Goal: Transaction & Acquisition: Purchase product/service

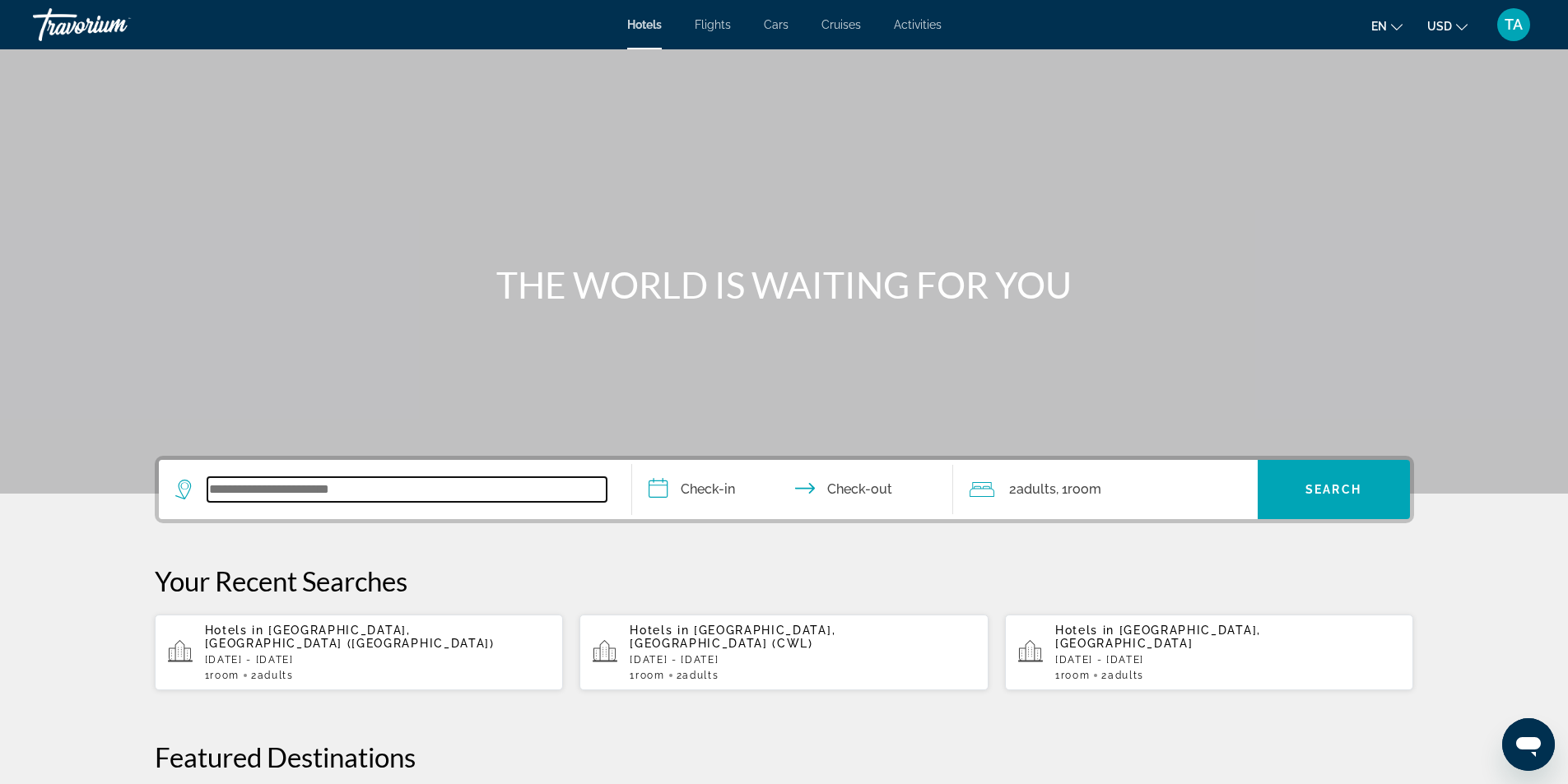
click at [412, 486] on input "Search widget" at bounding box center [408, 489] width 400 height 25
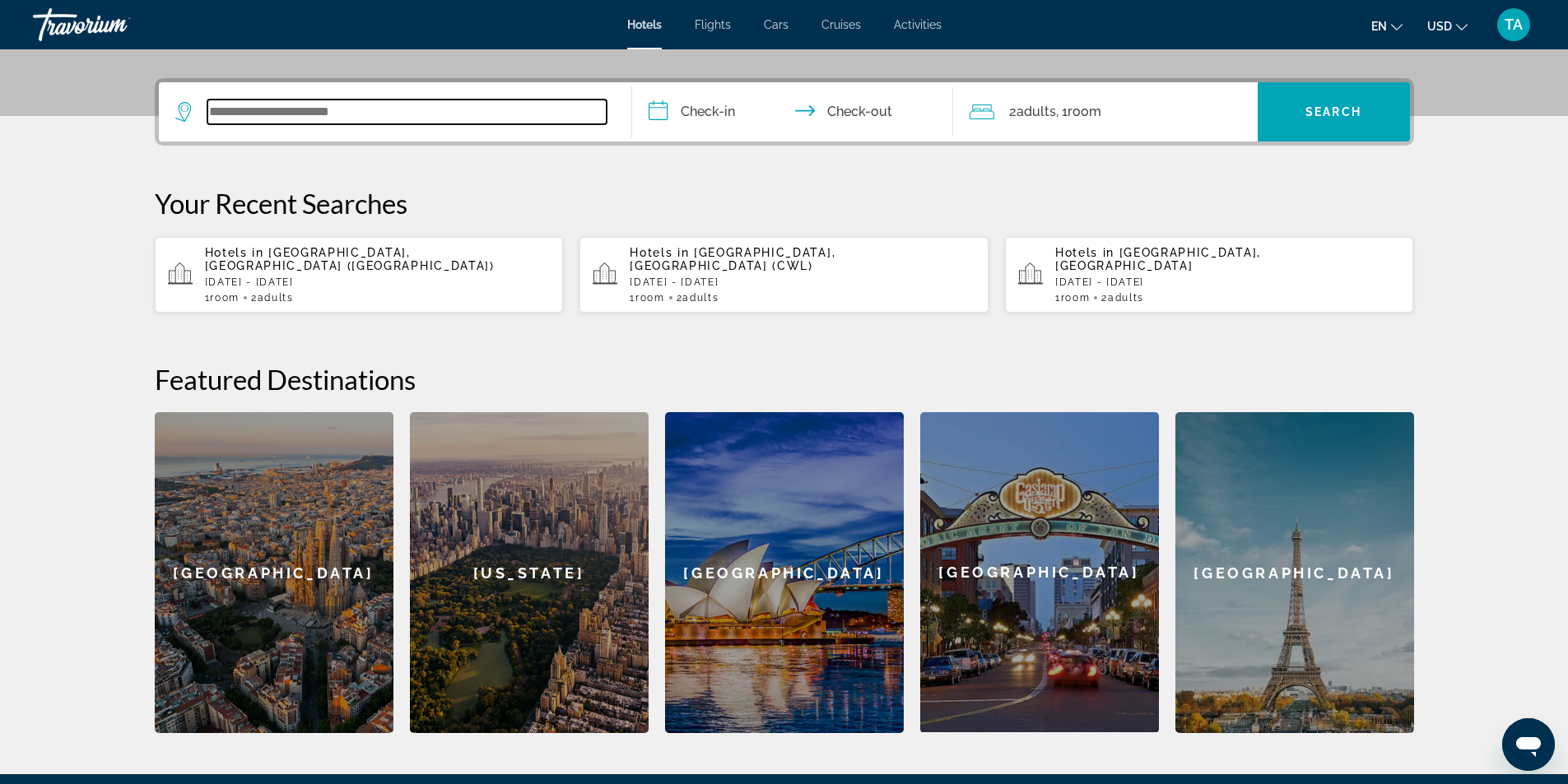
scroll to position [402, 0]
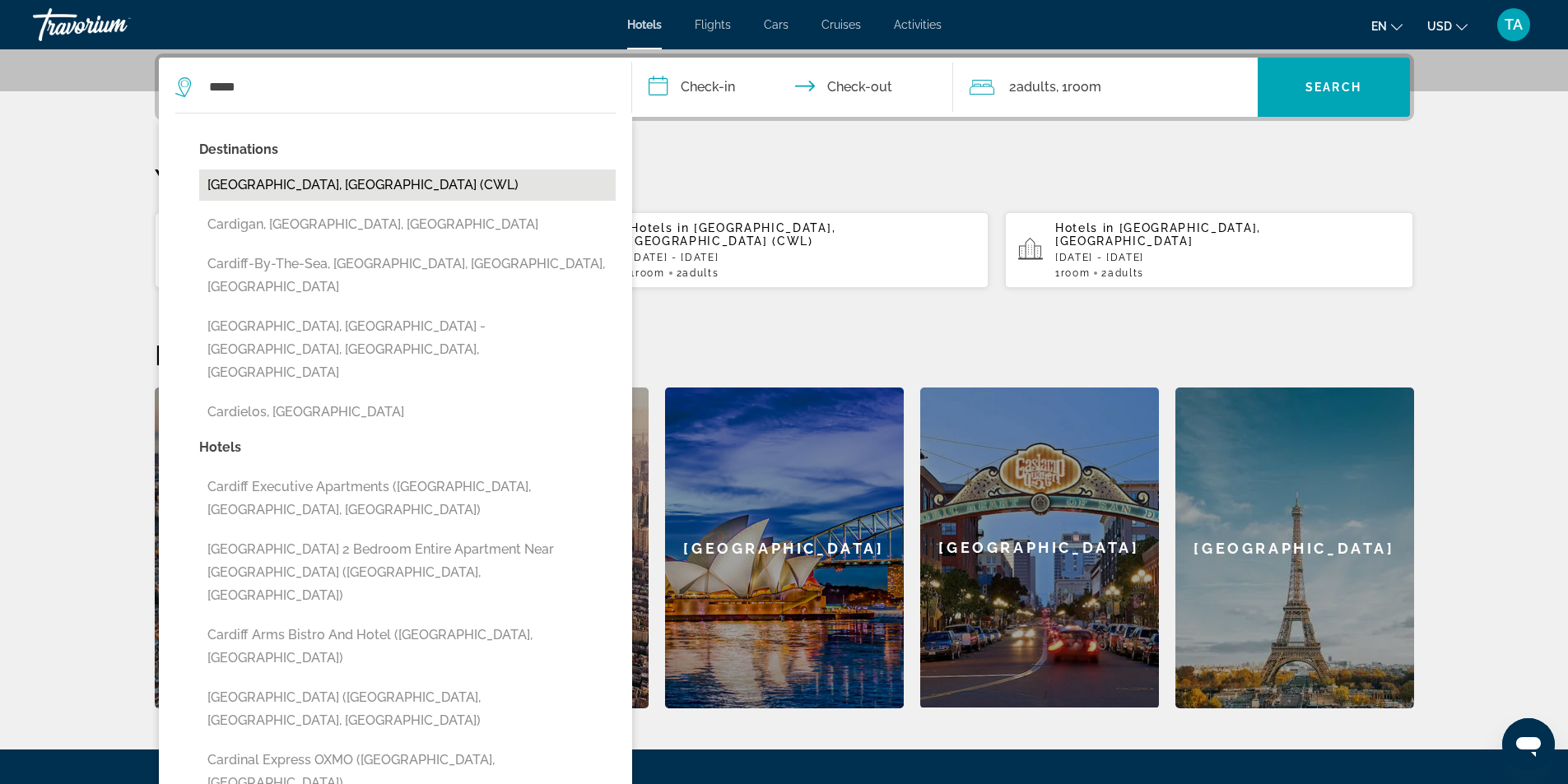
click at [383, 185] on button "[GEOGRAPHIC_DATA], [GEOGRAPHIC_DATA] (CWL)" at bounding box center [407, 185] width 416 height 32
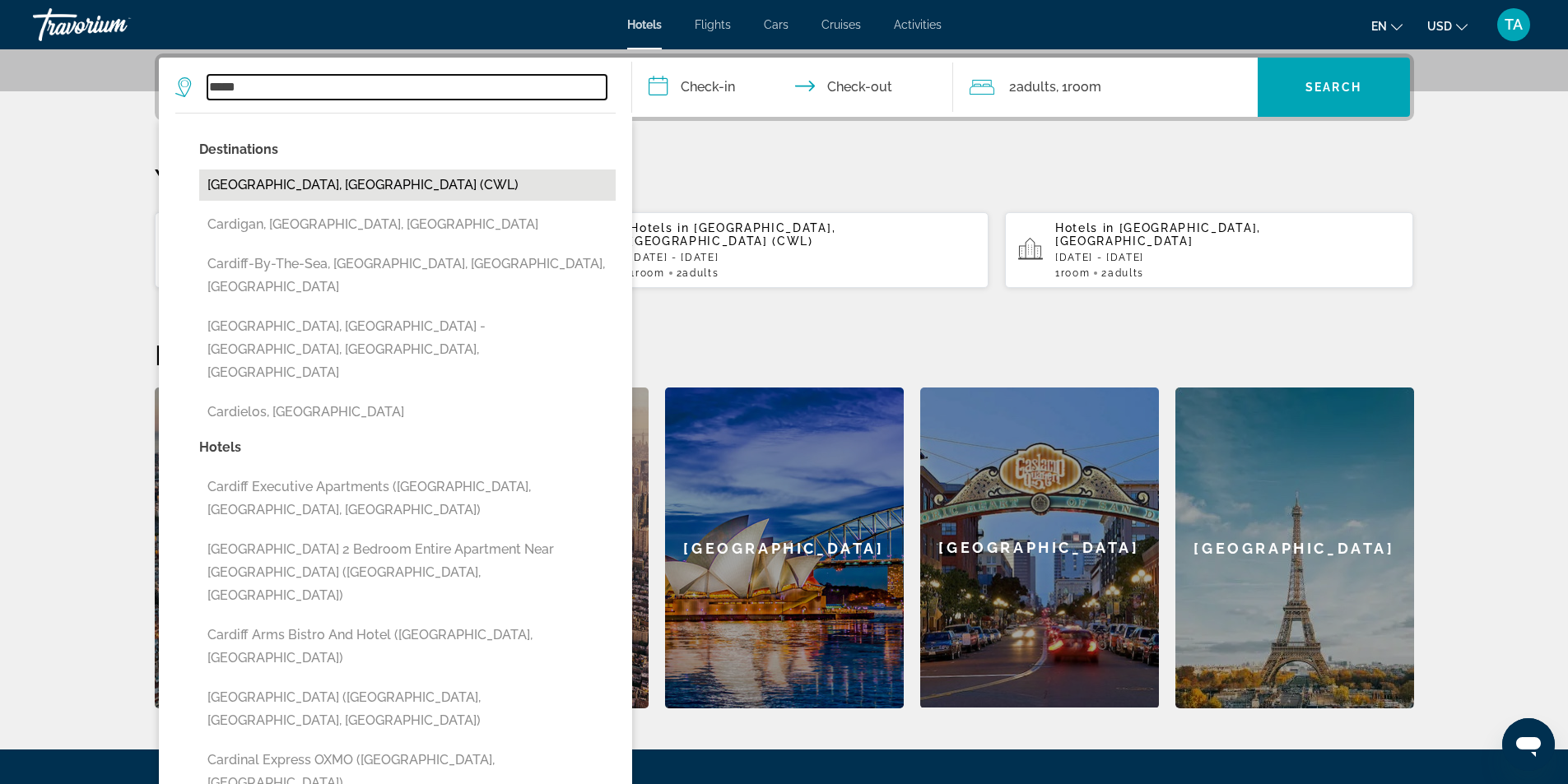
type input "**********"
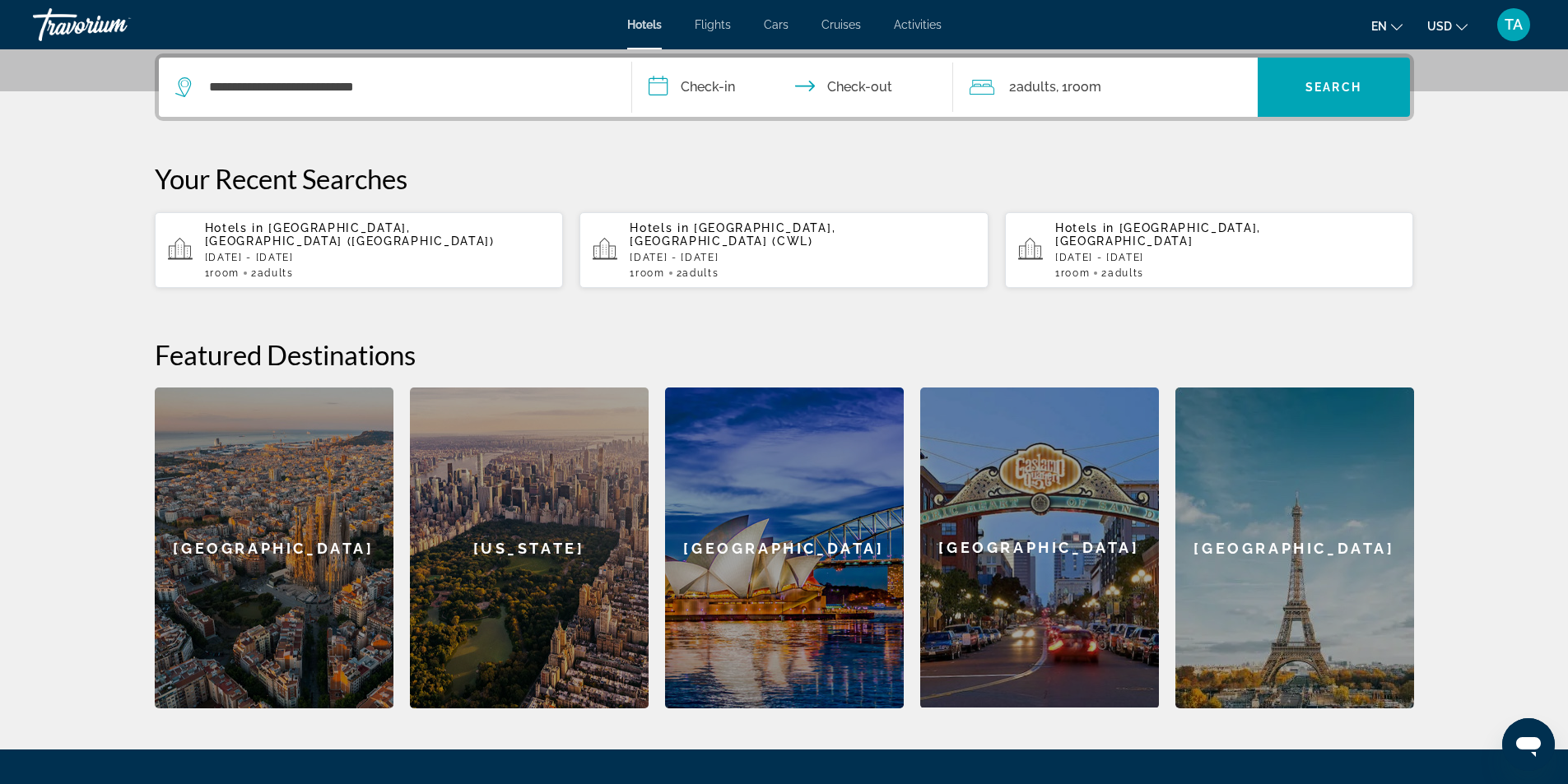
click at [730, 87] on input "**********" at bounding box center [795, 89] width 327 height 64
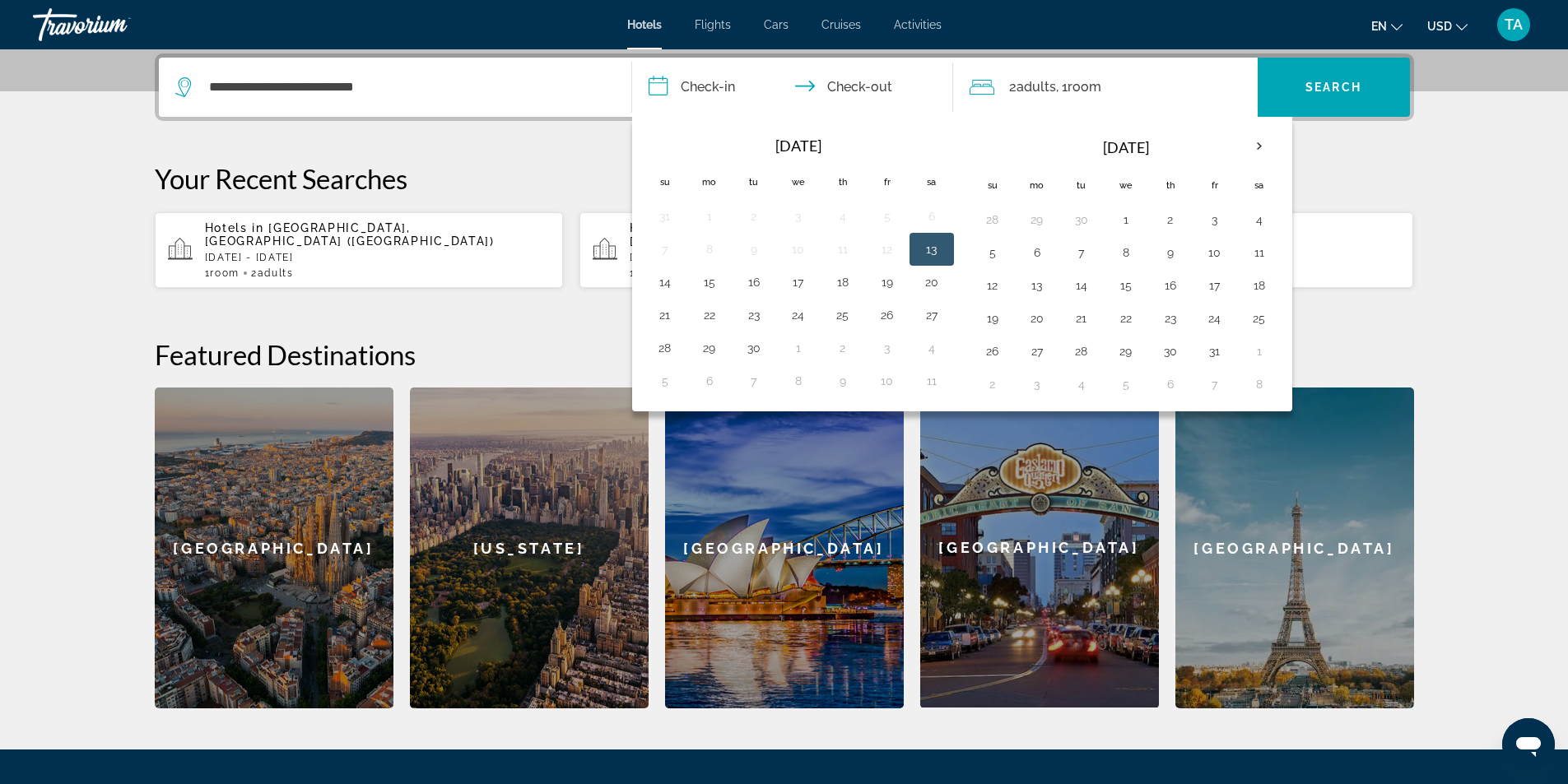
click at [577, 140] on div "**********" at bounding box center [784, 381] width 1326 height 654
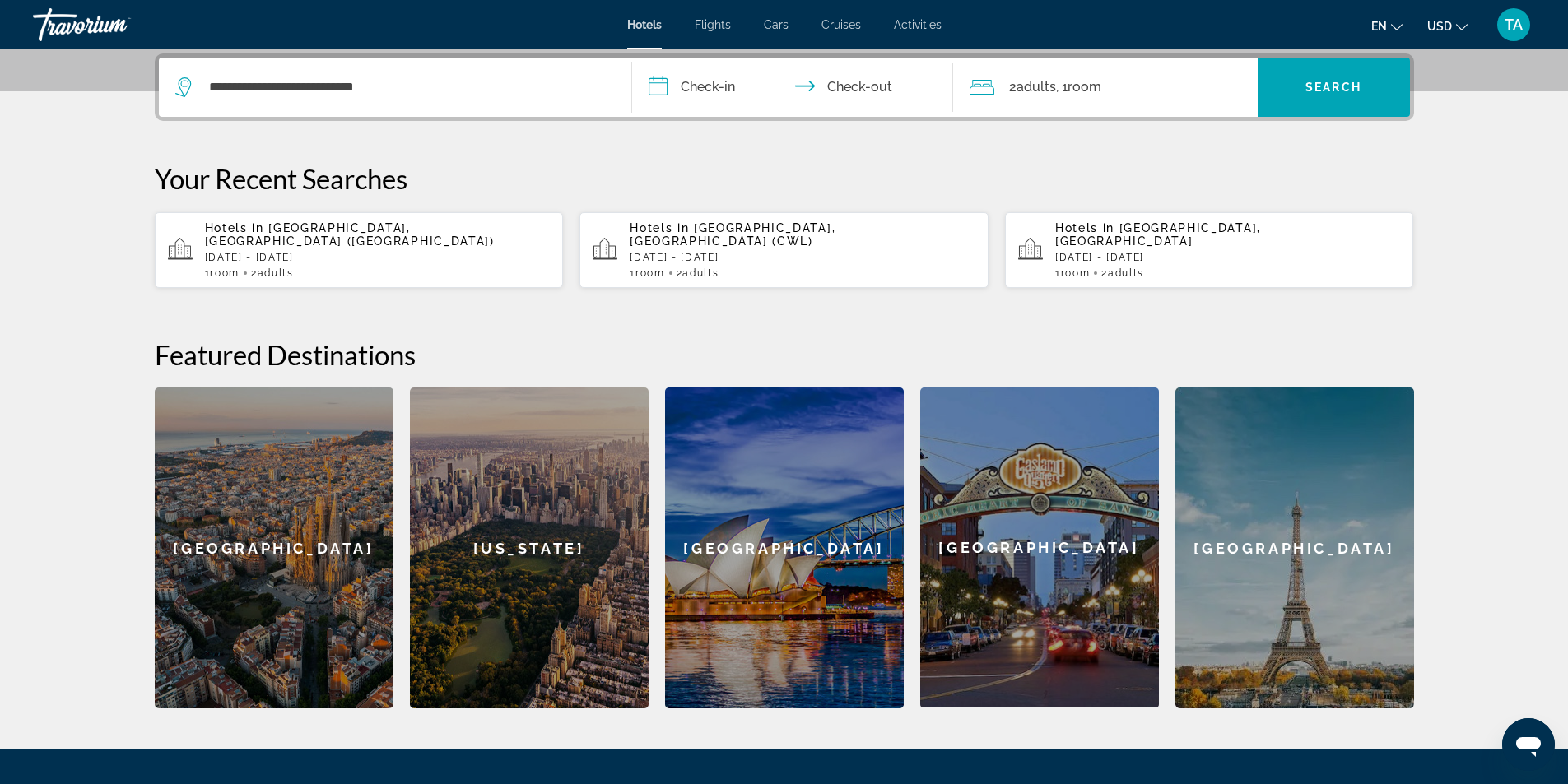
click at [720, 88] on input "**********" at bounding box center [795, 89] width 327 height 64
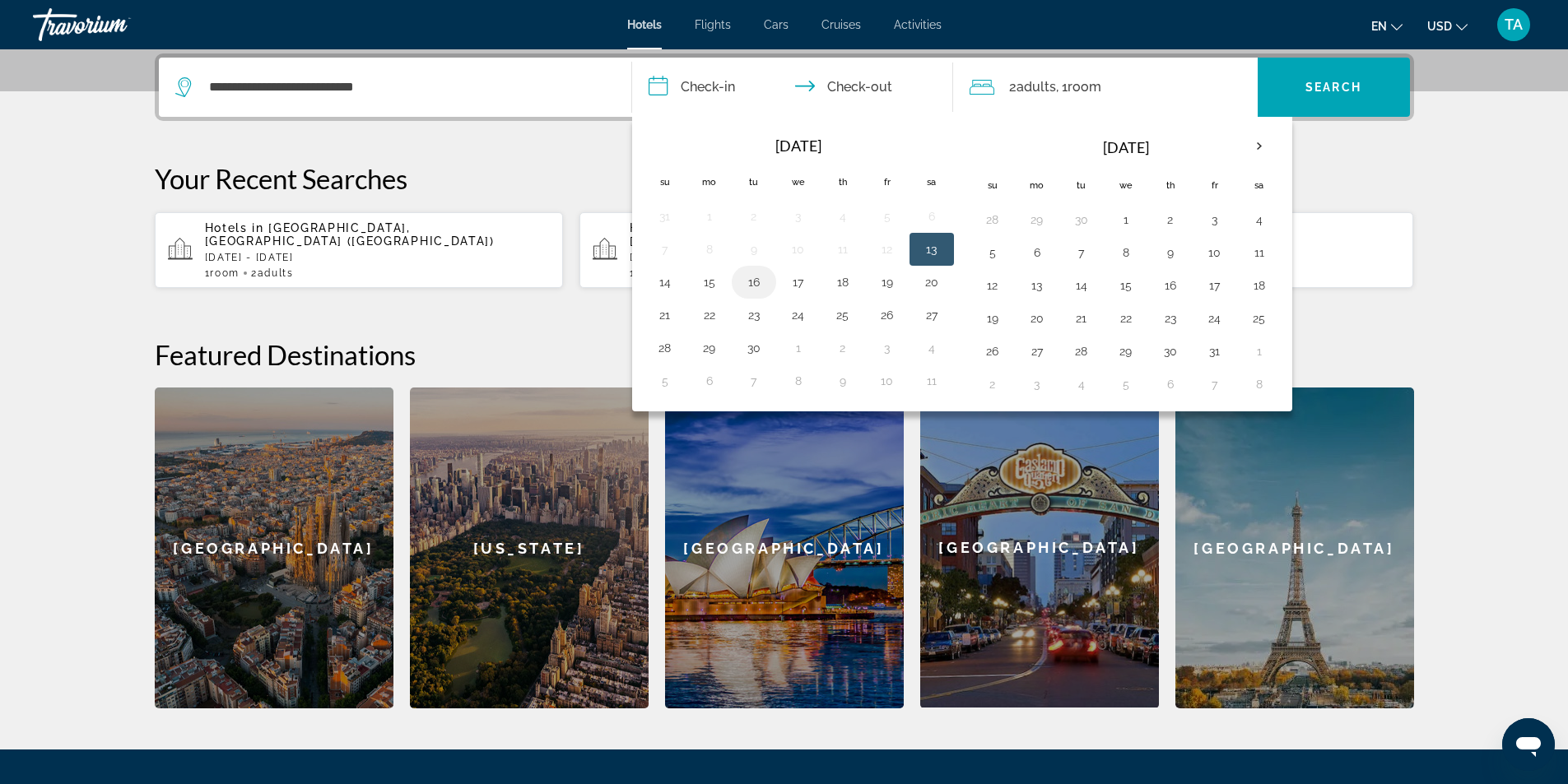
click at [749, 279] on button "16" at bounding box center [754, 282] width 27 height 23
click at [673, 311] on button "21" at bounding box center [665, 314] width 27 height 23
type input "**********"
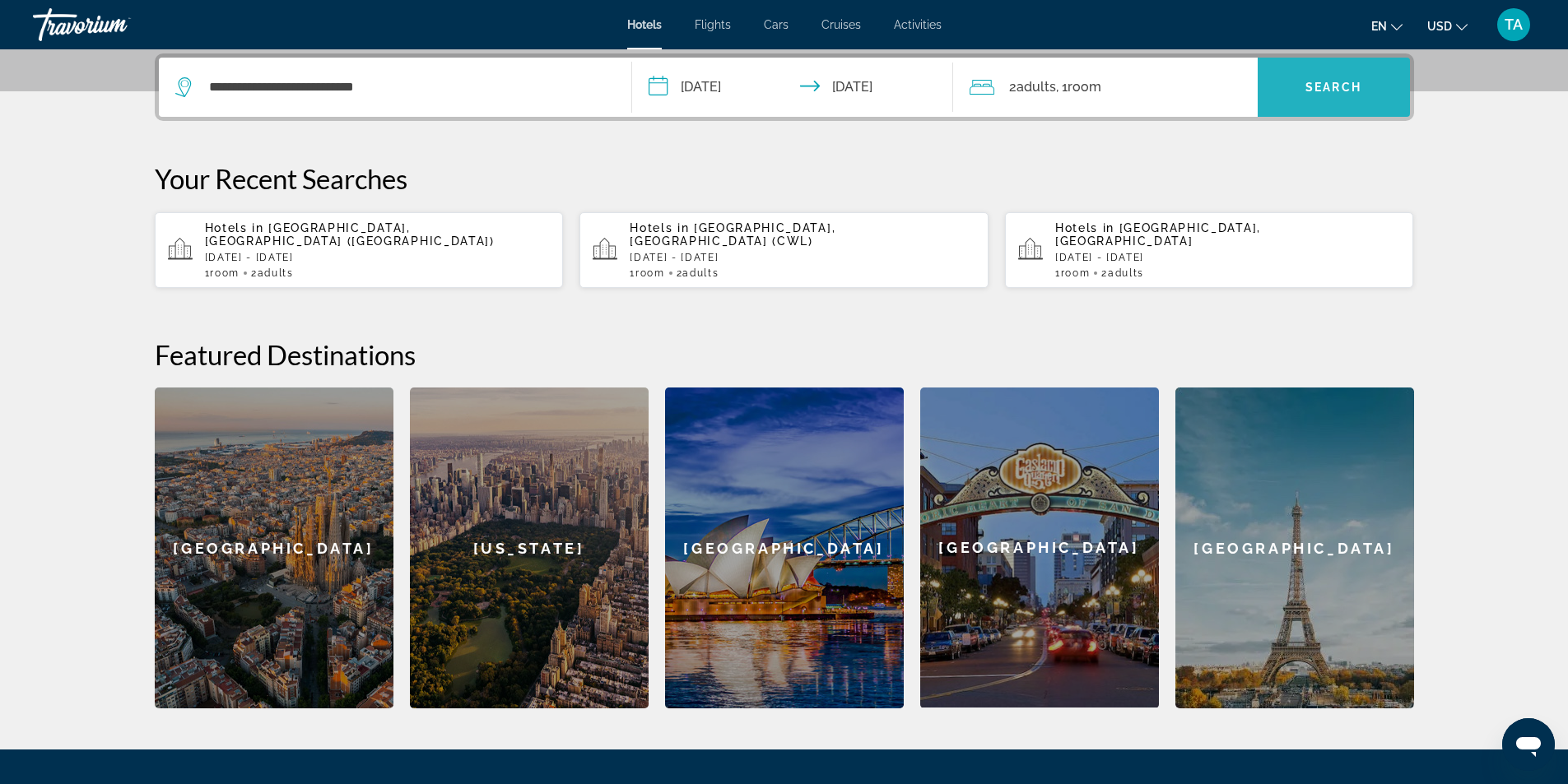
click at [1294, 88] on span "Search widget" at bounding box center [1335, 87] width 152 height 40
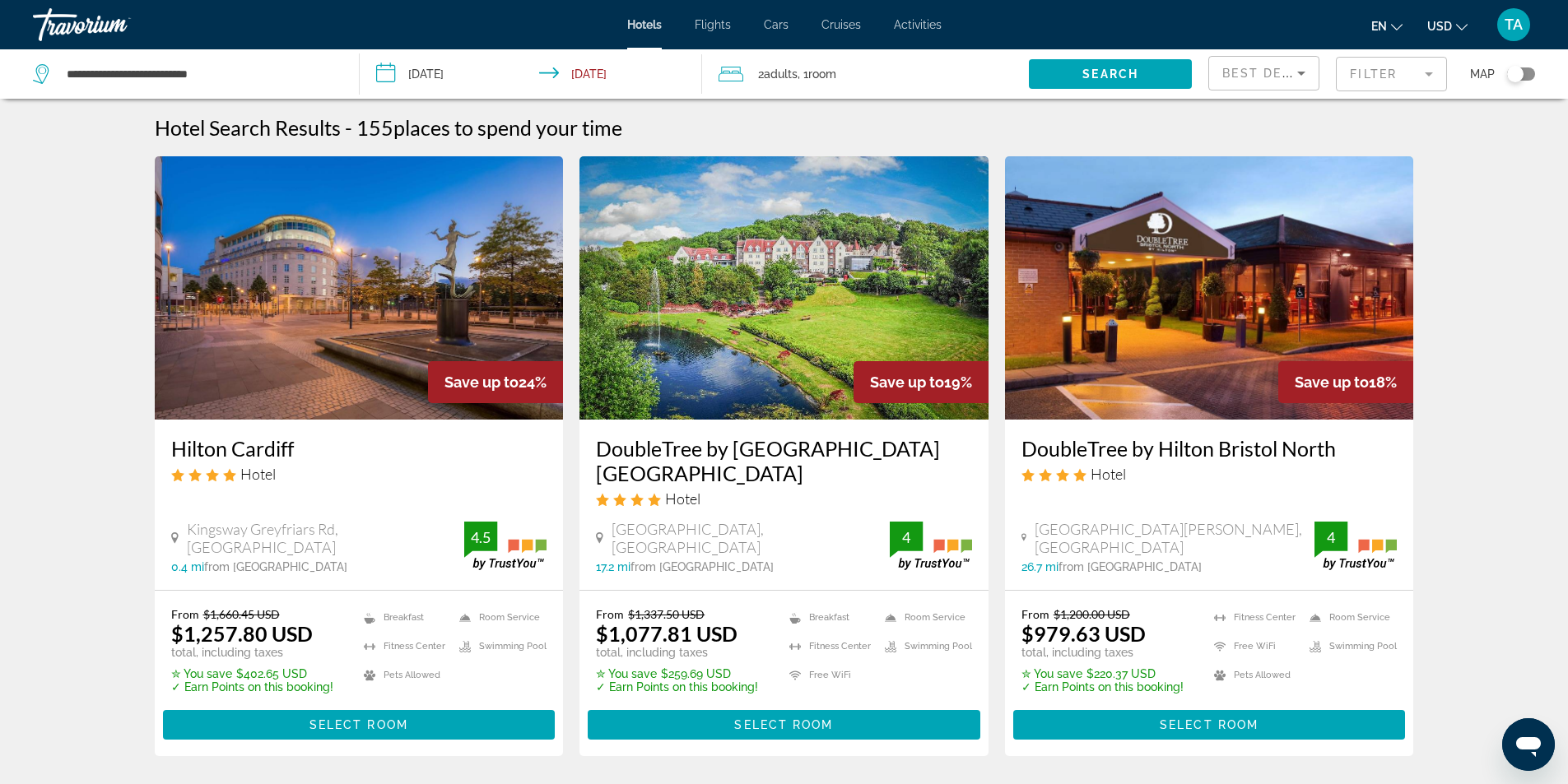
click at [443, 71] on input "**********" at bounding box center [535, 76] width 350 height 54
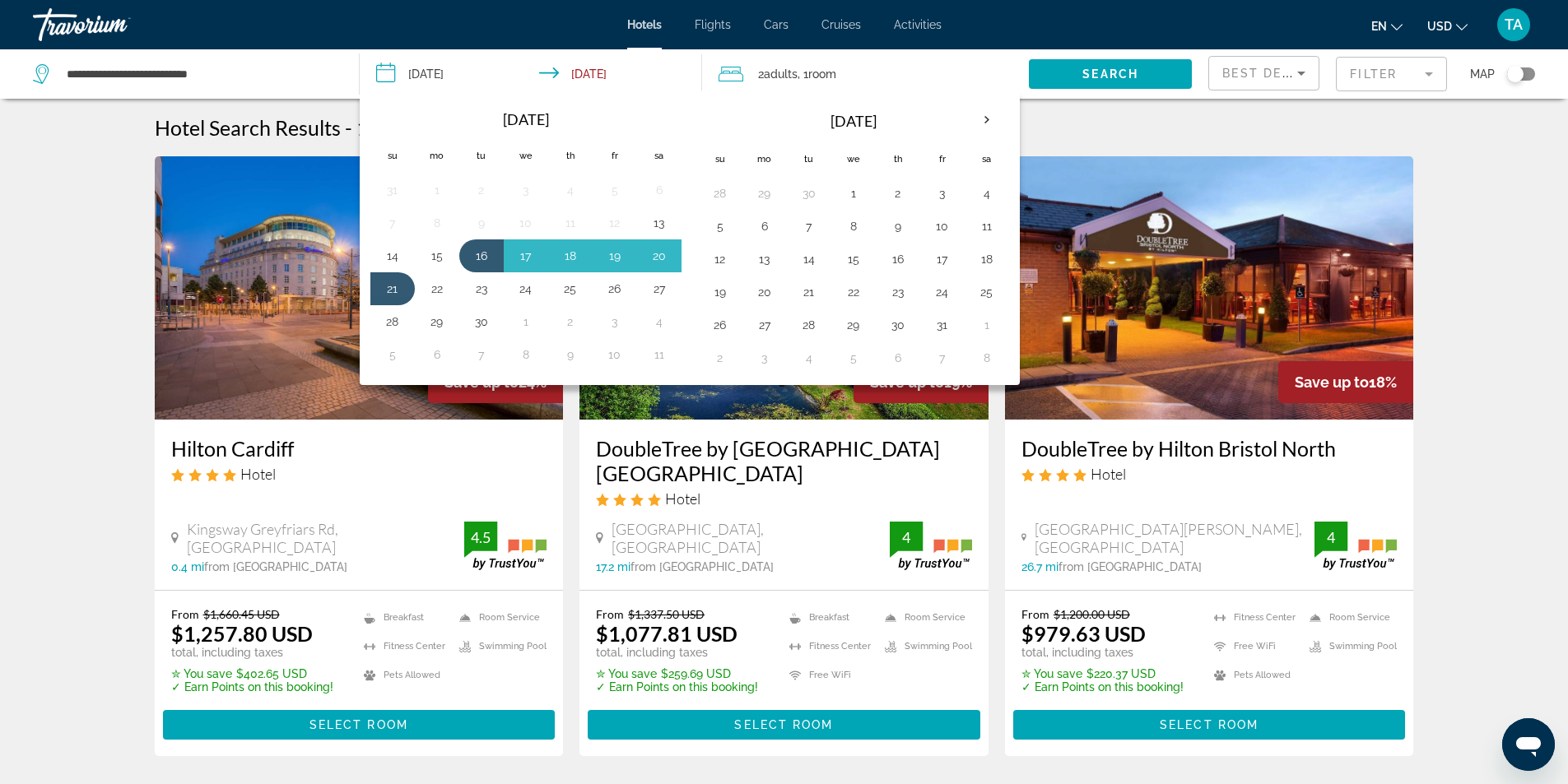
click at [385, 72] on input "**********" at bounding box center [535, 76] width 350 height 54
click at [534, 264] on button "17" at bounding box center [525, 255] width 27 height 23
click at [395, 287] on button "21" at bounding box center [393, 288] width 27 height 23
type input "**********"
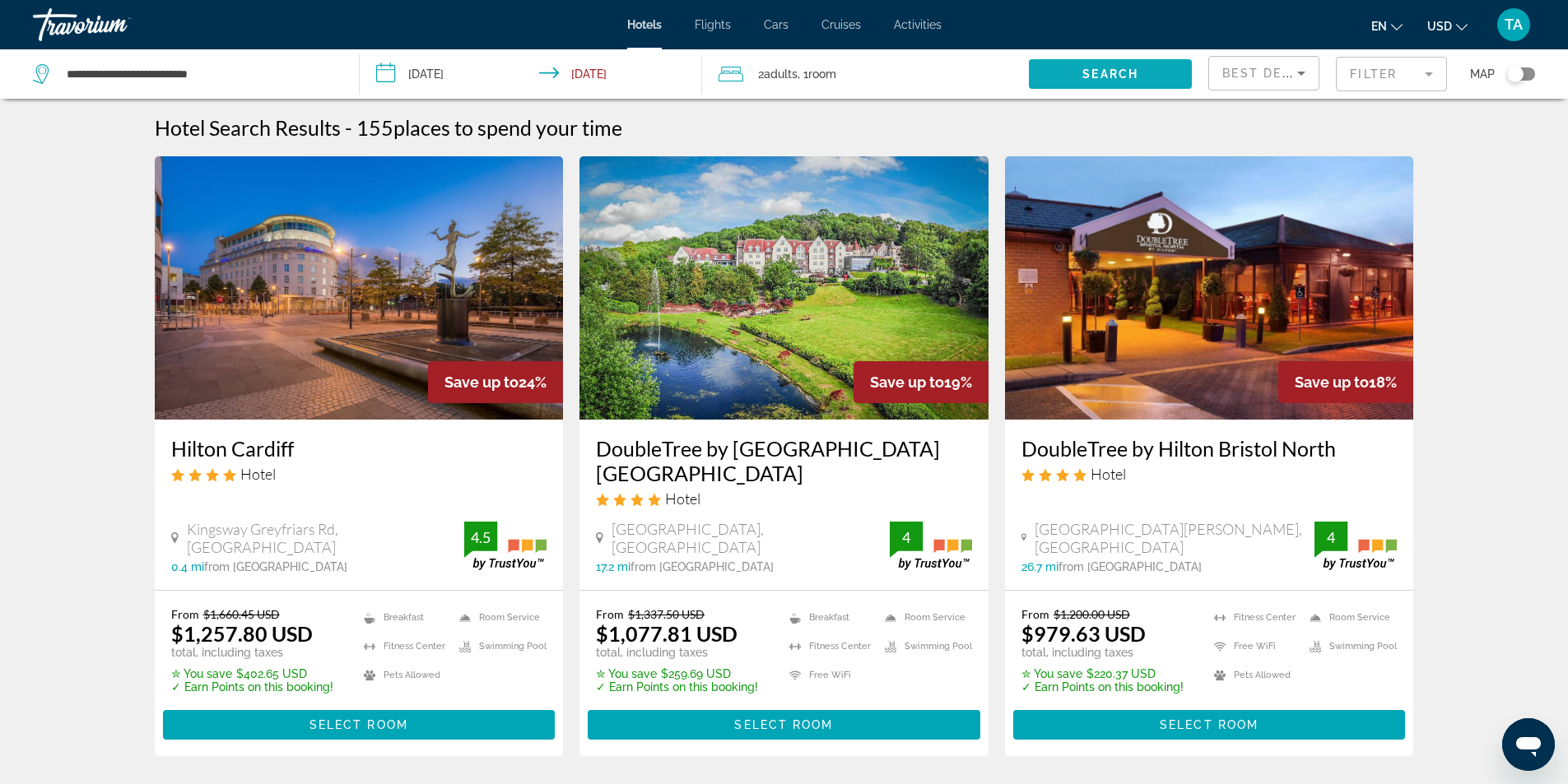
click at [1148, 72] on span "Search widget" at bounding box center [1110, 74] width 163 height 40
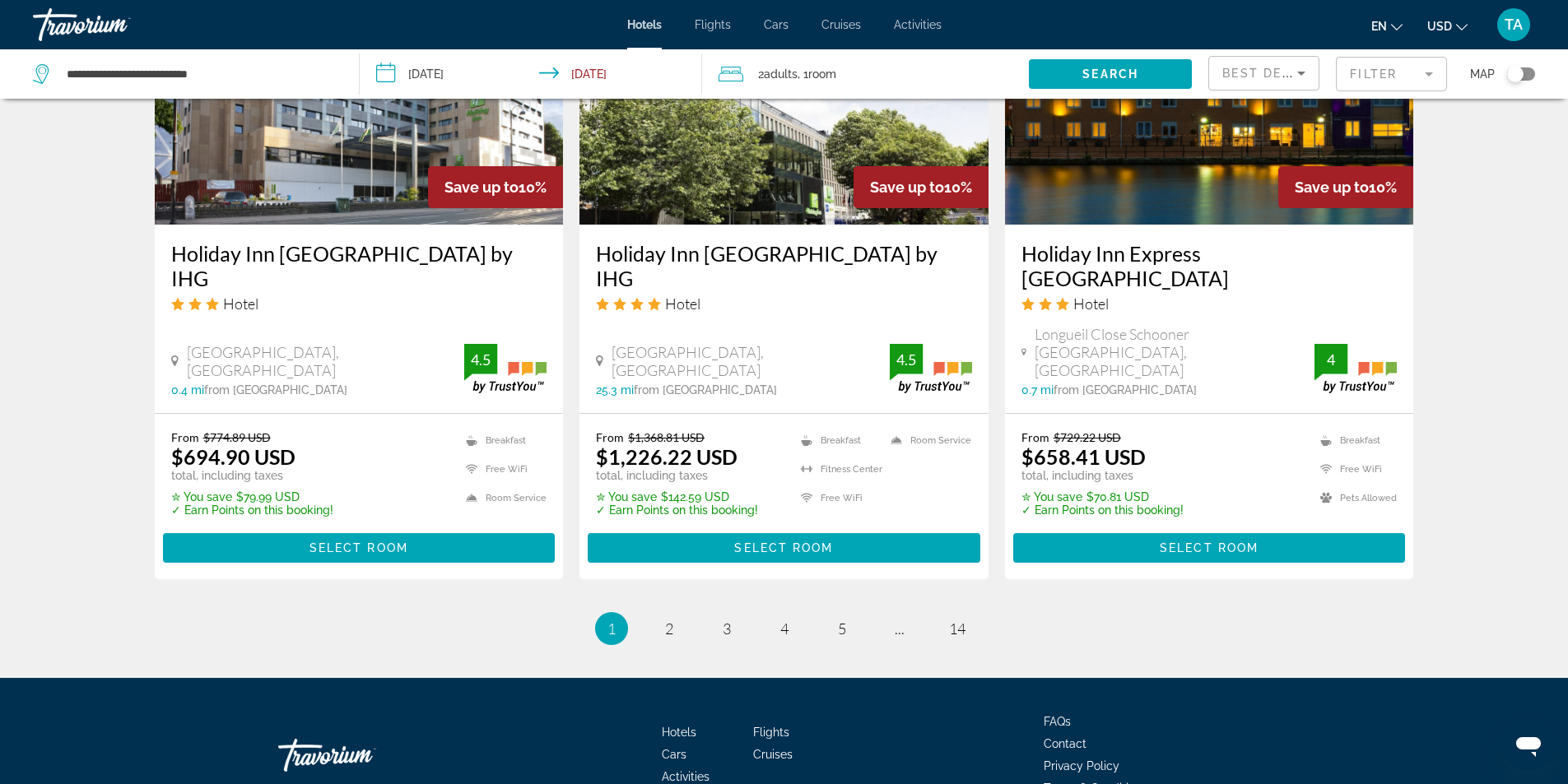
scroll to position [2092, 0]
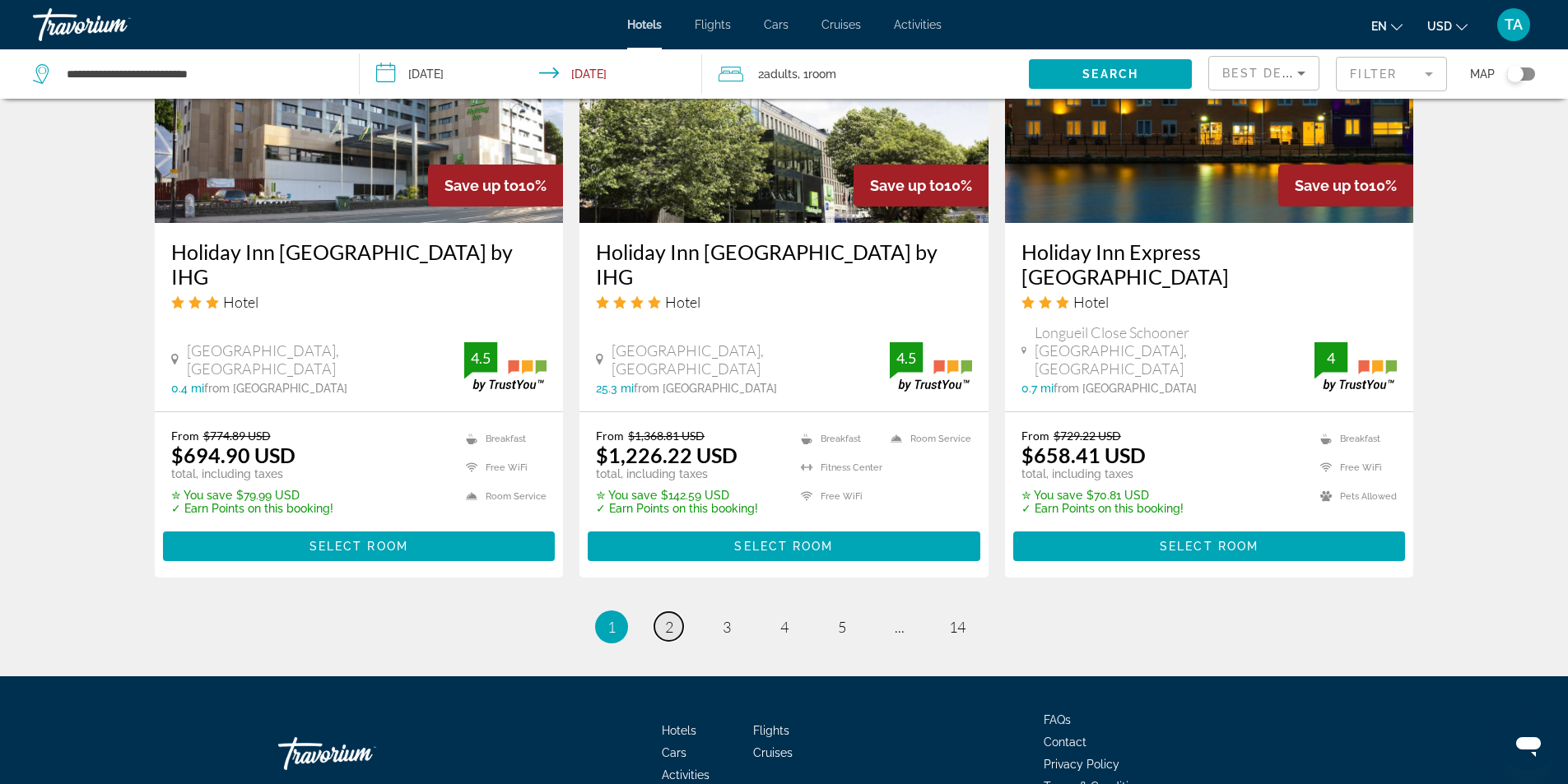
click at [671, 618] on span "2" at bounding box center [669, 627] width 8 height 18
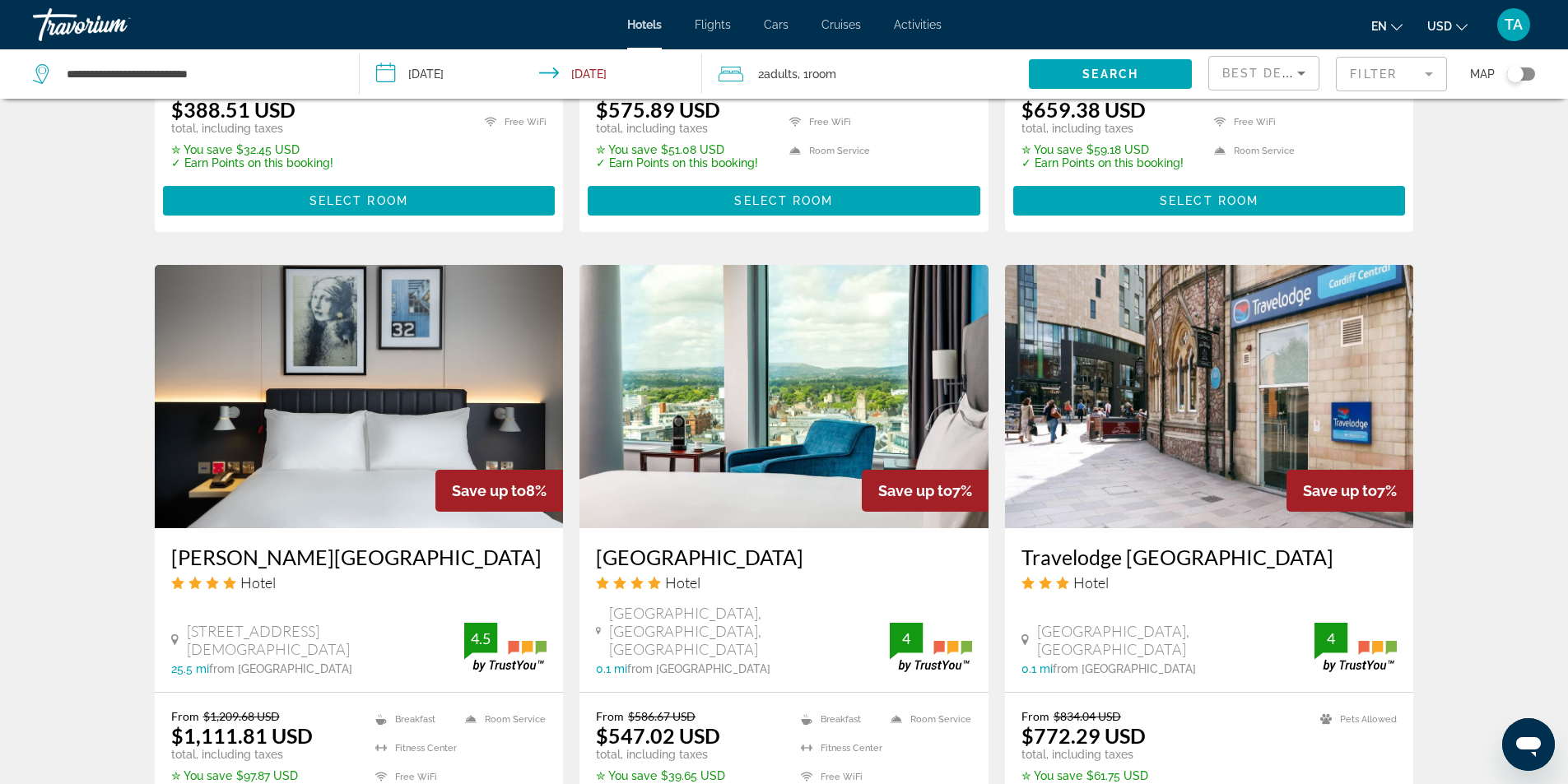
scroll to position [1234, 0]
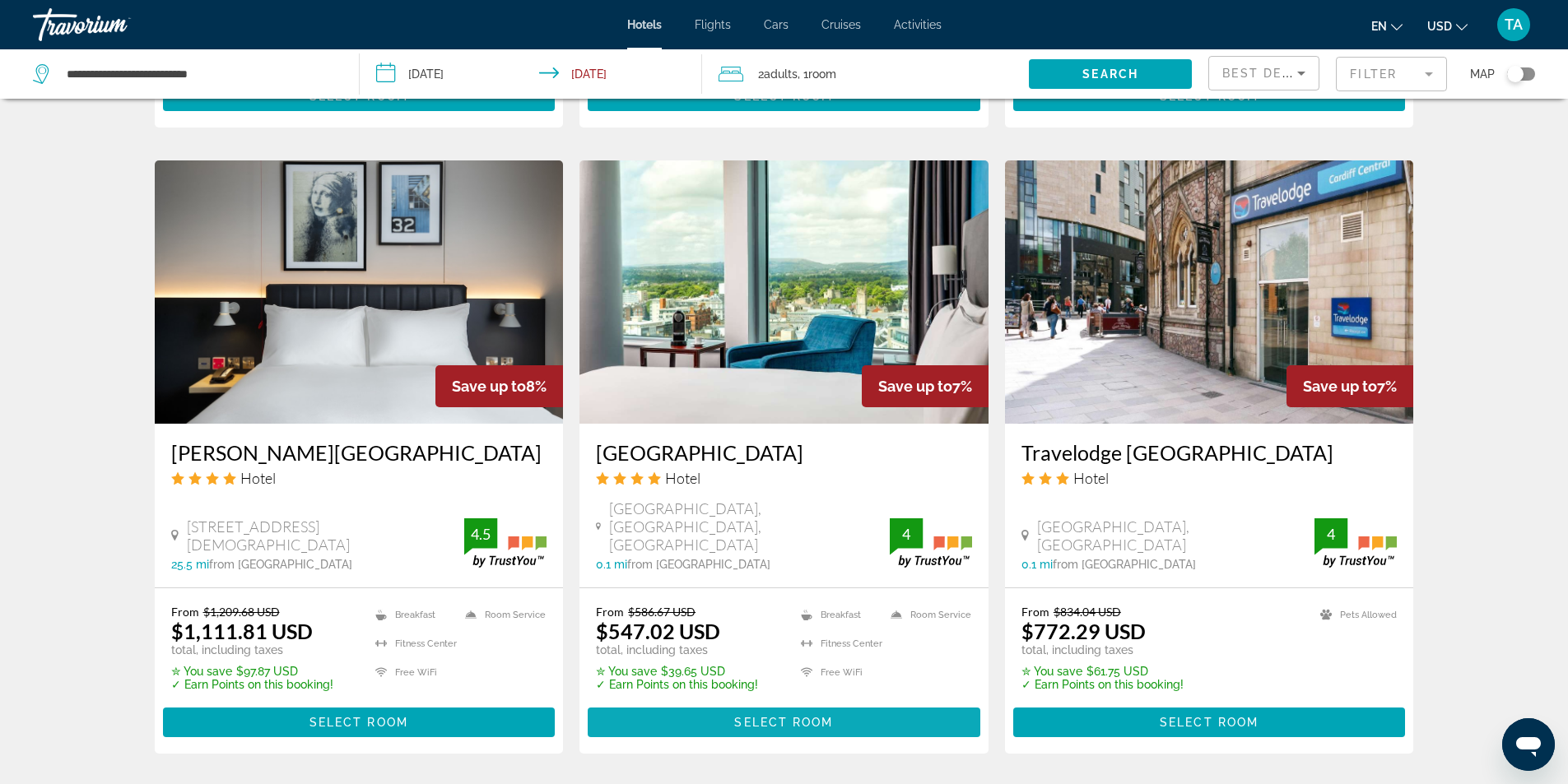
click at [754, 716] on span "Select Room" at bounding box center [784, 722] width 99 height 13
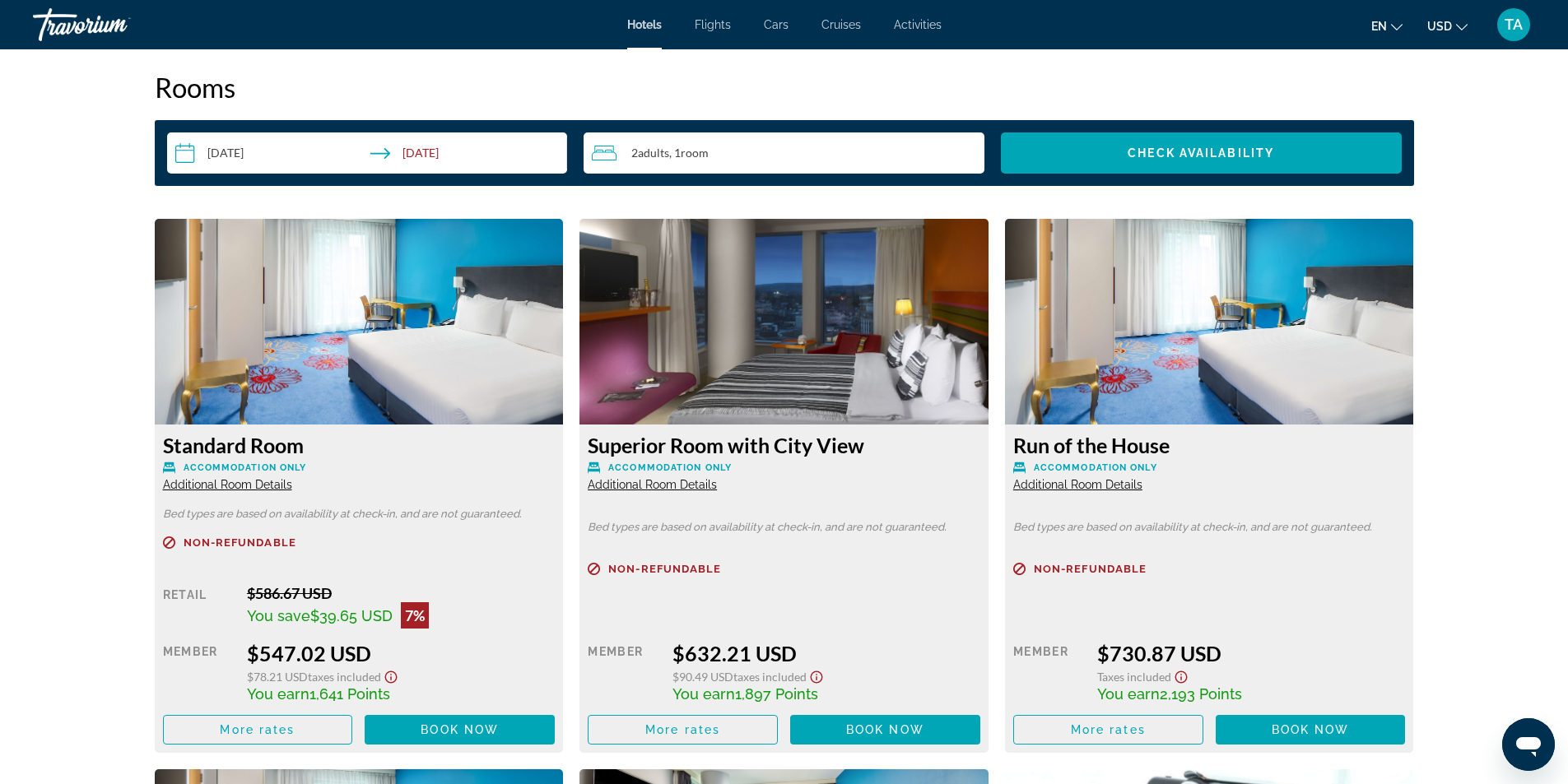
scroll to position [2139, 0]
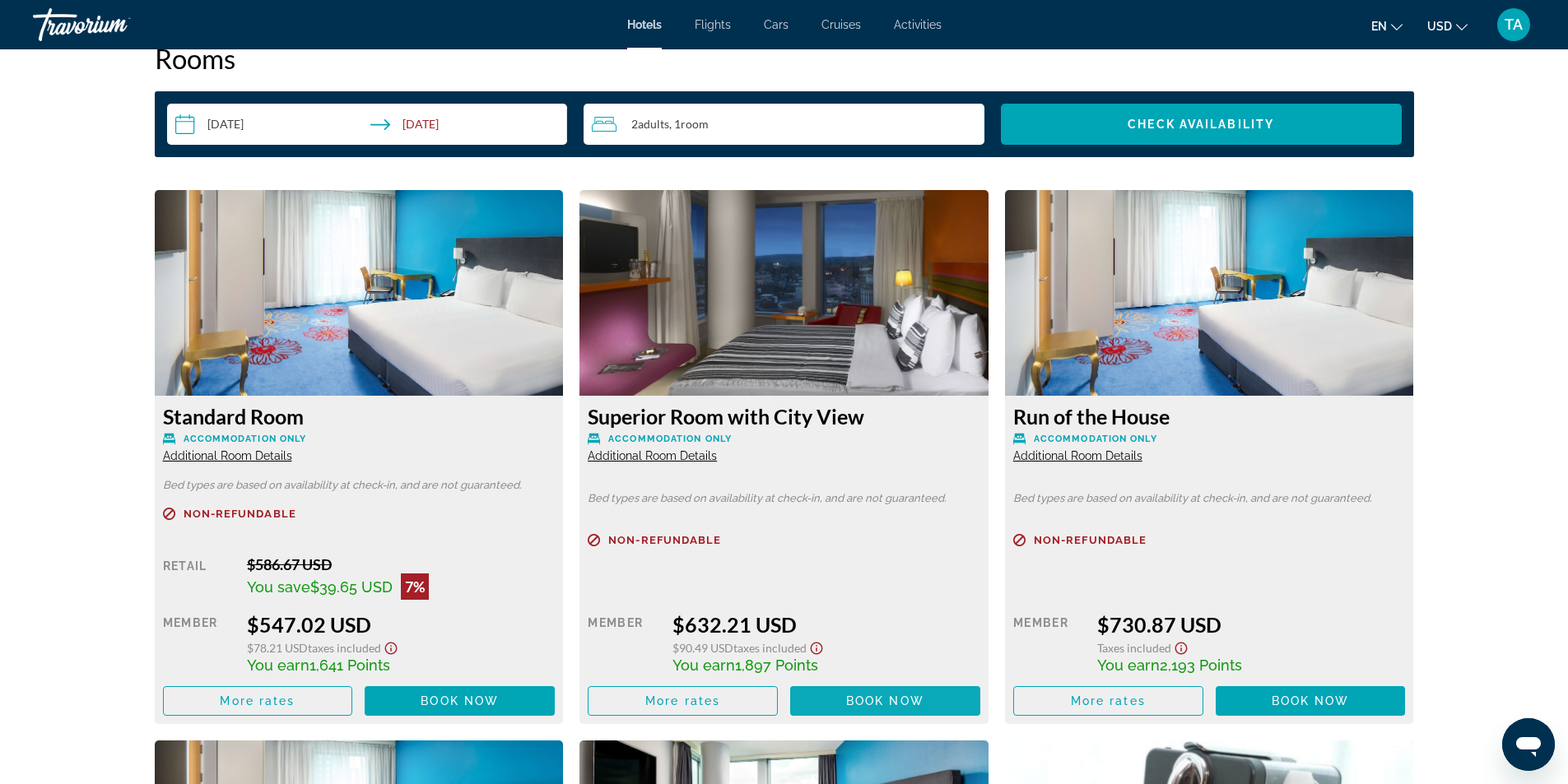
click at [847, 705] on span "Book now" at bounding box center [885, 700] width 78 height 13
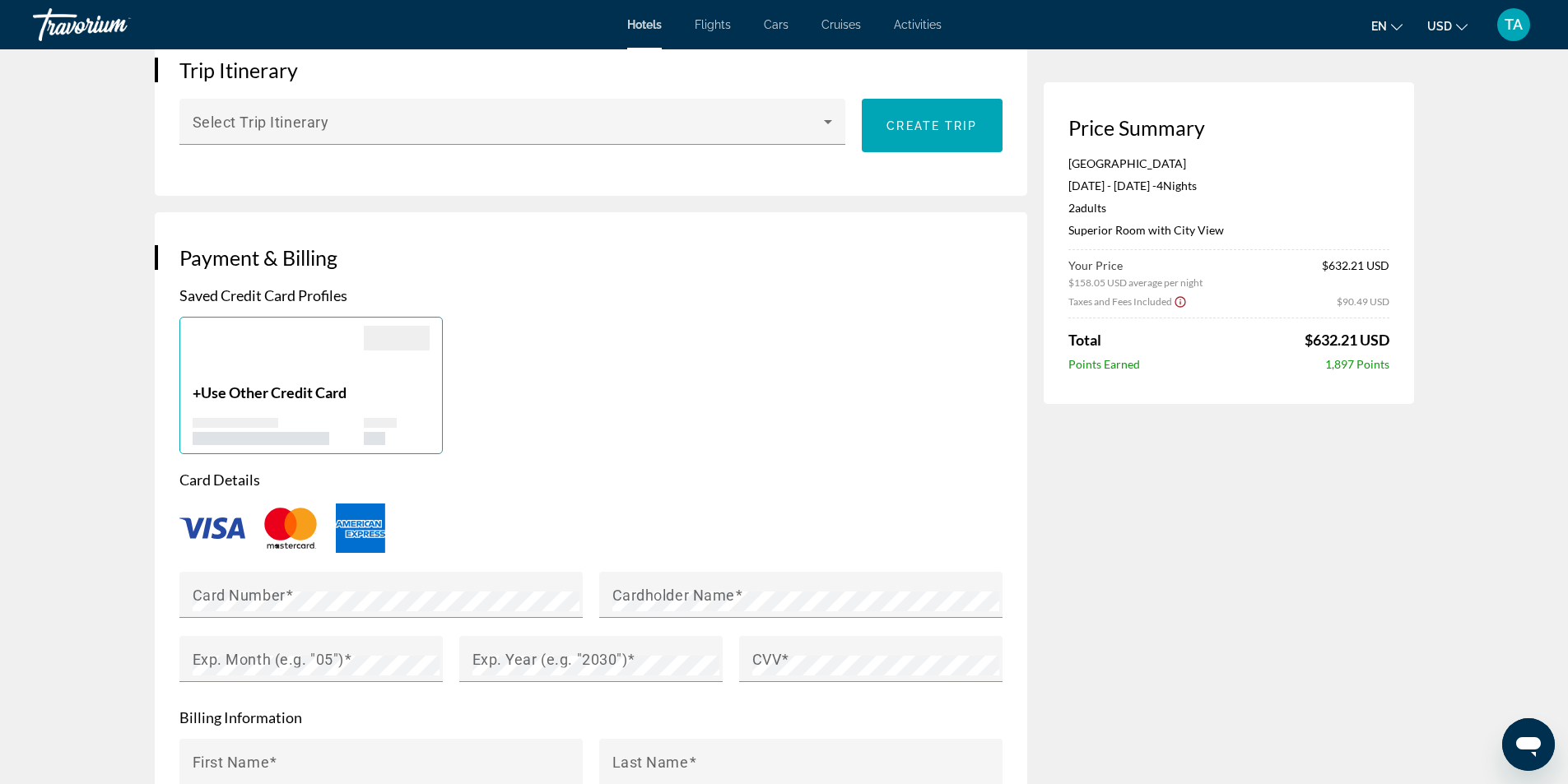
scroll to position [1070, 0]
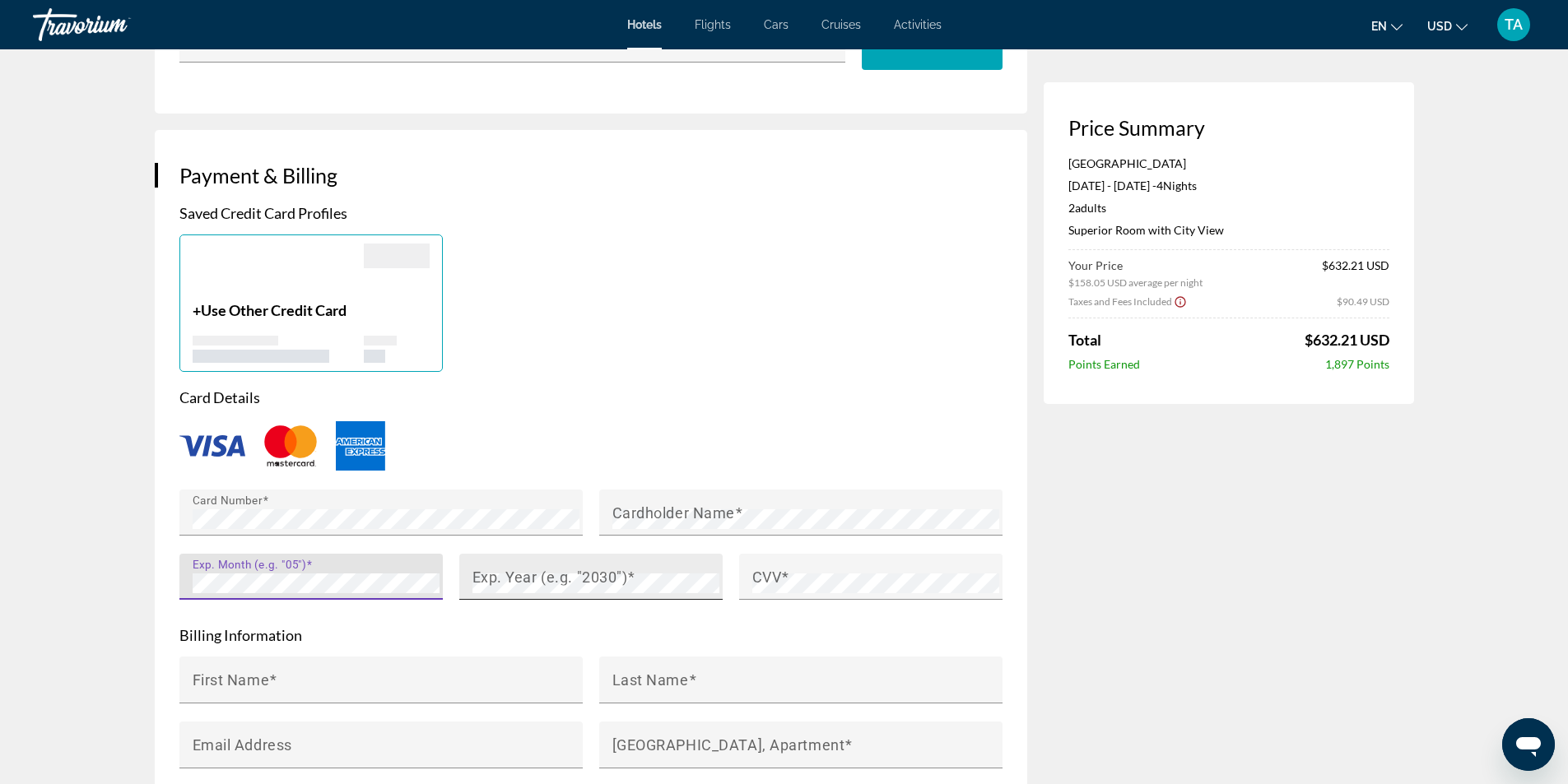
click at [535, 579] on mat-label "Exp. Year (e.g. "2030")" at bounding box center [550, 575] width 155 height 17
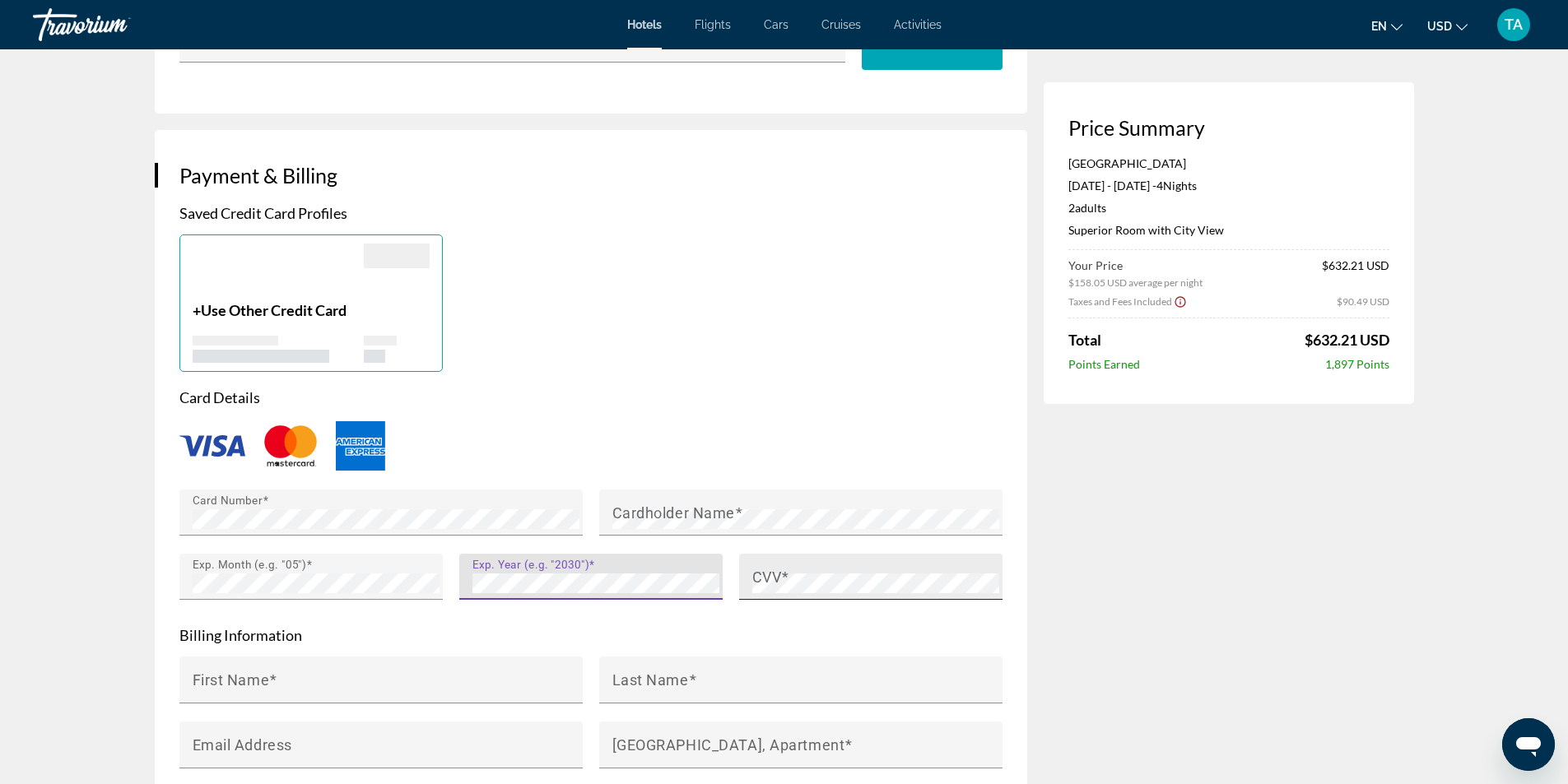
click at [776, 570] on mat-label "CVV" at bounding box center [768, 575] width 30 height 17
click at [694, 517] on mat-label "Cardholder Name" at bounding box center [674, 511] width 123 height 17
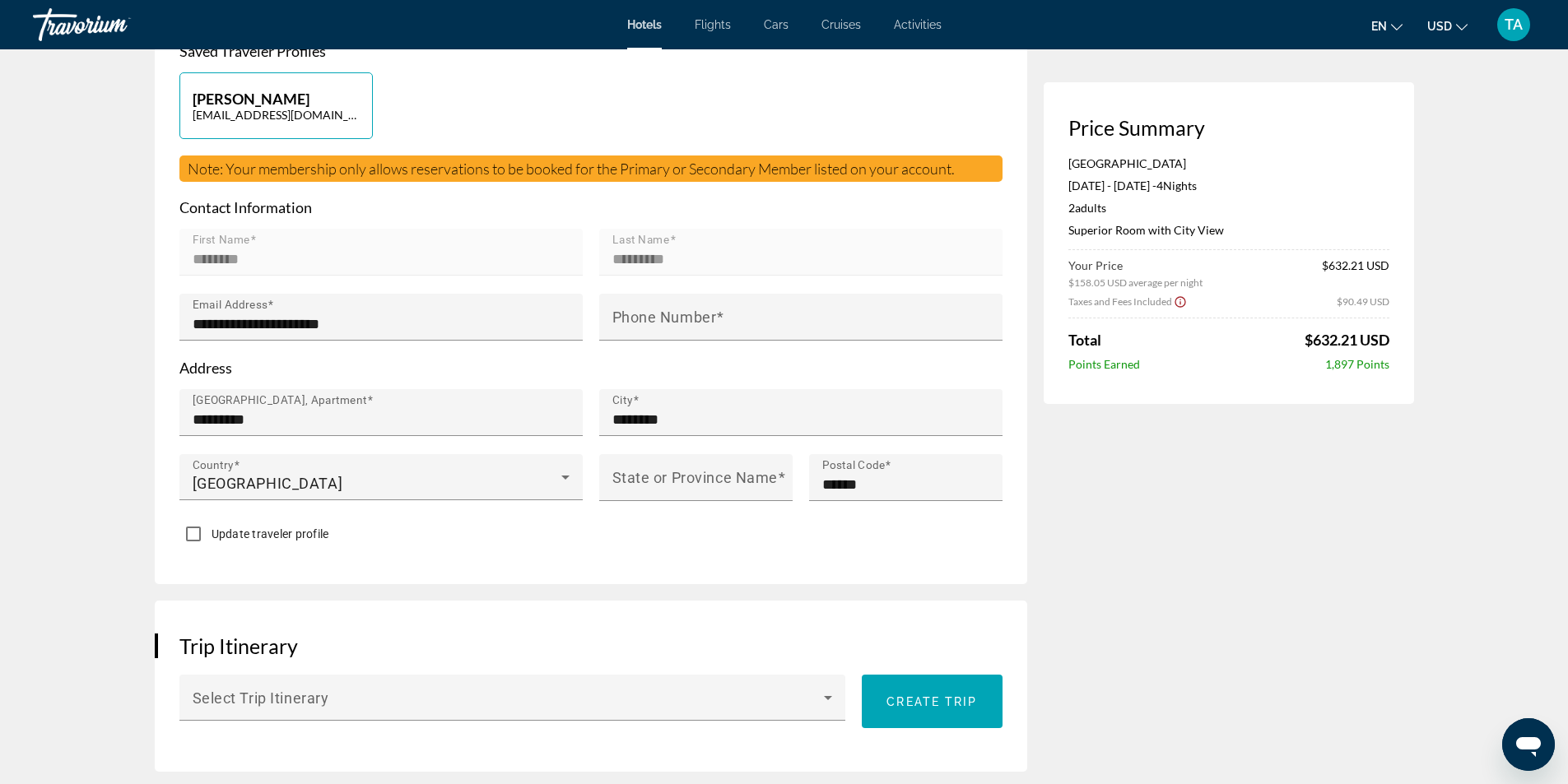
scroll to position [247, 0]
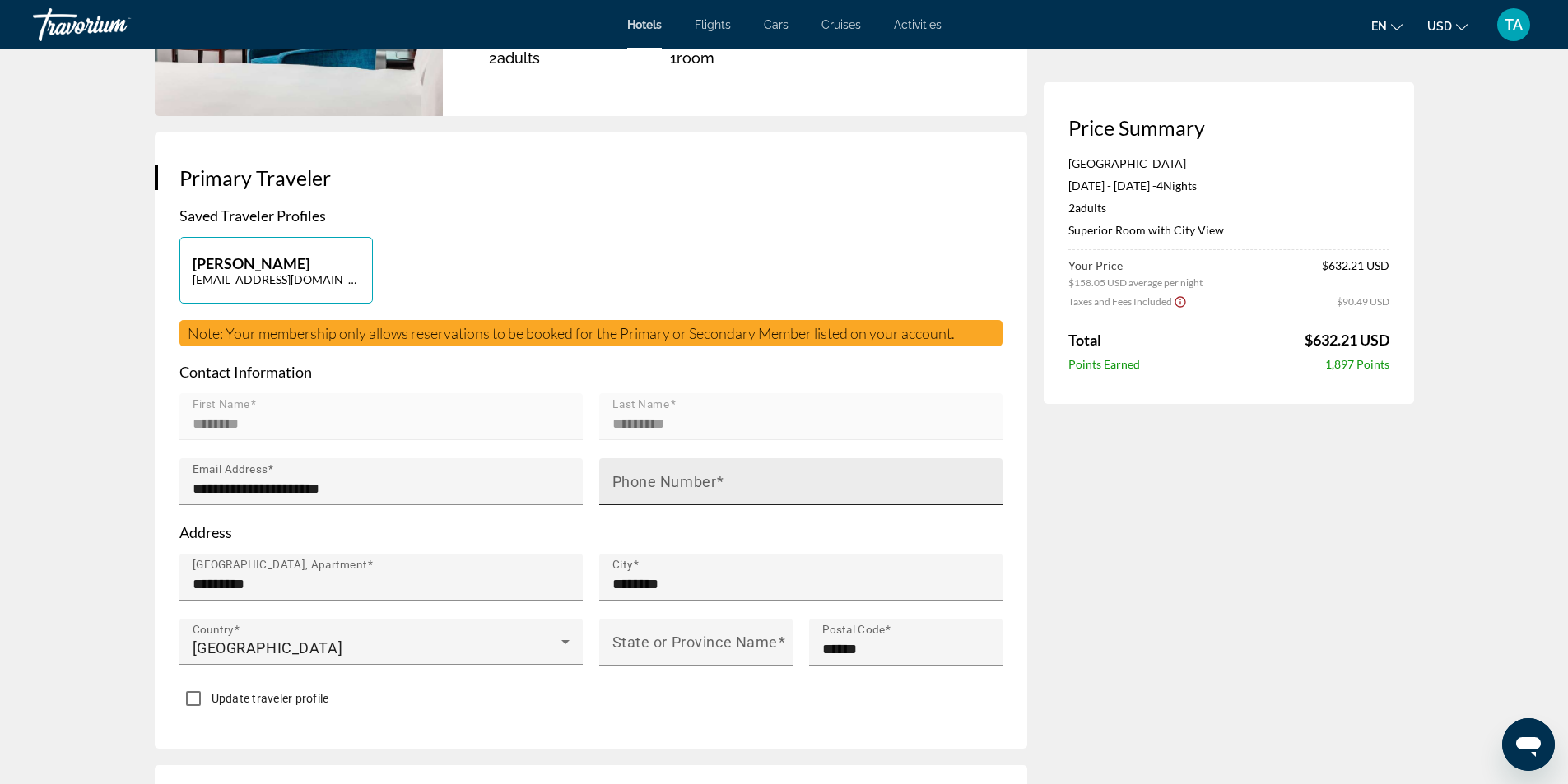
click at [637, 485] on mat-label "Phone Number" at bounding box center [665, 481] width 105 height 17
click at [637, 485] on input "Phone Number" at bounding box center [805, 488] width 387 height 20
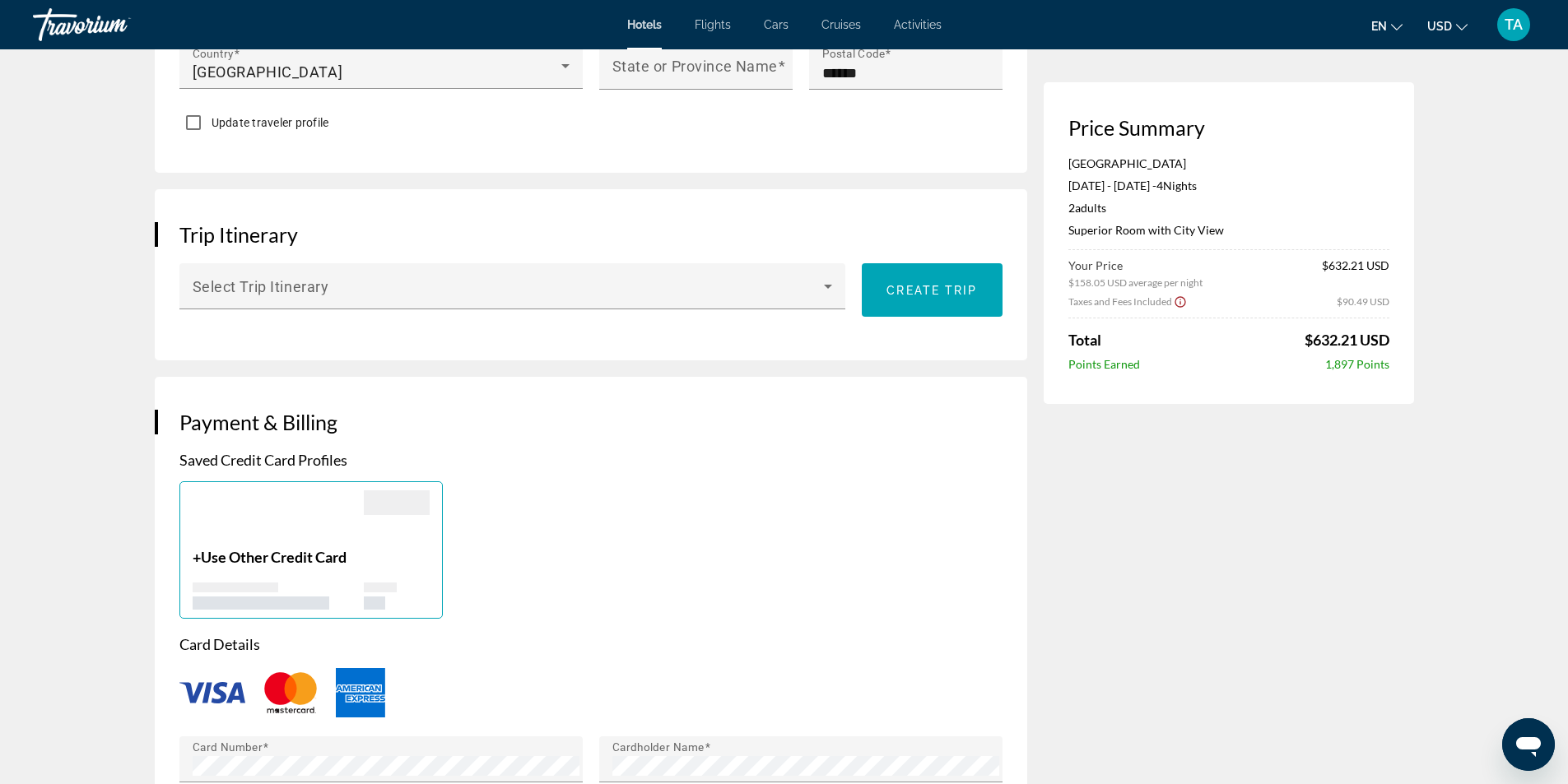
scroll to position [1234, 0]
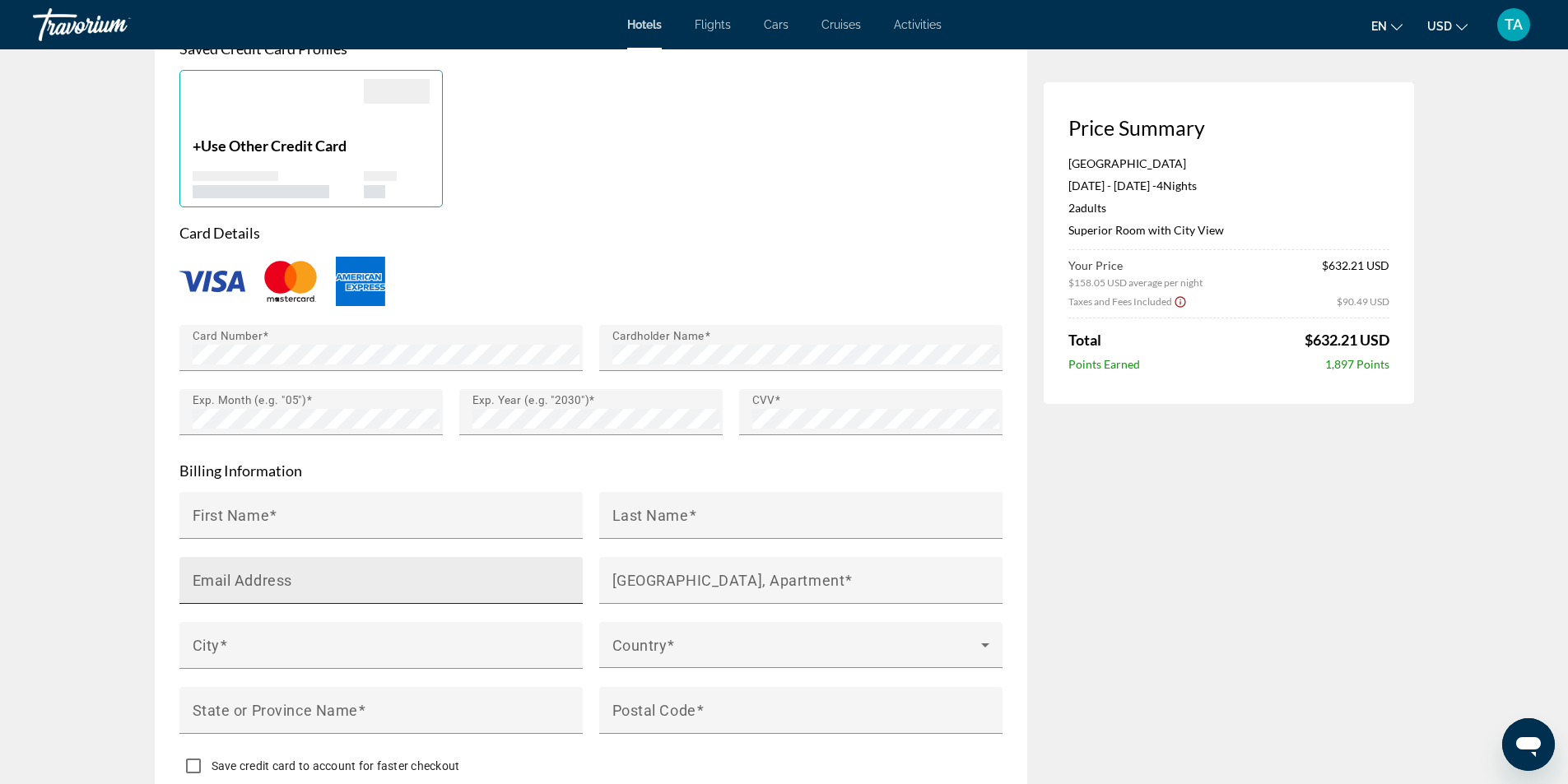
type input "*********"
click at [323, 577] on input "Email Address" at bounding box center [386, 587] width 387 height 20
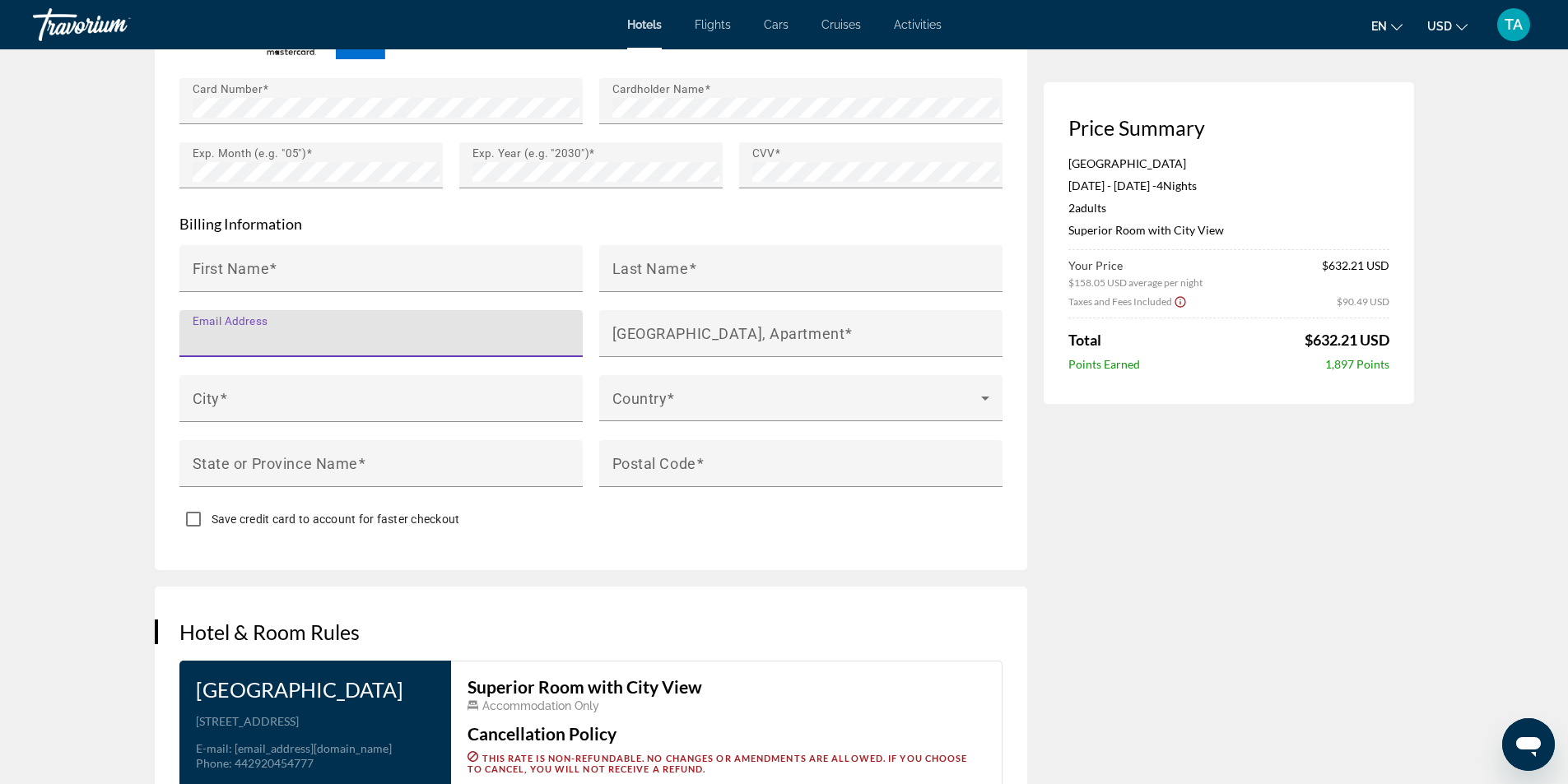
scroll to position [1399, 0]
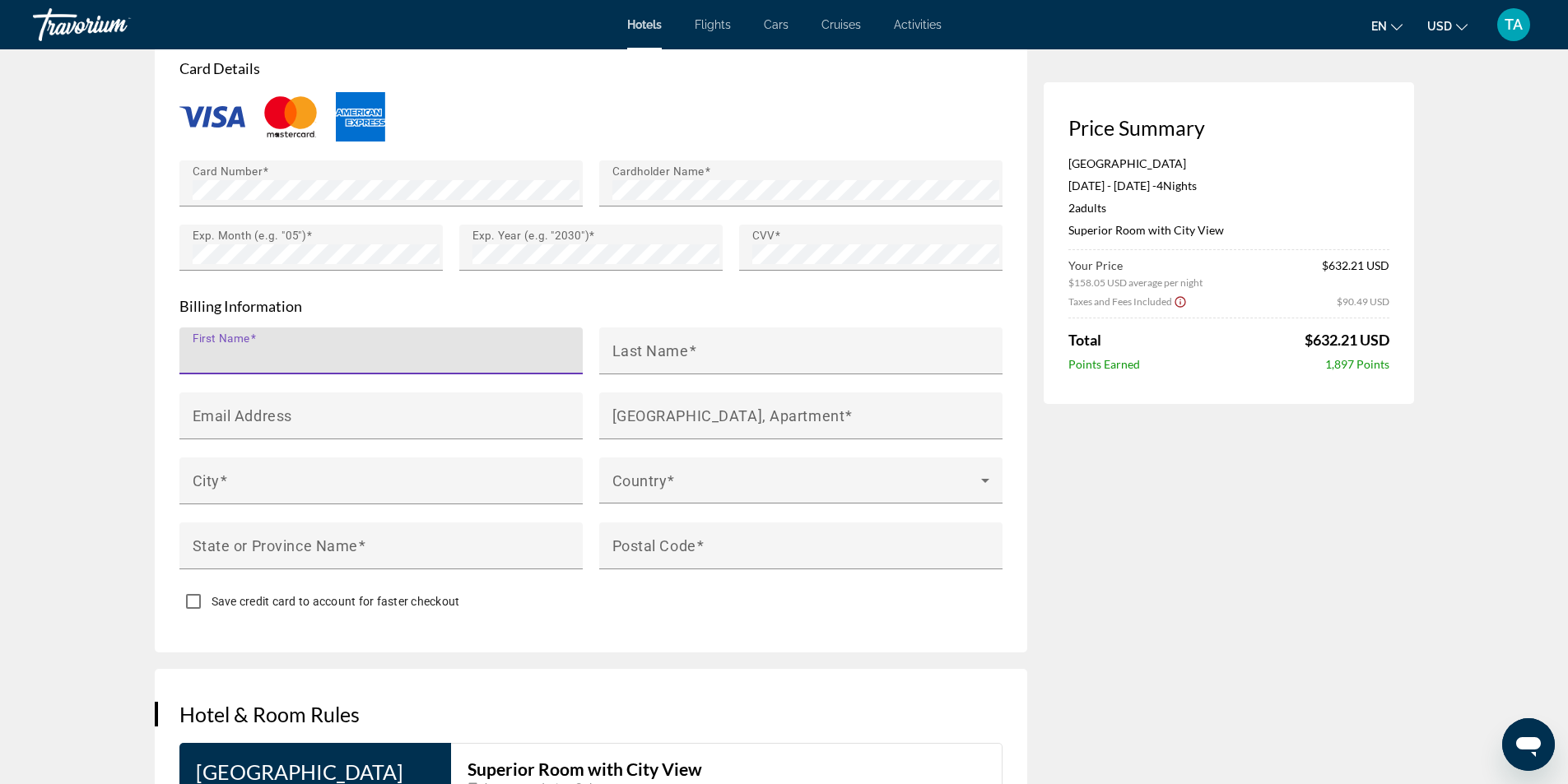
click at [297, 351] on input "First Name" at bounding box center [386, 358] width 387 height 20
type input "********"
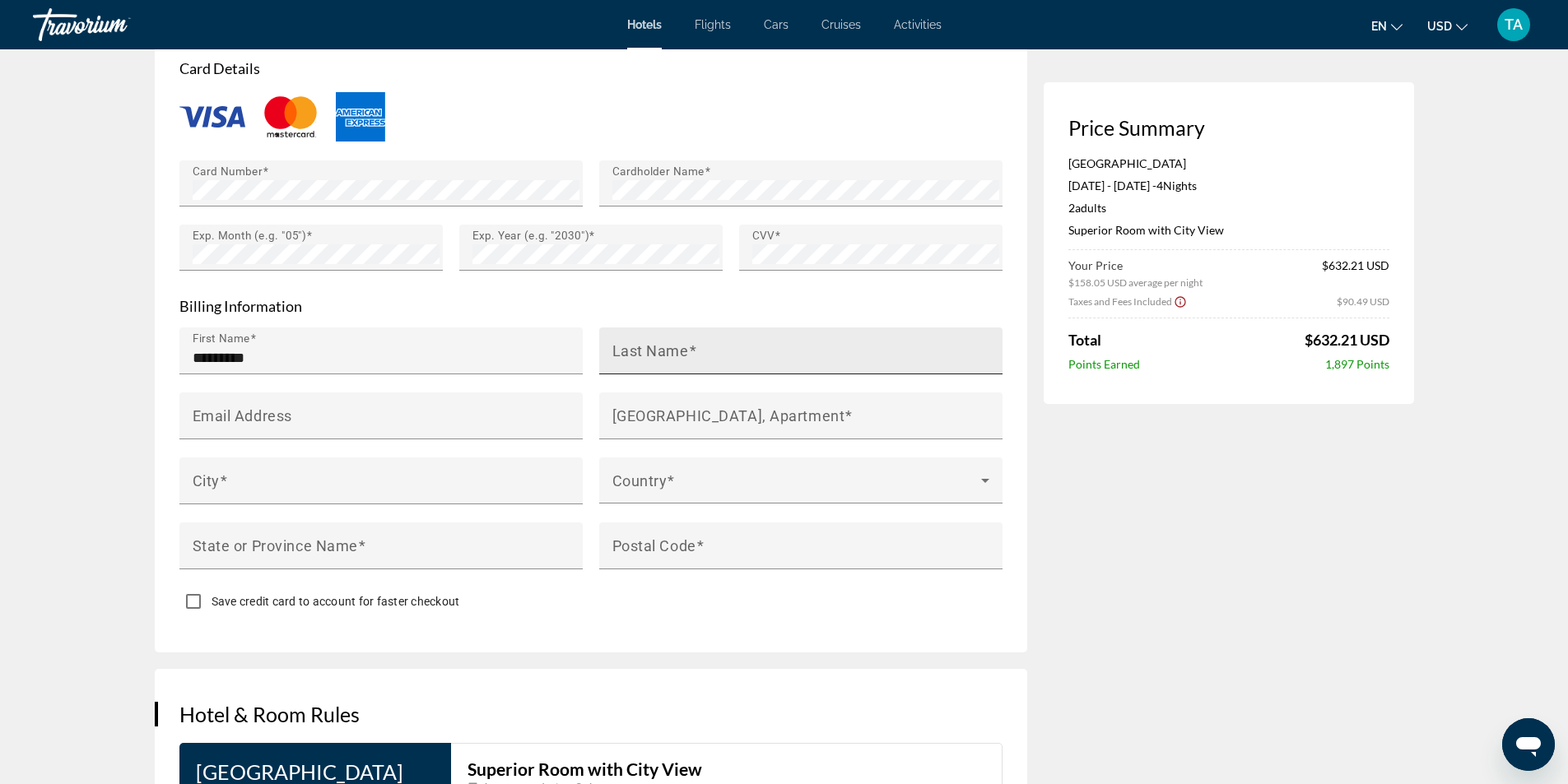
click at [613, 333] on div "Last Name" at bounding box center [805, 350] width 387 height 46
click at [667, 348] on mat-label "Last Name" at bounding box center [650, 349] width 76 height 17
click at [667, 348] on input "Last Name" at bounding box center [805, 358] width 387 height 20
paste input "*********"
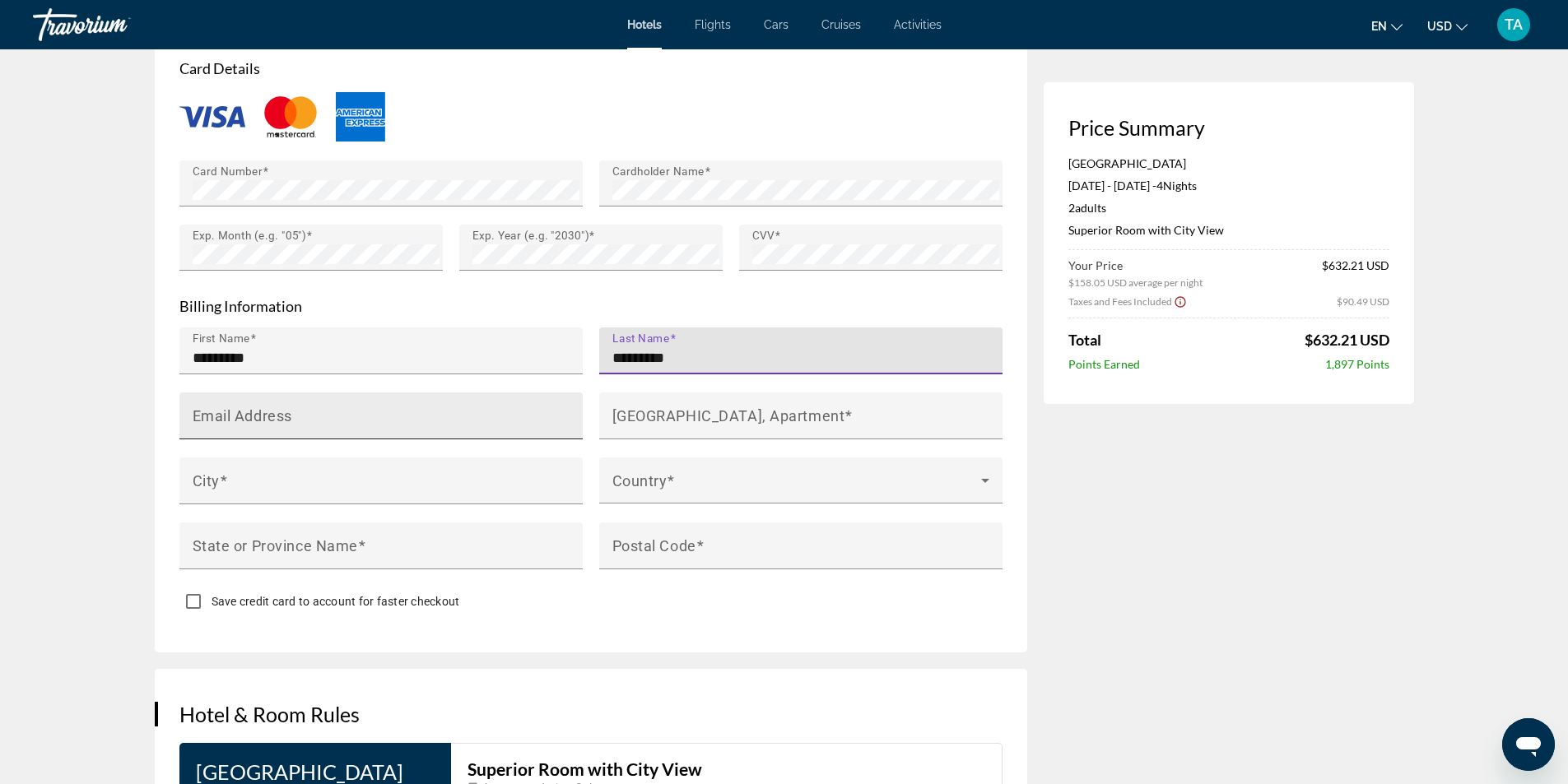
type input "*********"
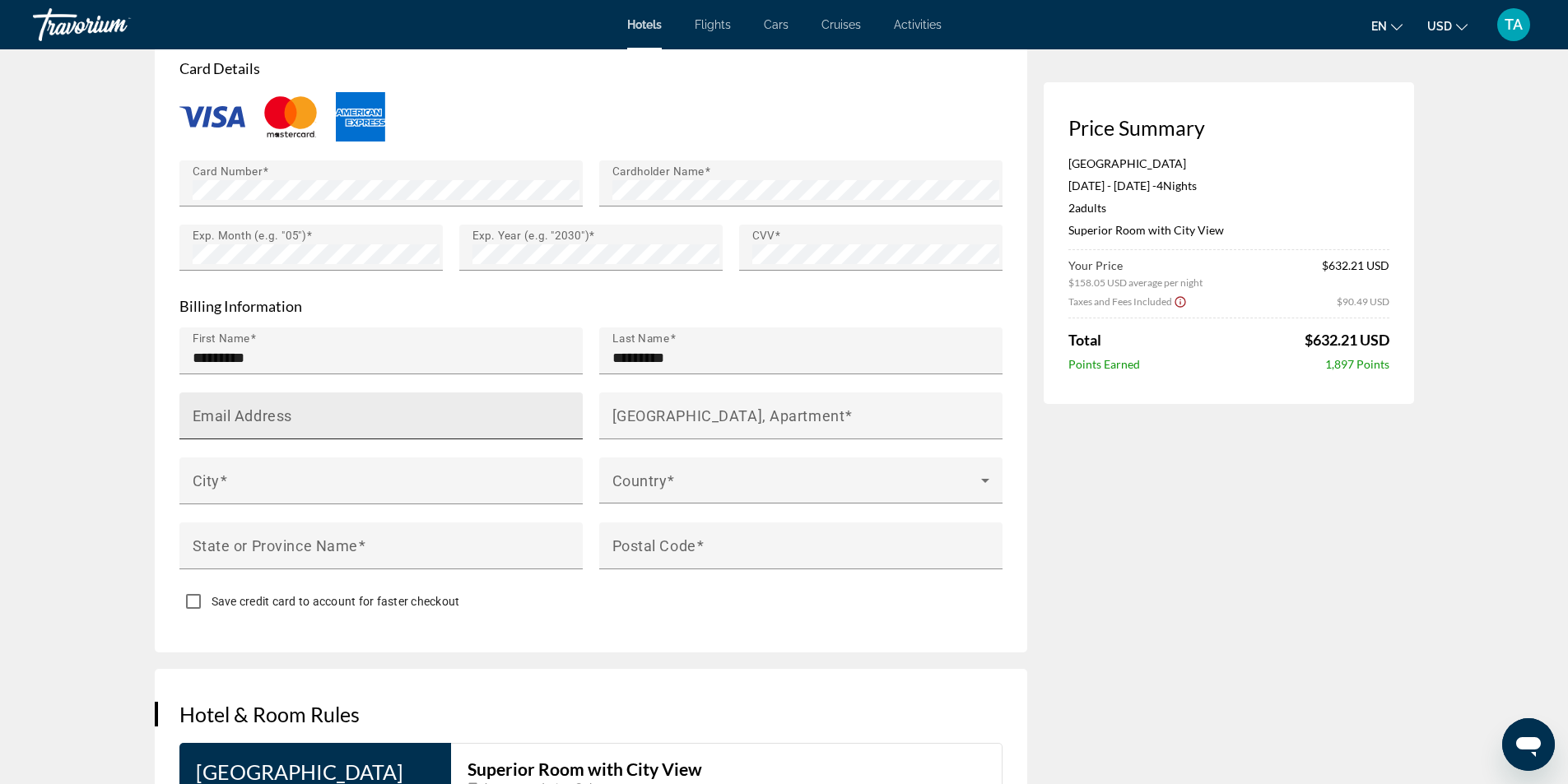
click at [234, 406] on mat-label "Email Address" at bounding box center [242, 414] width 100 height 17
click at [234, 413] on input "Email Address" at bounding box center [386, 423] width 387 height 20
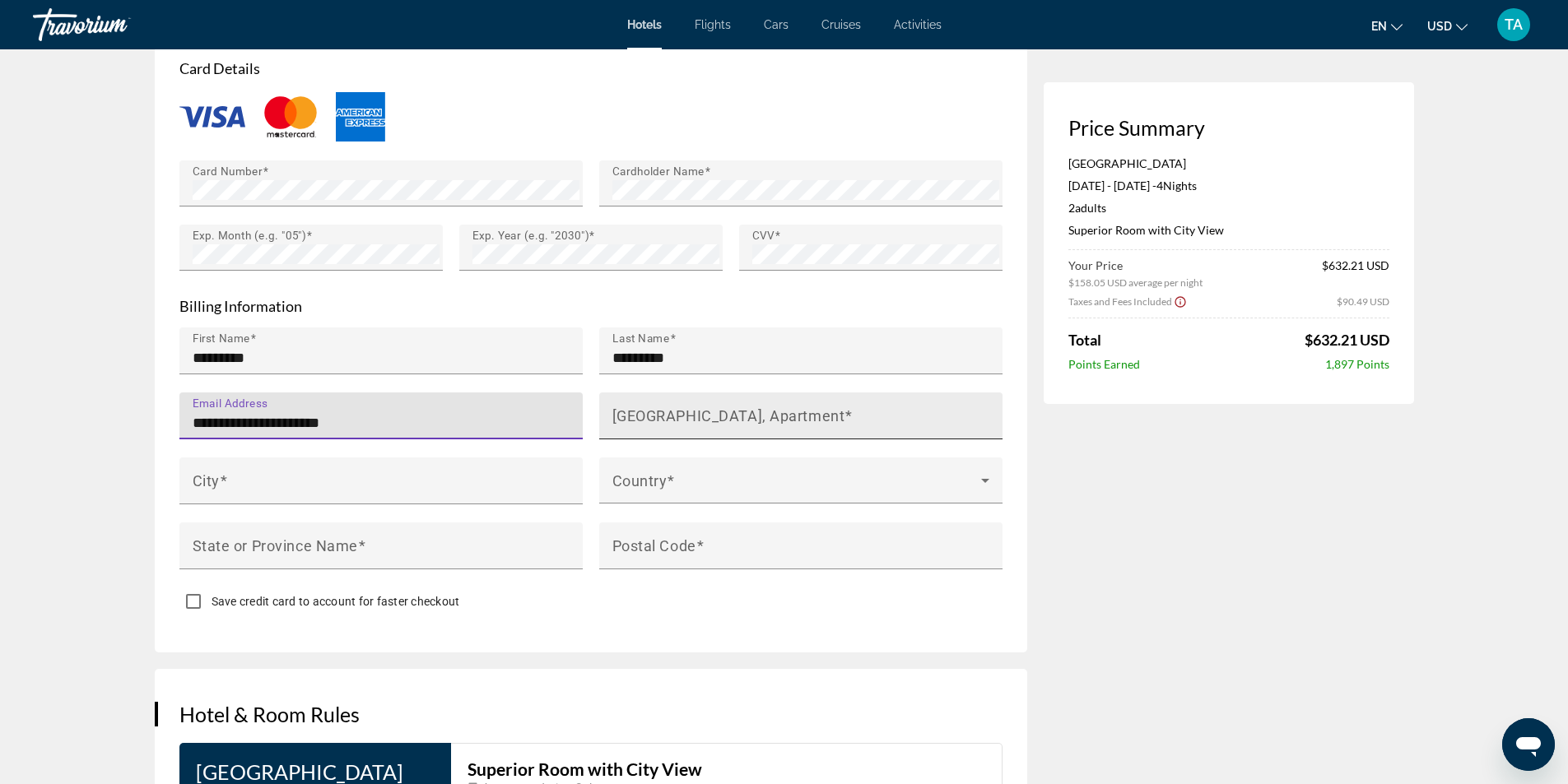
type input "**********"
click at [658, 417] on mat-label "[GEOGRAPHIC_DATA], Apartment" at bounding box center [729, 414] width 233 height 17
click at [658, 417] on input "[GEOGRAPHIC_DATA], Apartment" at bounding box center [805, 423] width 387 height 20
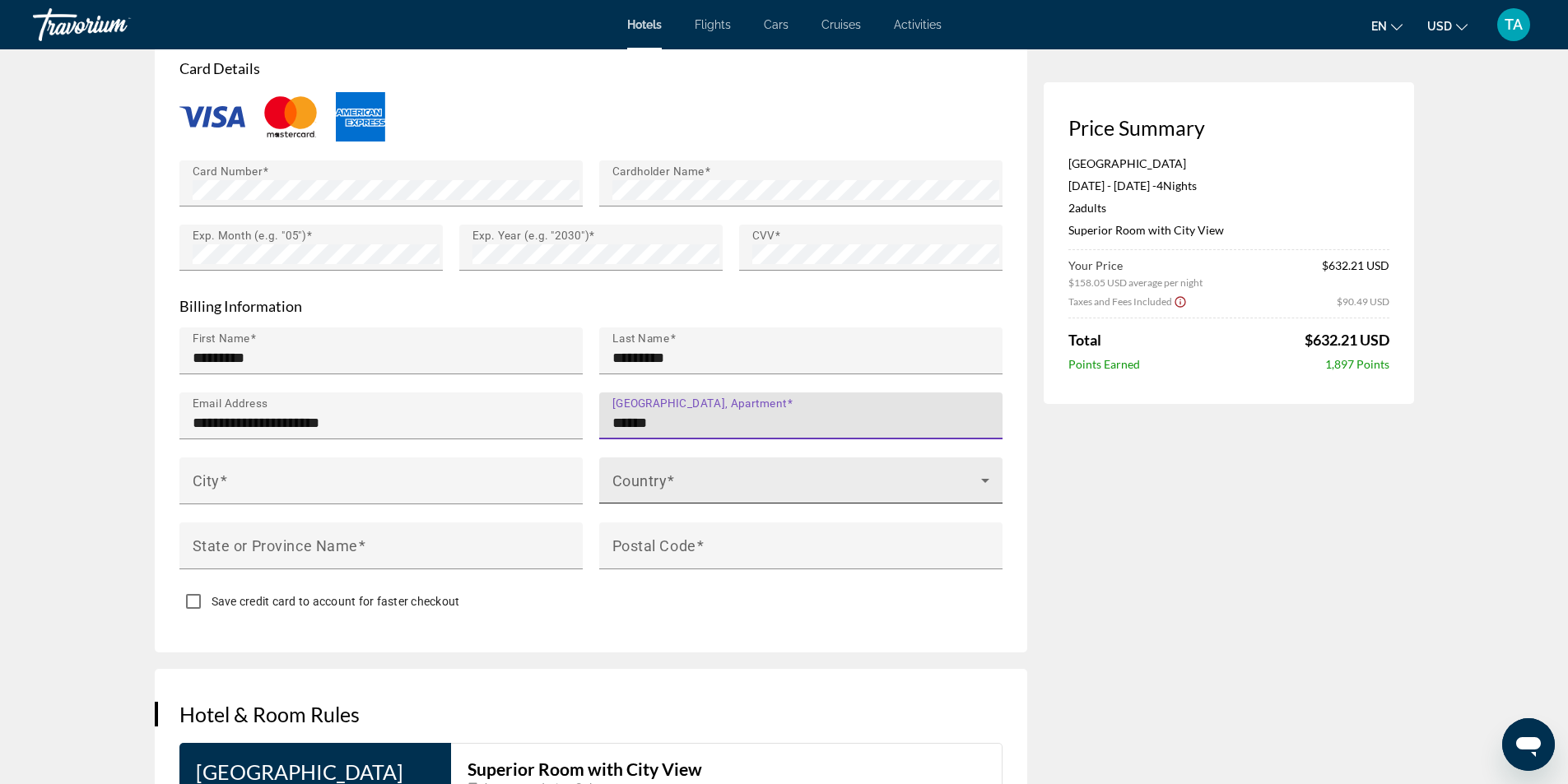
type input "******"
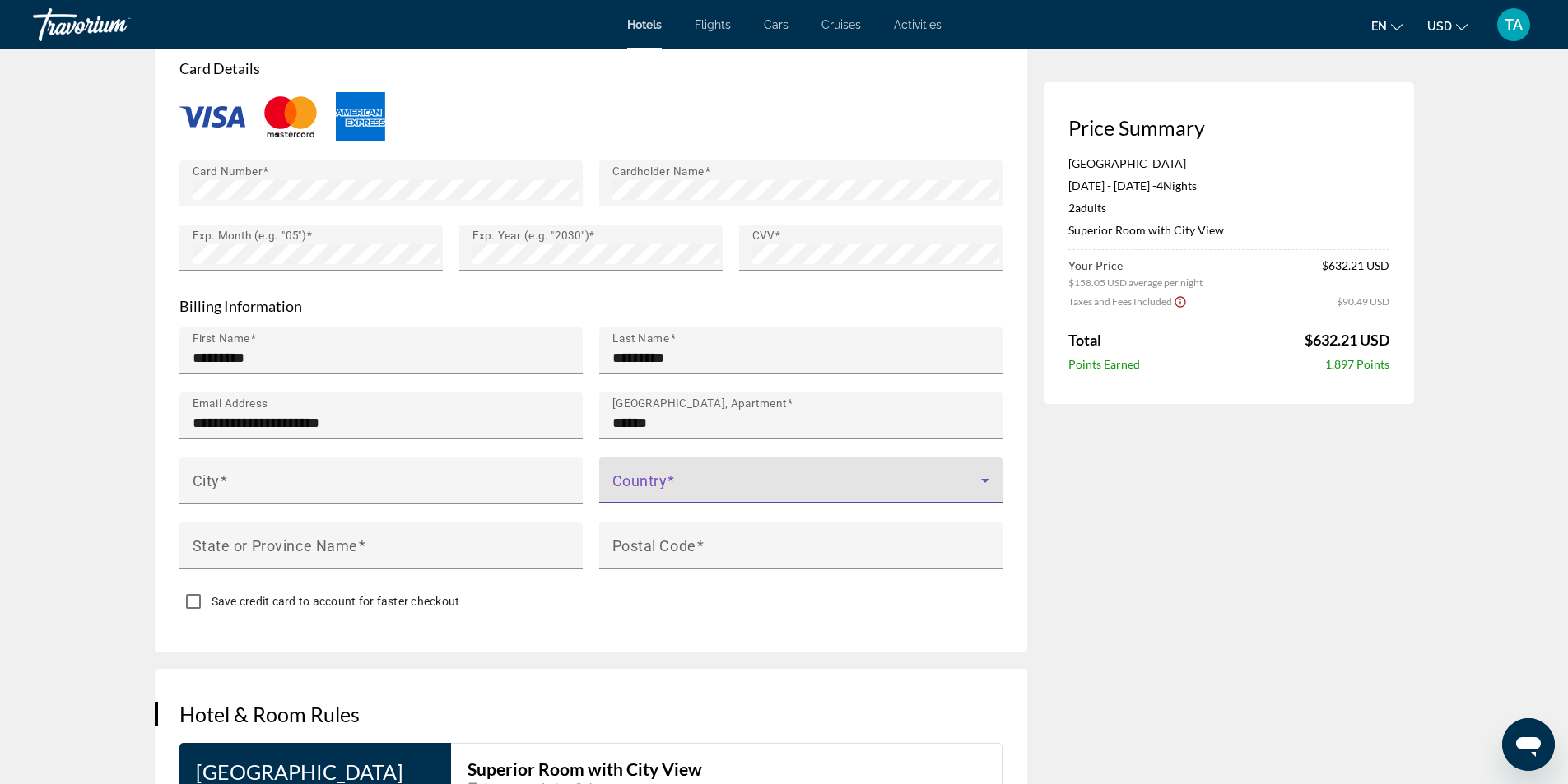
click at [683, 478] on span "Main content" at bounding box center [796, 487] width 369 height 20
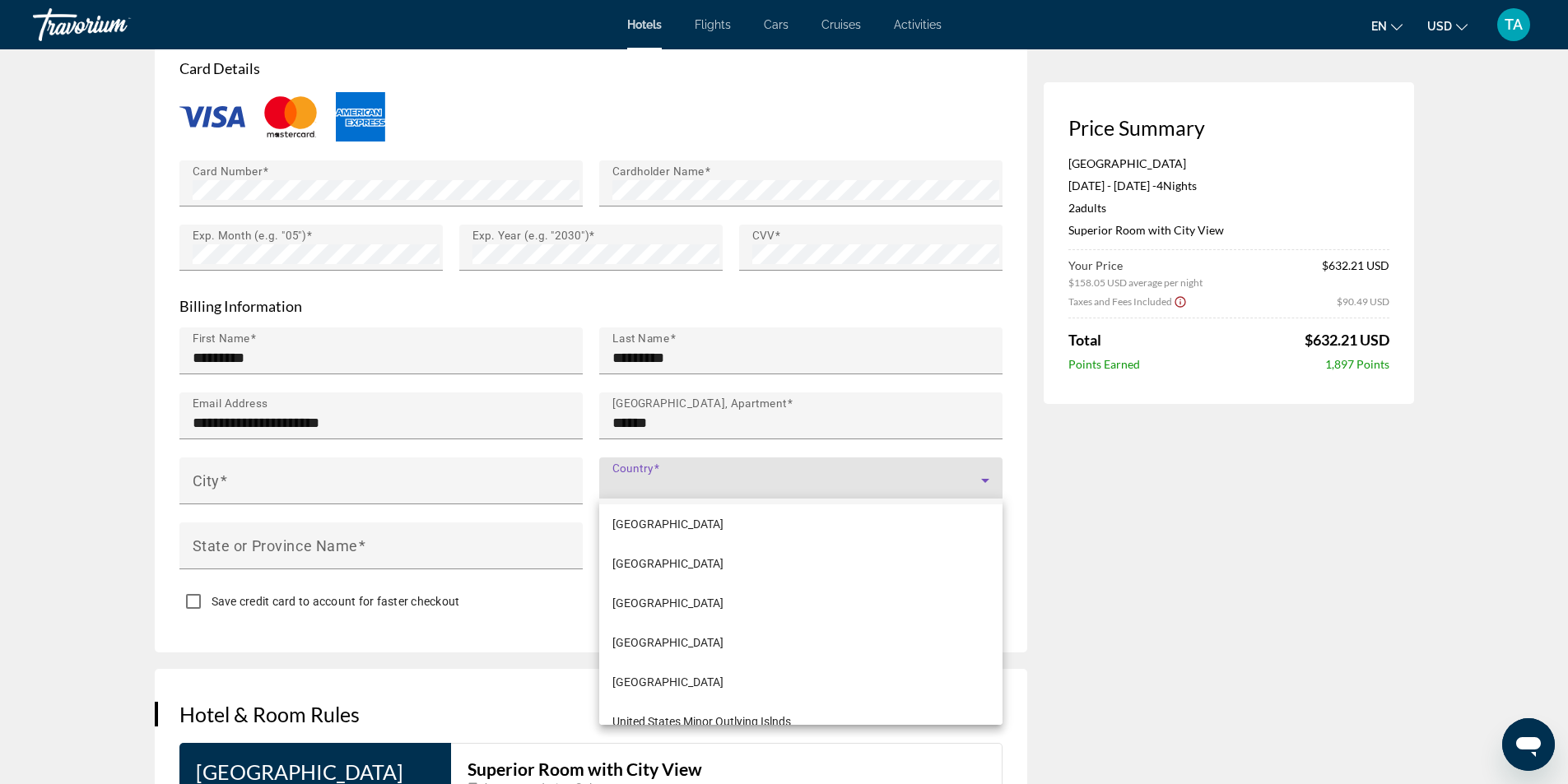
scroll to position [9544, 0]
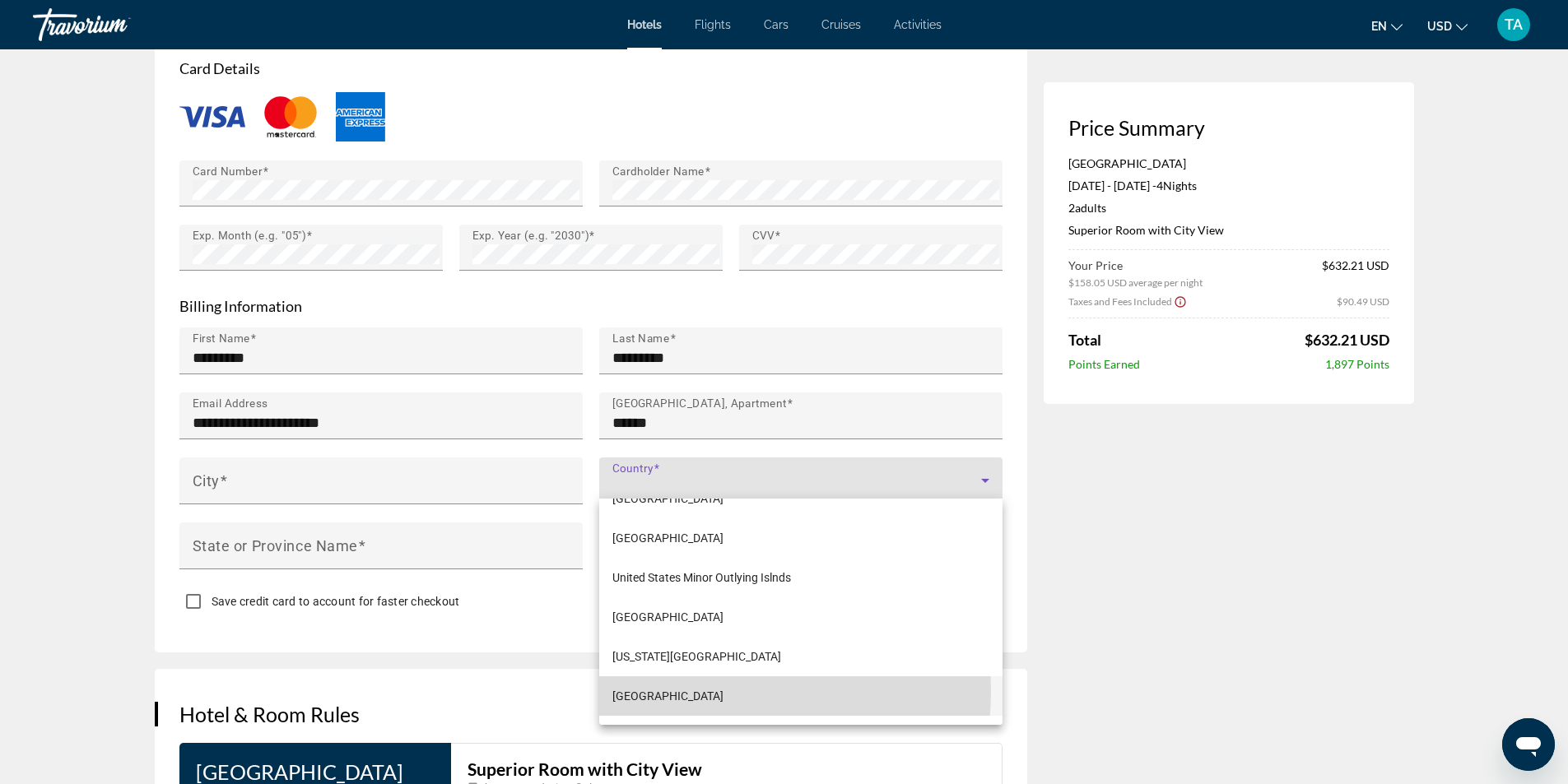
click at [675, 691] on mat-option "[GEOGRAPHIC_DATA]" at bounding box center [801, 696] width 404 height 40
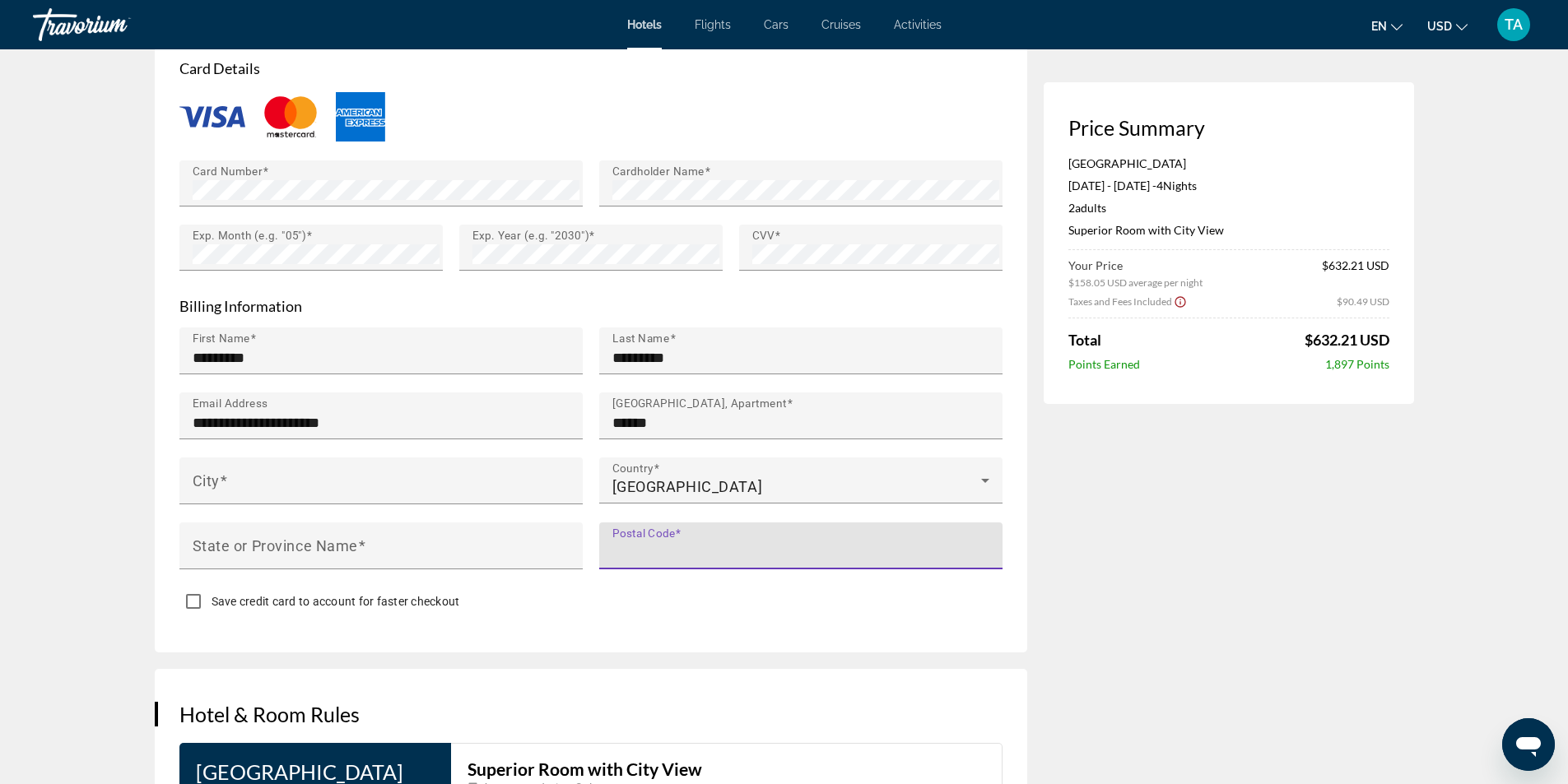
click at [719, 543] on input "Postal Code" at bounding box center [805, 553] width 387 height 20
type input "******"
type input "********"
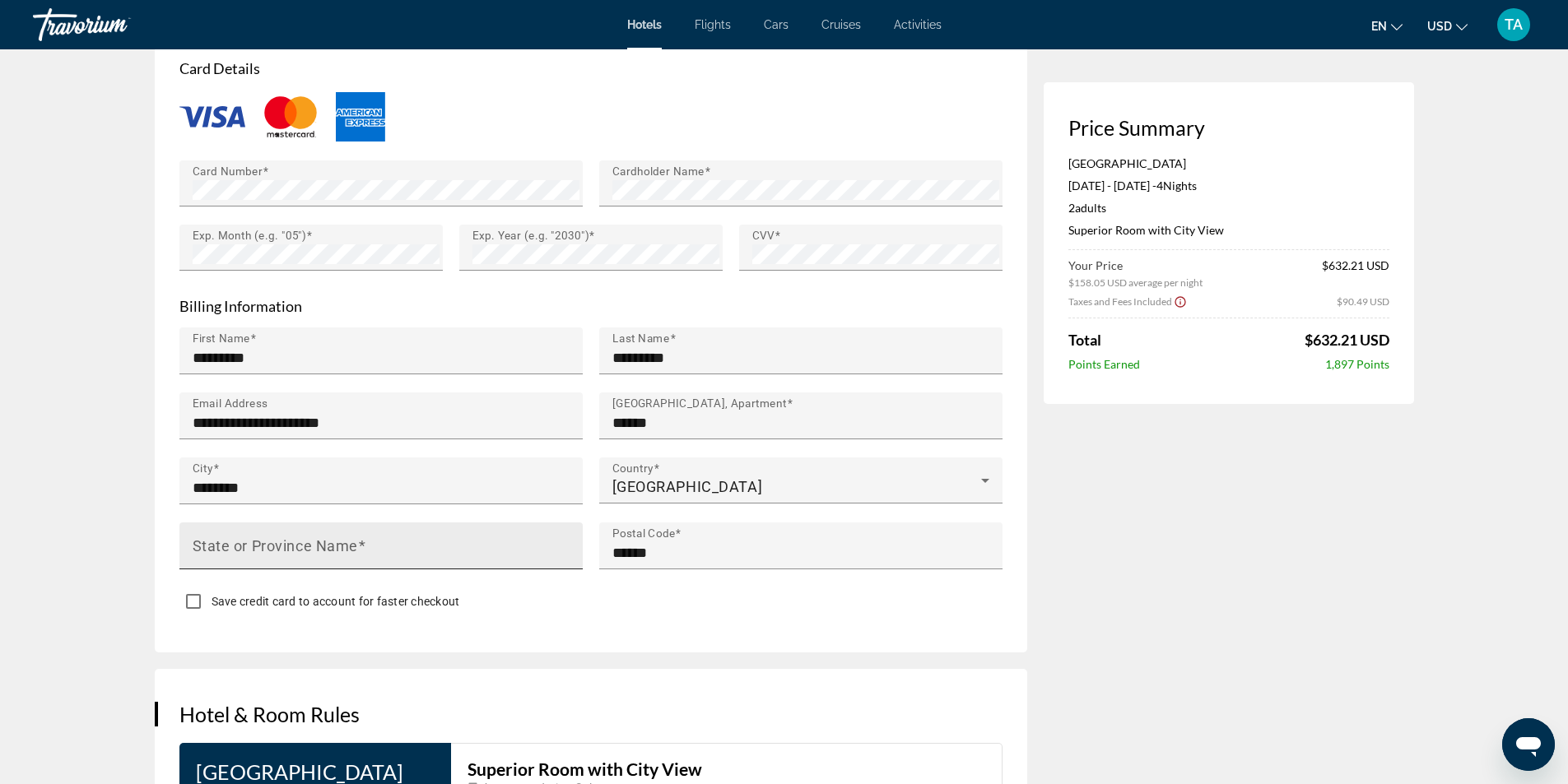
click at [364, 545] on span "Main content" at bounding box center [362, 545] width 8 height 17
click at [364, 545] on input "State or Province Name" at bounding box center [386, 553] width 387 height 20
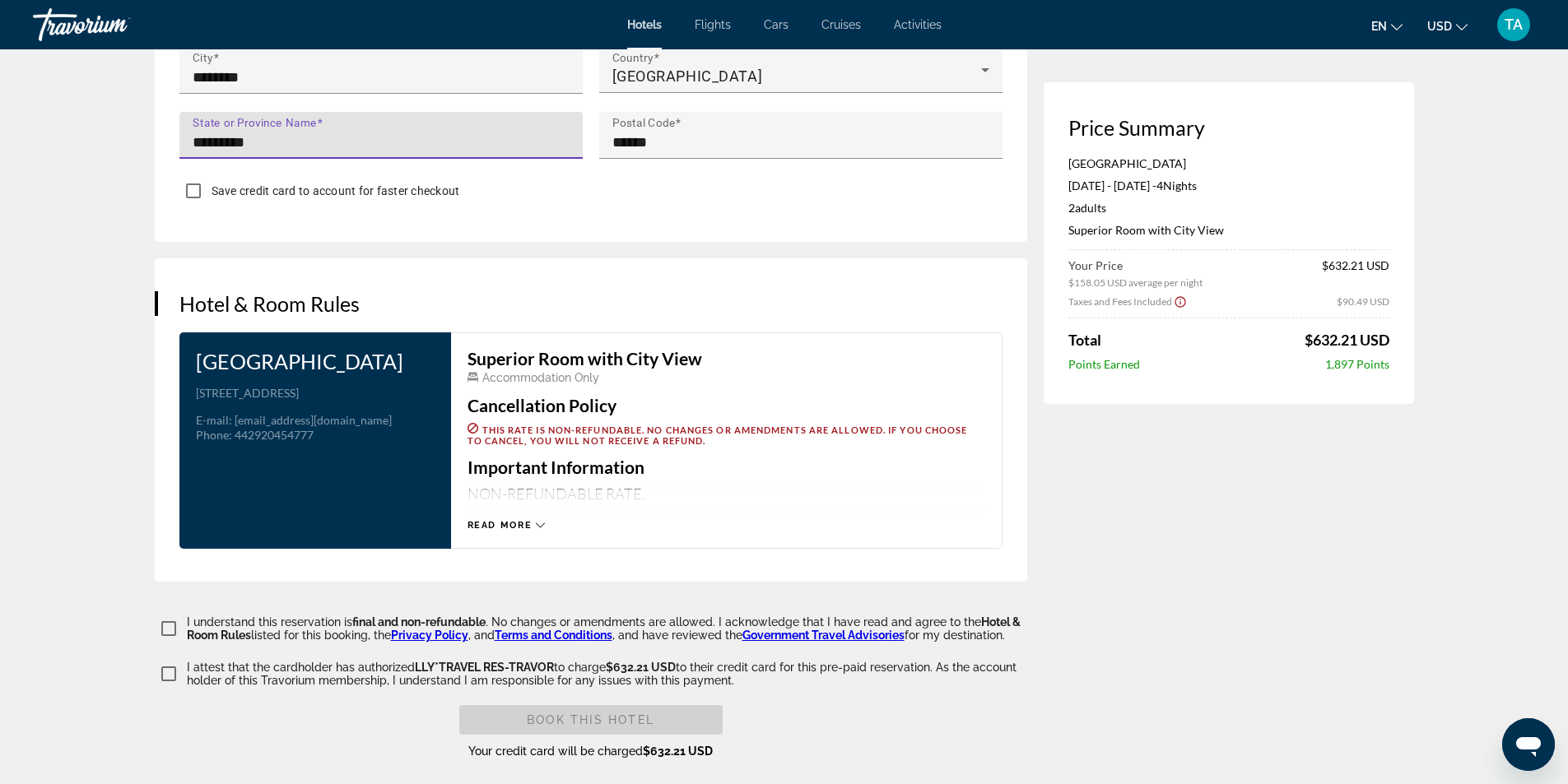
scroll to position [2013, 0]
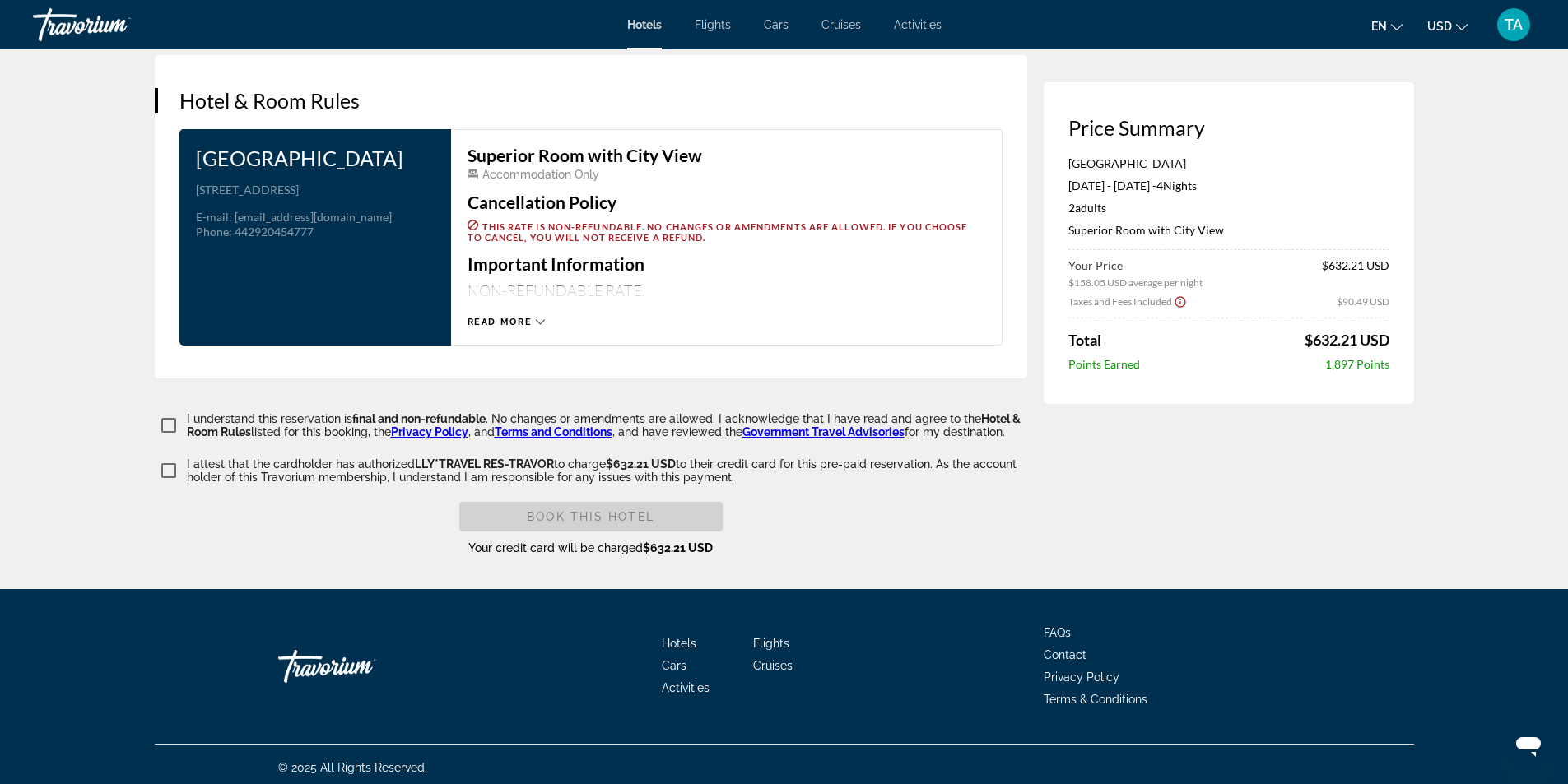
type input "*********"
click at [677, 512] on span "Main content" at bounding box center [591, 517] width 263 height 40
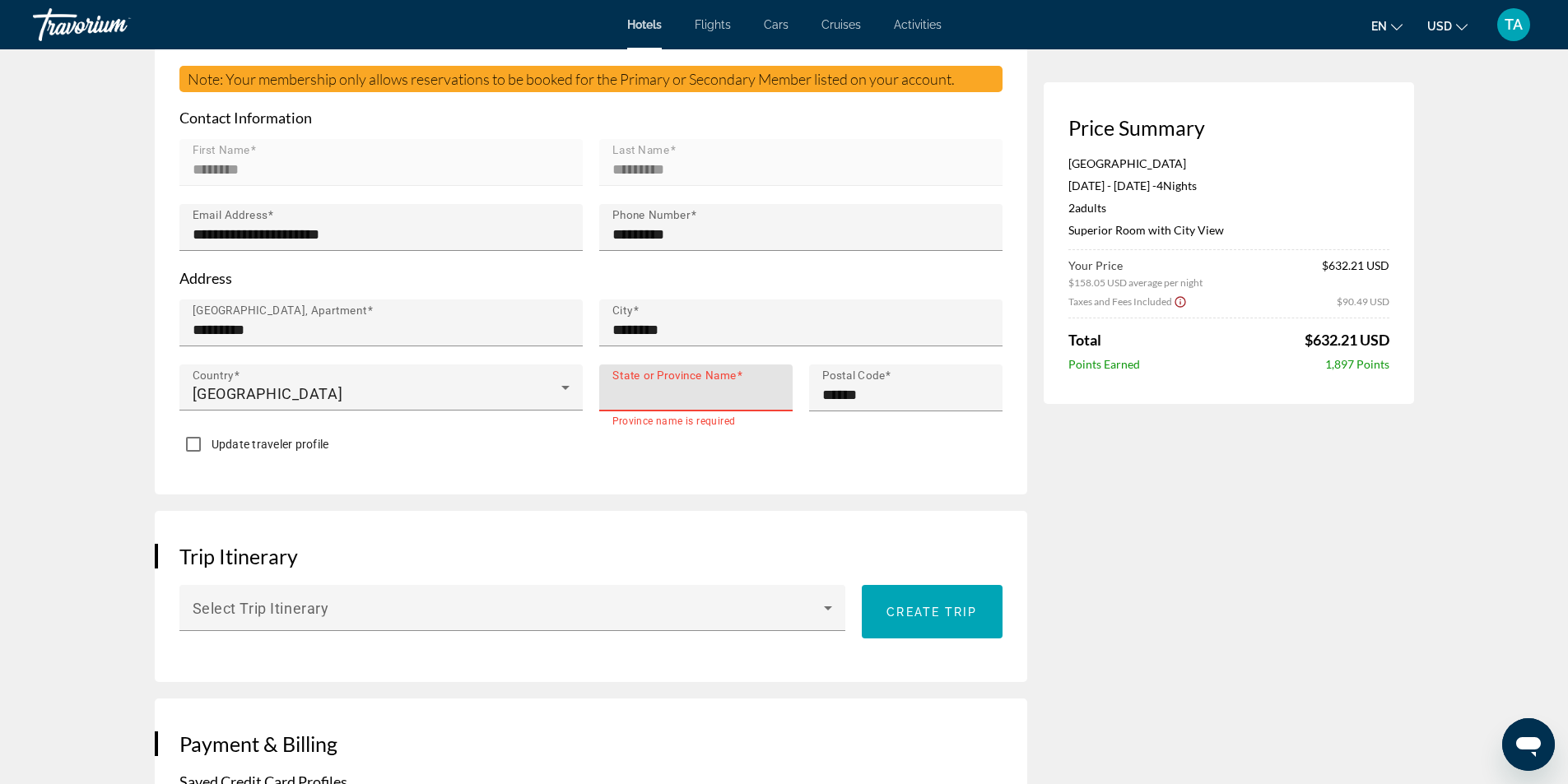
click at [675, 386] on input "State or Province Name" at bounding box center [700, 394] width 177 height 20
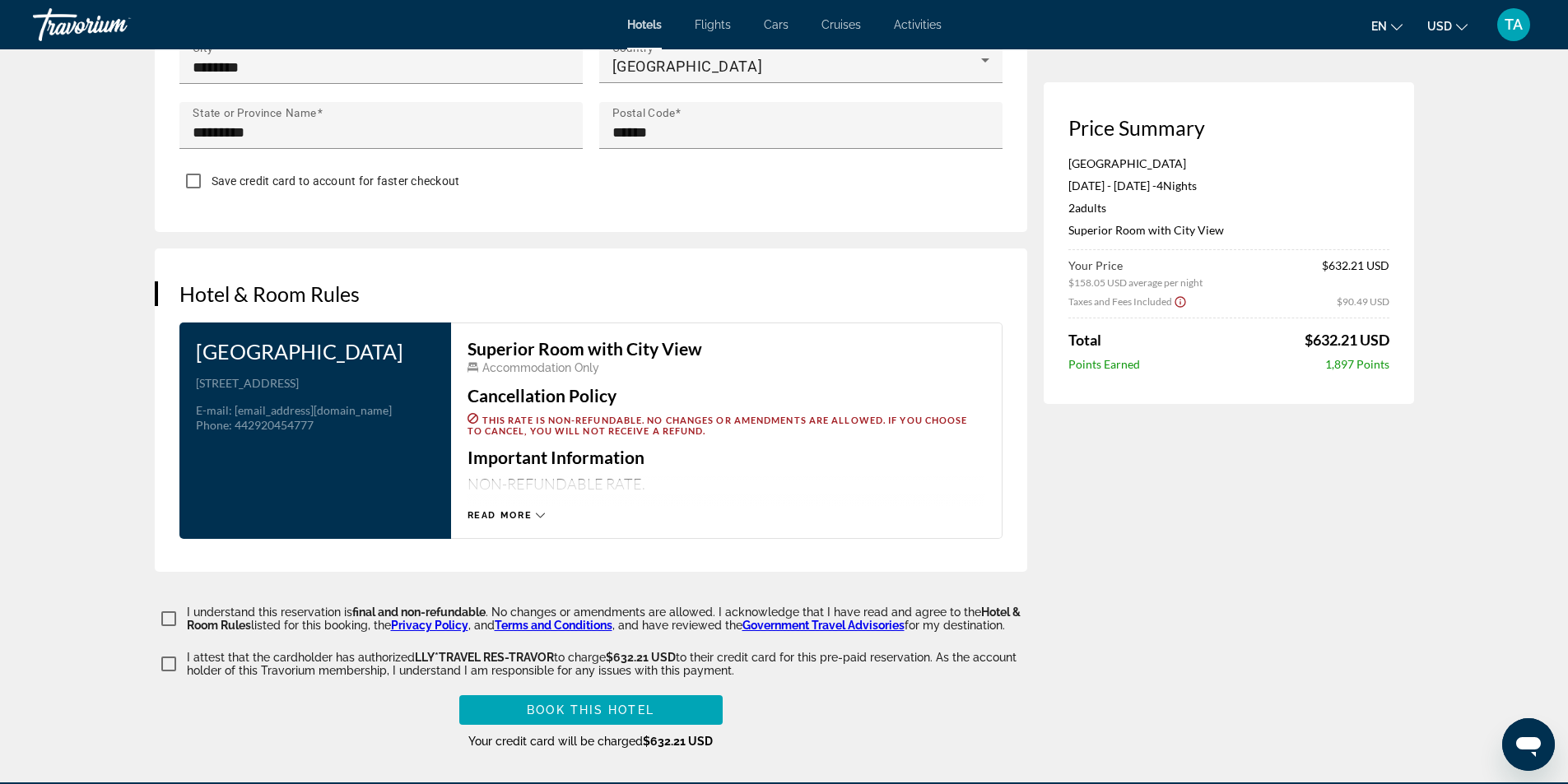
scroll to position [1982, 0]
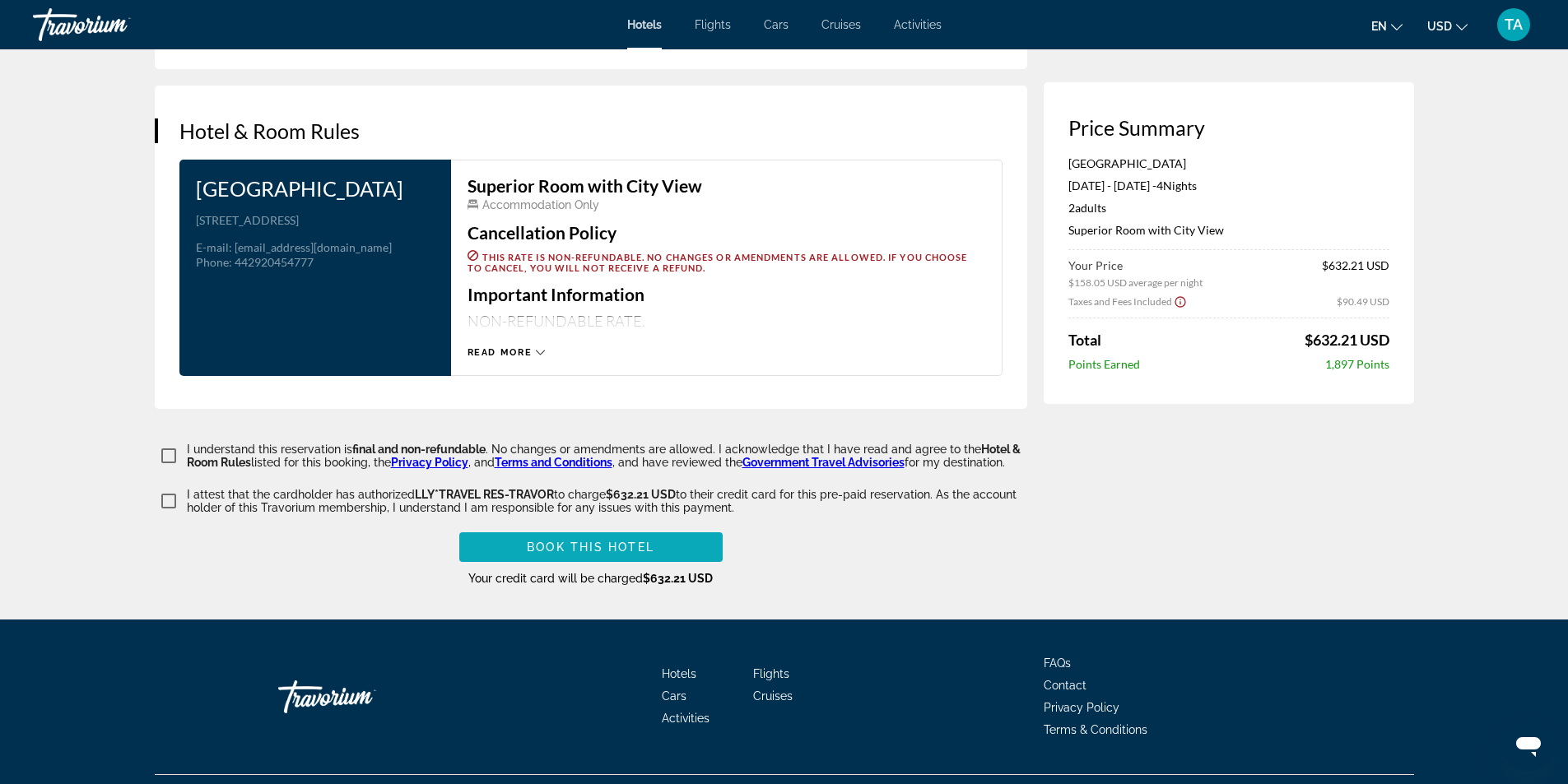
type input "*********"
click at [675, 527] on span "Main content" at bounding box center [591, 547] width 263 height 40
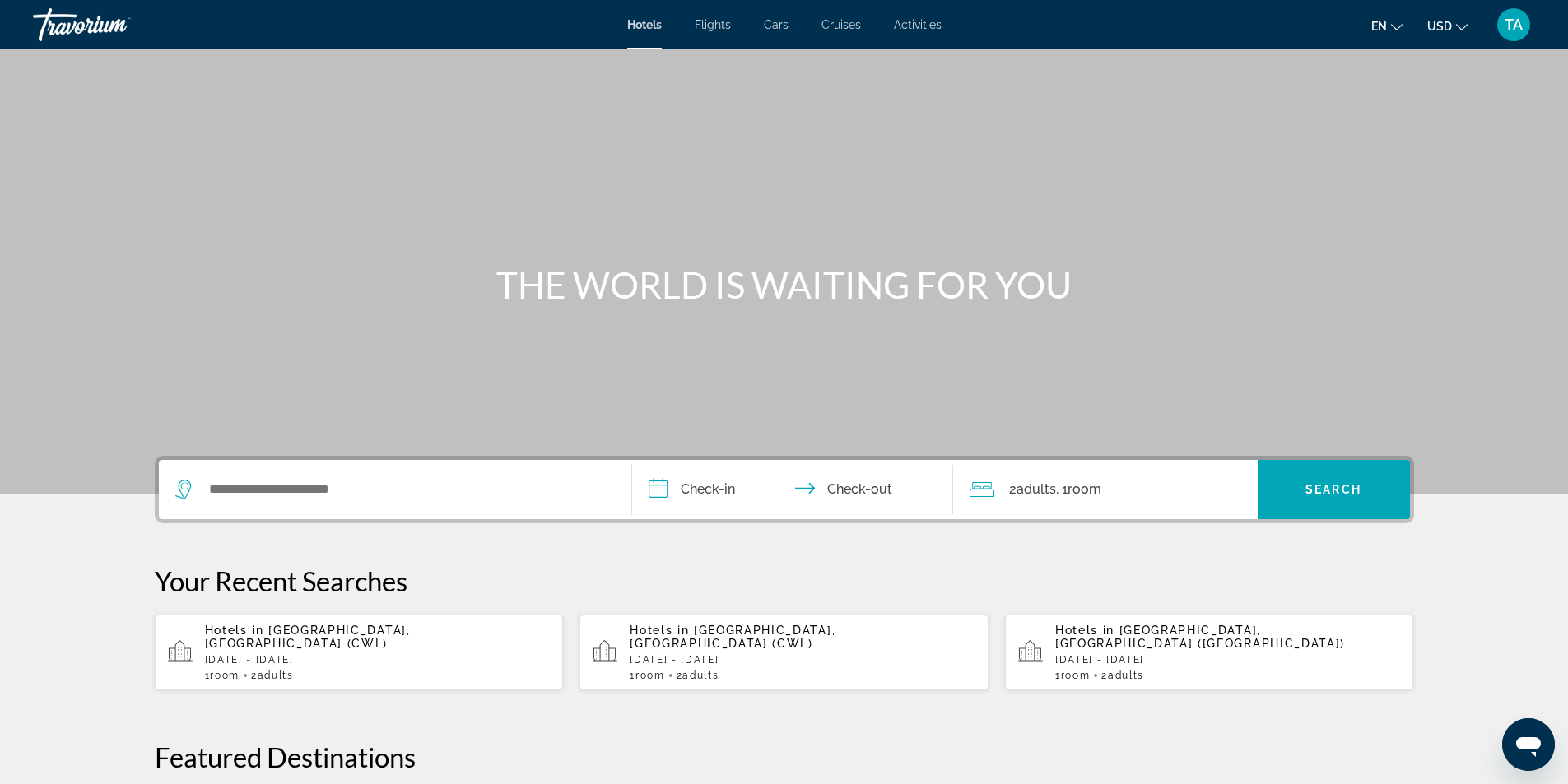
click at [286, 472] on div "Search widget" at bounding box center [395, 489] width 439 height 59
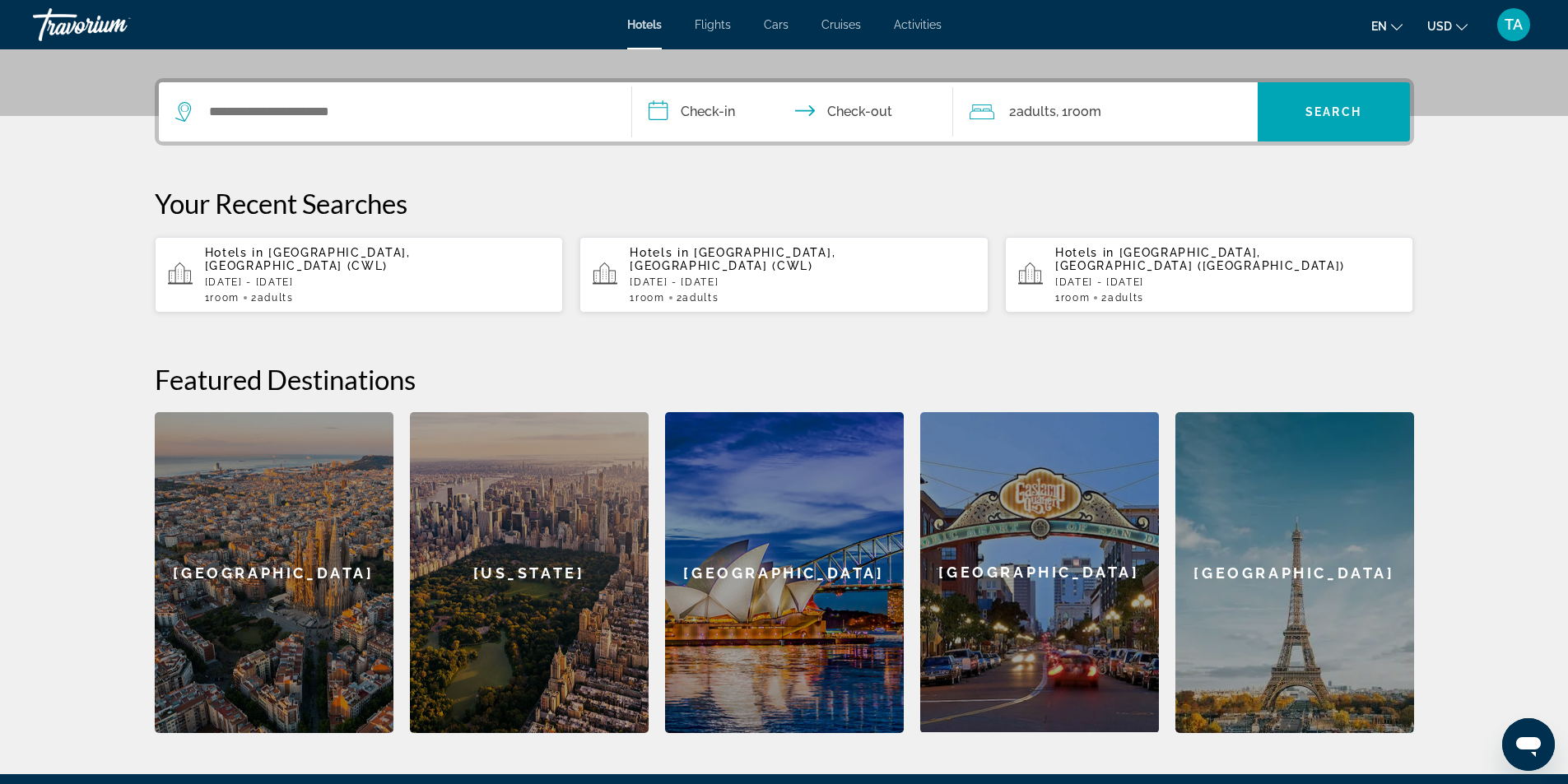
scroll to position [402, 0]
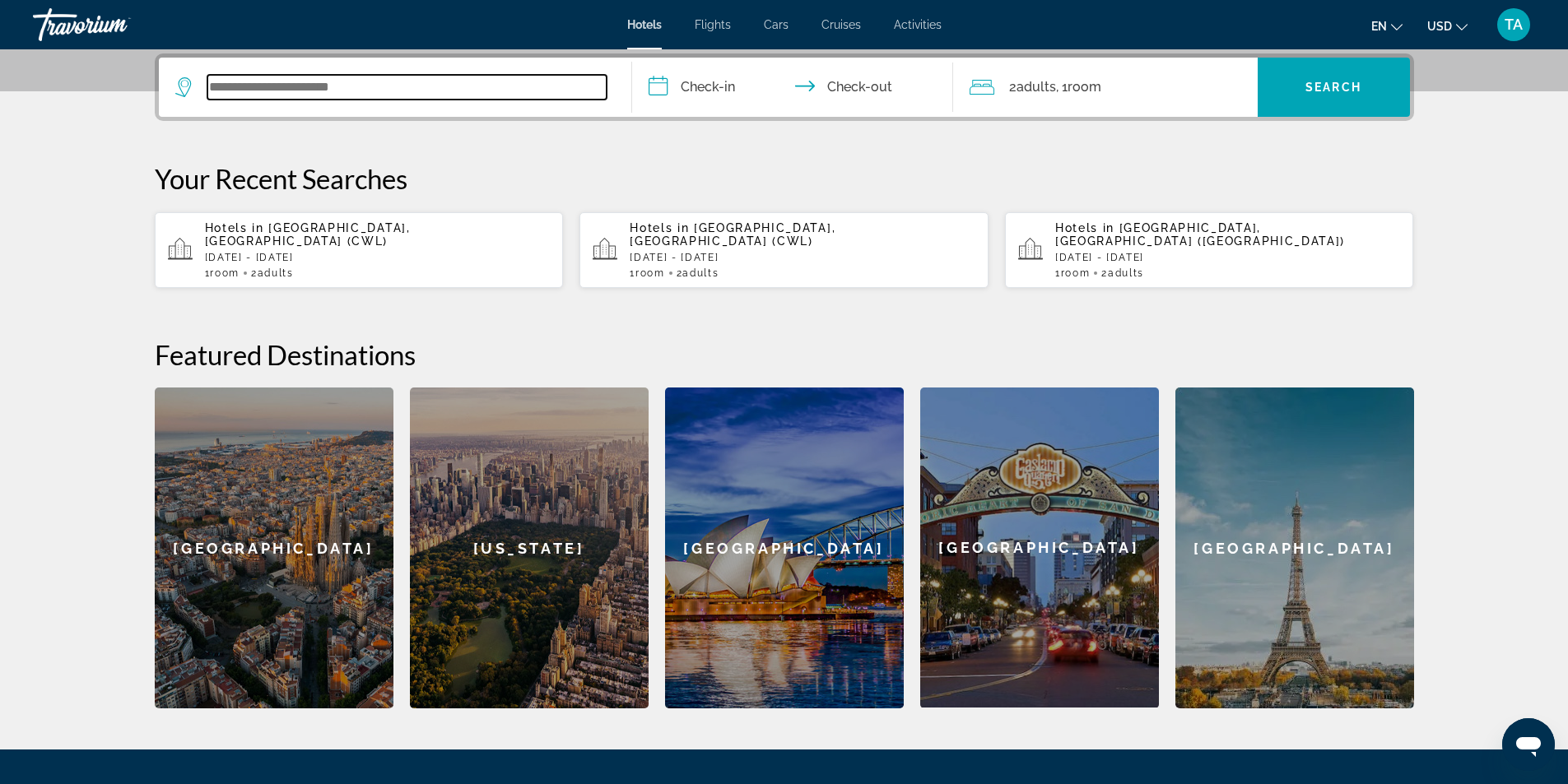
click at [285, 92] on input "Search widget" at bounding box center [408, 87] width 400 height 25
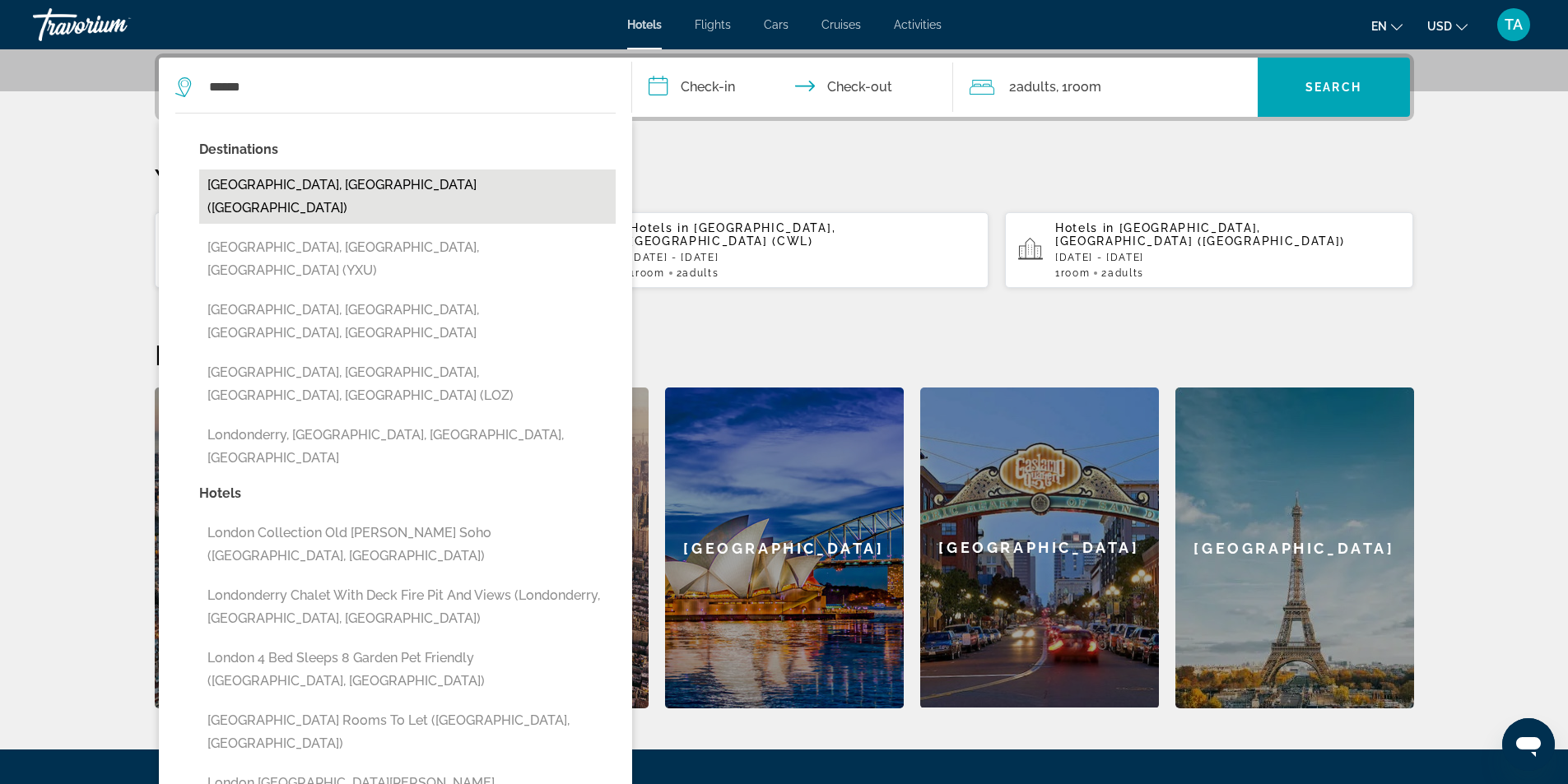
click at [393, 184] on button "[GEOGRAPHIC_DATA], [GEOGRAPHIC_DATA] ([GEOGRAPHIC_DATA])" at bounding box center [407, 196] width 416 height 54
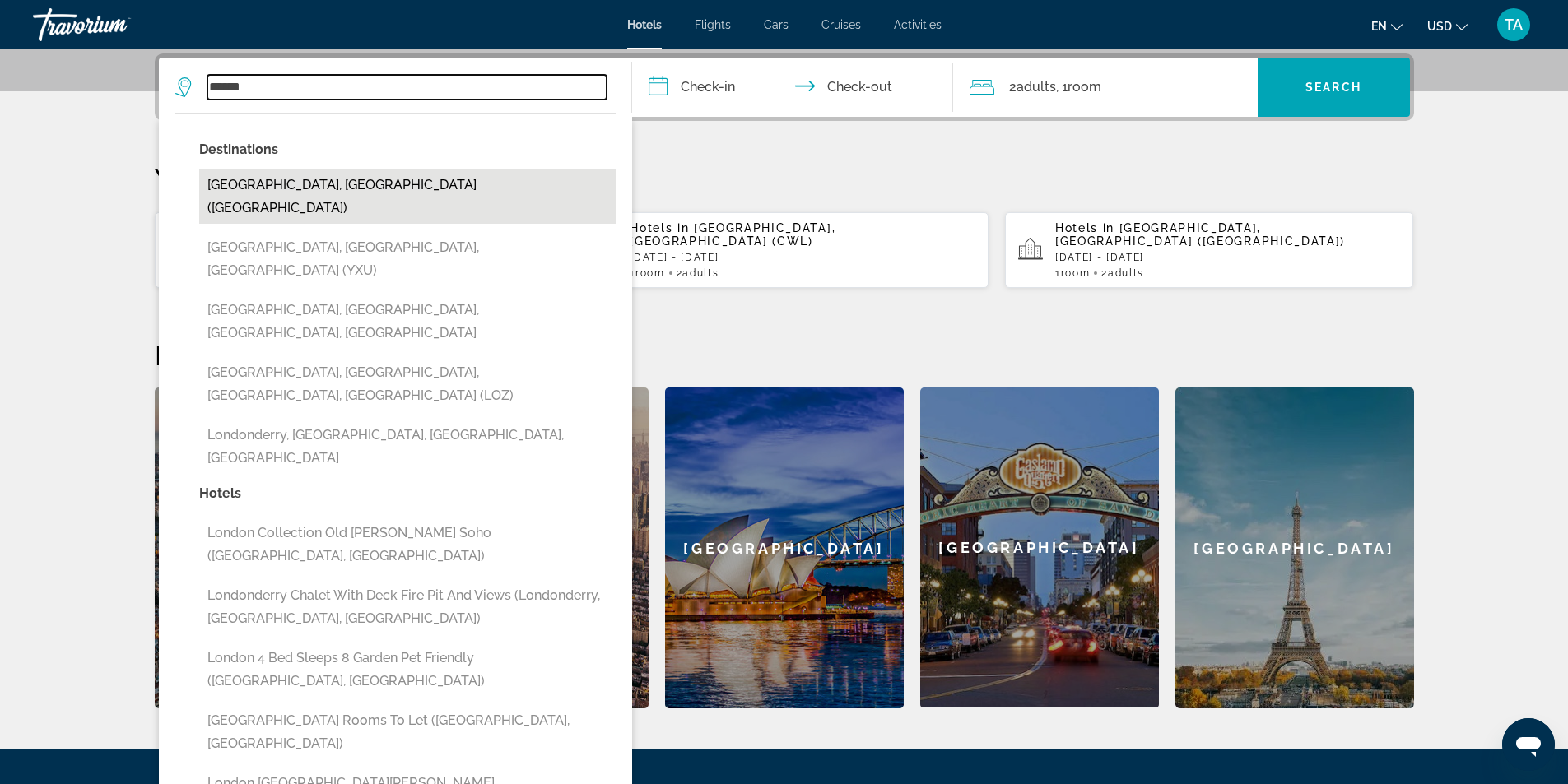
type input "**********"
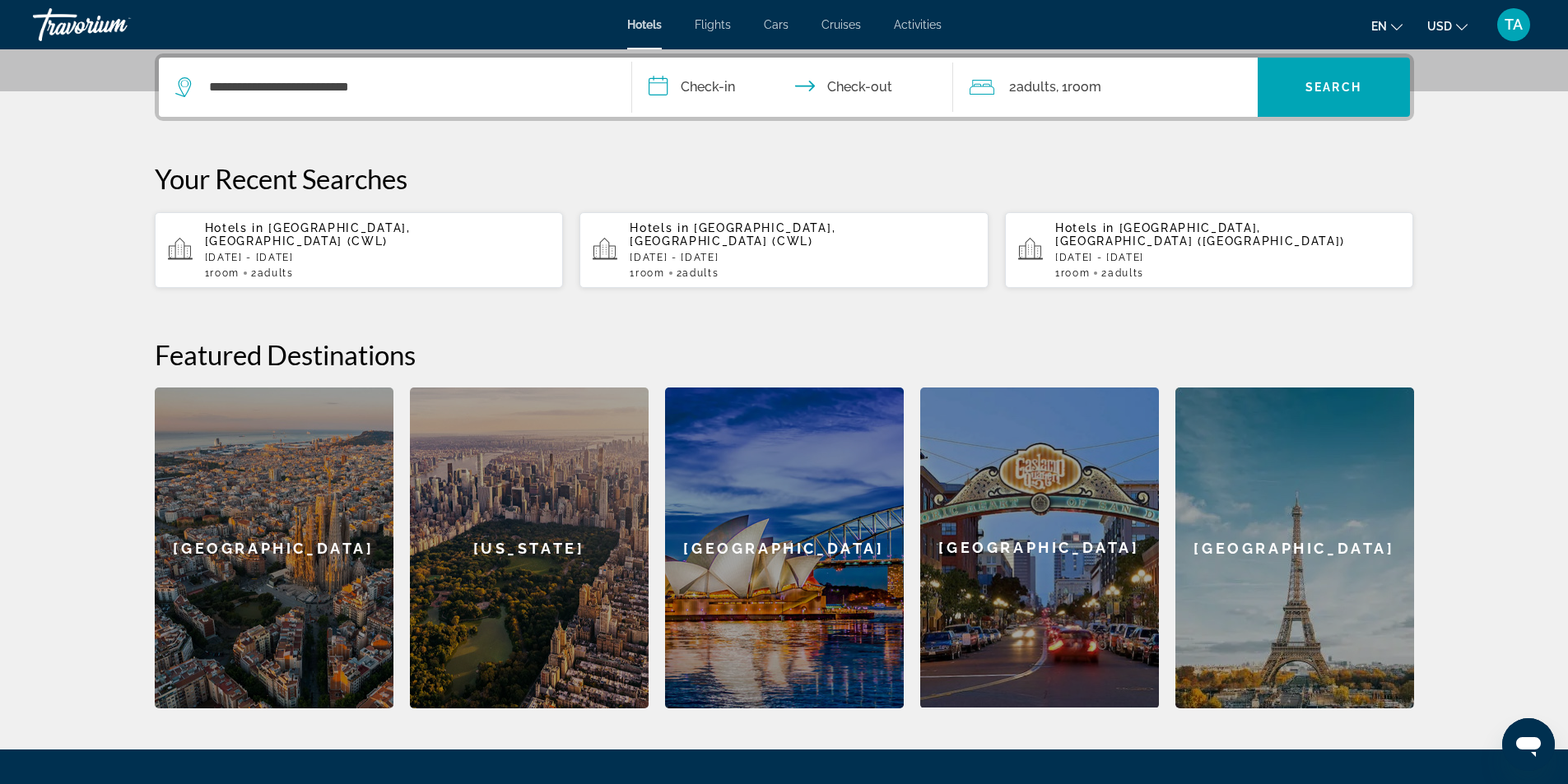
click at [736, 86] on input "**********" at bounding box center [795, 89] width 327 height 64
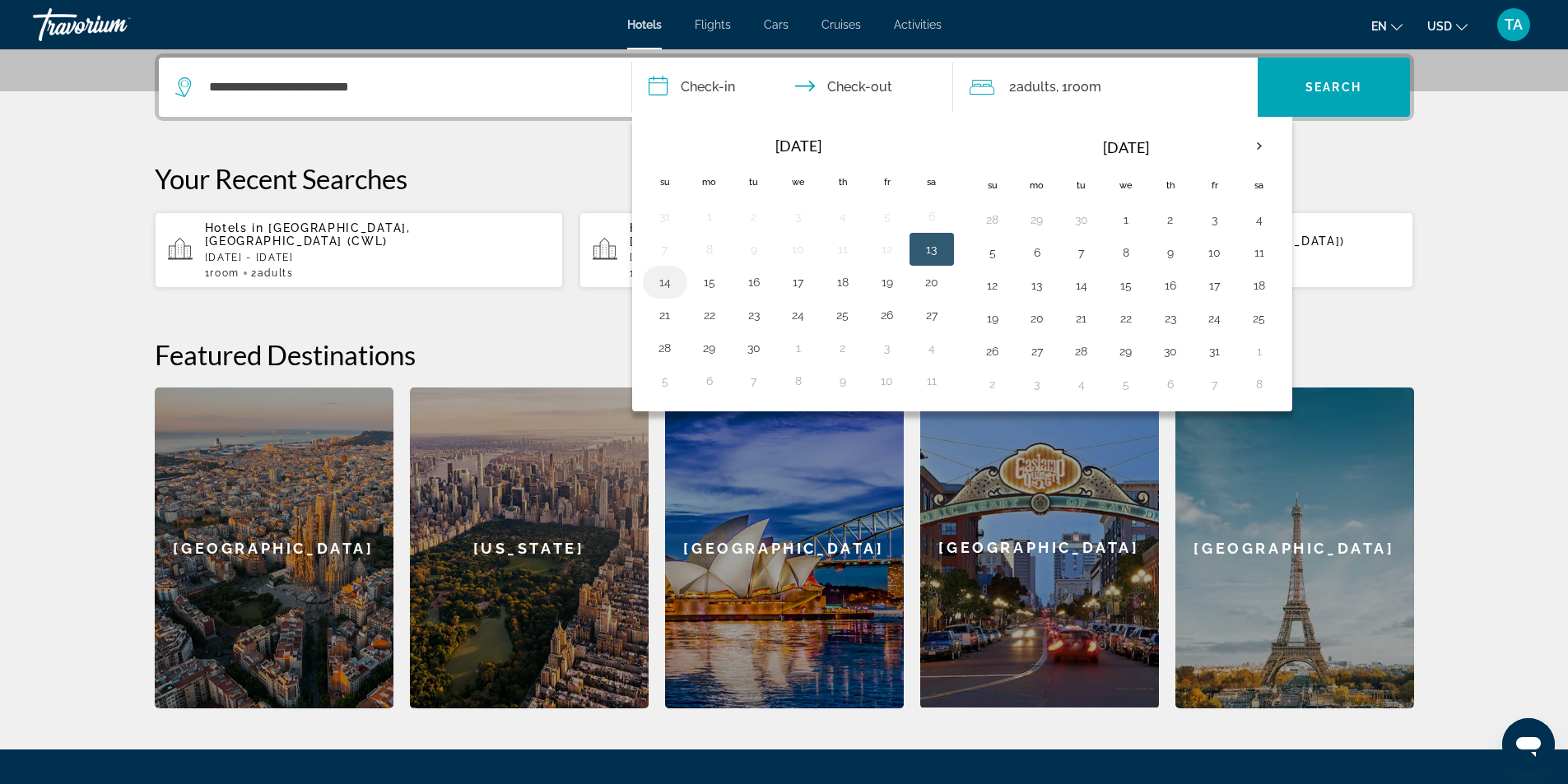
click at [669, 288] on button "14" at bounding box center [665, 282] width 27 height 23
click at [789, 282] on button "17" at bounding box center [798, 282] width 27 height 23
type input "**********"
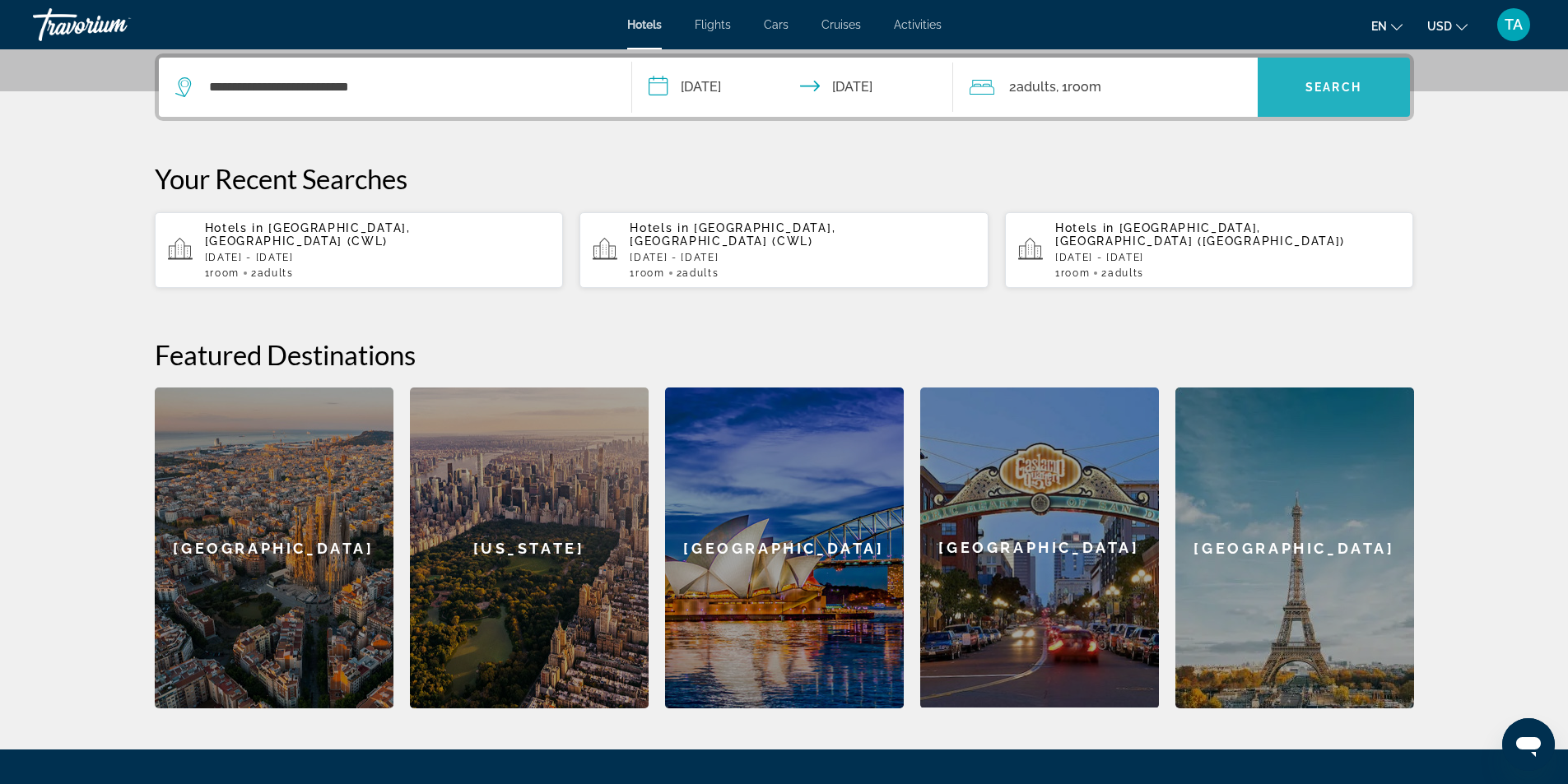
click at [1308, 105] on span "Search widget" at bounding box center [1335, 87] width 152 height 40
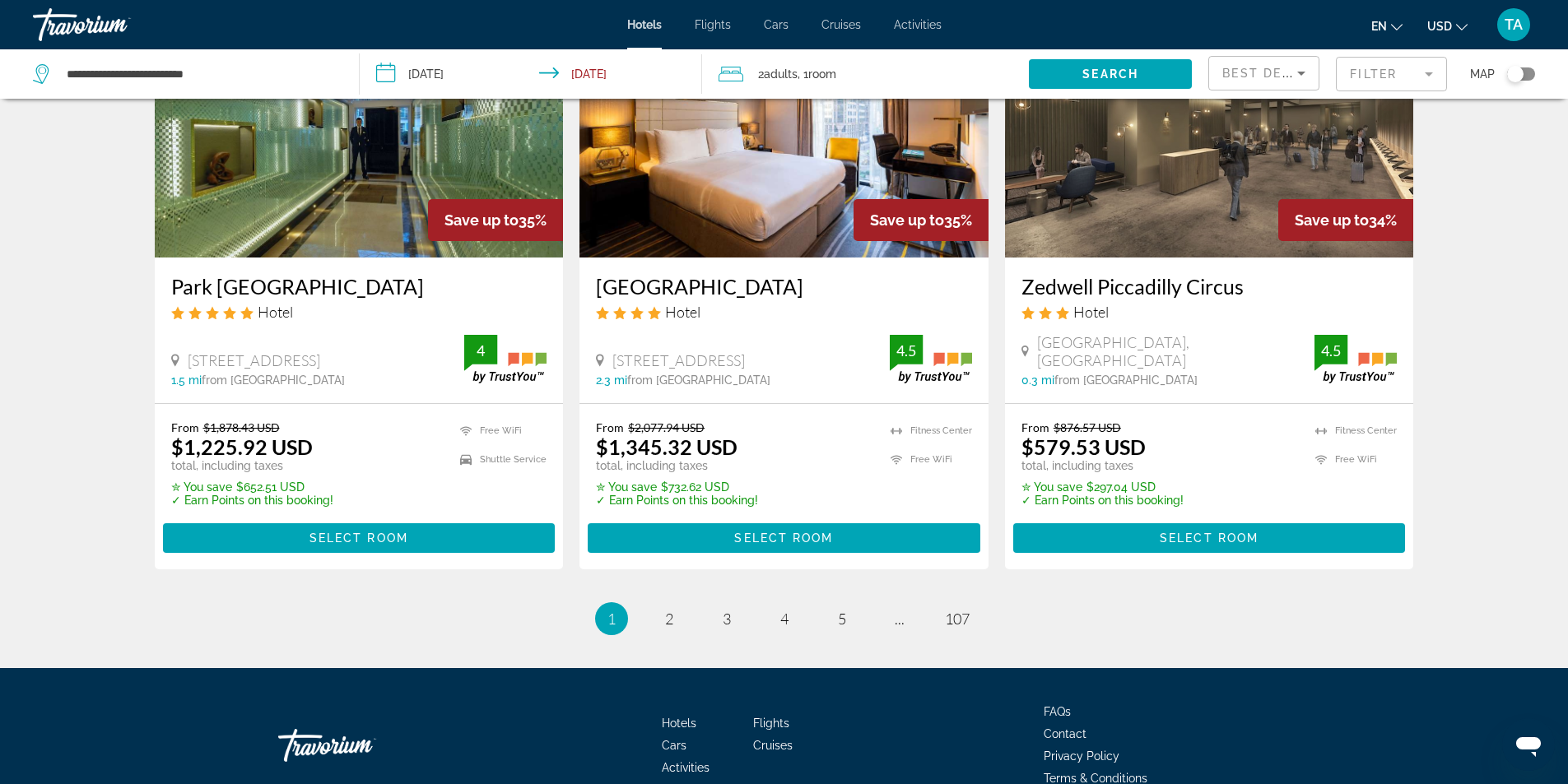
scroll to position [2092, 0]
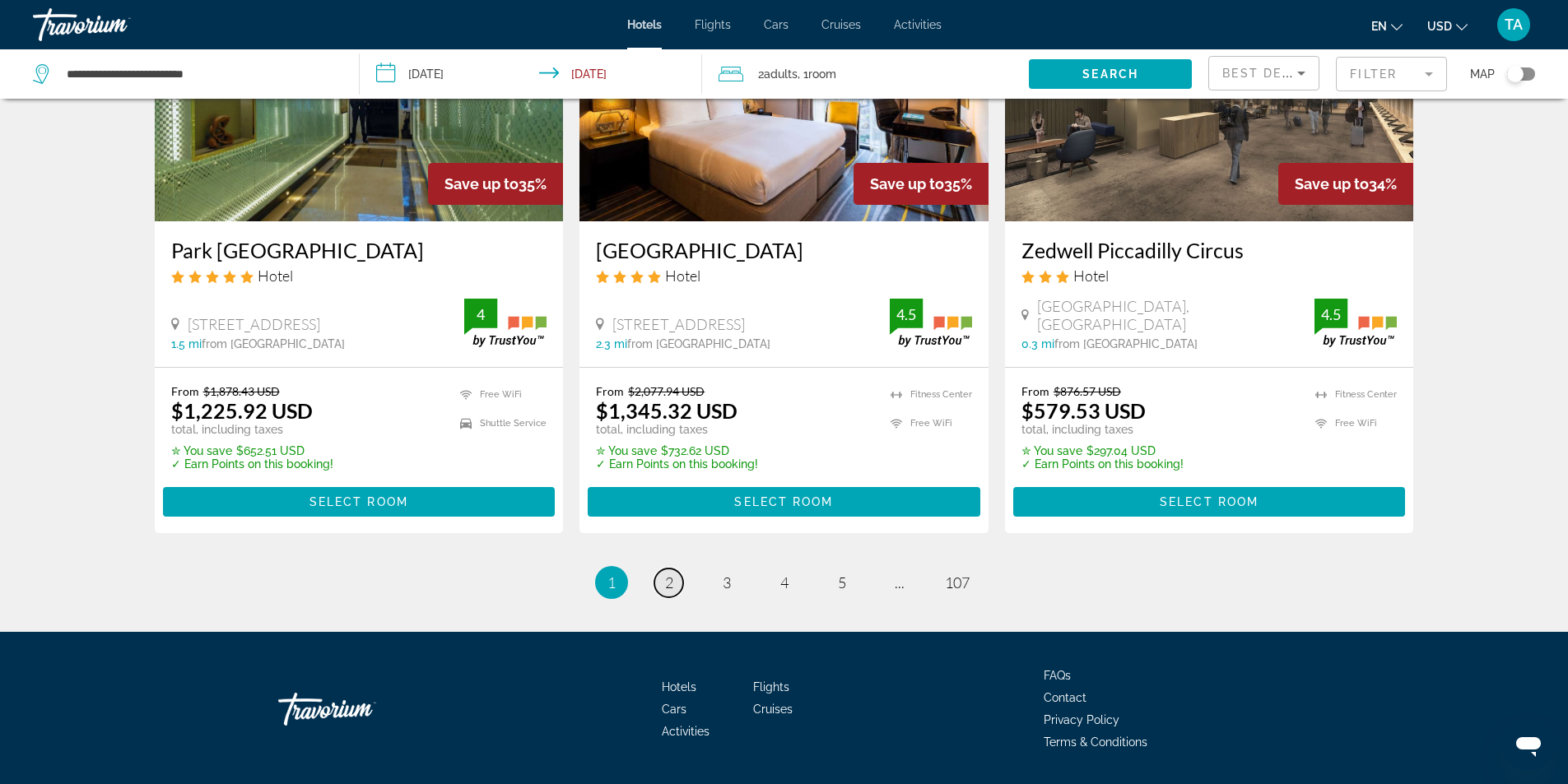
click at [660, 568] on link "page 2" at bounding box center [669, 582] width 29 height 29
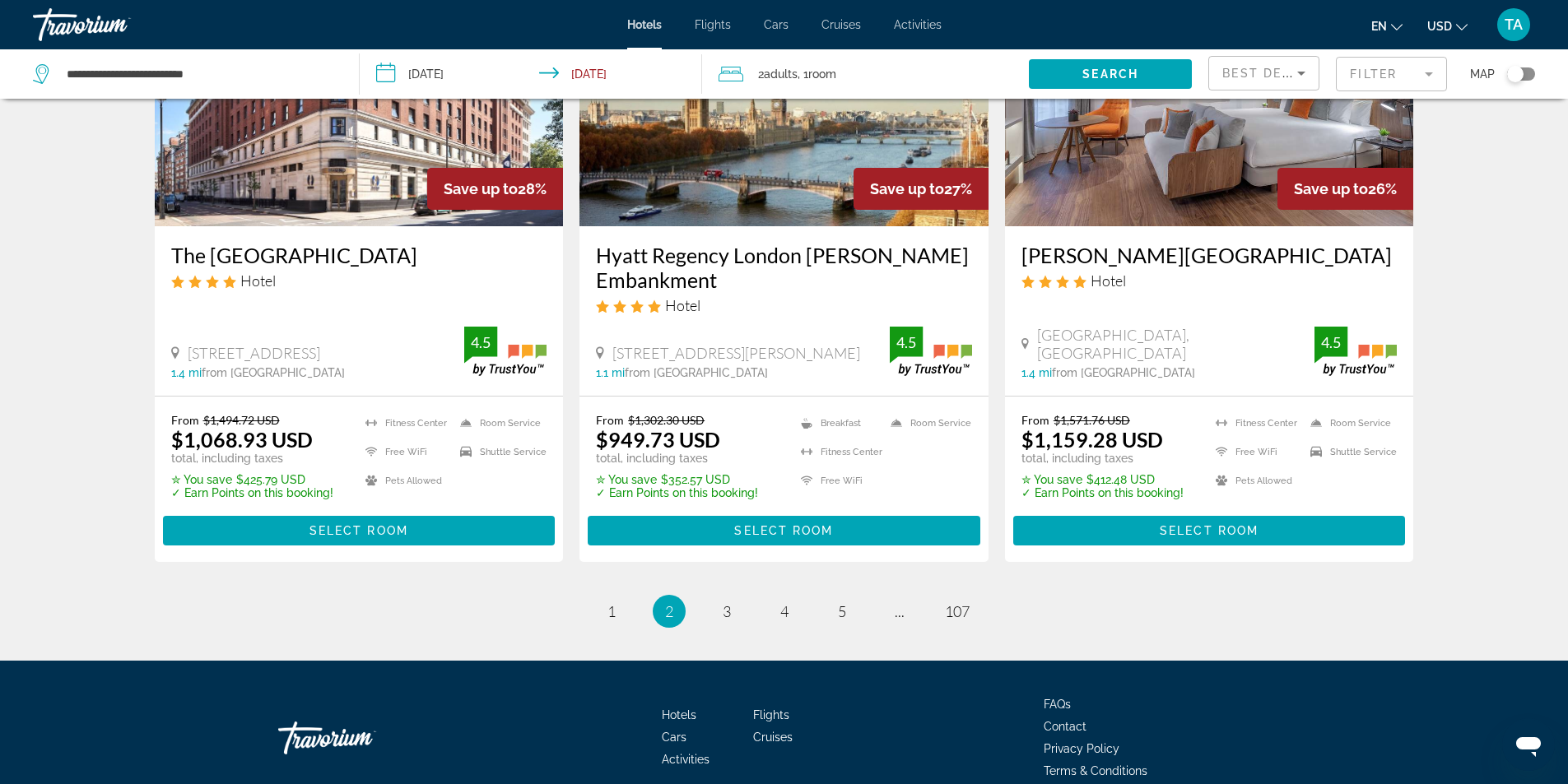
scroll to position [2117, 0]
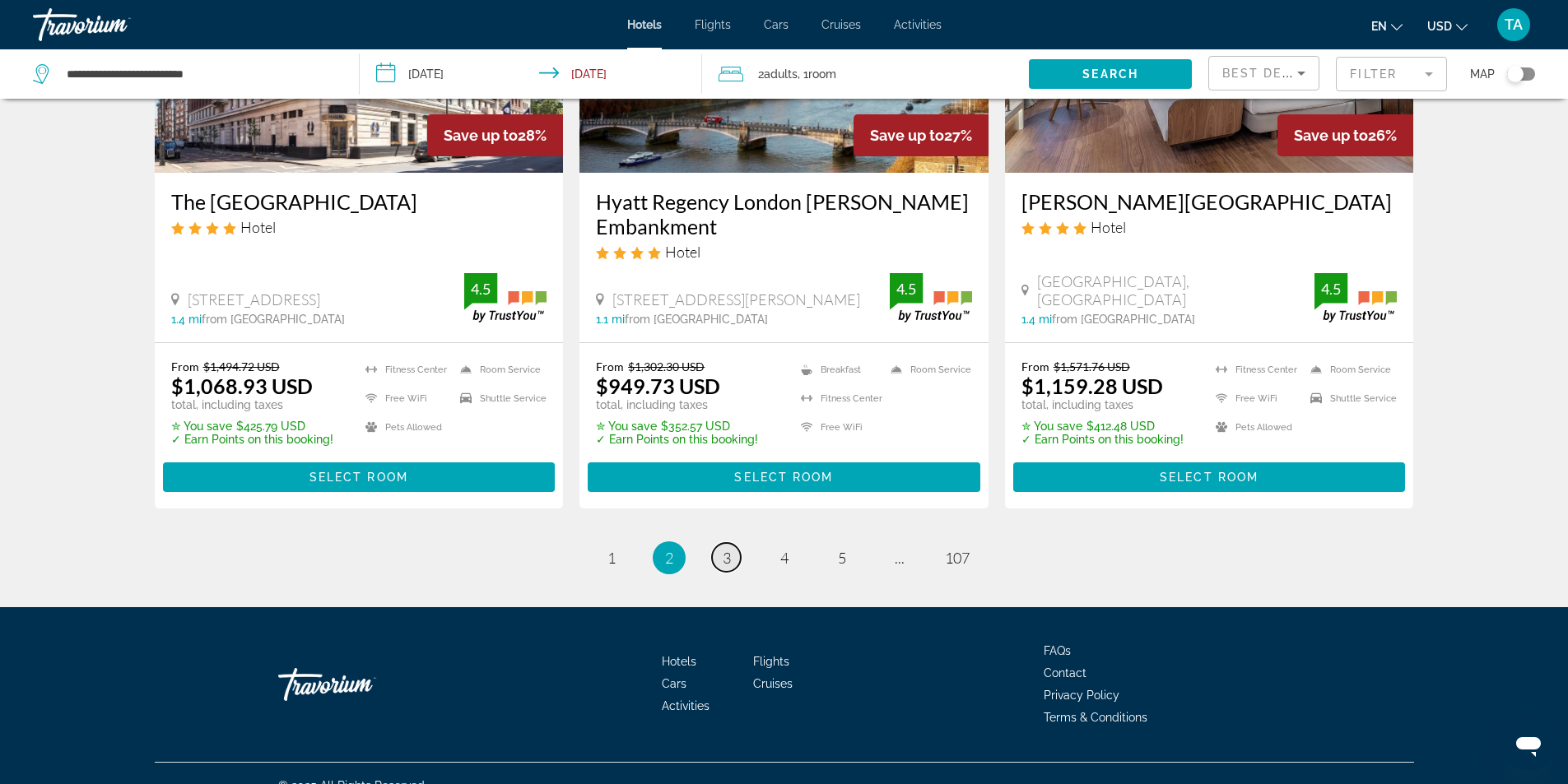
click at [726, 549] on span "3" at bounding box center [727, 558] width 8 height 18
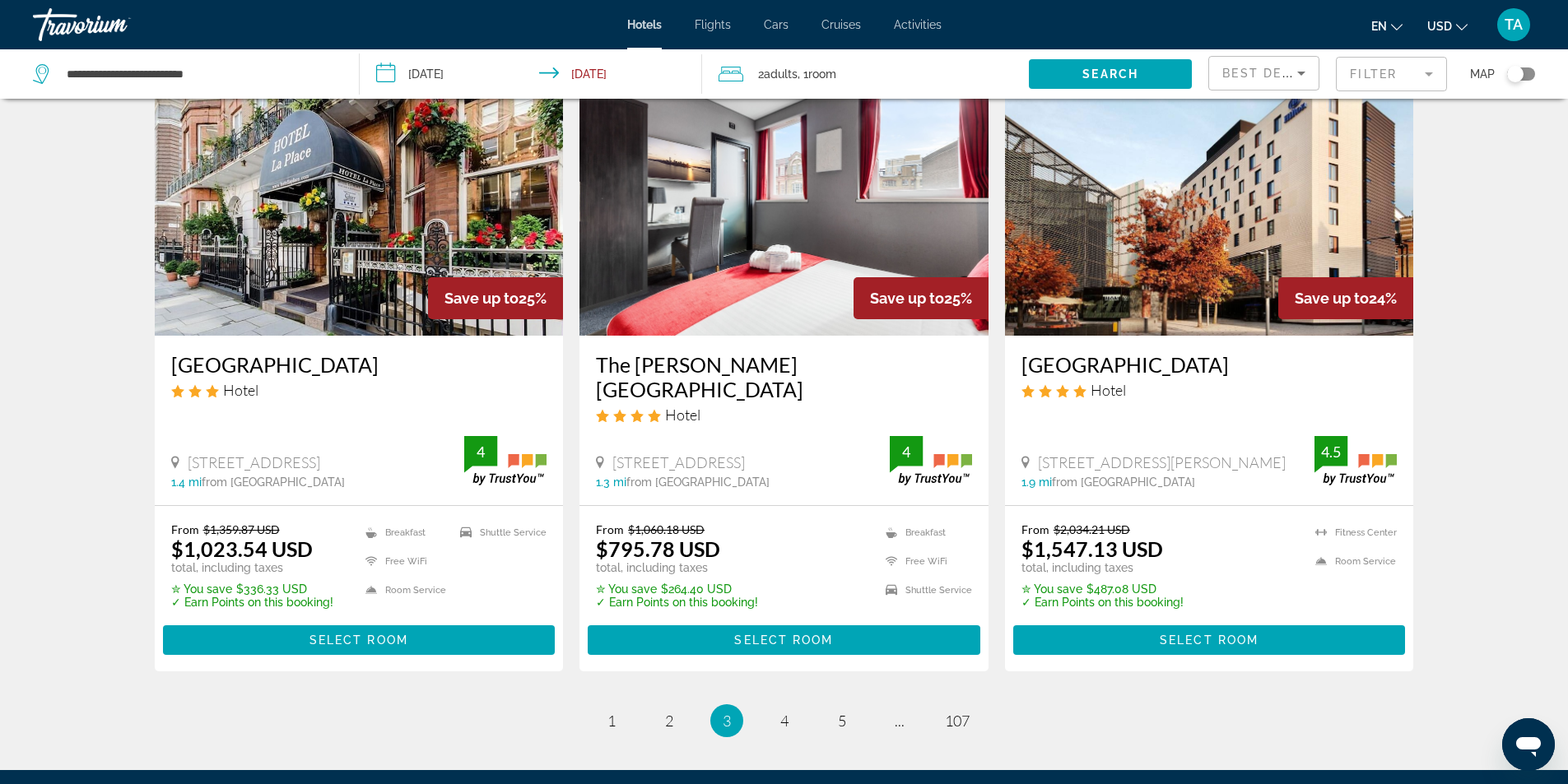
scroll to position [2067, 0]
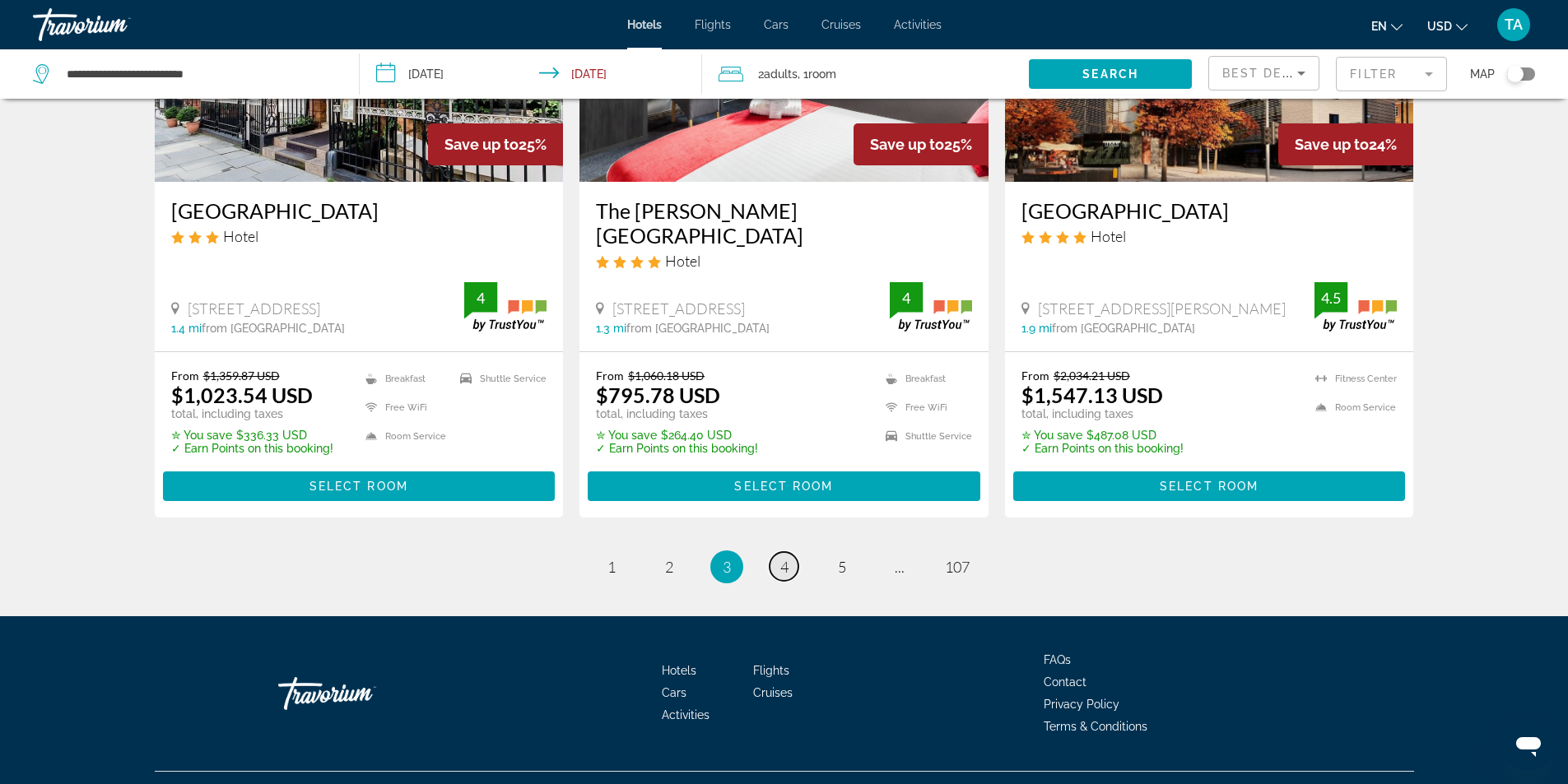
click at [783, 558] on span "4" at bounding box center [784, 566] width 8 height 18
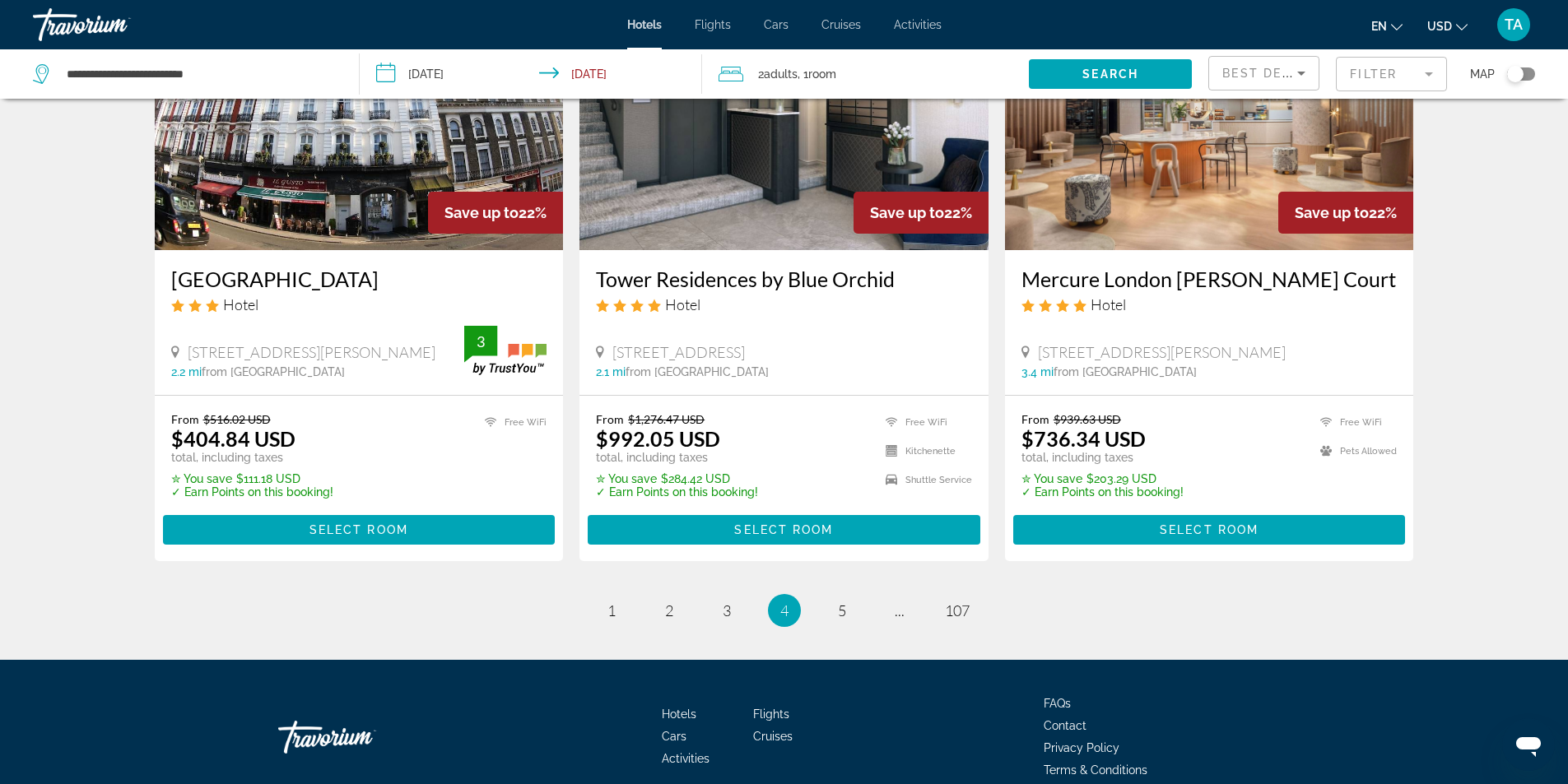
scroll to position [2067, 0]
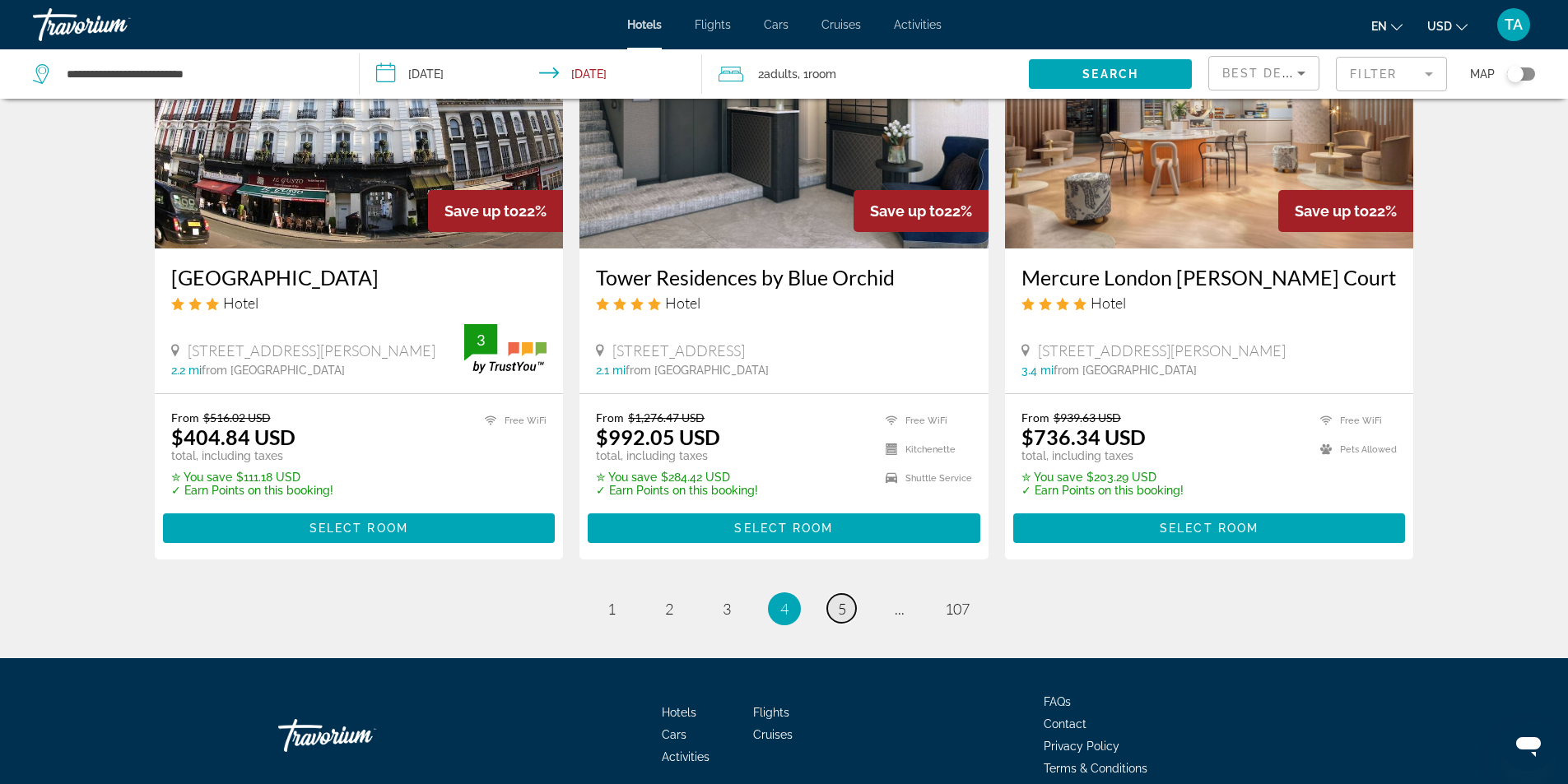
click at [845, 600] on span "5" at bounding box center [842, 609] width 8 height 18
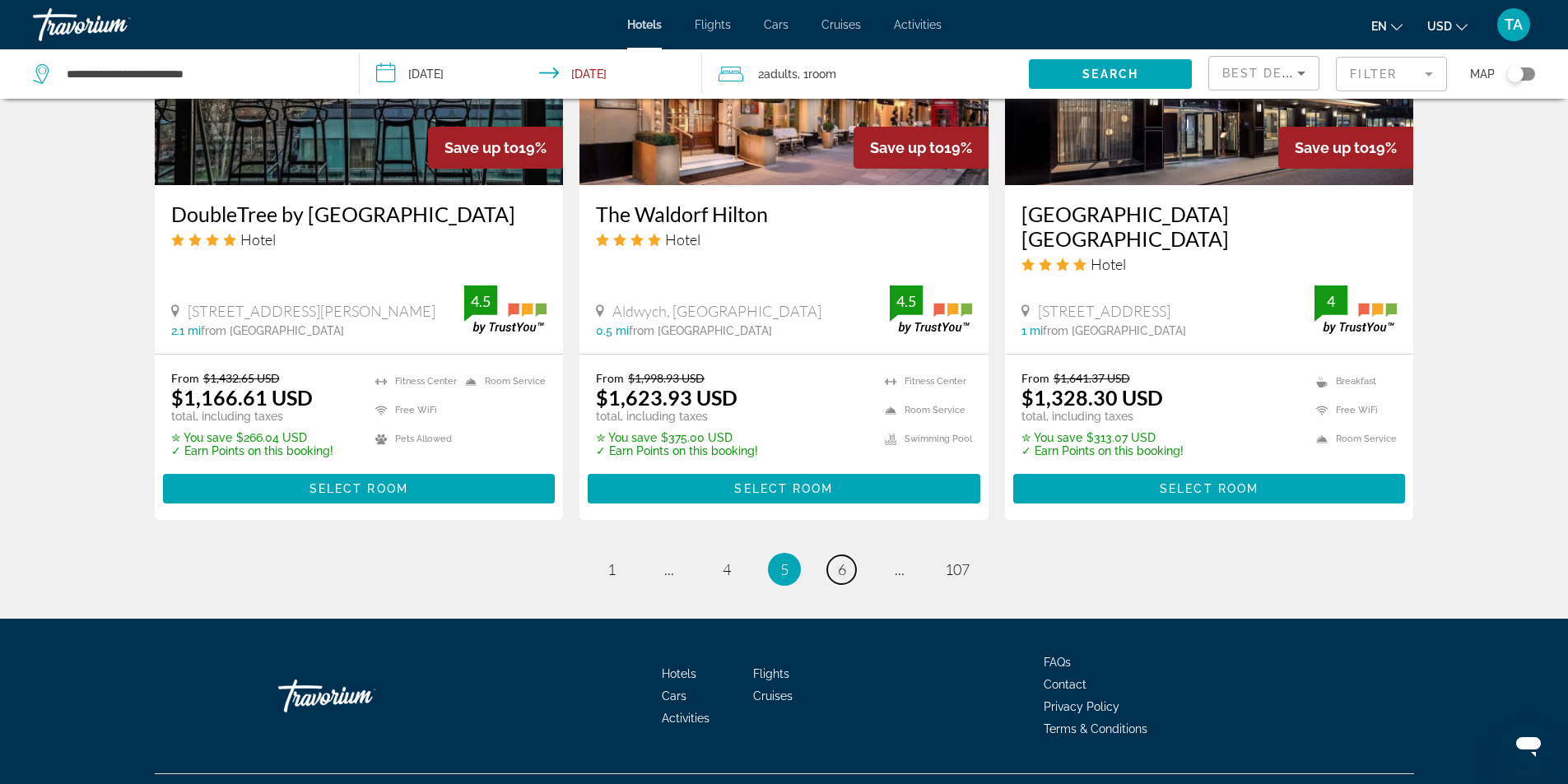
scroll to position [2117, 0]
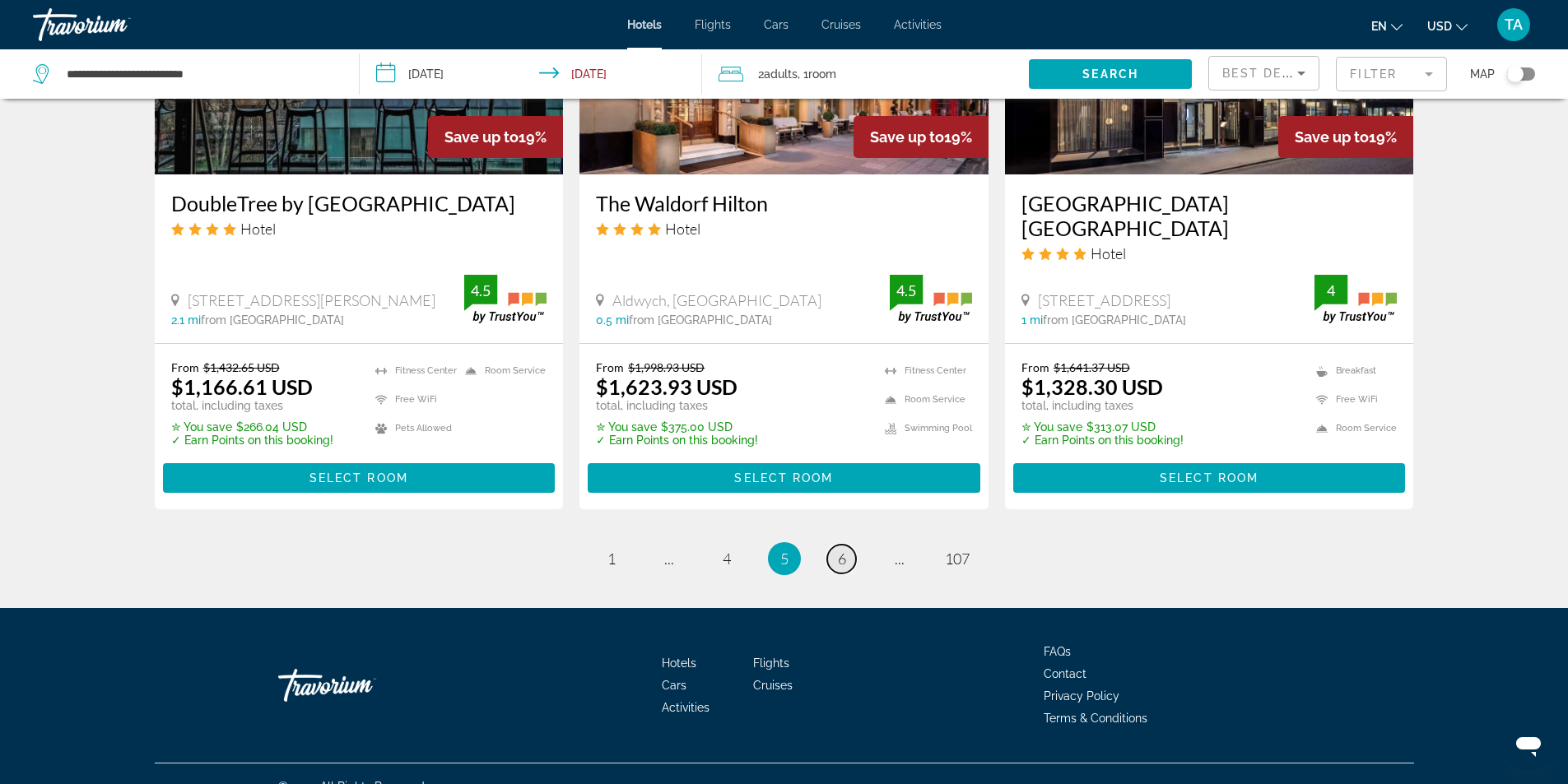
click at [839, 550] on span "6" at bounding box center [842, 559] width 8 height 18
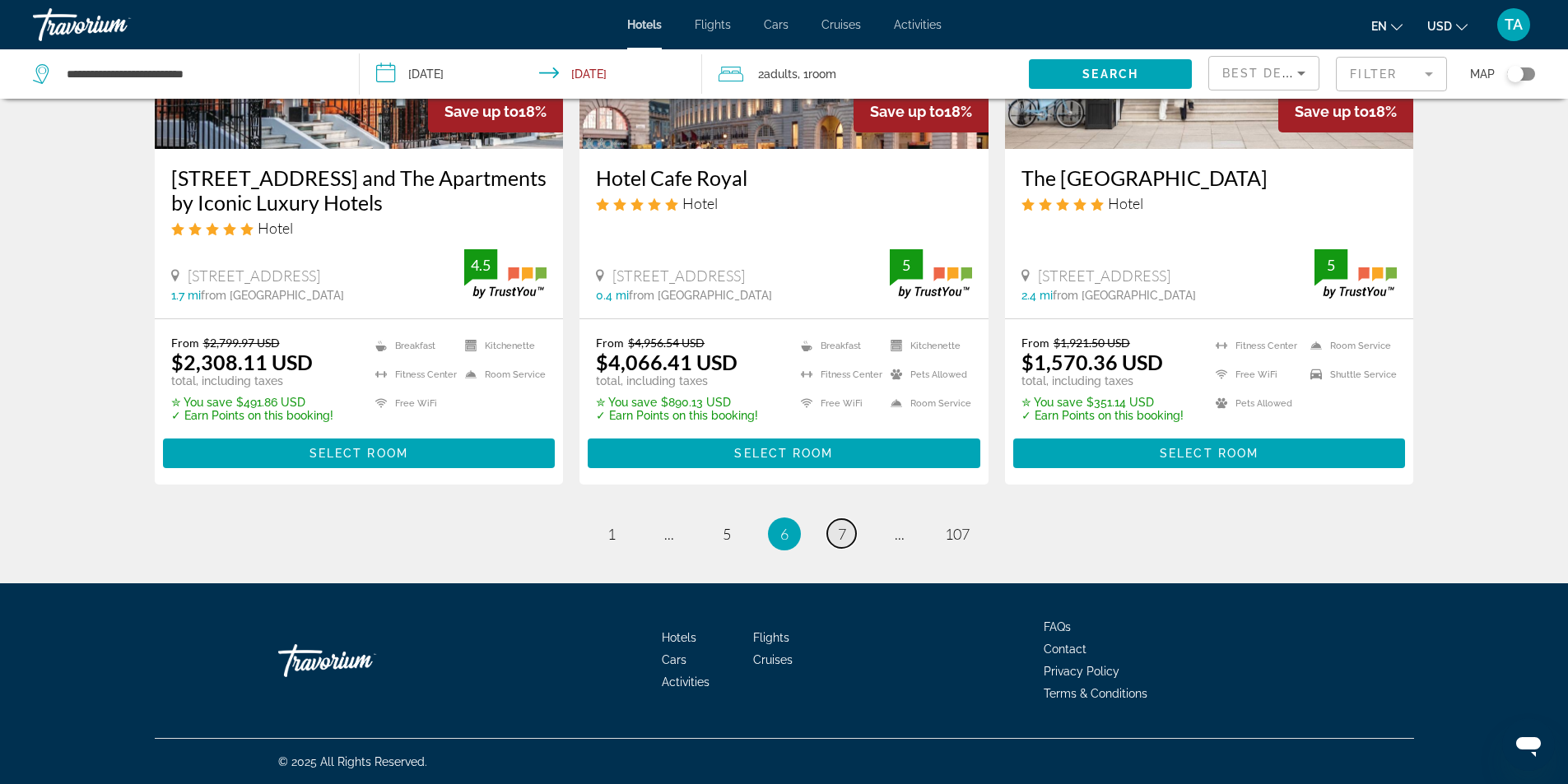
scroll to position [2117, 0]
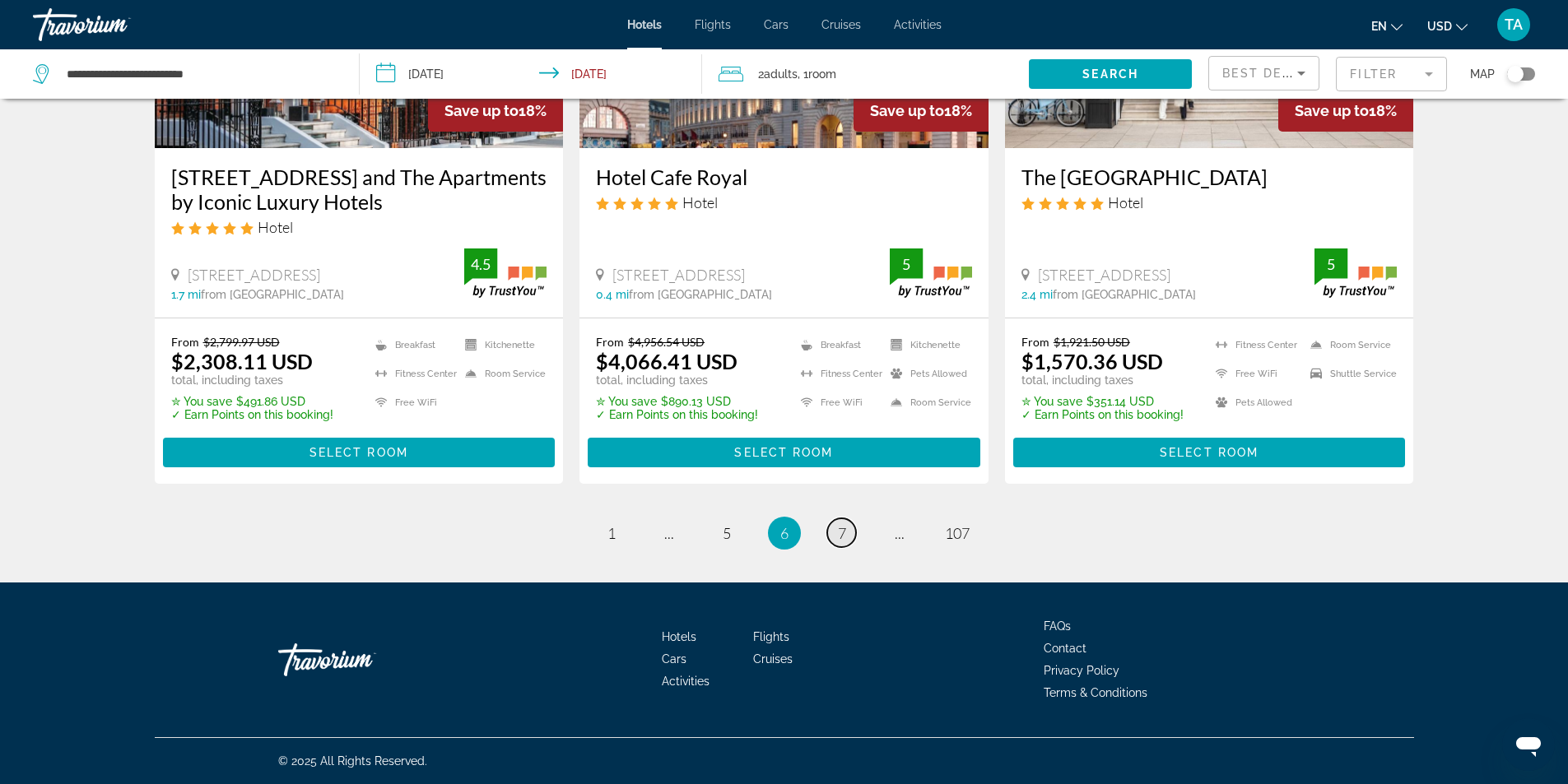
click at [841, 534] on span "7" at bounding box center [842, 533] width 8 height 18
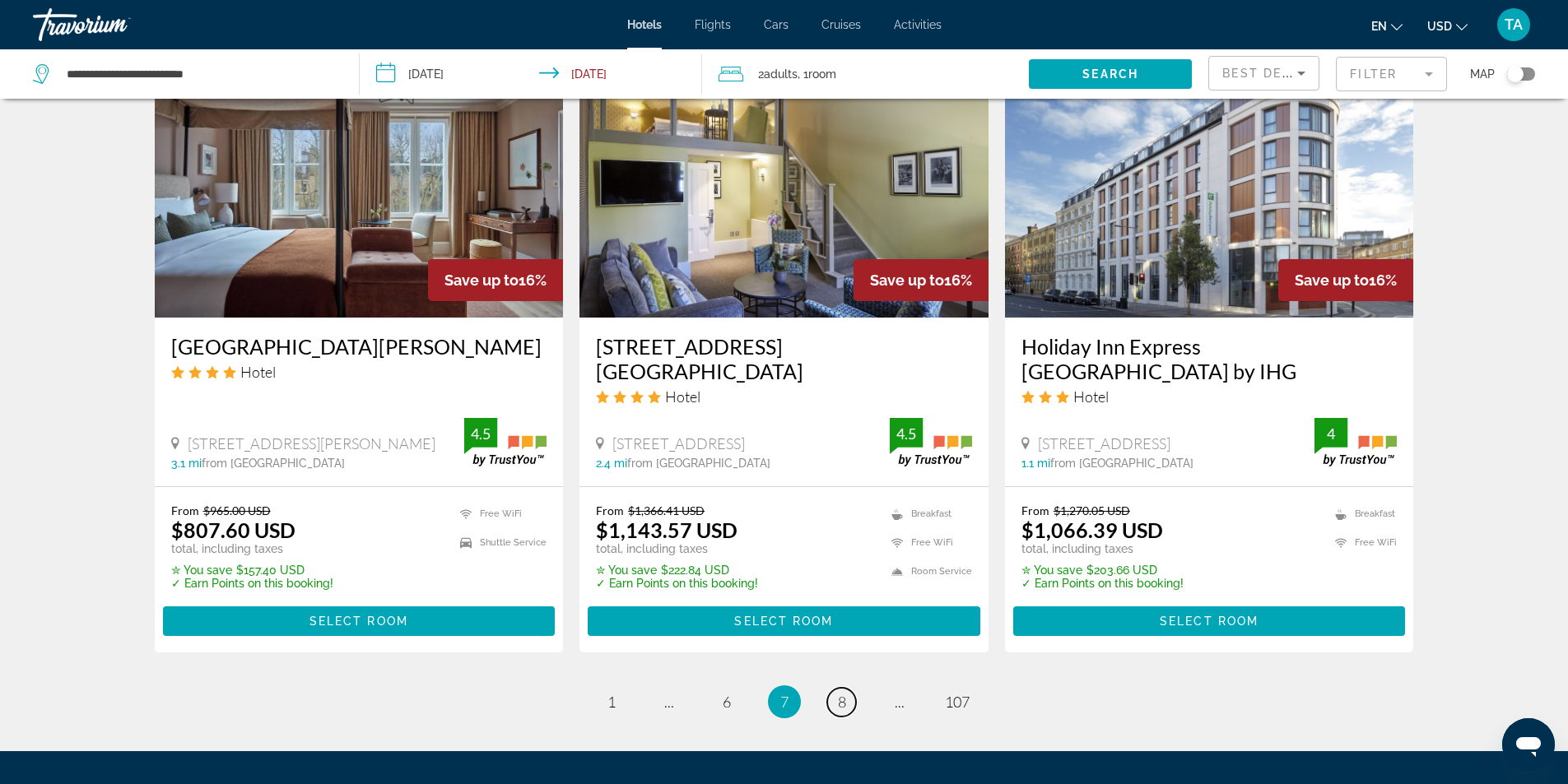
scroll to position [1974, 0]
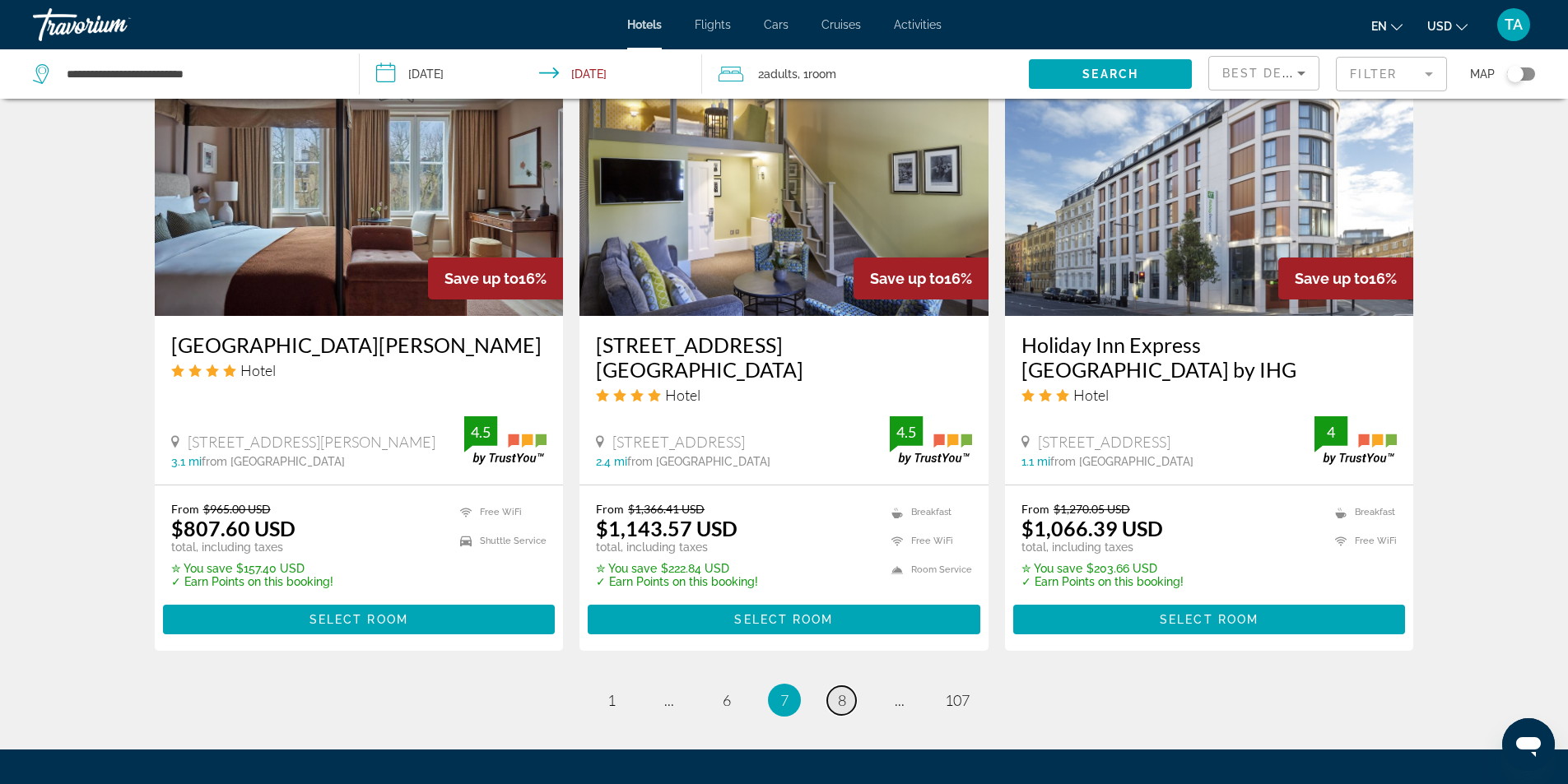
click at [838, 691] on span "8" at bounding box center [842, 700] width 8 height 18
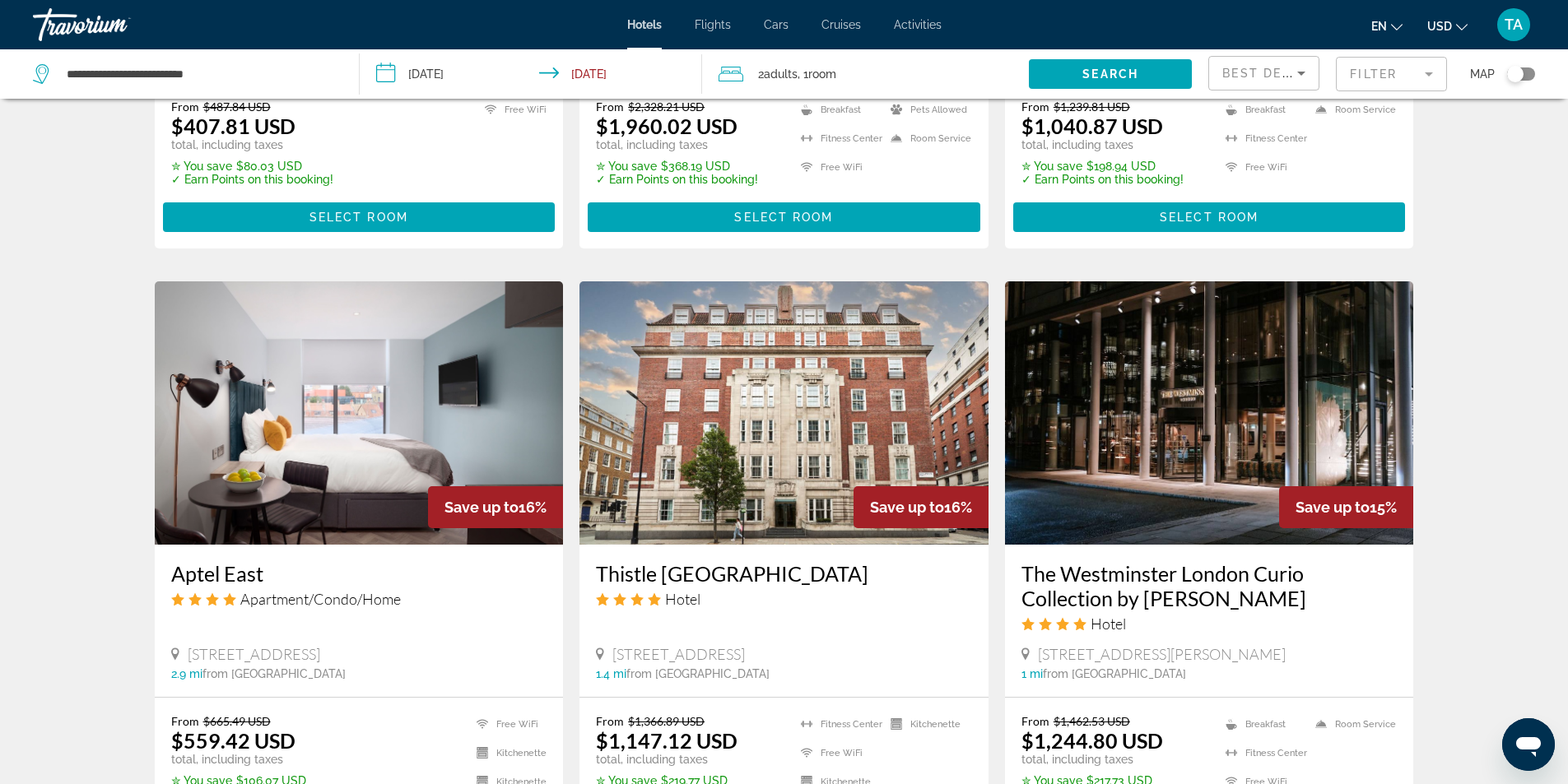
scroll to position [1234, 0]
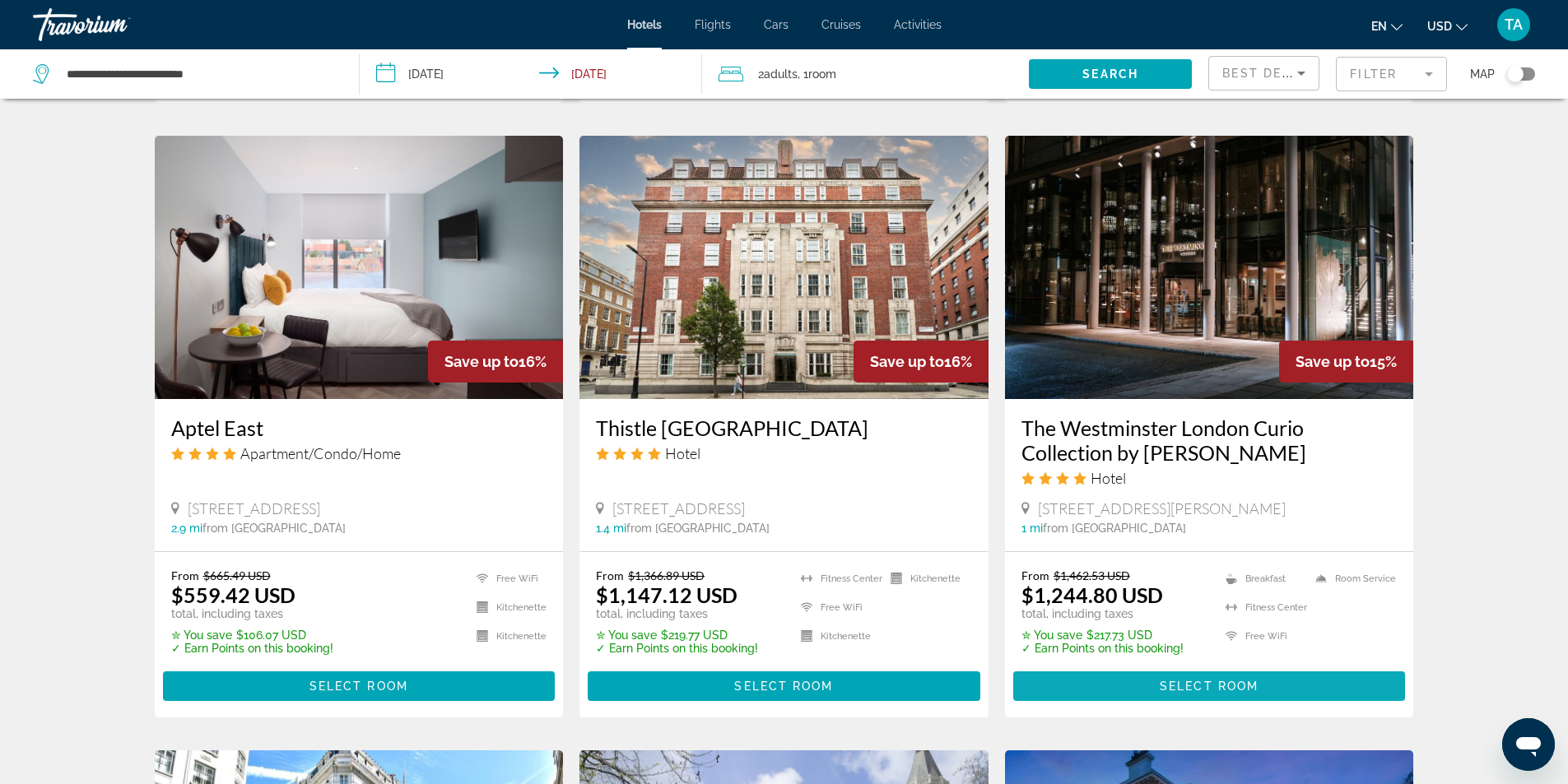
click at [1210, 693] on span "Select Room" at bounding box center [1210, 685] width 99 height 13
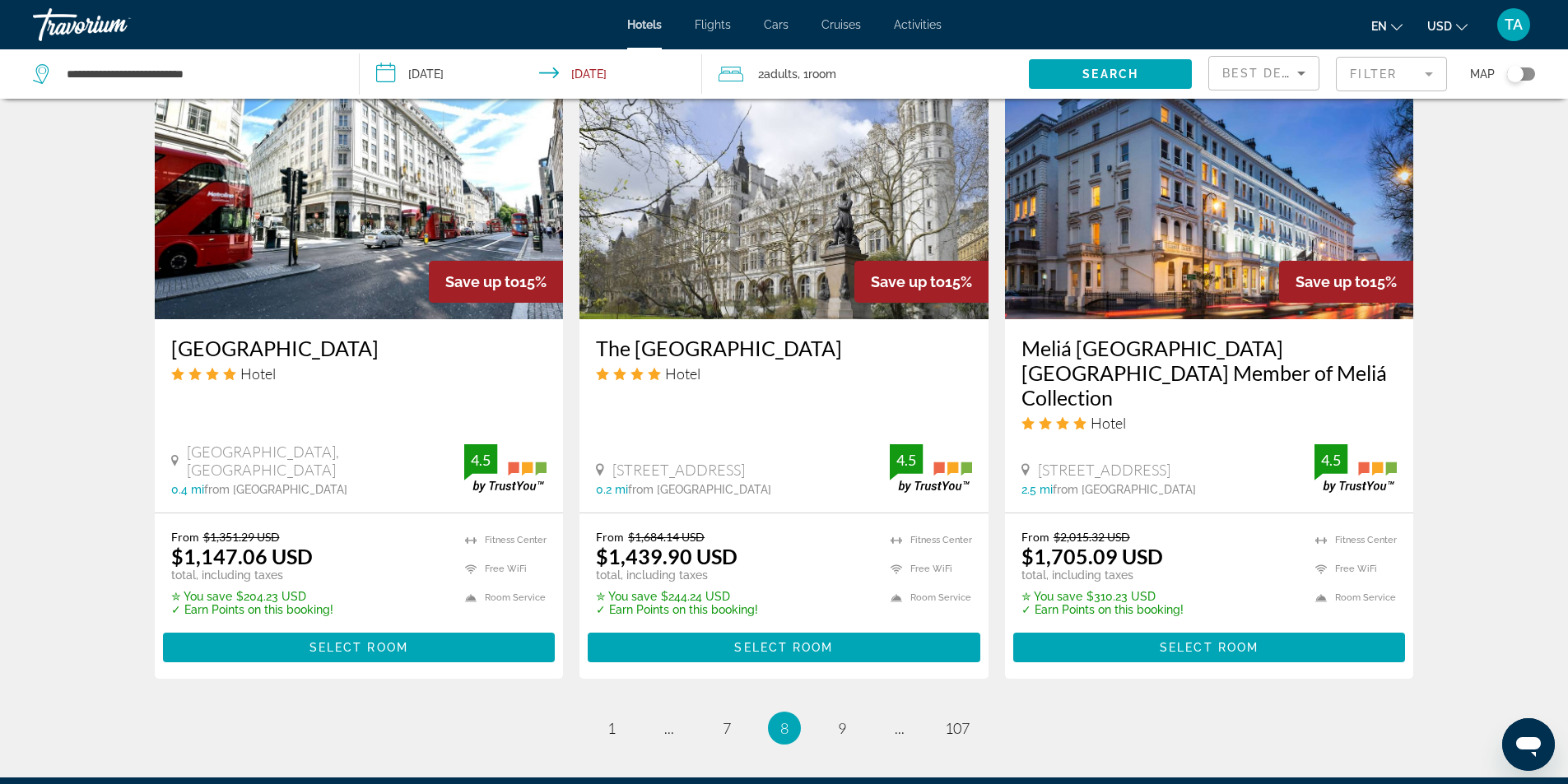
scroll to position [2107, 0]
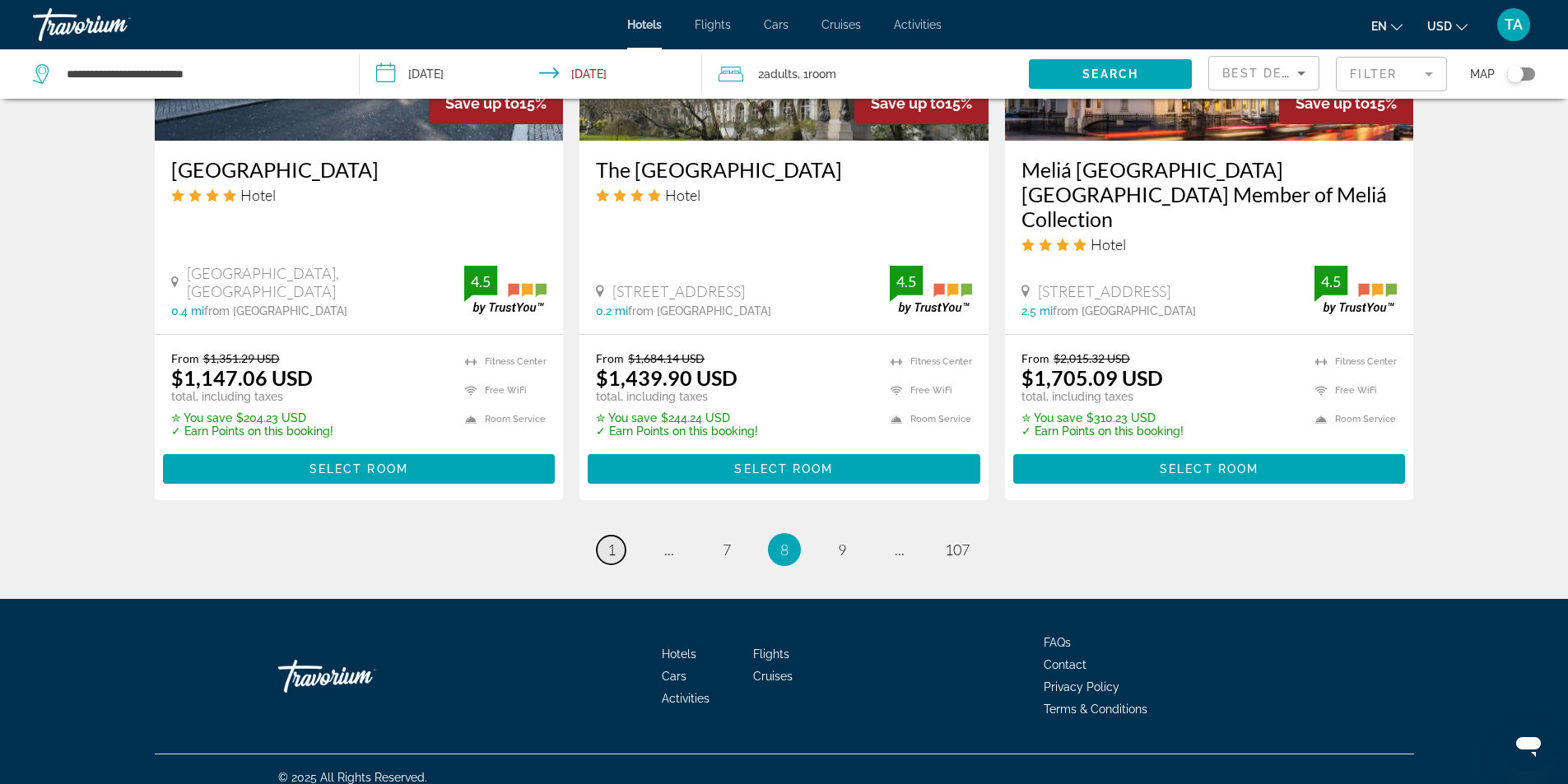
click at [616, 537] on link "page 1" at bounding box center [610, 550] width 29 height 29
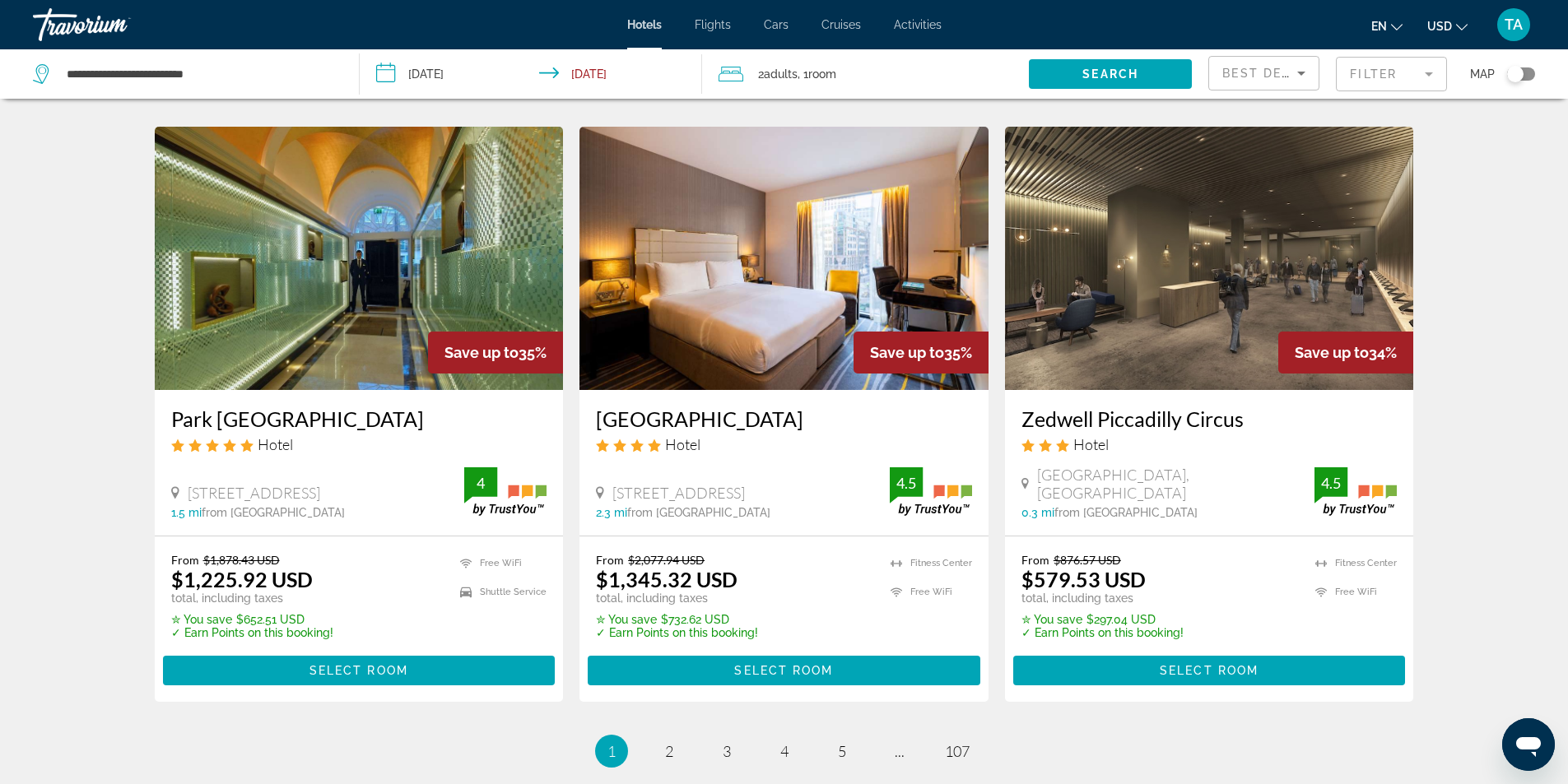
scroll to position [2092, 0]
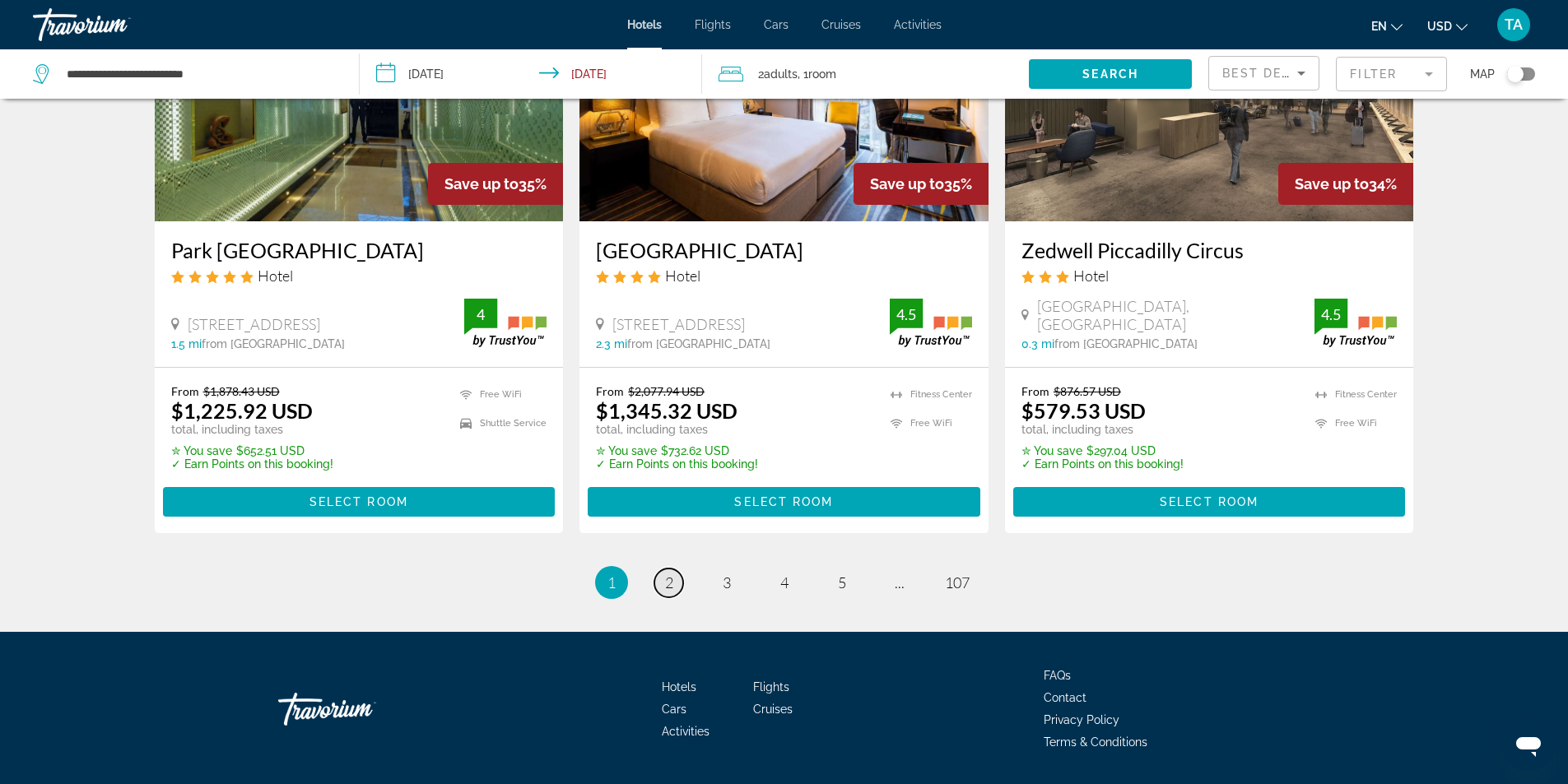
click at [672, 573] on span "2" at bounding box center [669, 582] width 8 height 18
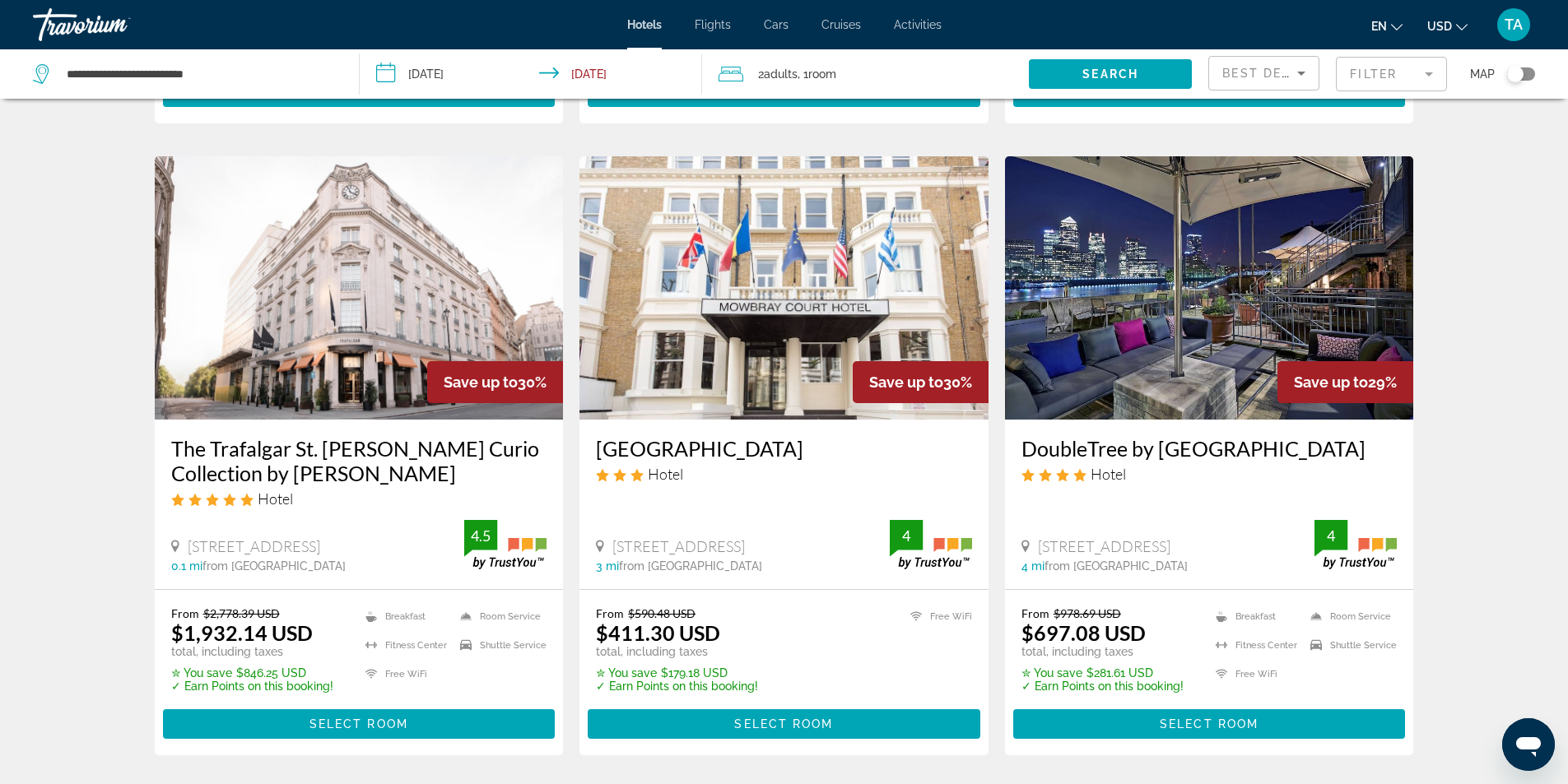
scroll to position [658, 0]
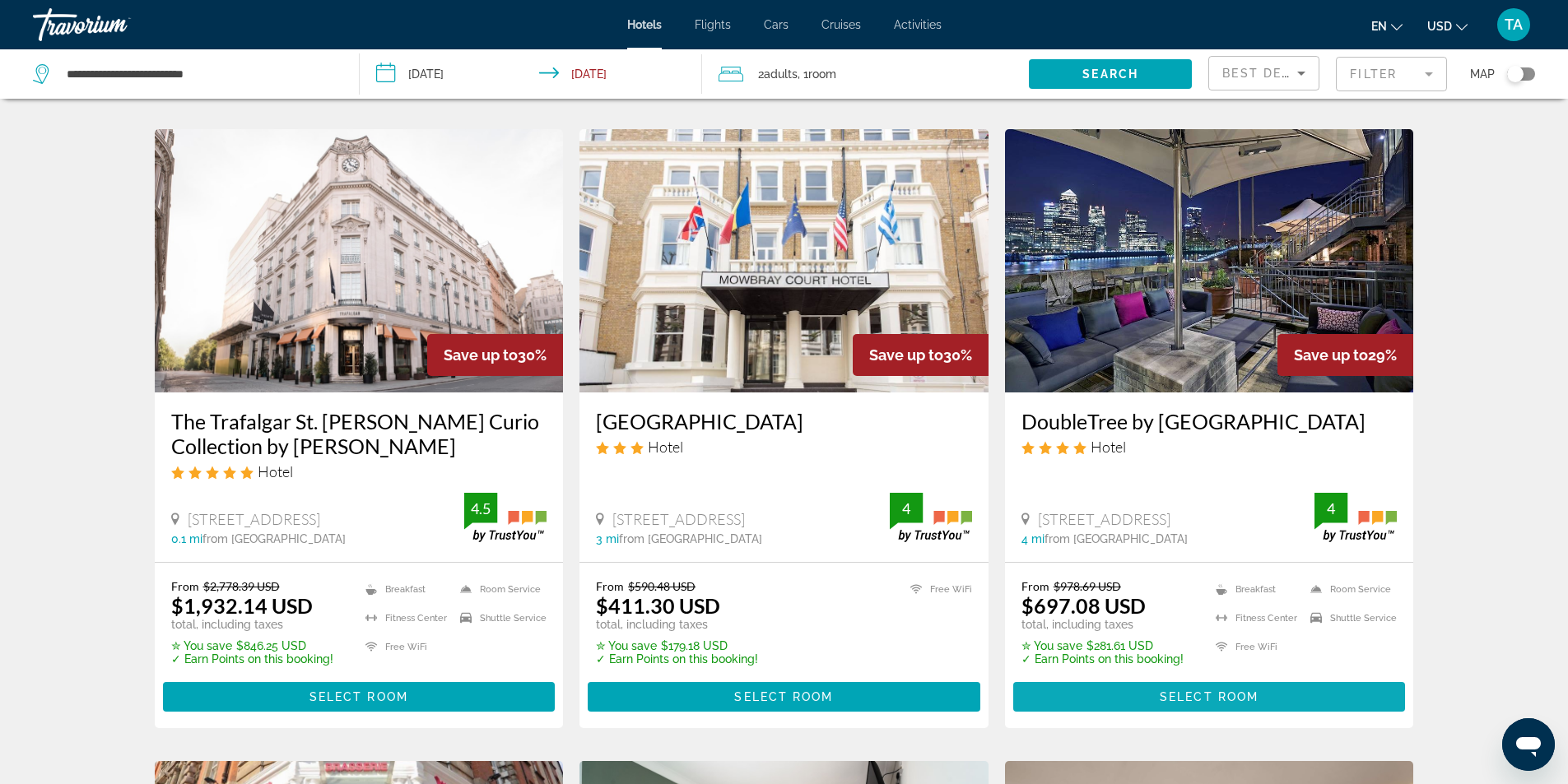
click at [1240, 690] on span "Select Room" at bounding box center [1210, 696] width 99 height 13
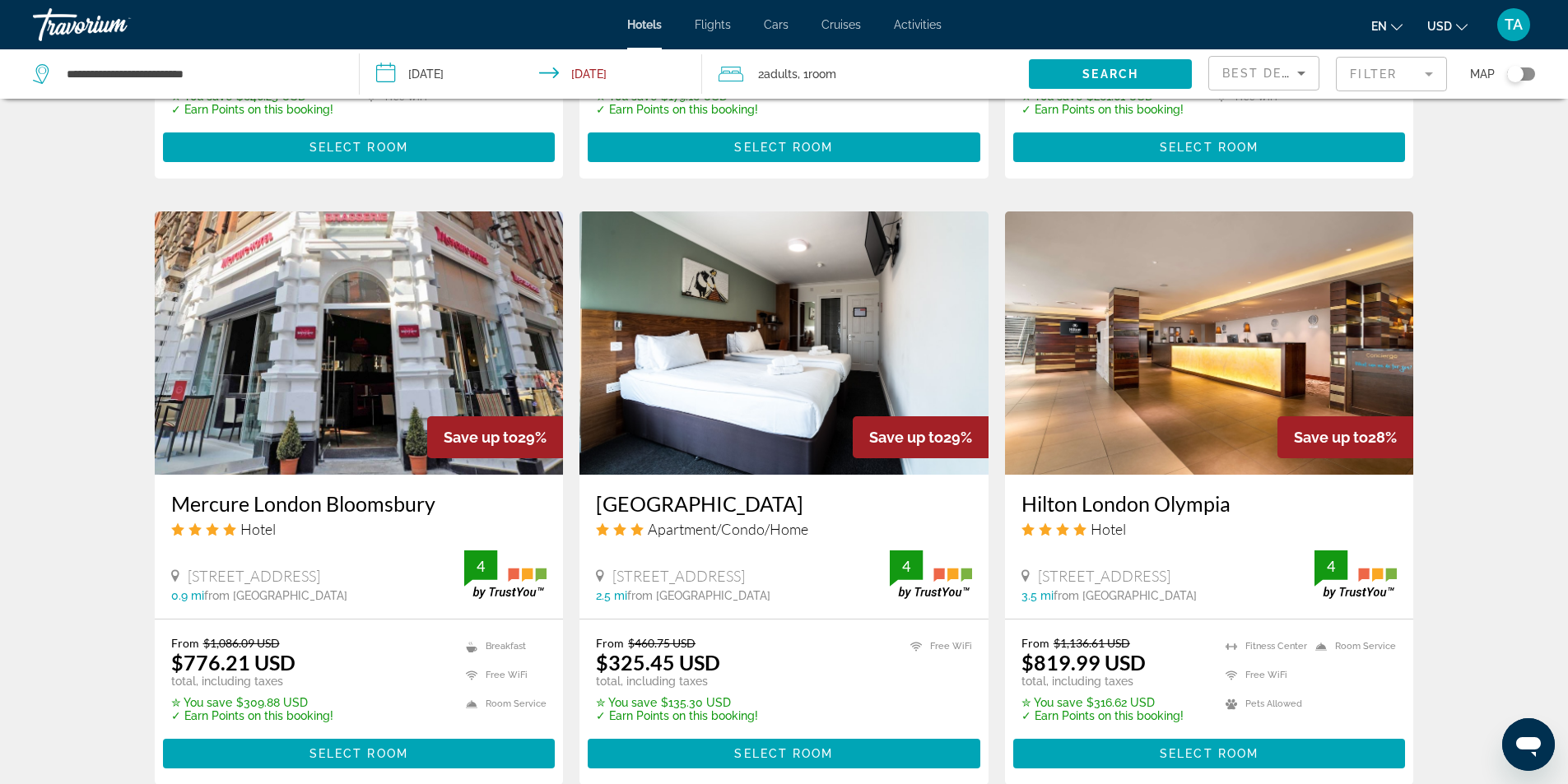
scroll to position [1234, 0]
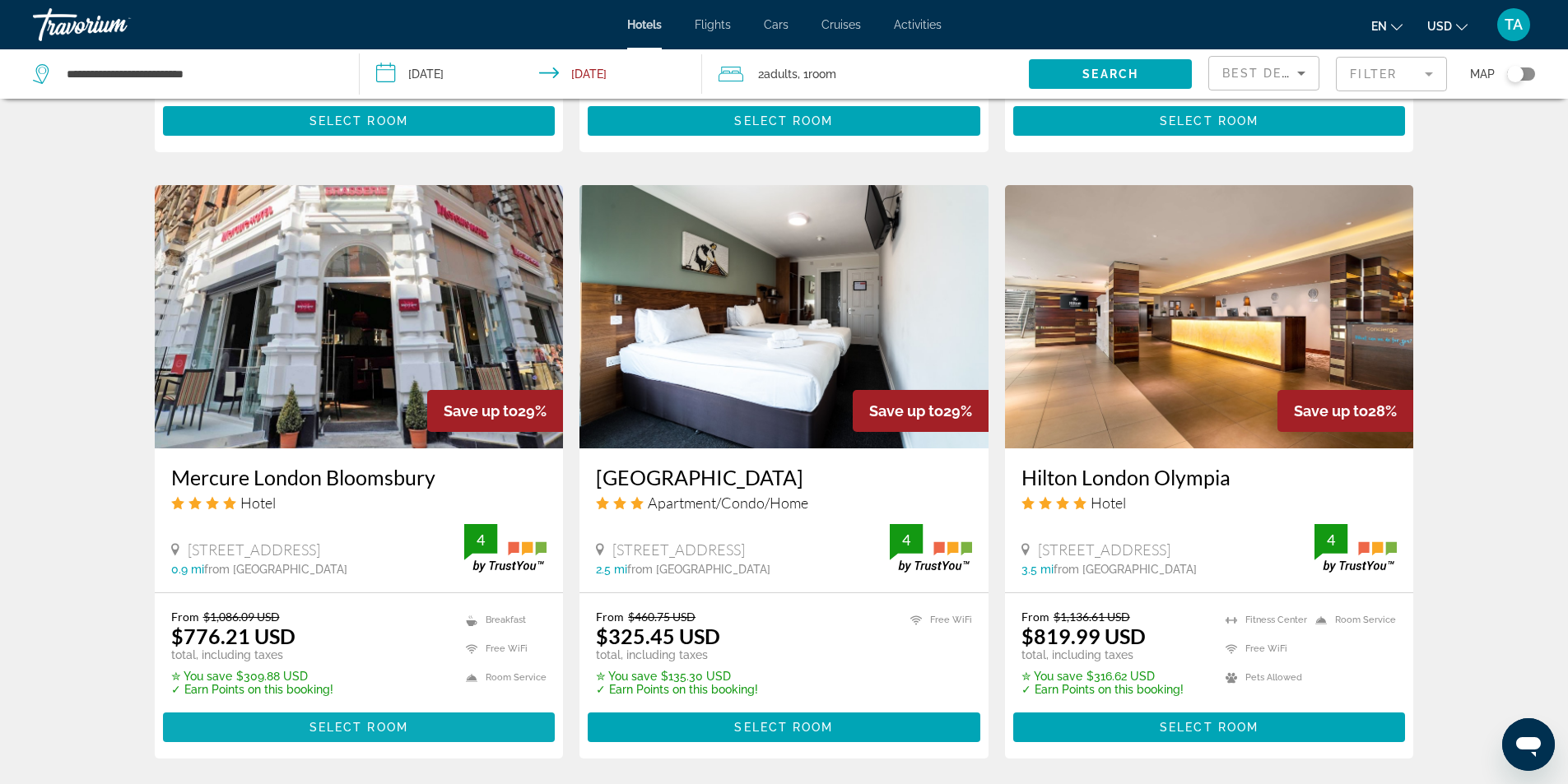
click at [400, 721] on span "Select Room" at bounding box center [359, 727] width 99 height 13
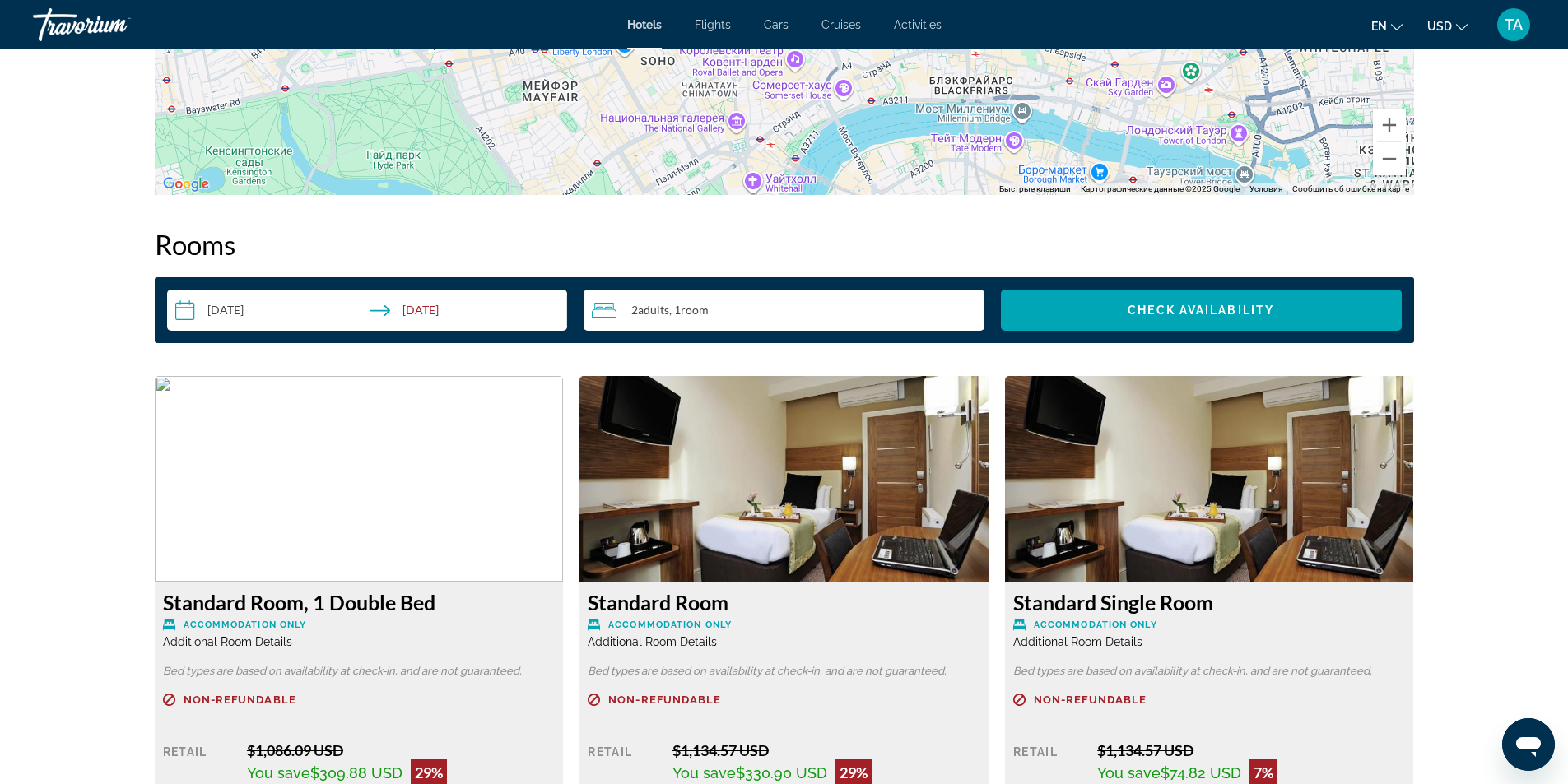
scroll to position [1974, 0]
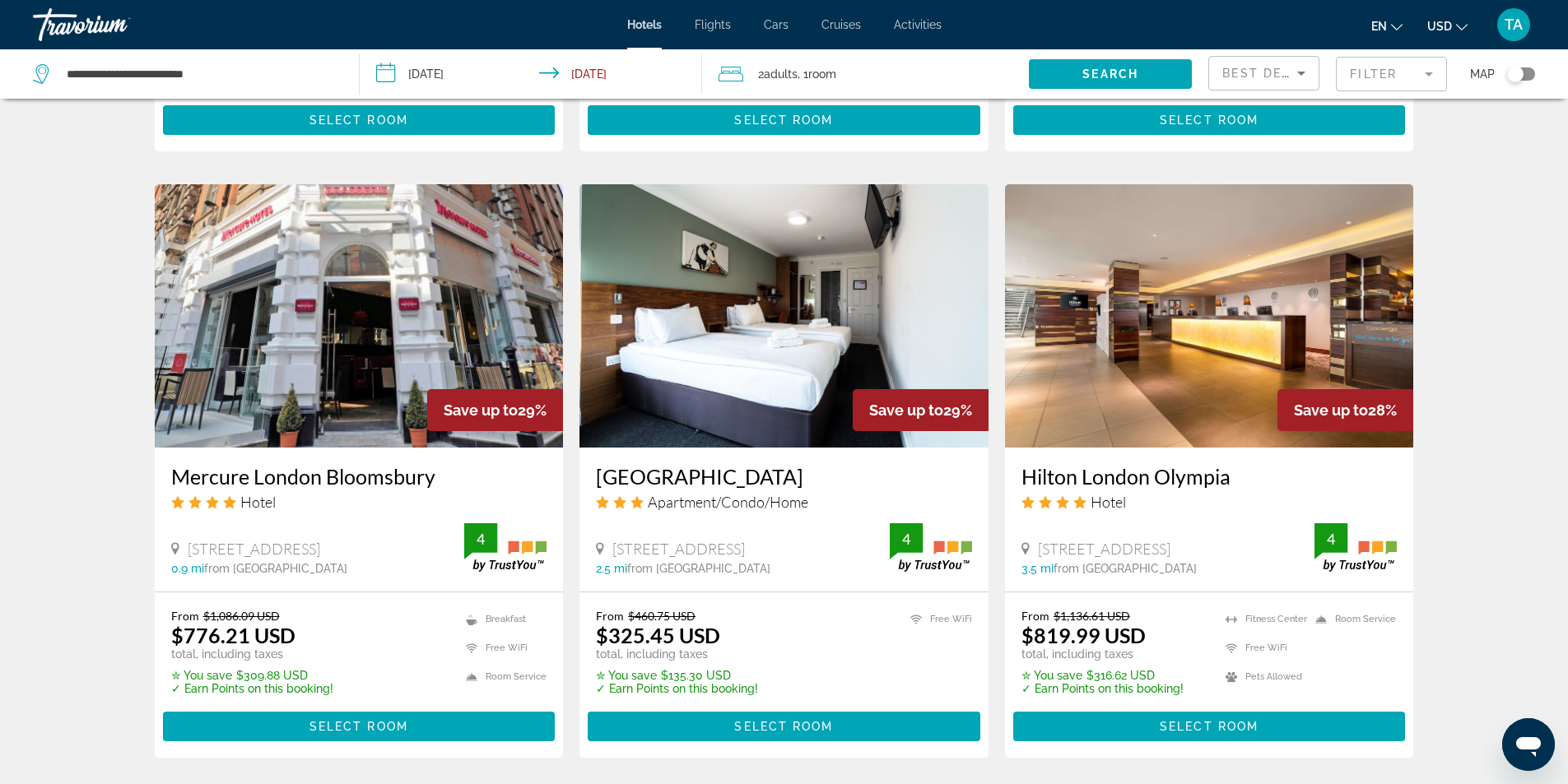
scroll to position [1399, 0]
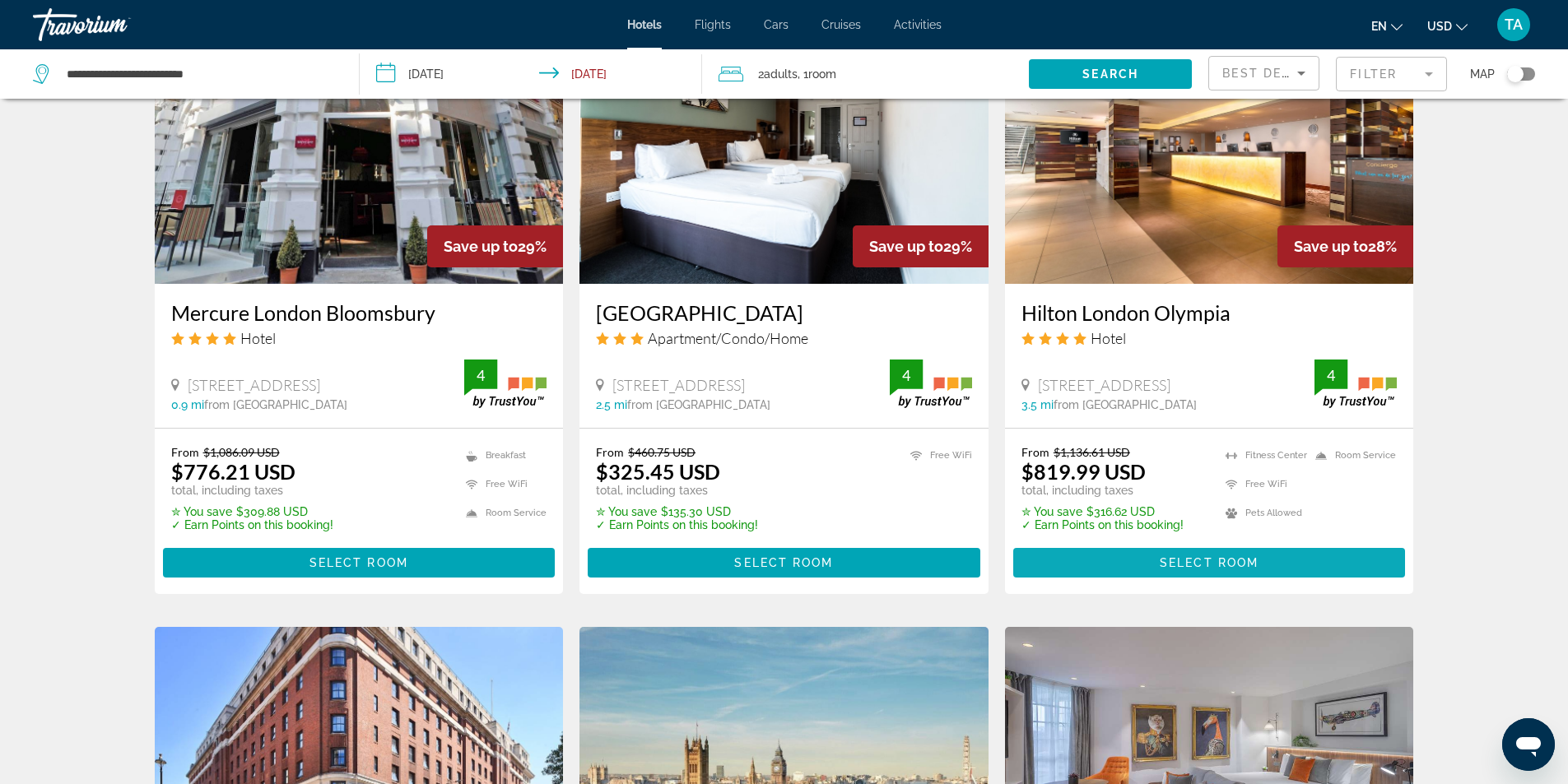
click at [1244, 557] on span "Select Room" at bounding box center [1210, 563] width 99 height 13
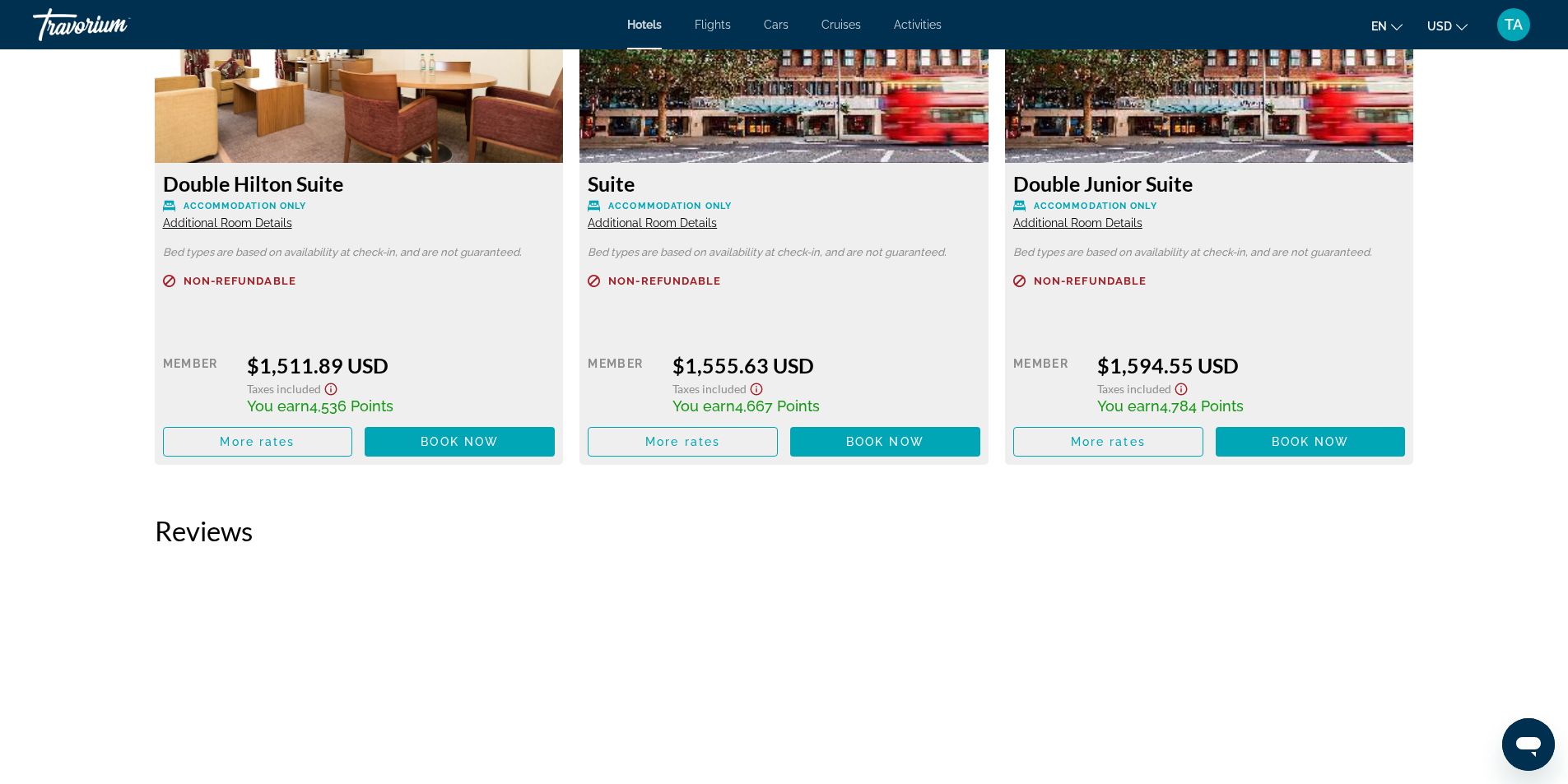
scroll to position [5106, 0]
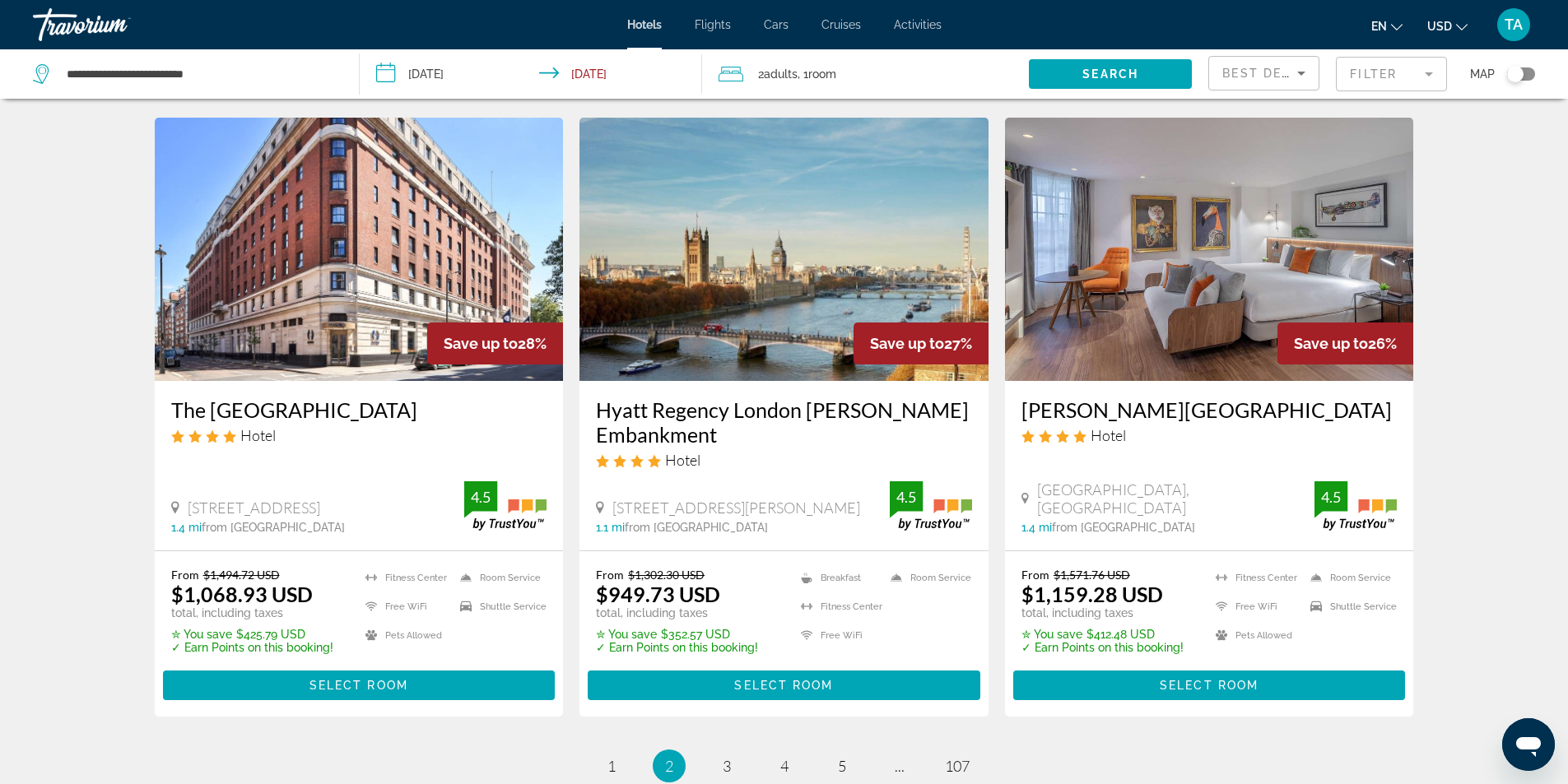
scroll to position [1974, 0]
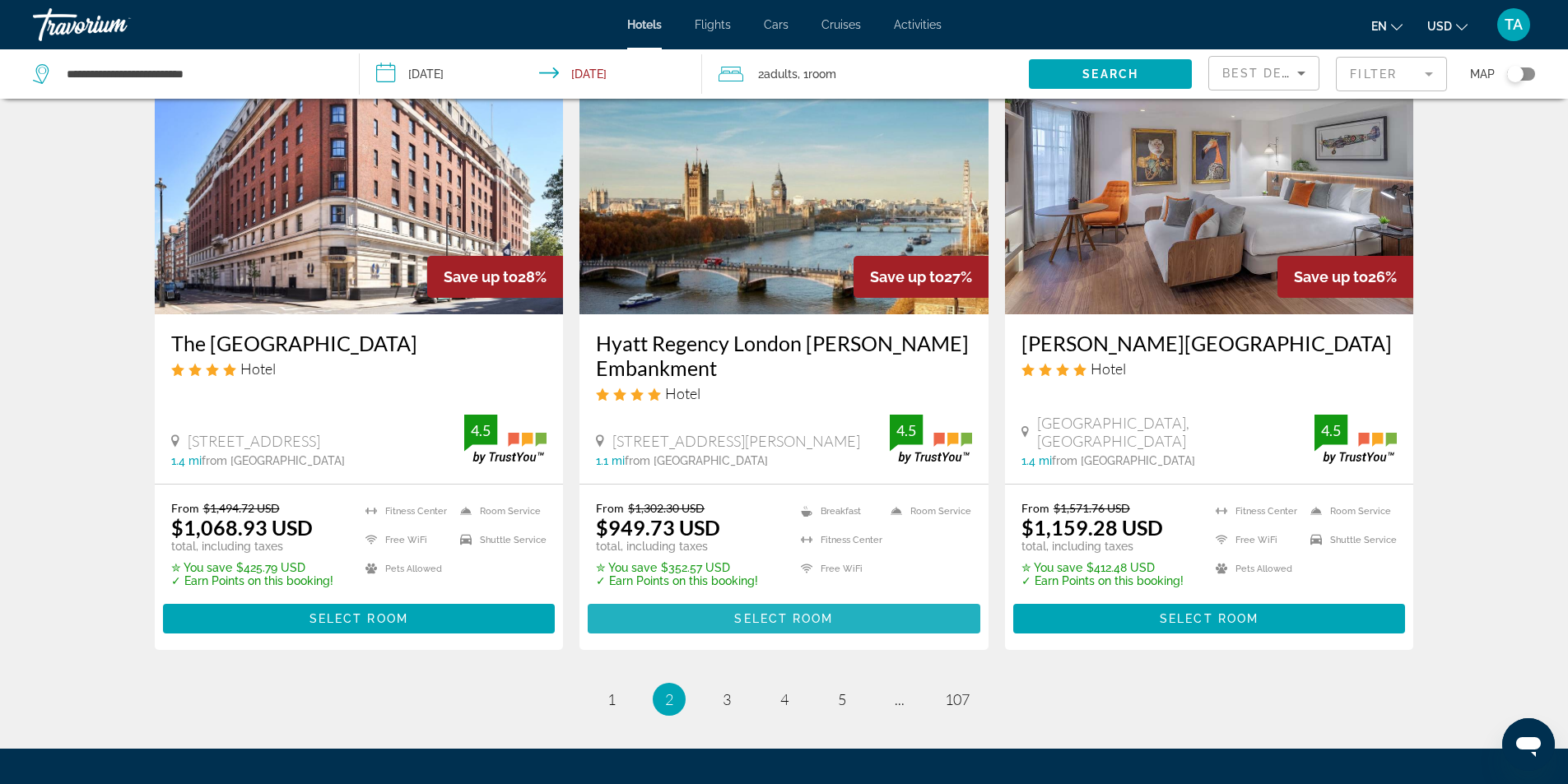
click at [810, 612] on span "Select Room" at bounding box center [784, 618] width 99 height 13
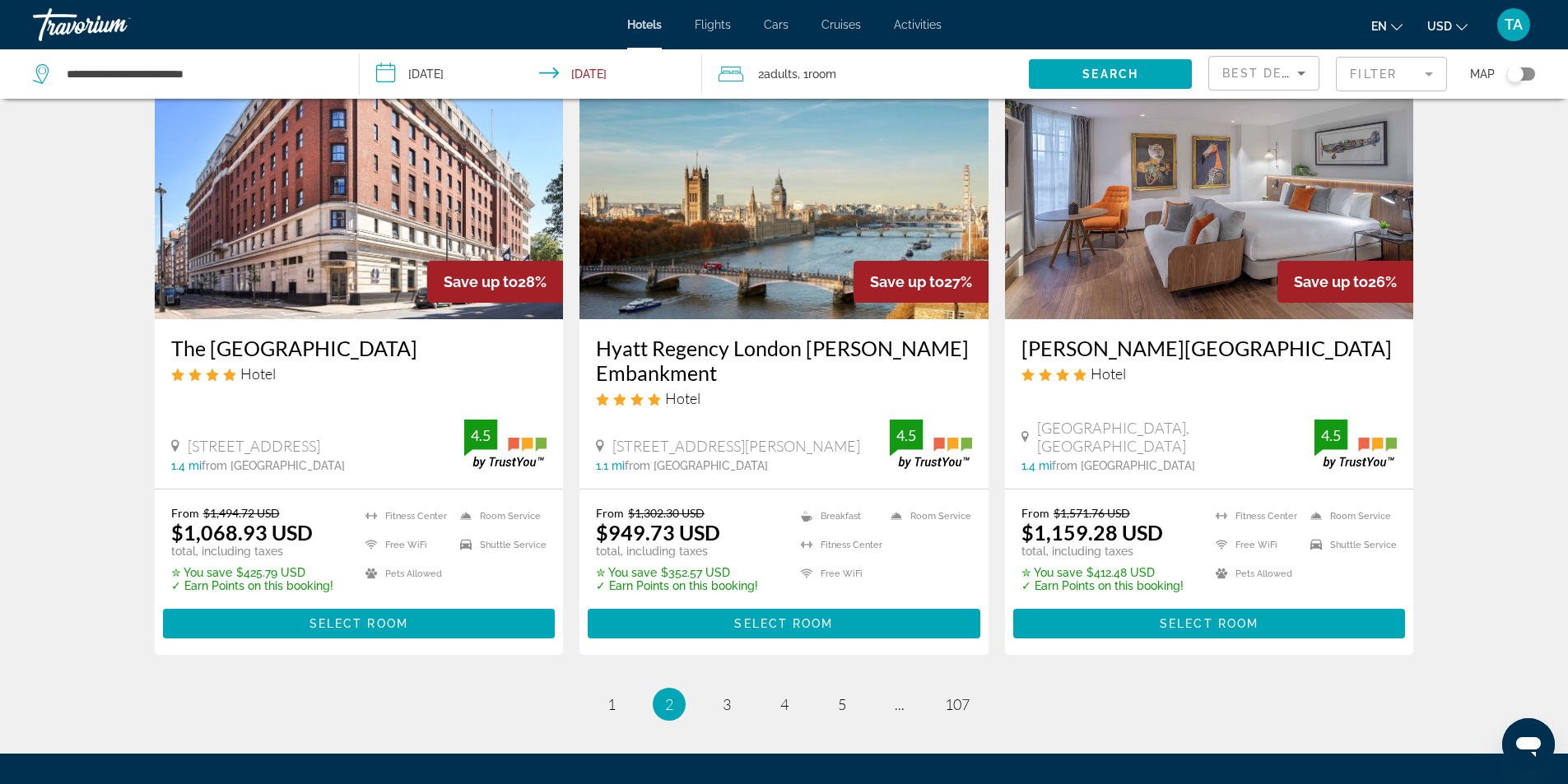
scroll to position [1974, 0]
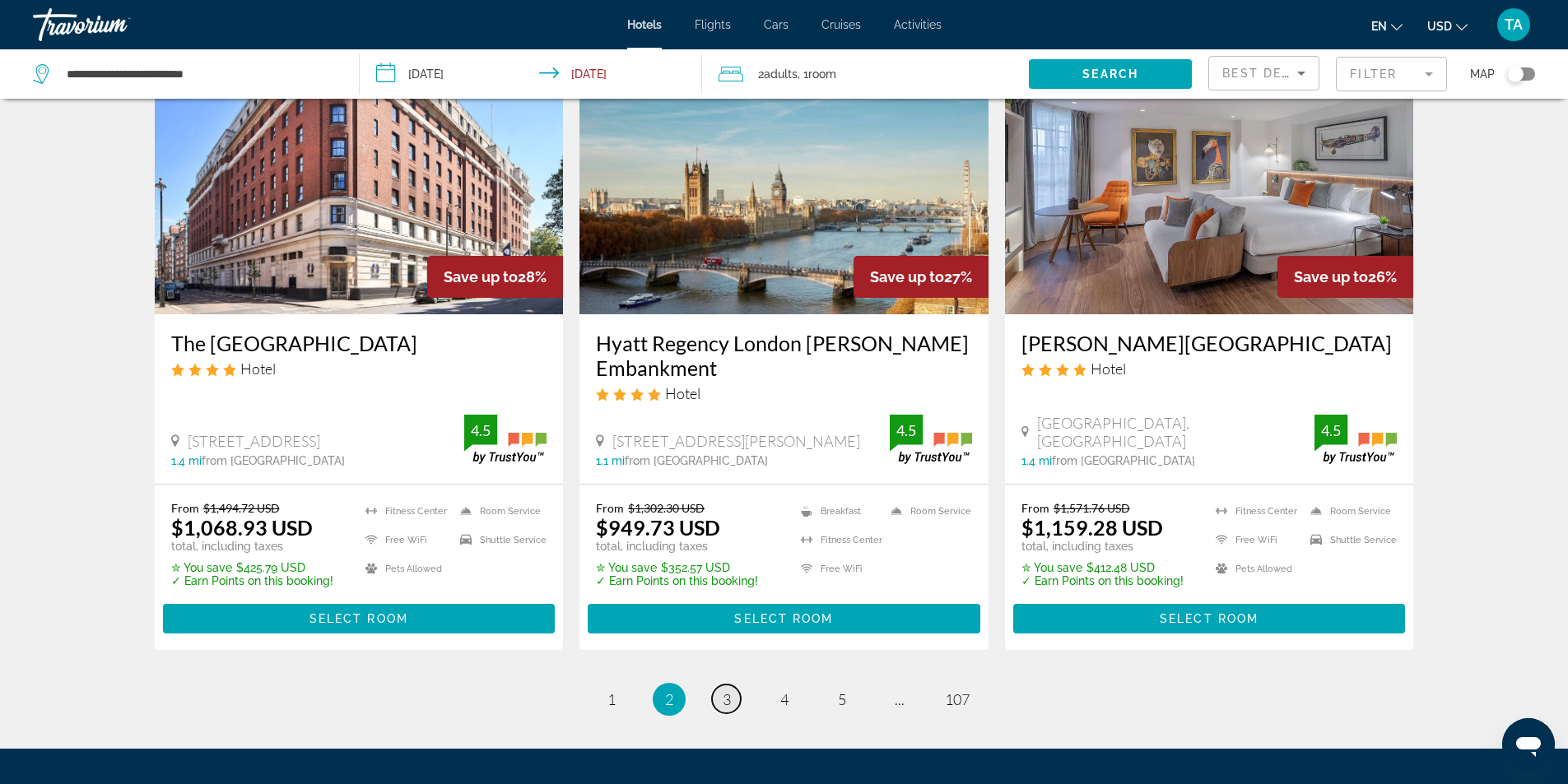
click at [718, 684] on link "page 3" at bounding box center [726, 698] width 29 height 29
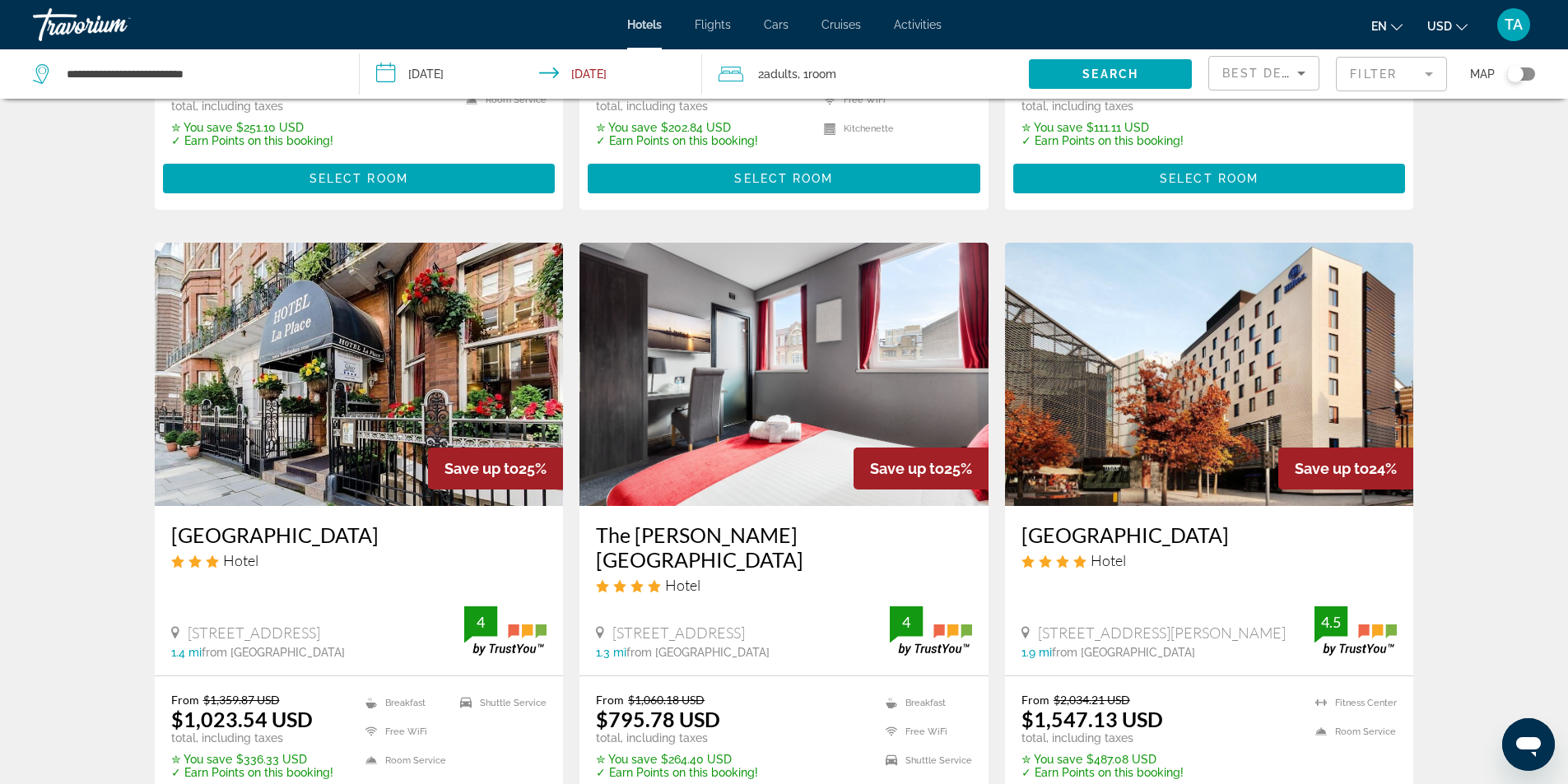
scroll to position [1892, 0]
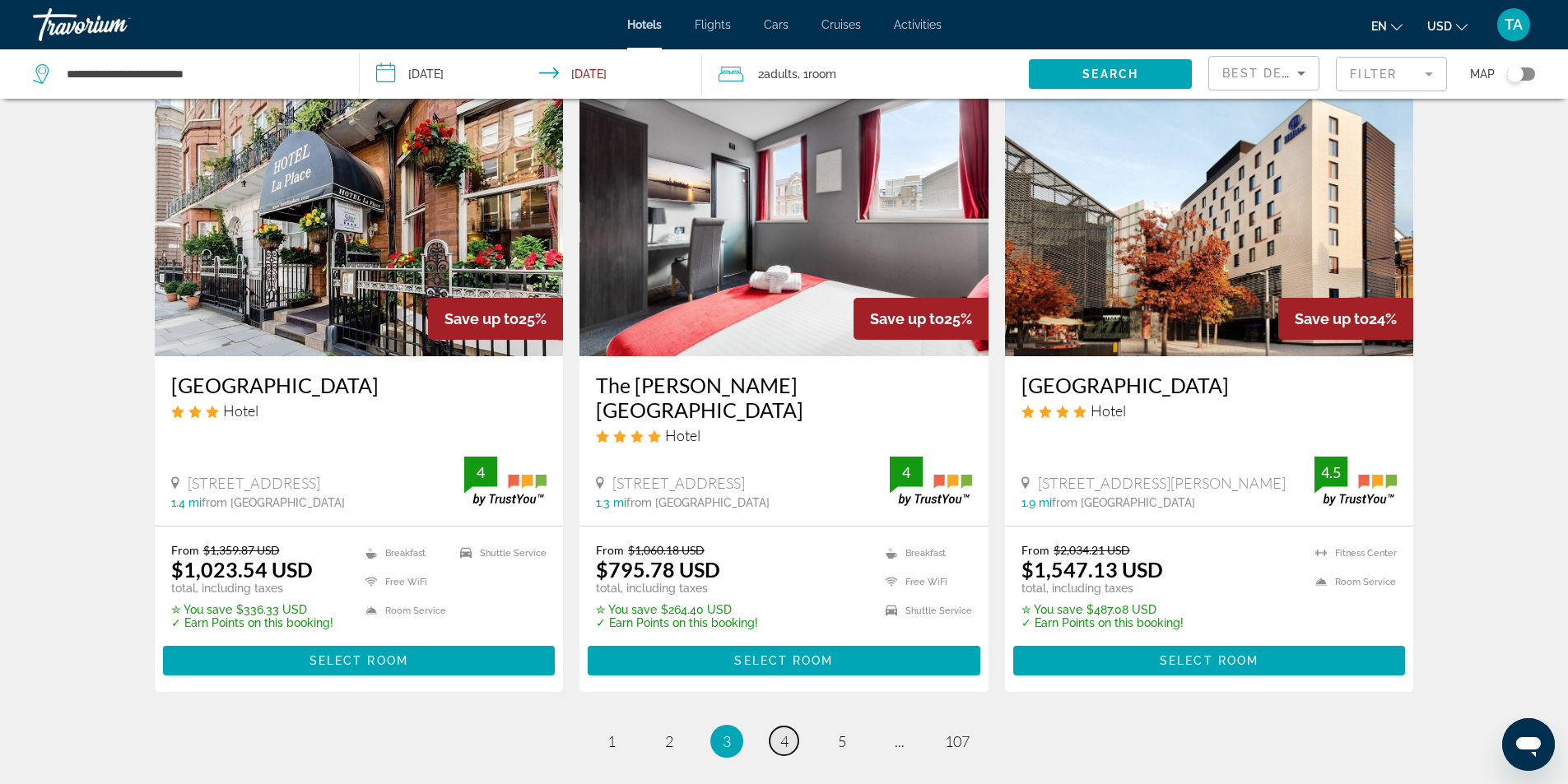
click at [792, 727] on link "page 4" at bounding box center [784, 740] width 29 height 29
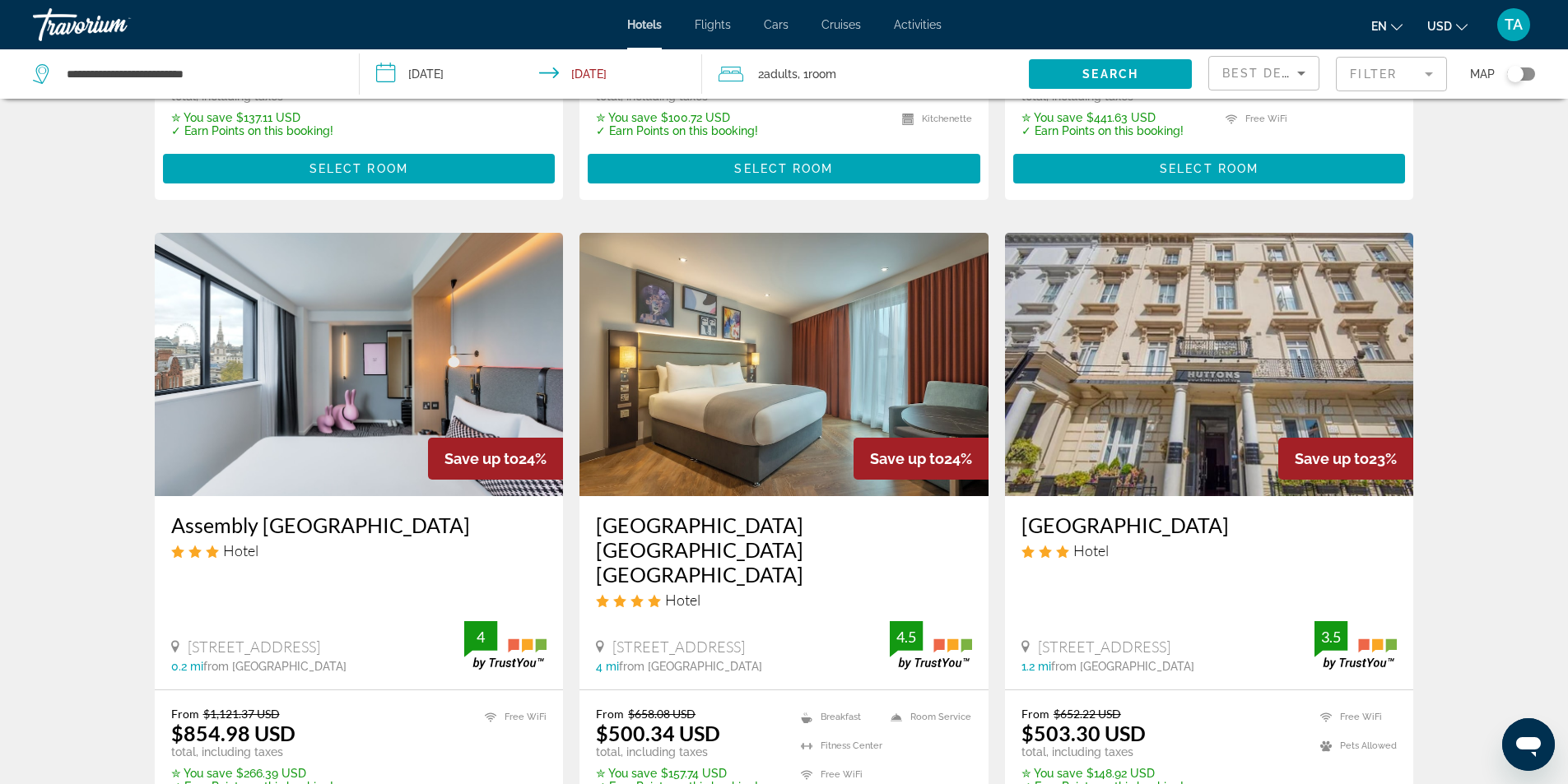
scroll to position [658, 0]
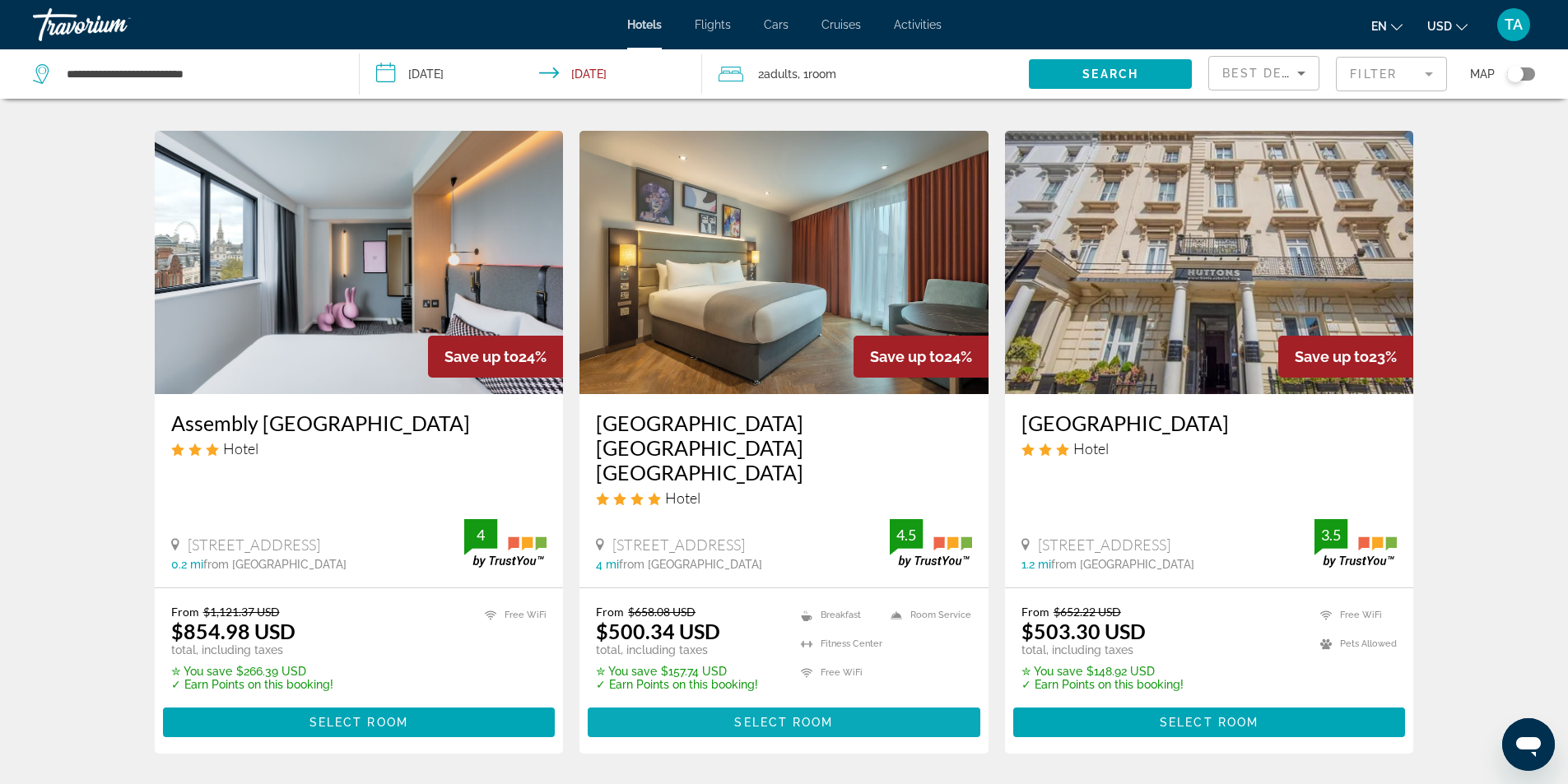
click at [811, 716] on span "Select Room" at bounding box center [784, 722] width 99 height 13
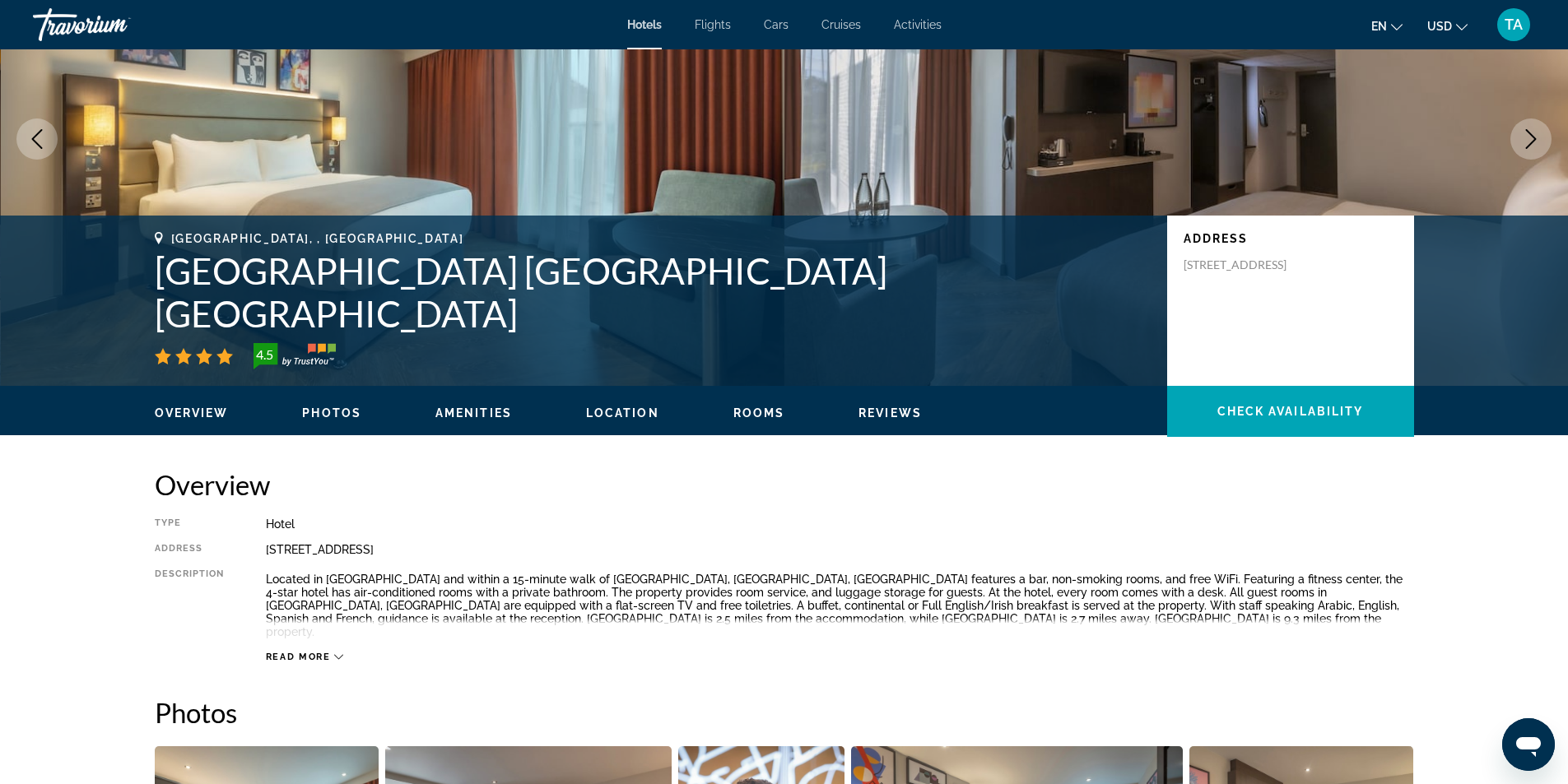
scroll to position [82, 0]
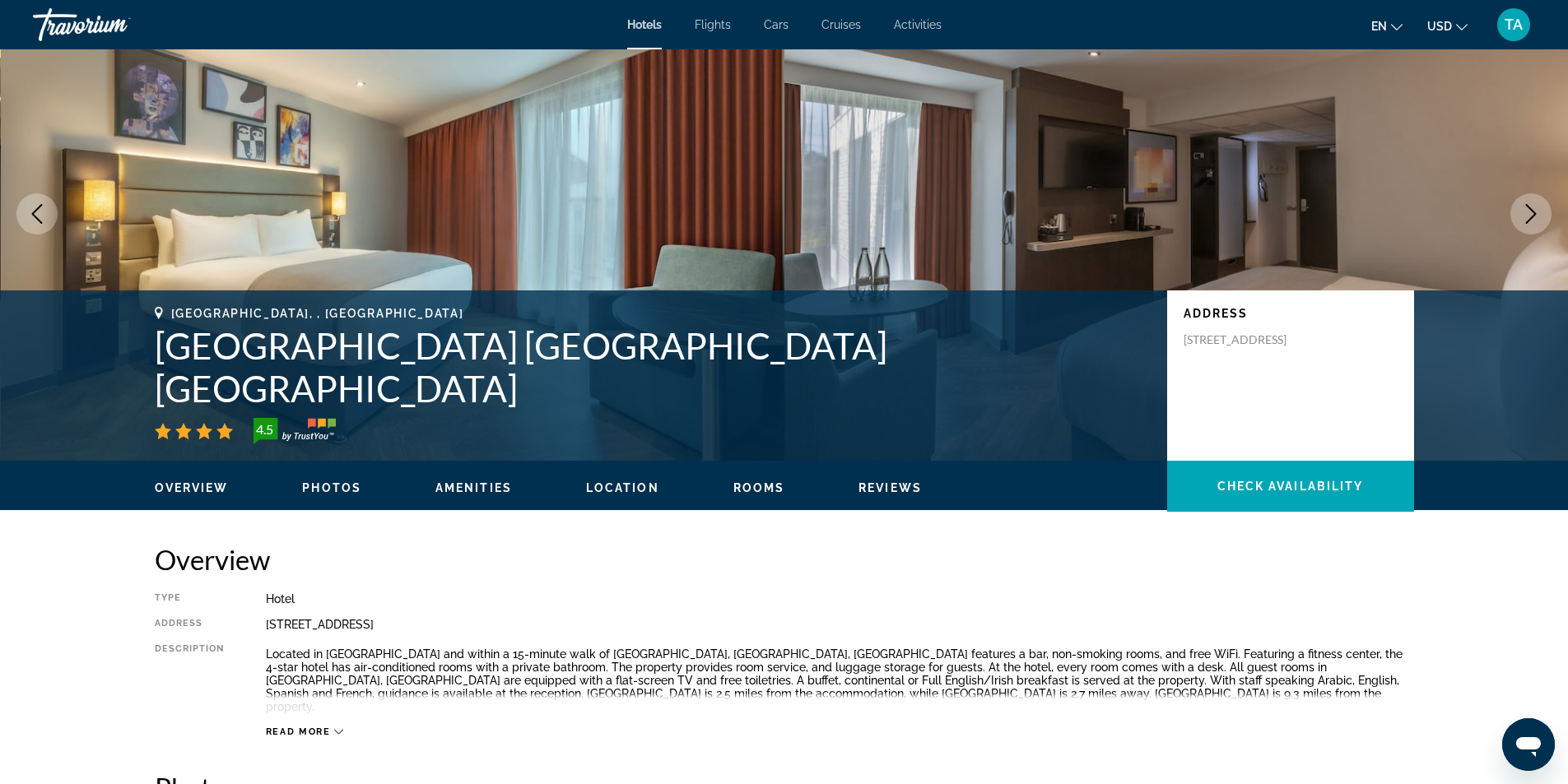
click at [336, 728] on icon "Main content" at bounding box center [338, 732] width 9 height 9
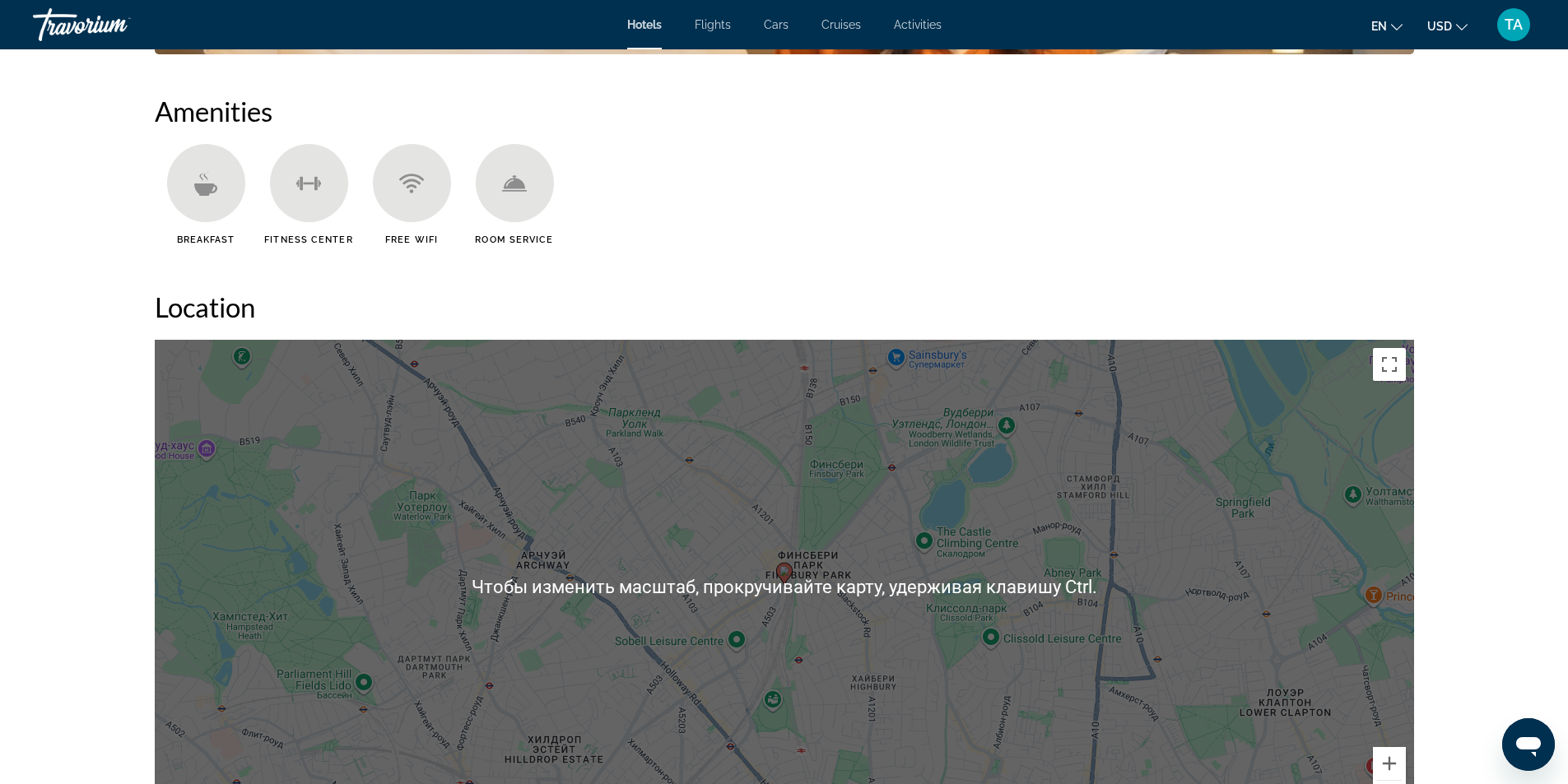
scroll to position [1317, 0]
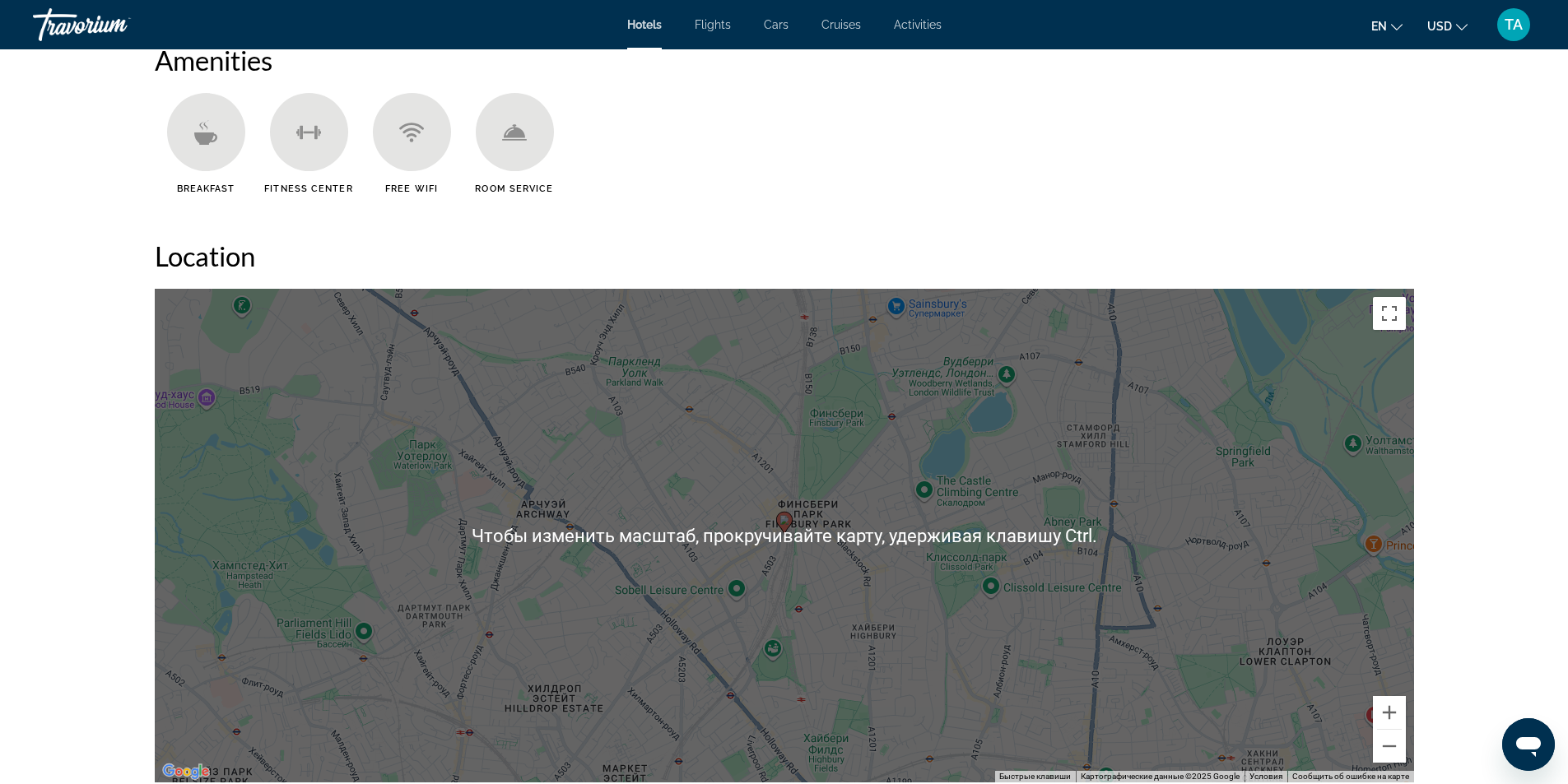
click at [807, 568] on div "Чтобы активировать перетаскивание с помощью клавиатуры, нажмите Alt + Ввод. Пос…" at bounding box center [784, 535] width 1259 height 493
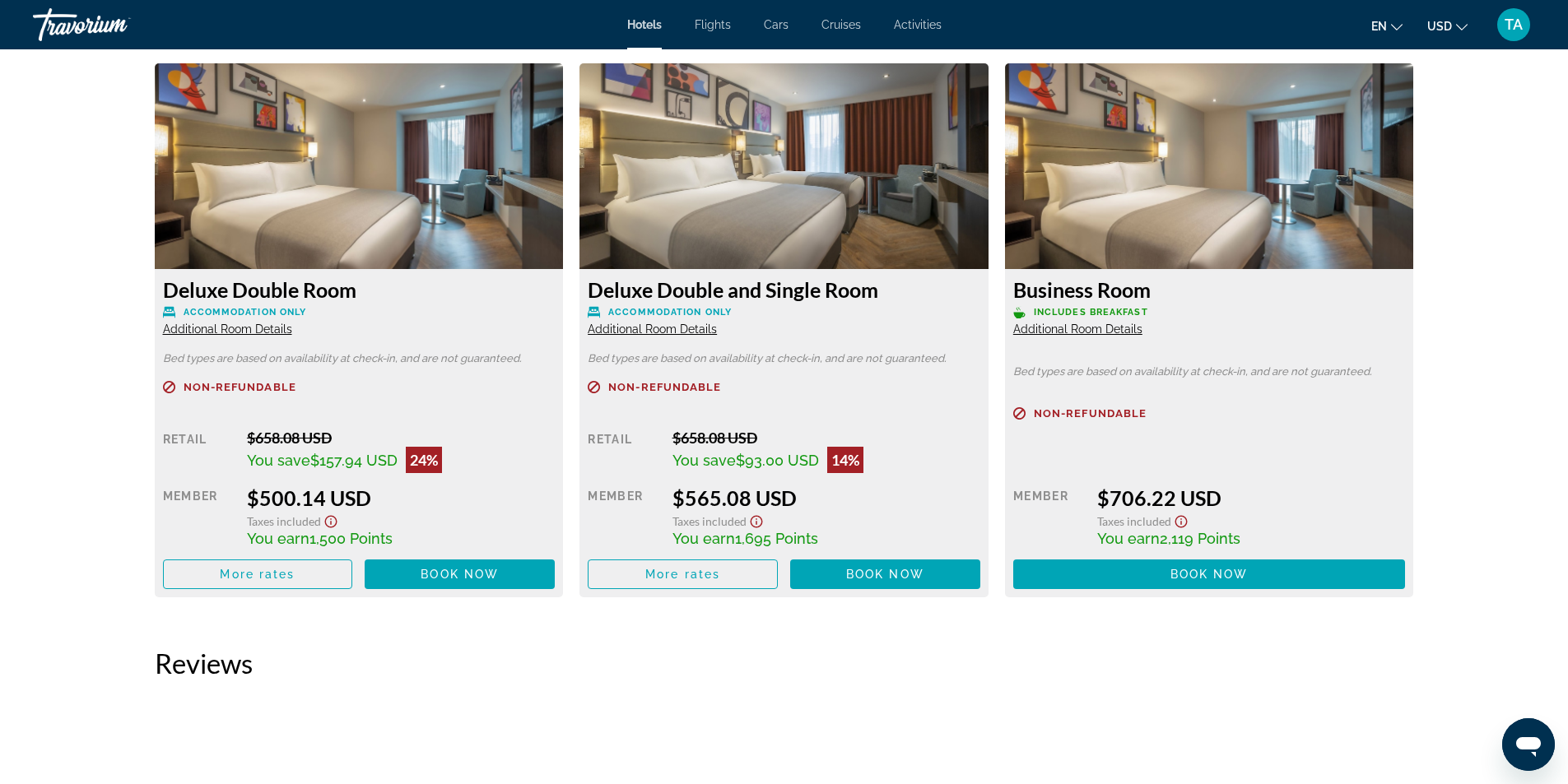
scroll to position [2221, 0]
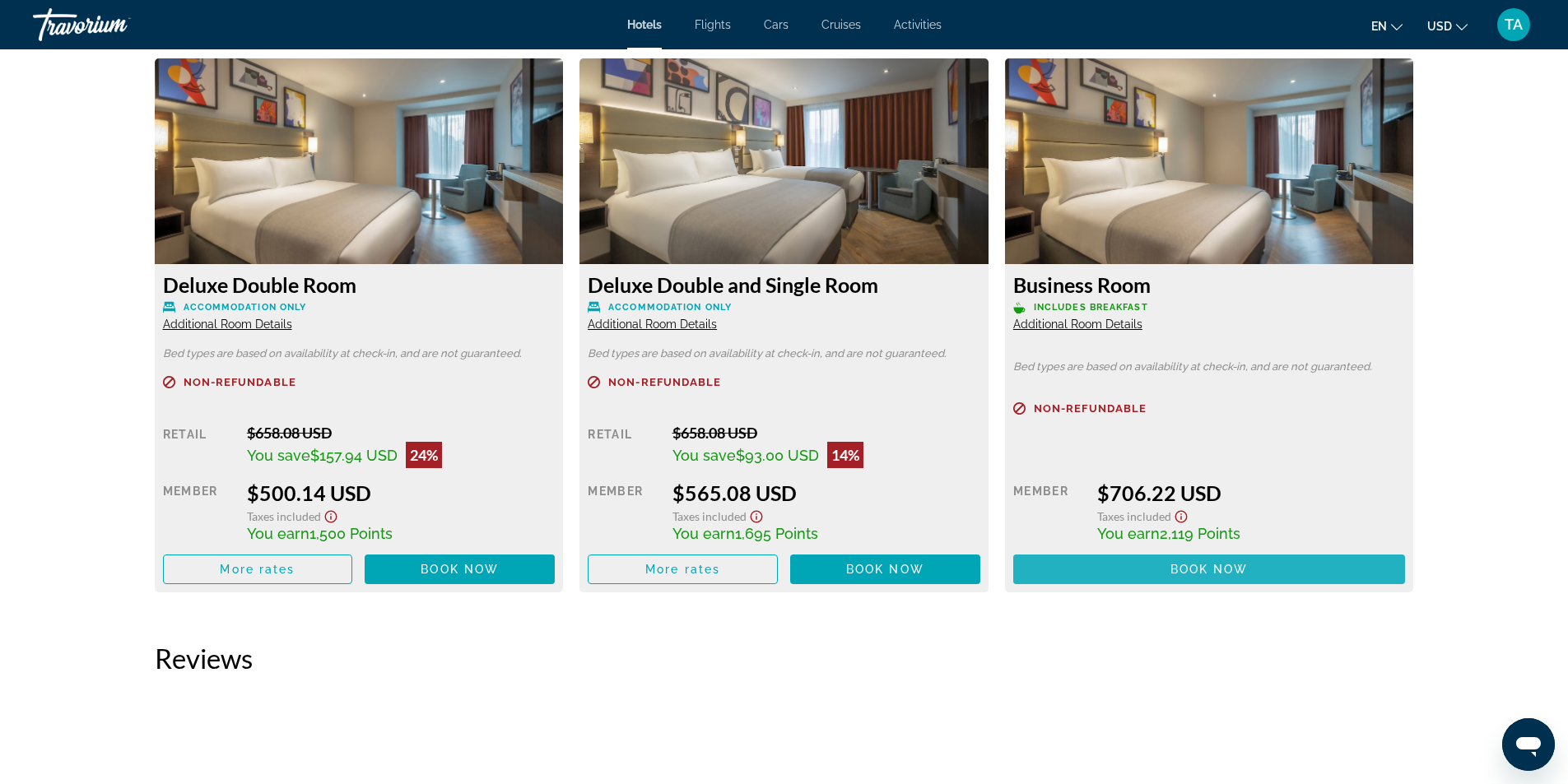
click at [1241, 563] on span "Book now" at bounding box center [1209, 568] width 78 height 13
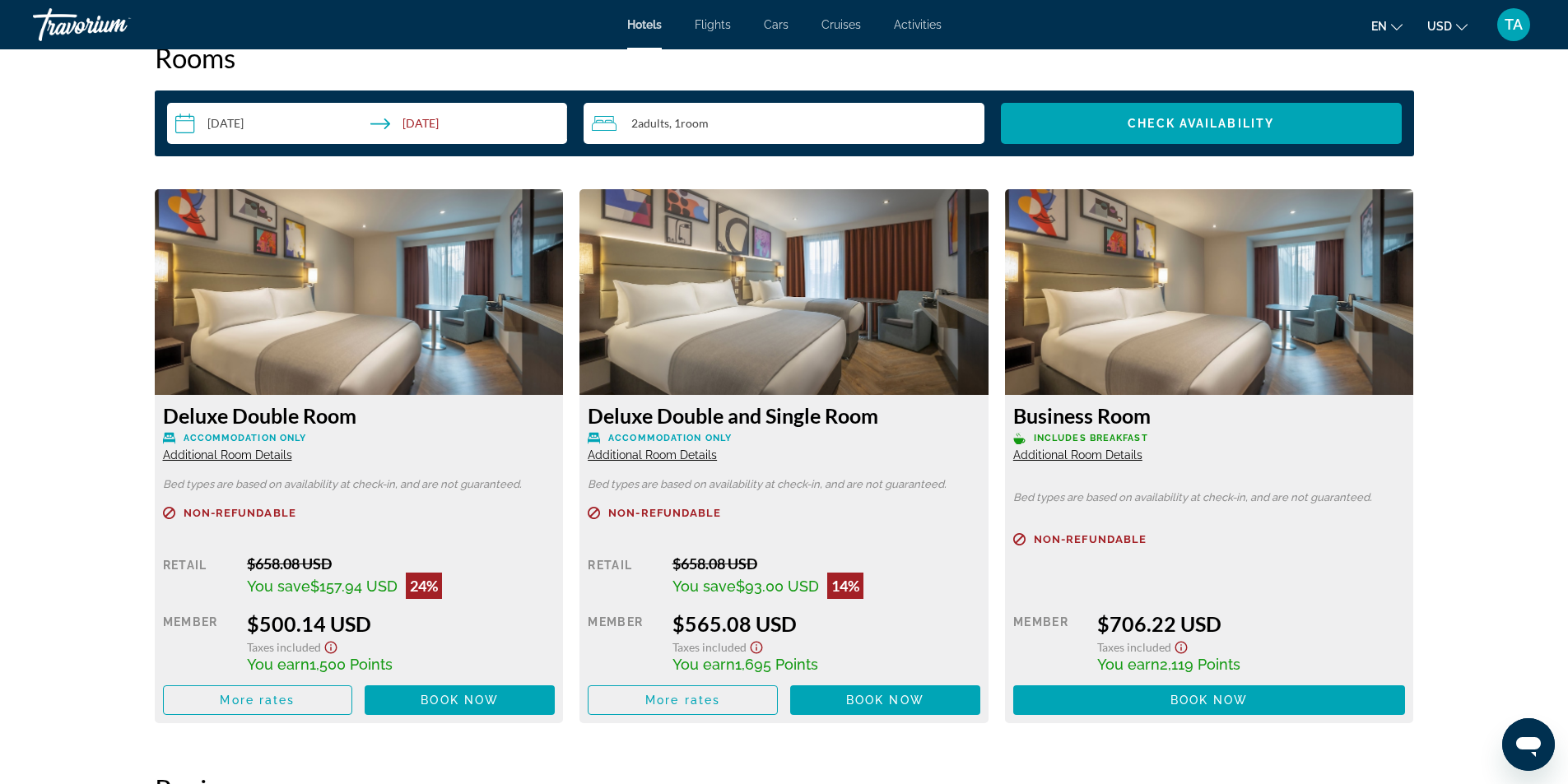
scroll to position [2057, 0]
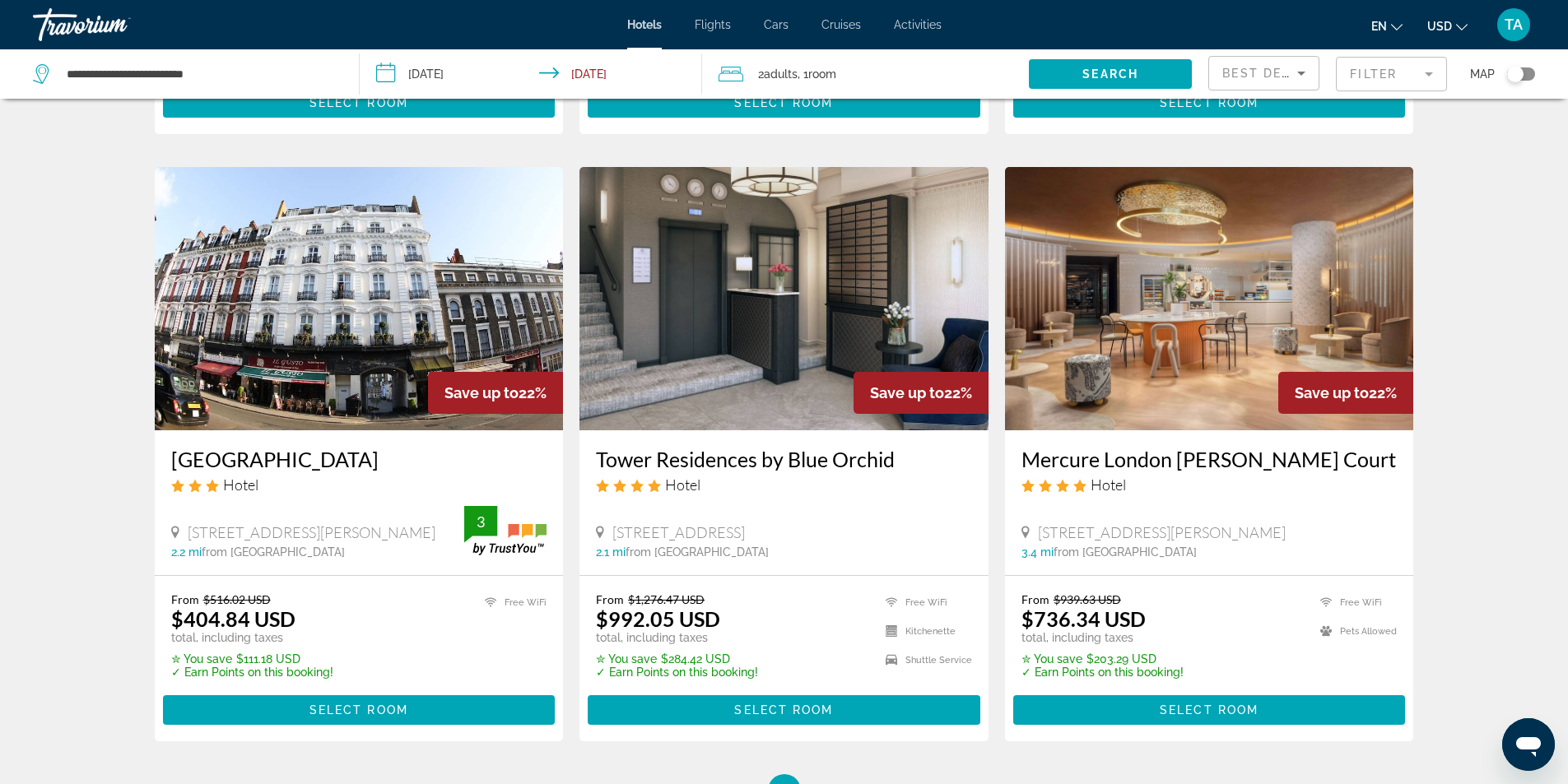
scroll to position [1892, 0]
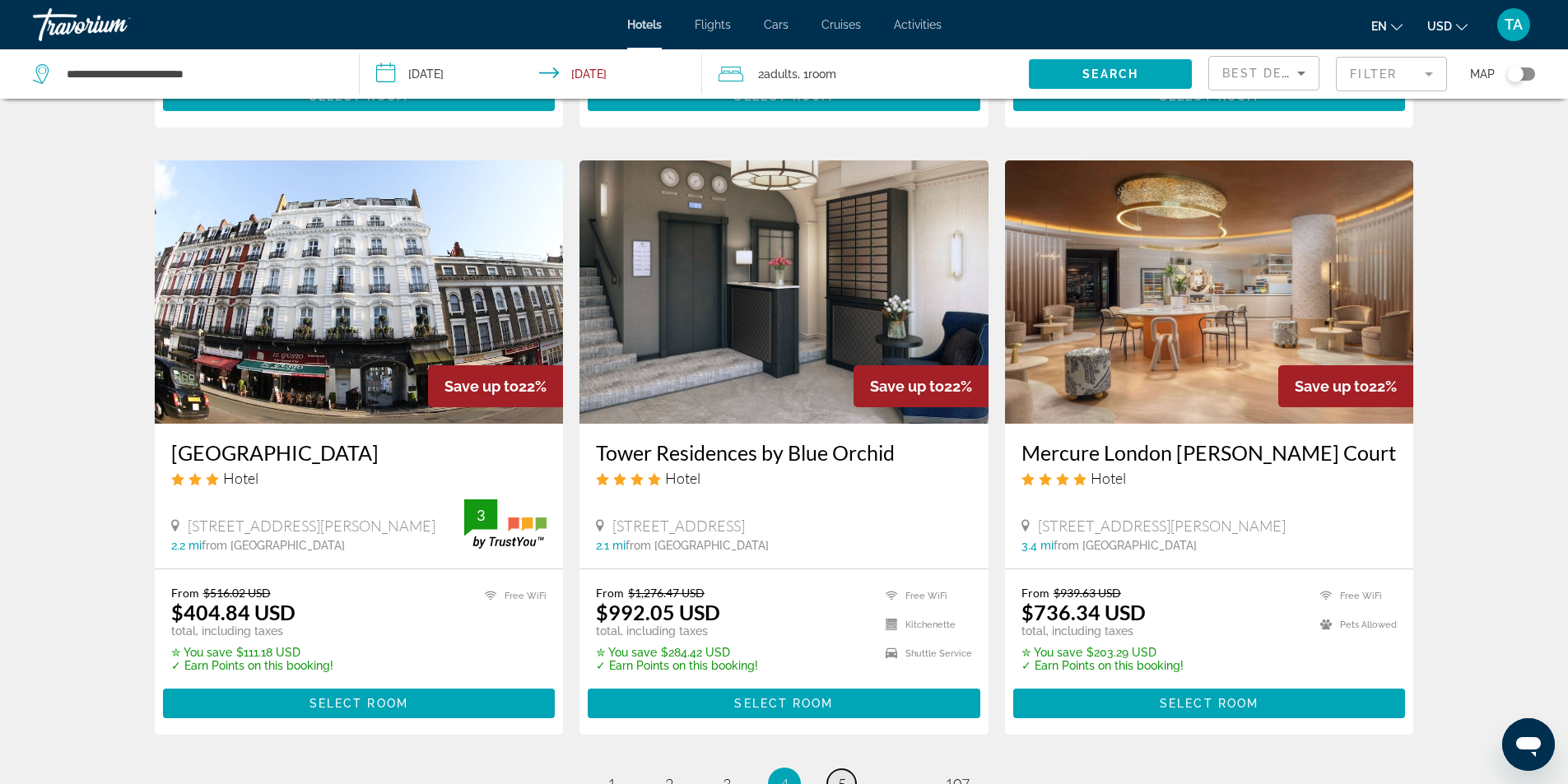
click at [832, 769] on link "page 5" at bounding box center [841, 783] width 29 height 29
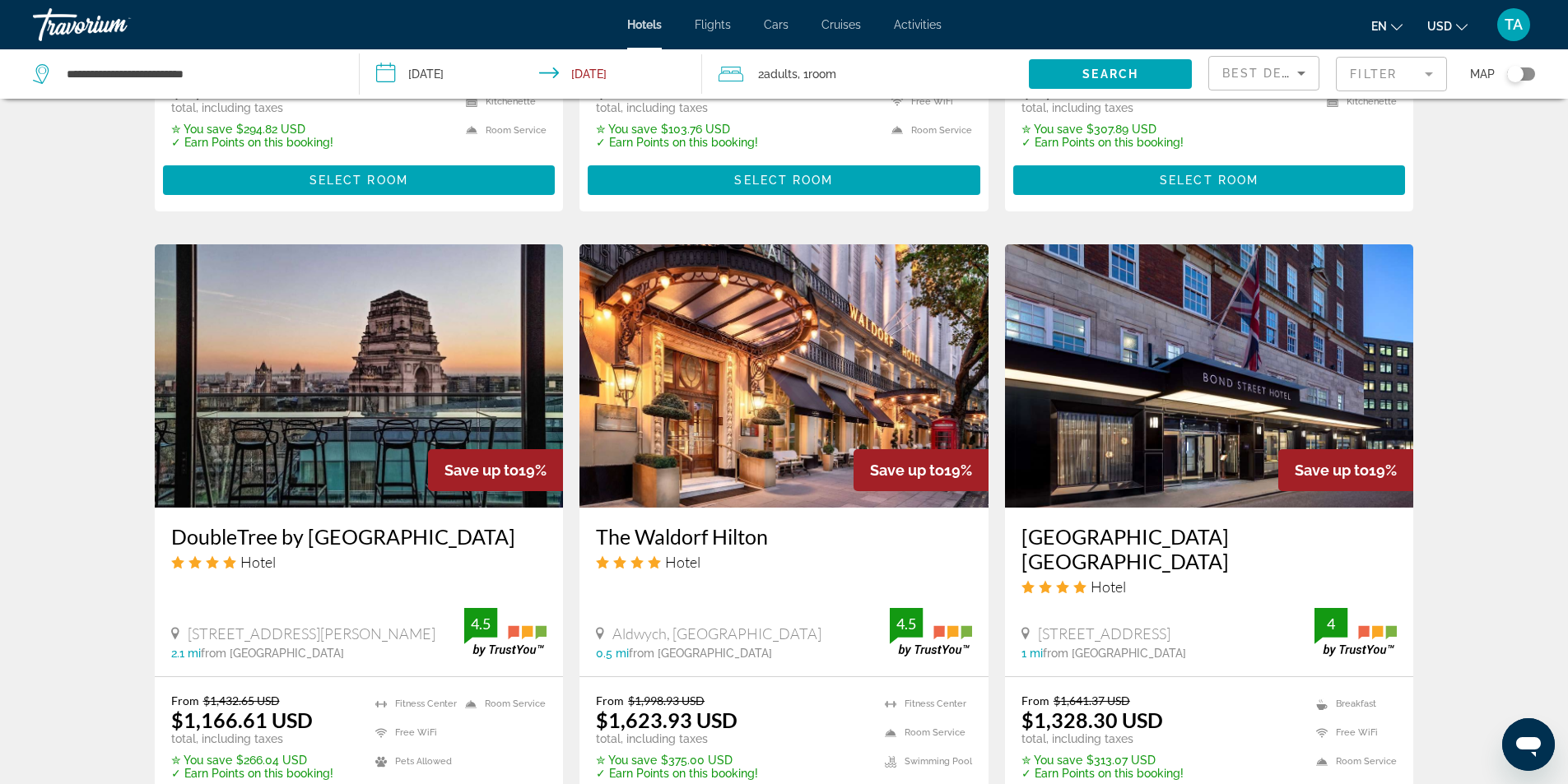
scroll to position [1892, 0]
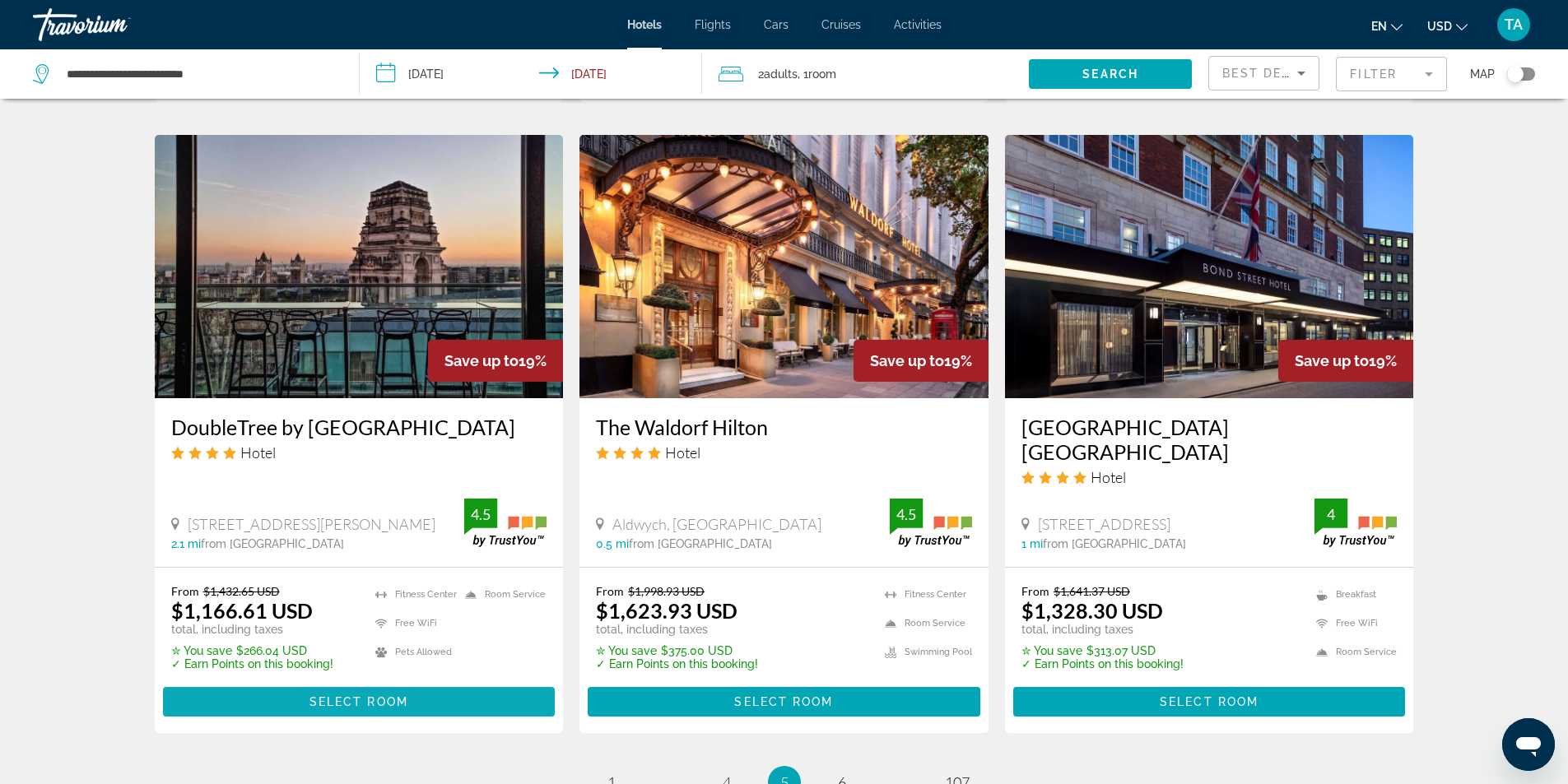
click at [341, 695] on span "Select Room" at bounding box center [359, 701] width 99 height 13
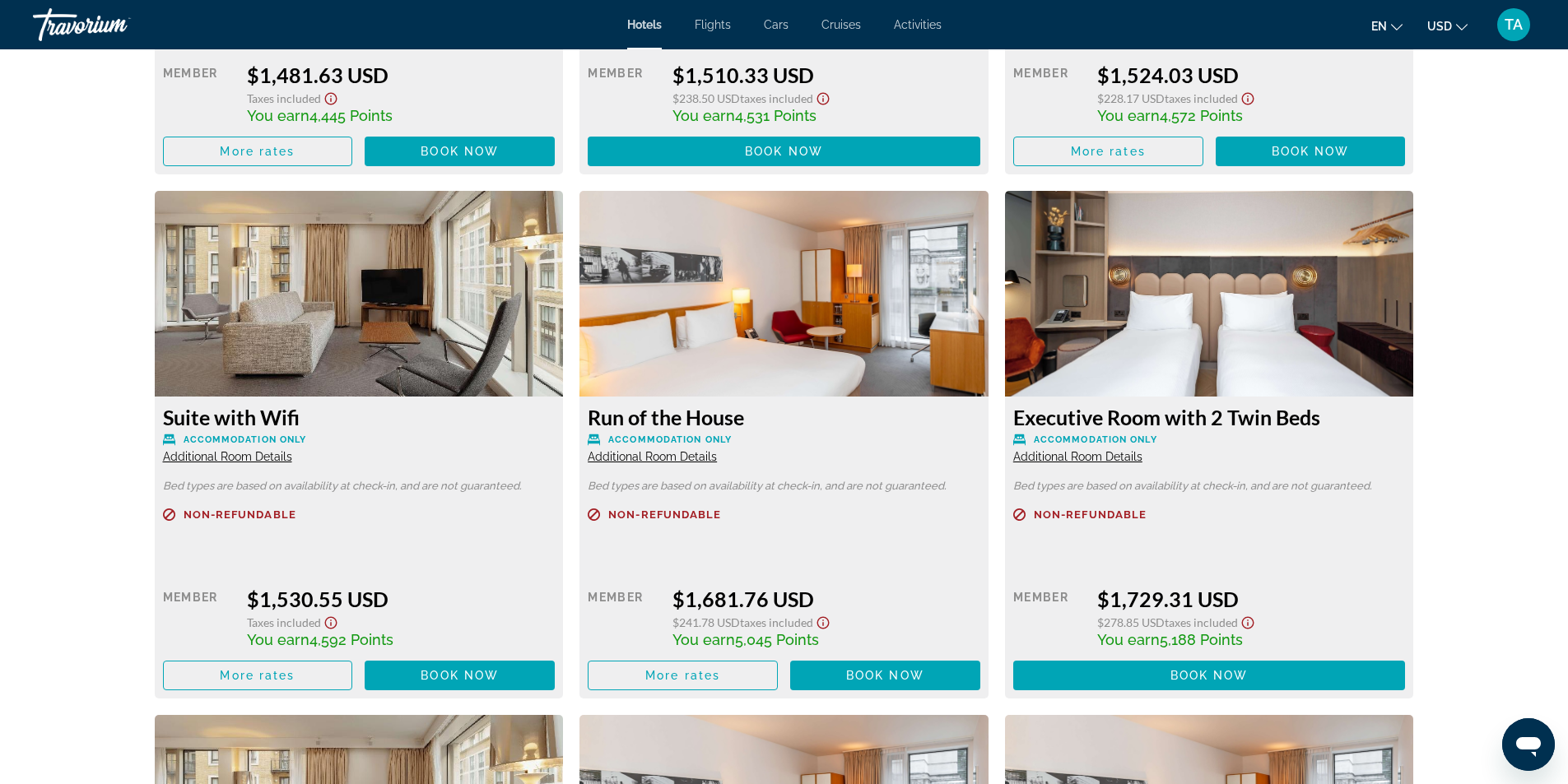
scroll to position [4690, 0]
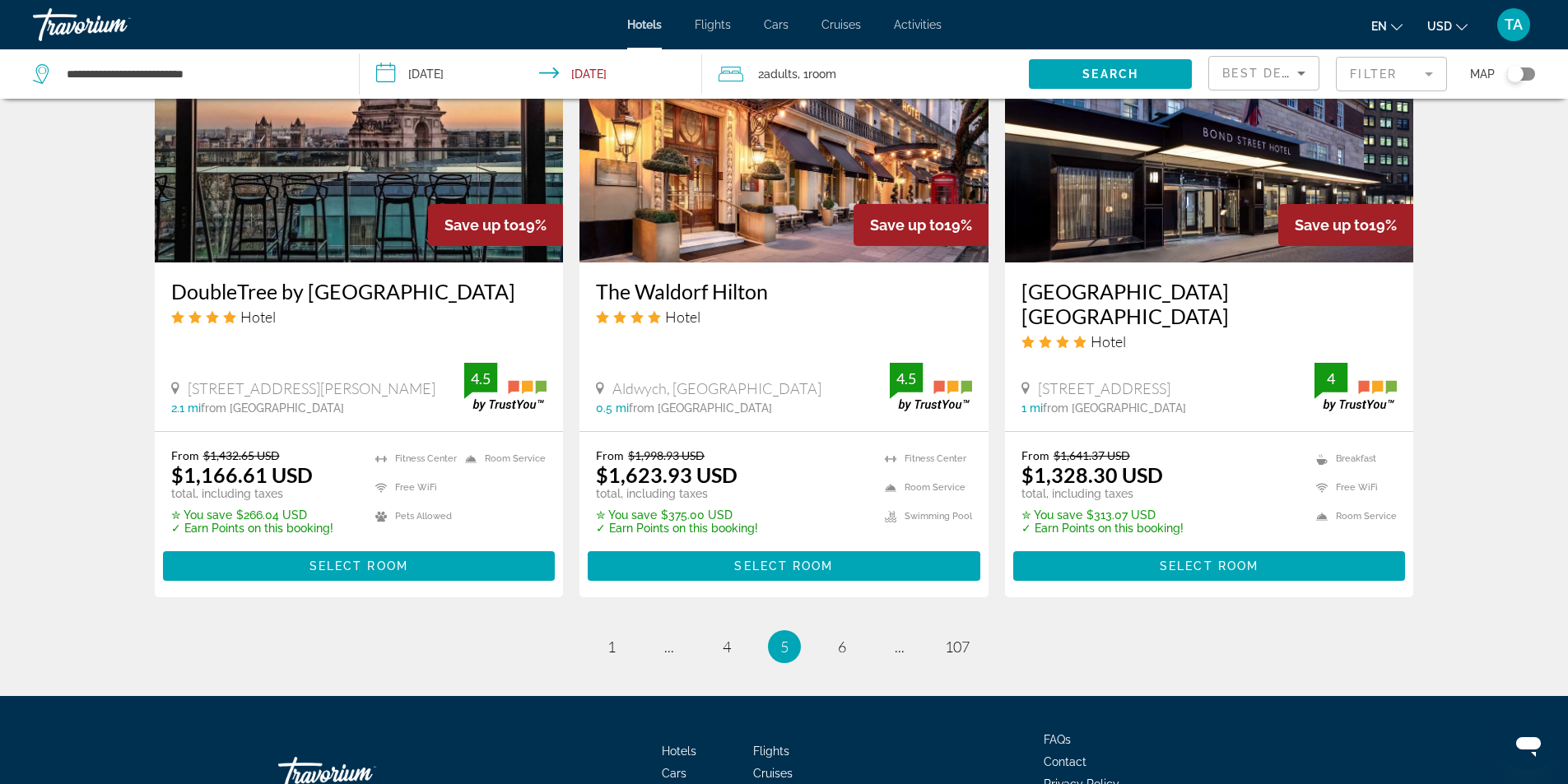
scroll to position [2057, 0]
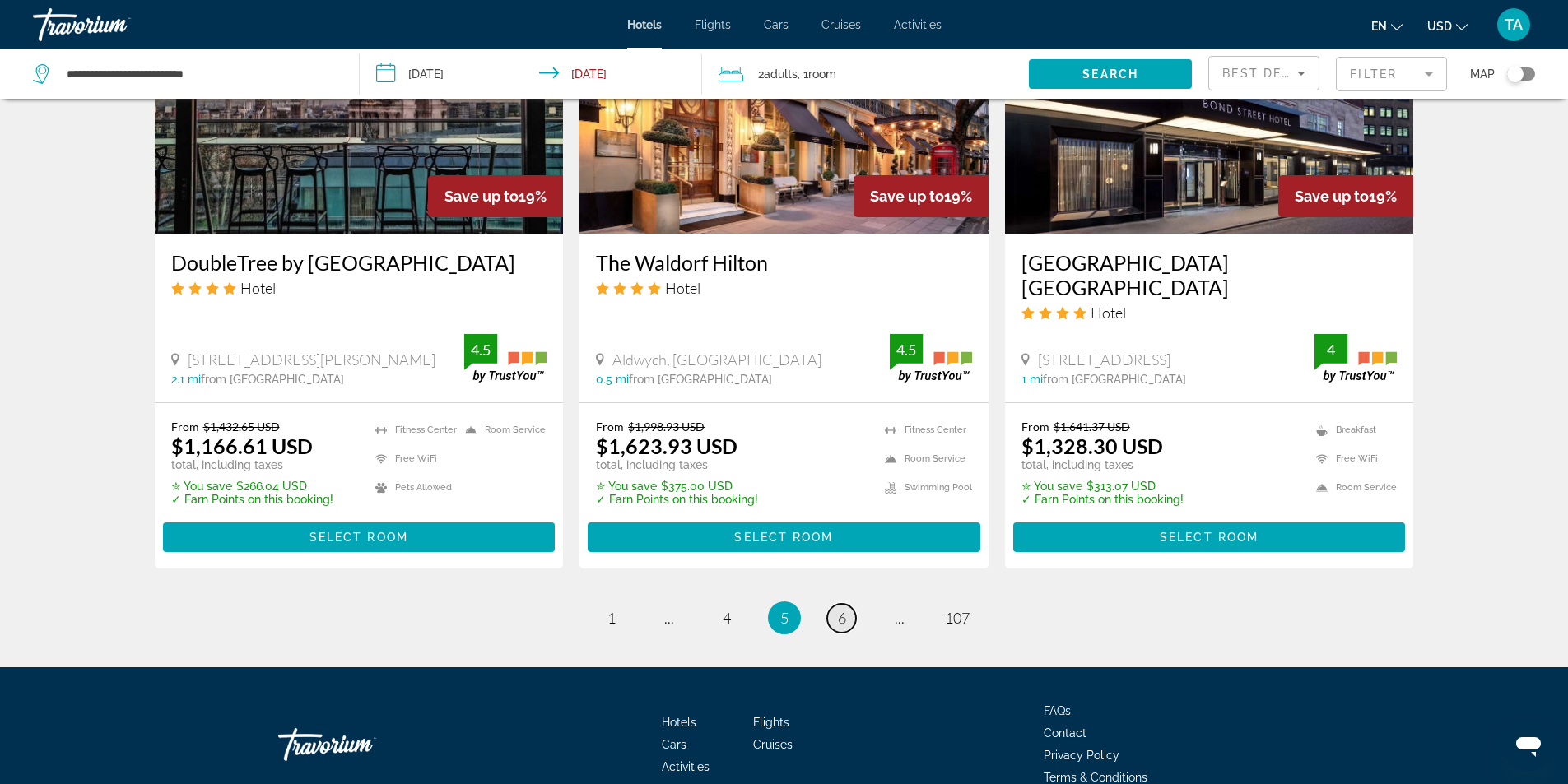
click at [844, 609] on span "6" at bounding box center [842, 618] width 8 height 18
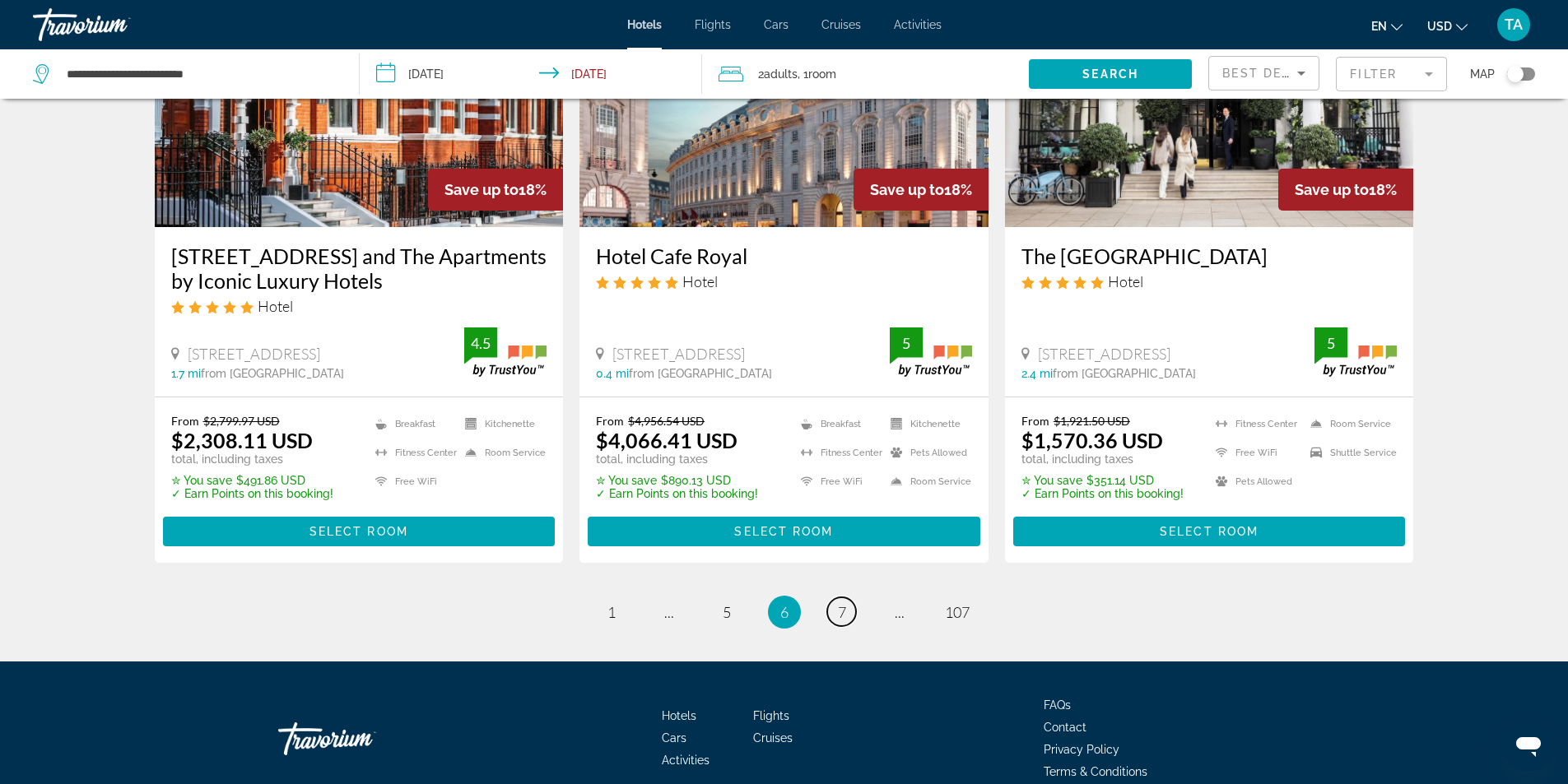
scroll to position [2057, 0]
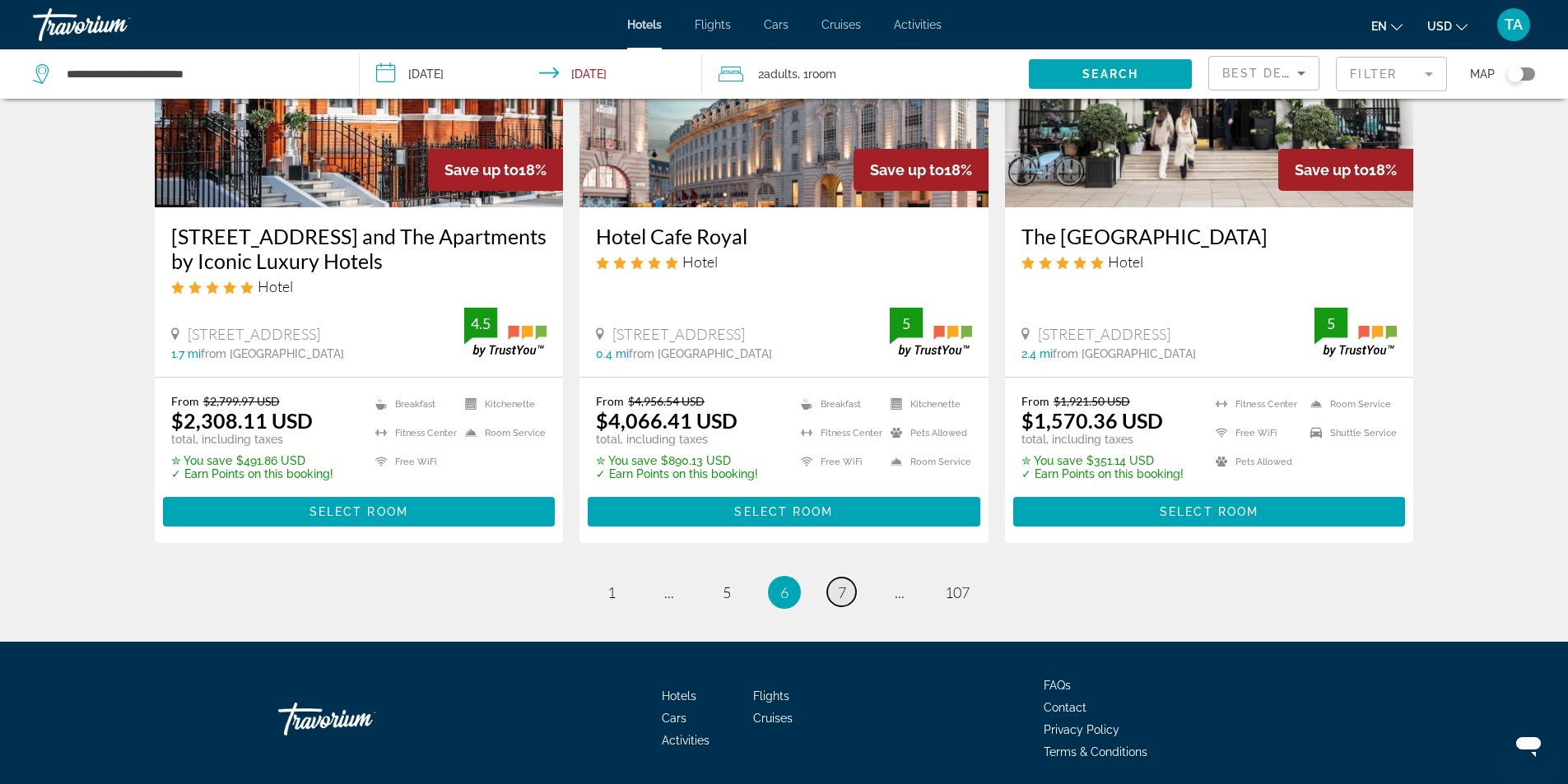
click at [844, 589] on span "7" at bounding box center [842, 592] width 8 height 18
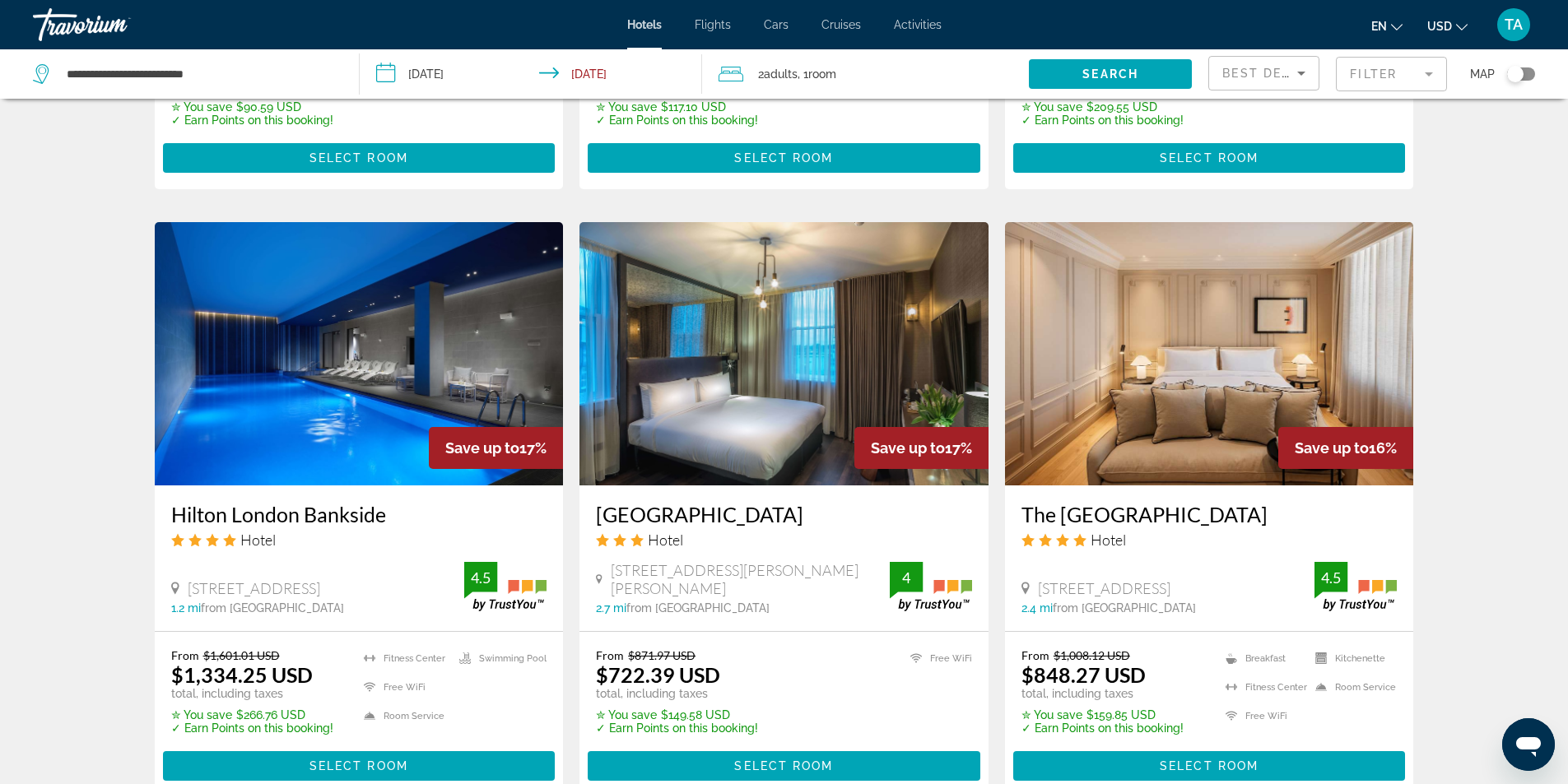
scroll to position [1234, 0]
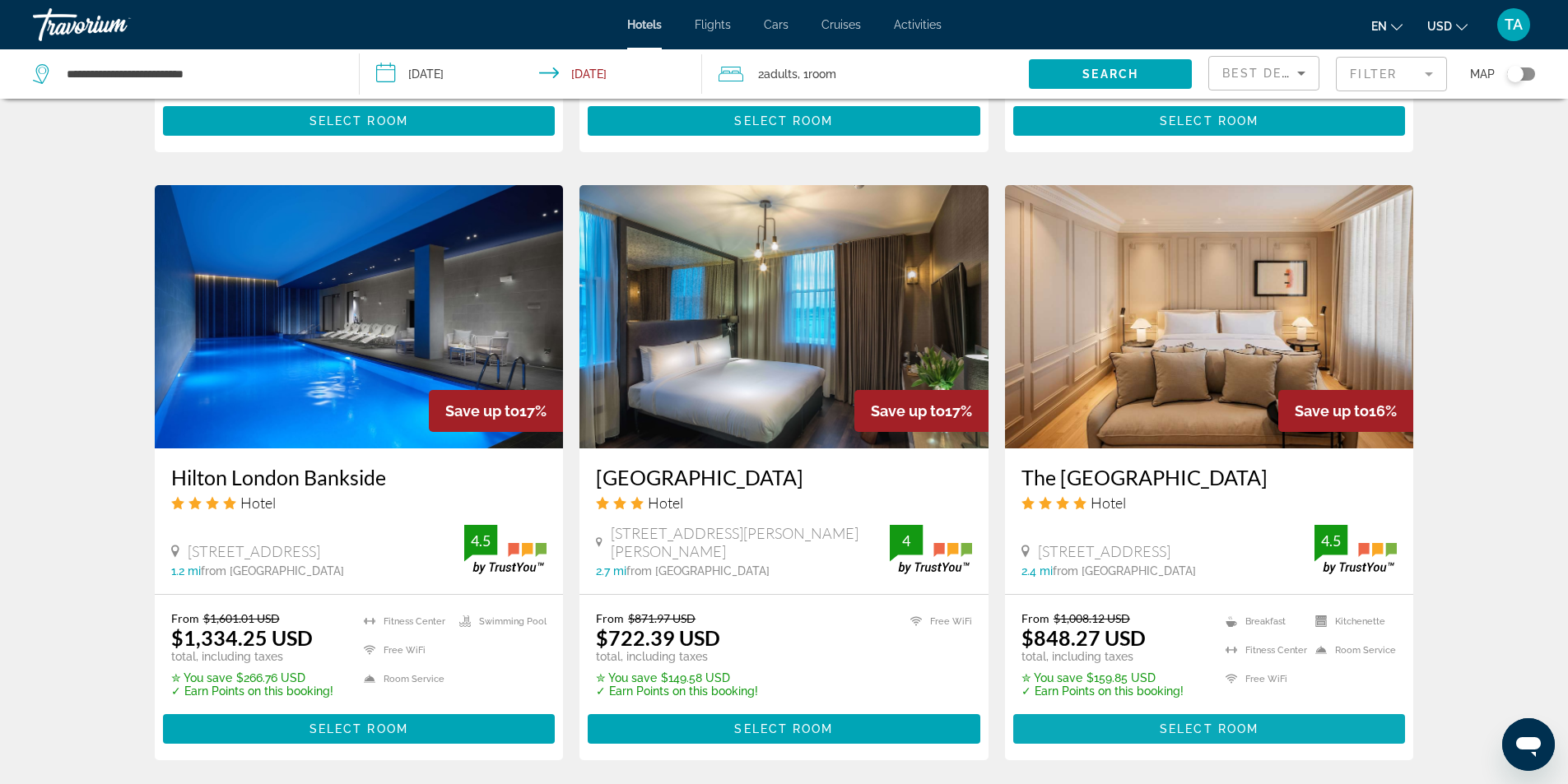
click at [1207, 723] on span "Select Room" at bounding box center [1210, 729] width 99 height 13
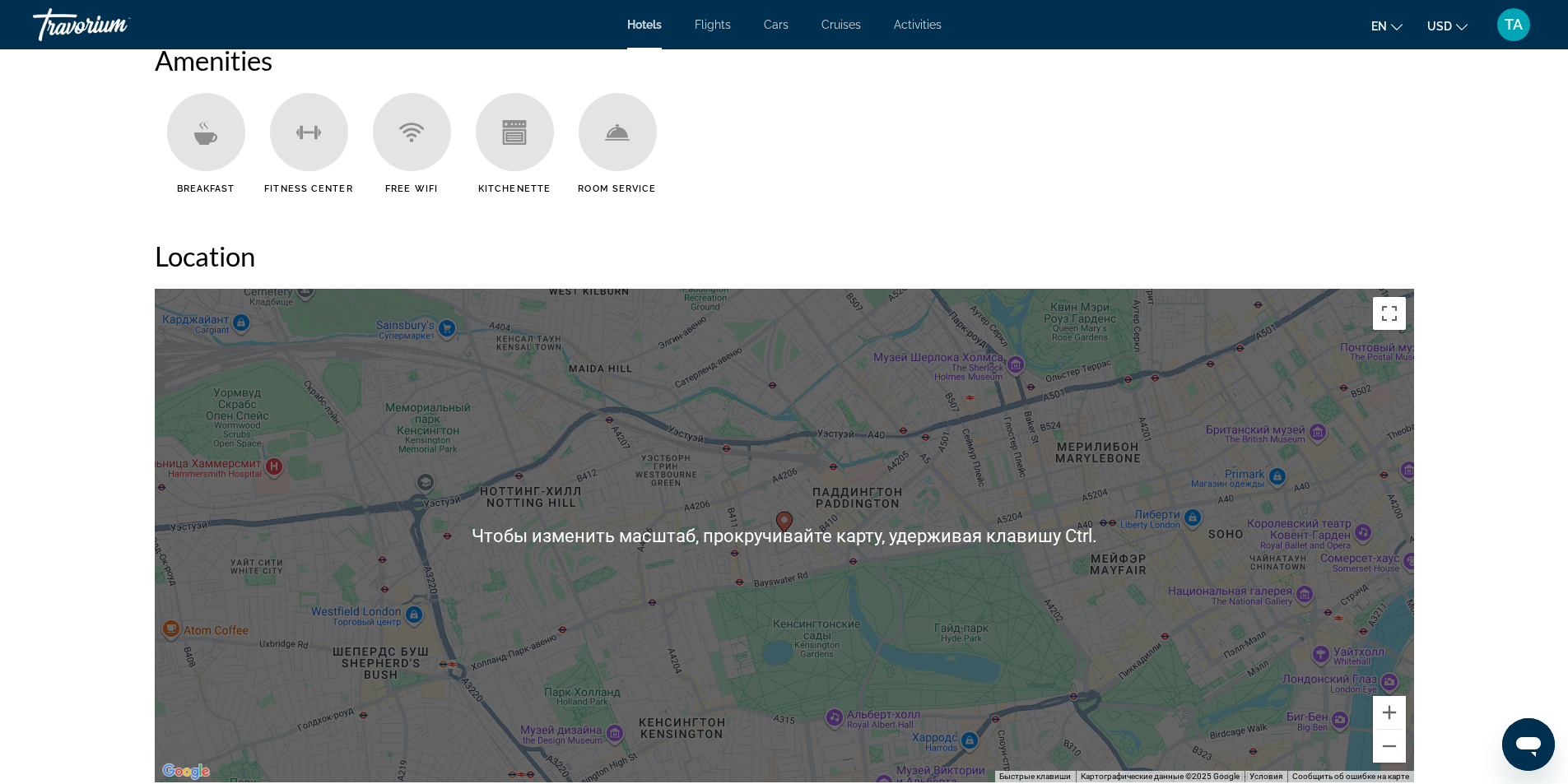
scroll to position [988, 0]
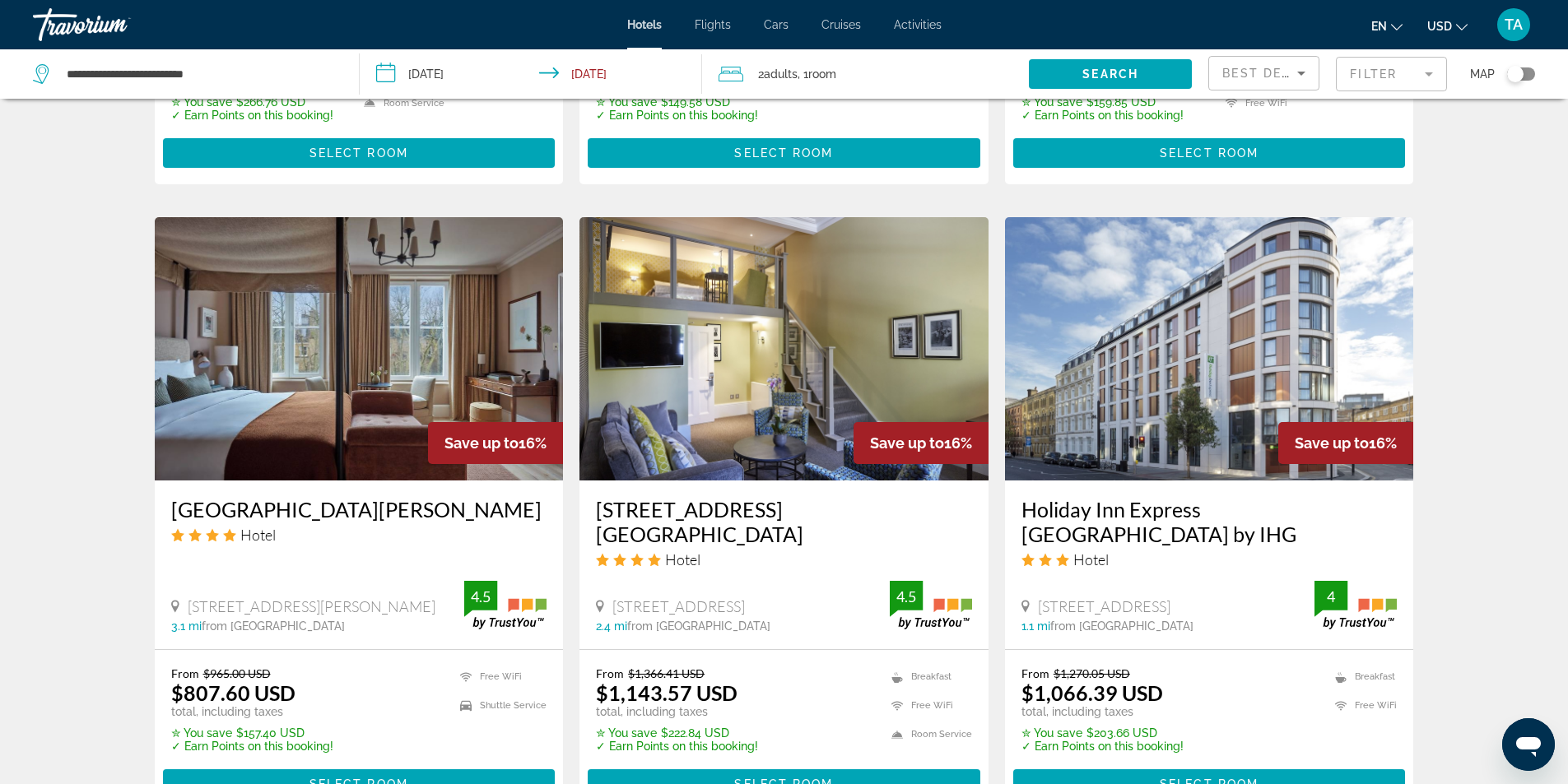
scroll to position [2057, 0]
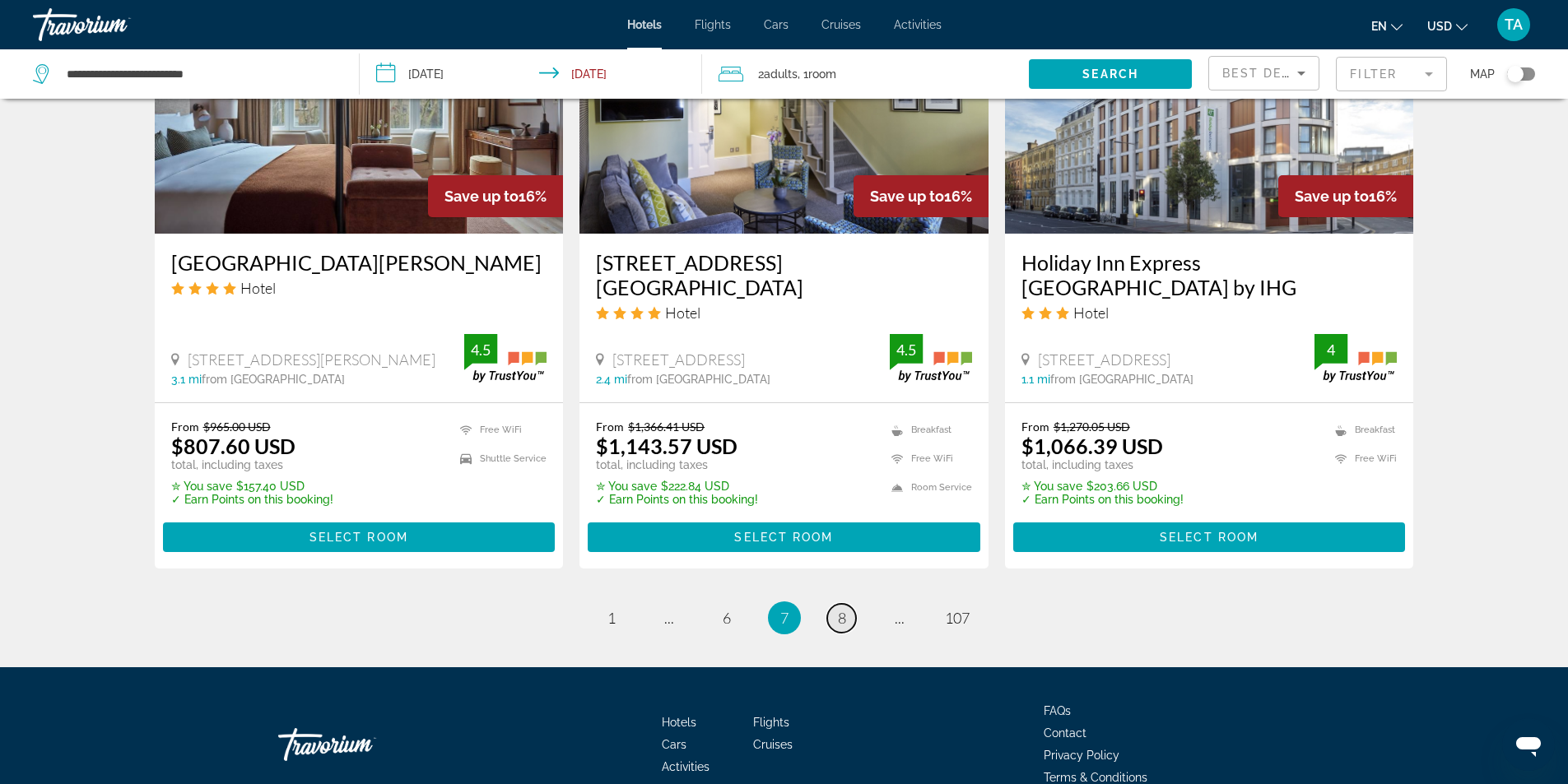
click at [847, 604] on link "page 8" at bounding box center [841, 618] width 29 height 29
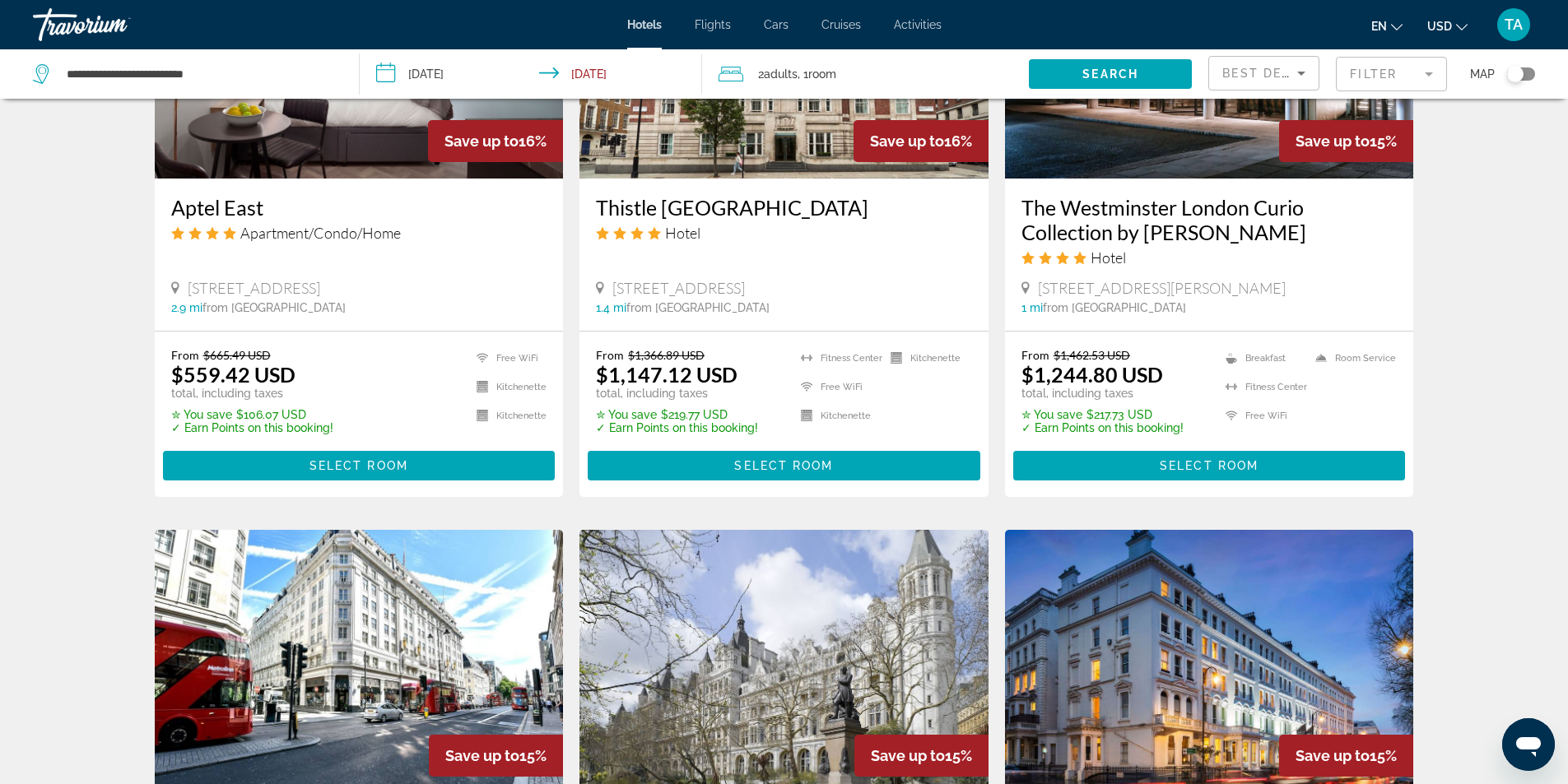
scroll to position [1399, 0]
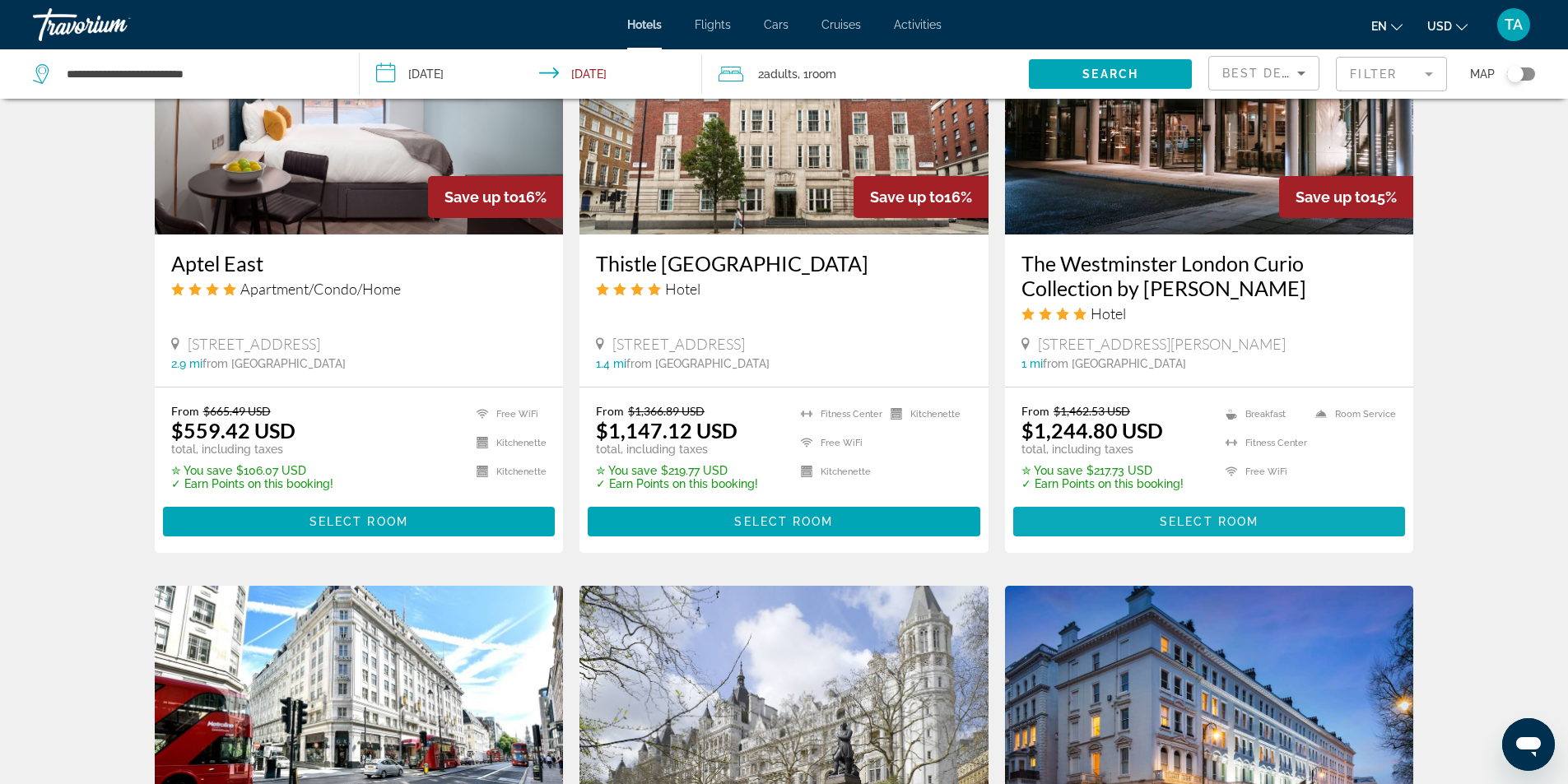
click at [1165, 528] on span "Select Room" at bounding box center [1210, 521] width 99 height 13
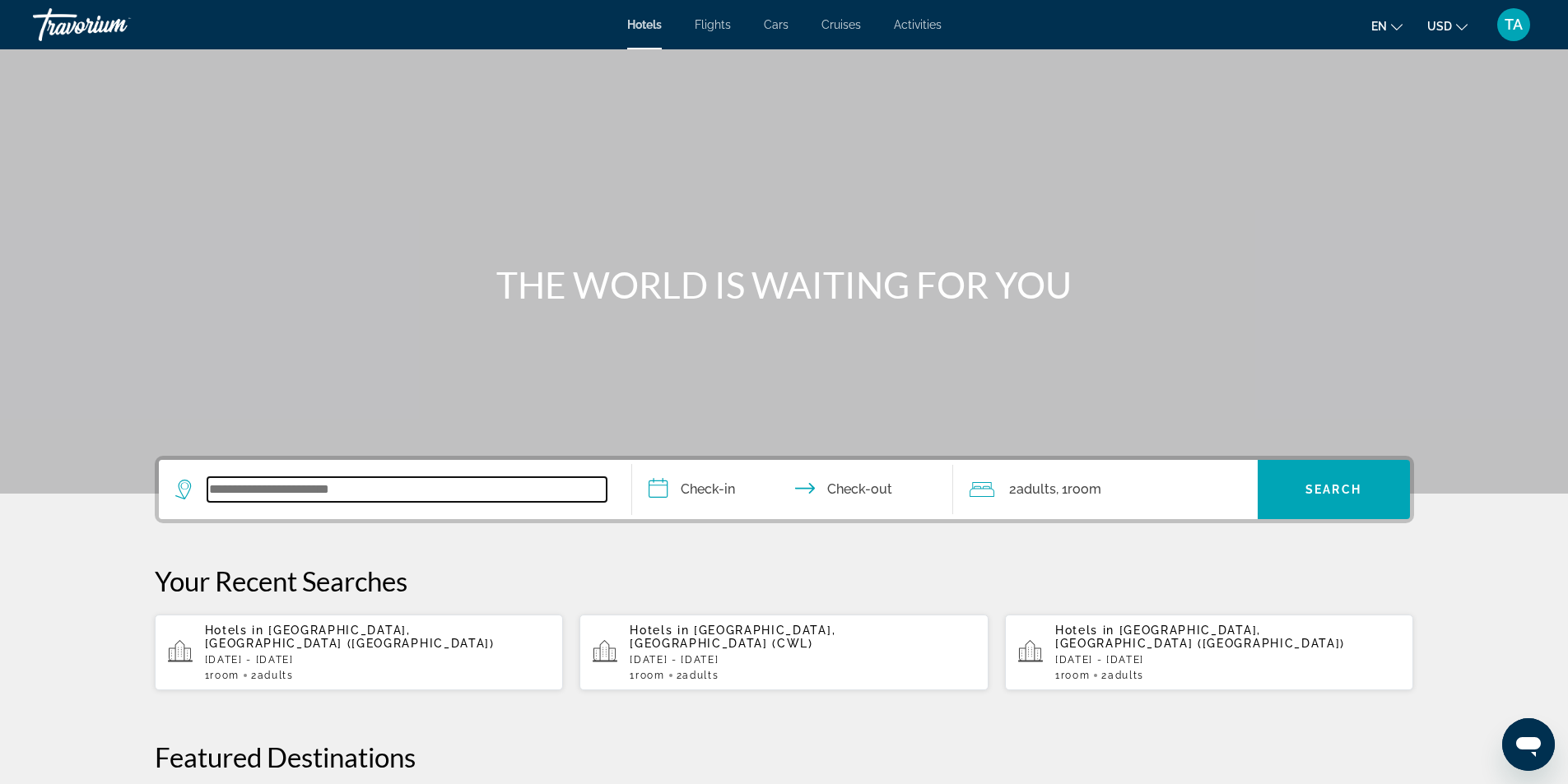
click at [377, 495] on input "Search widget" at bounding box center [408, 489] width 400 height 25
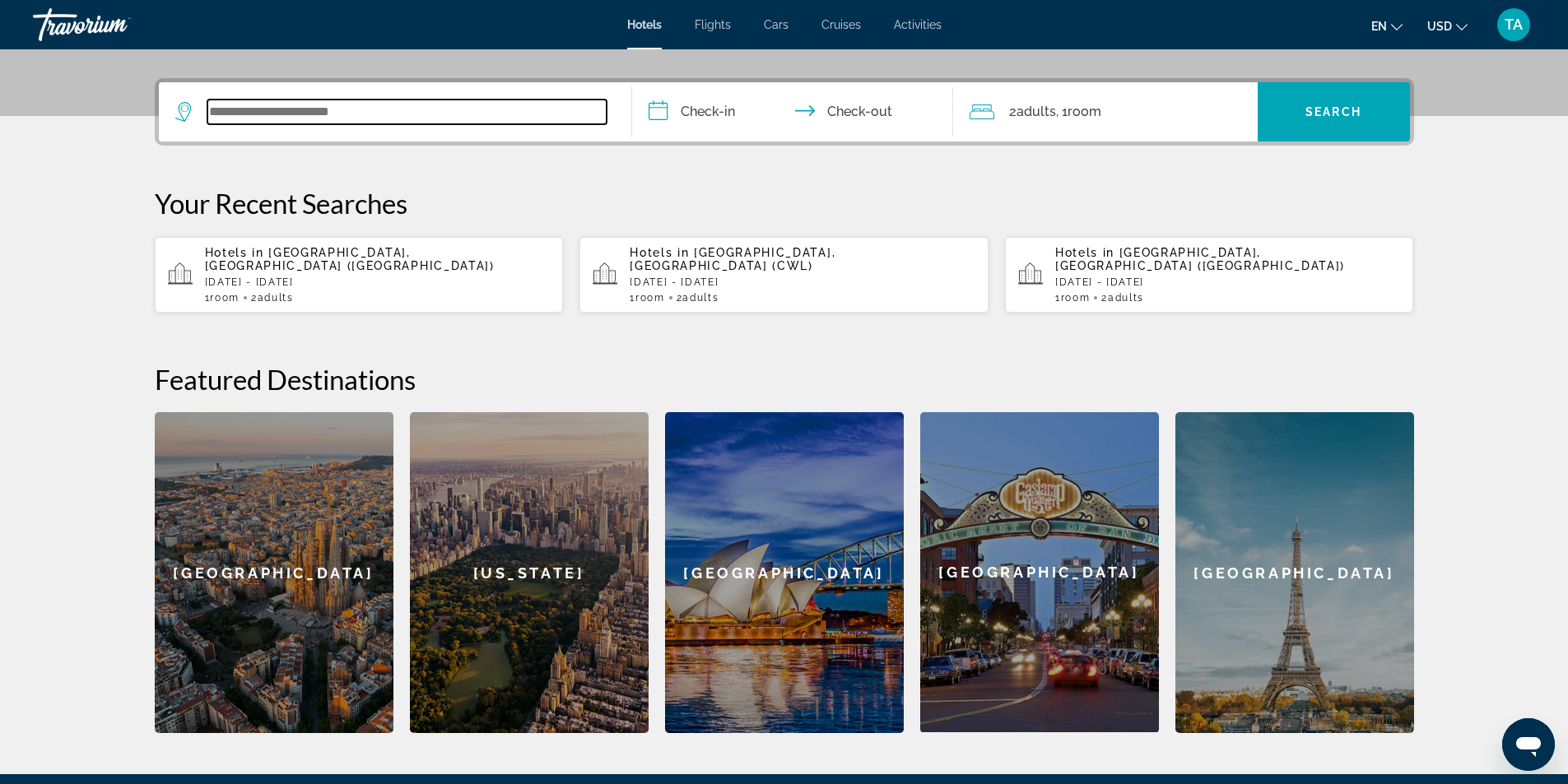
scroll to position [402, 0]
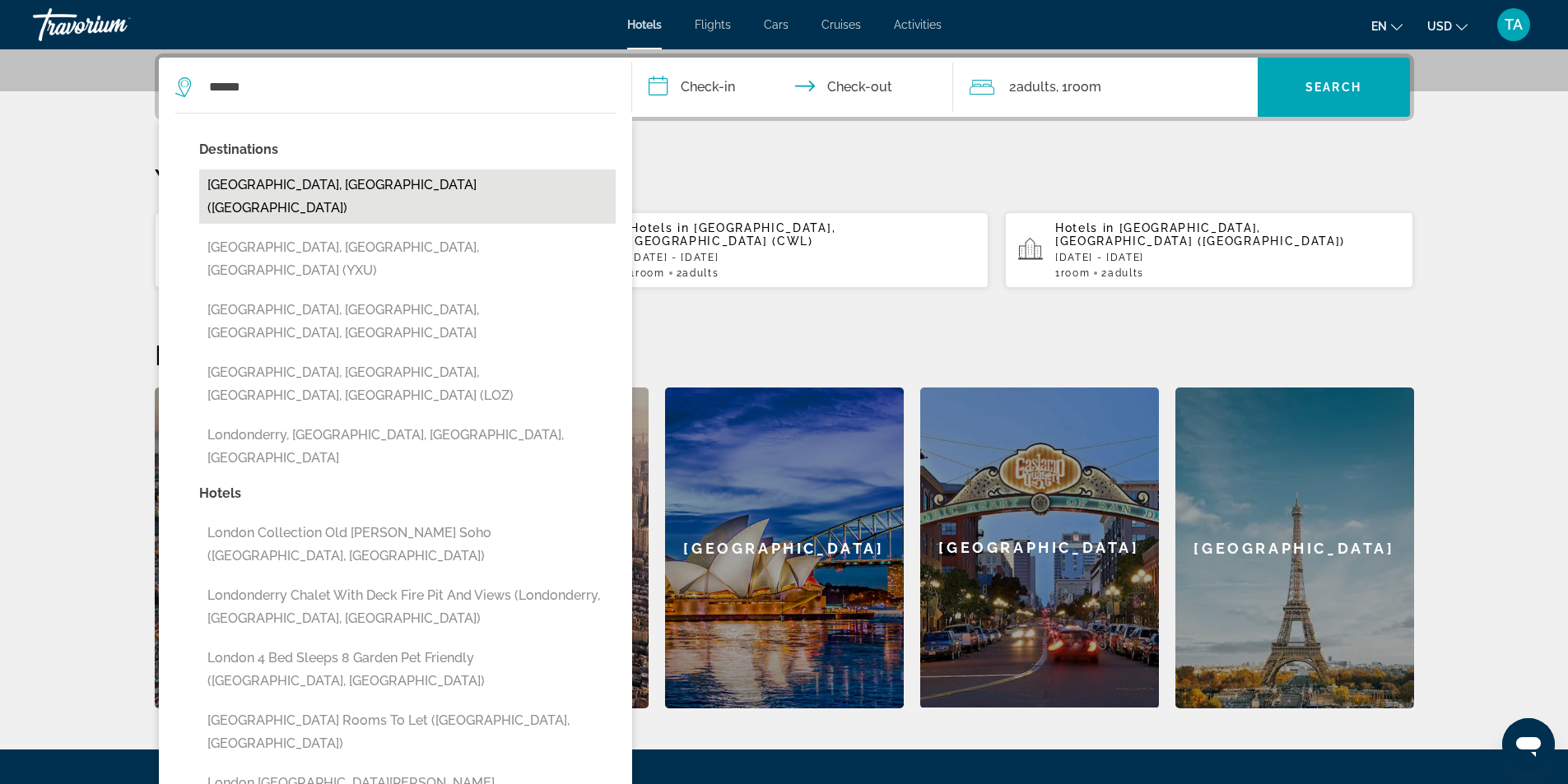
click at [312, 187] on button "[GEOGRAPHIC_DATA], [GEOGRAPHIC_DATA] ([GEOGRAPHIC_DATA])" at bounding box center [407, 196] width 416 height 54
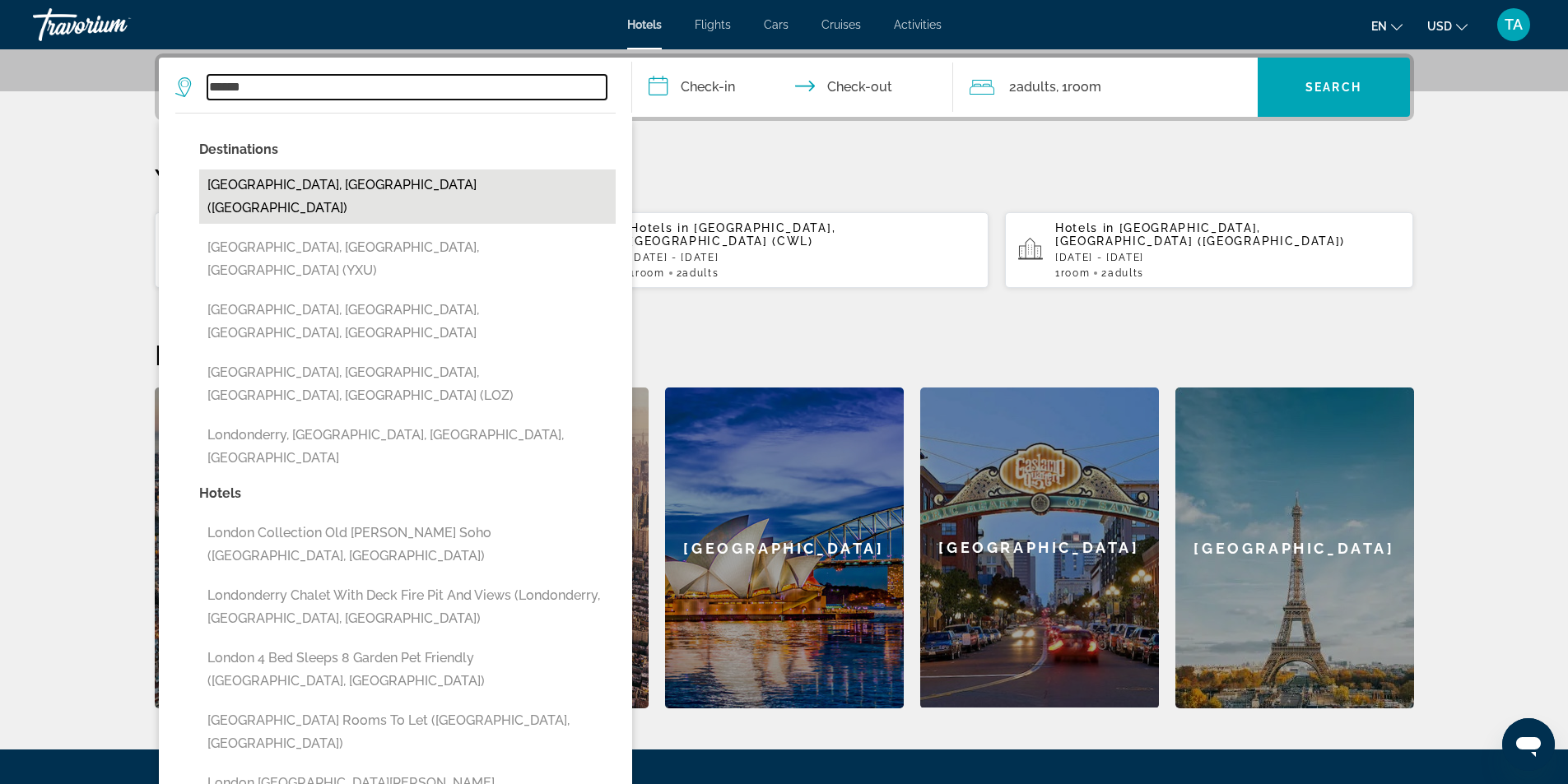
type input "**********"
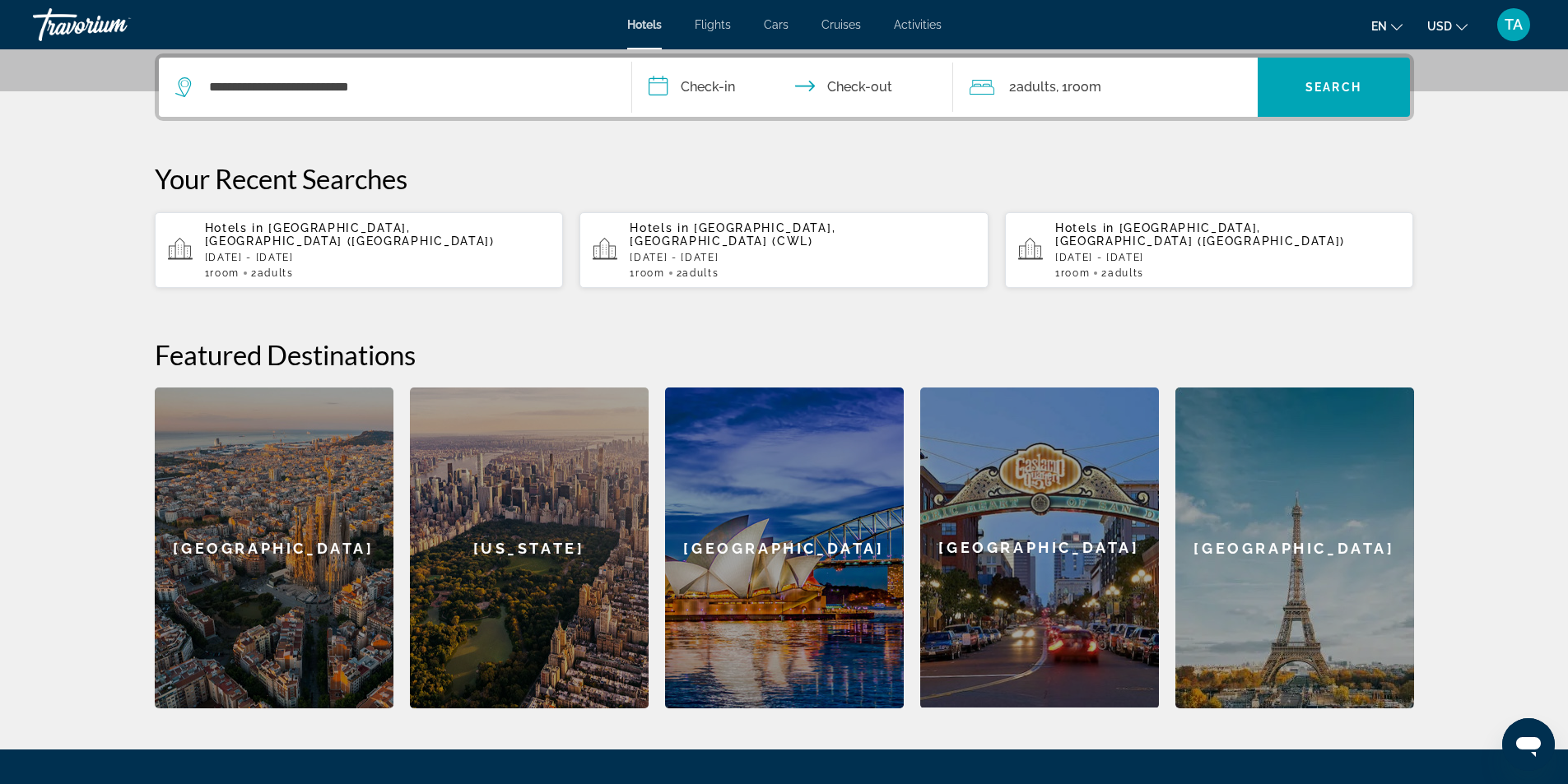
click at [713, 97] on input "**********" at bounding box center [795, 89] width 327 height 64
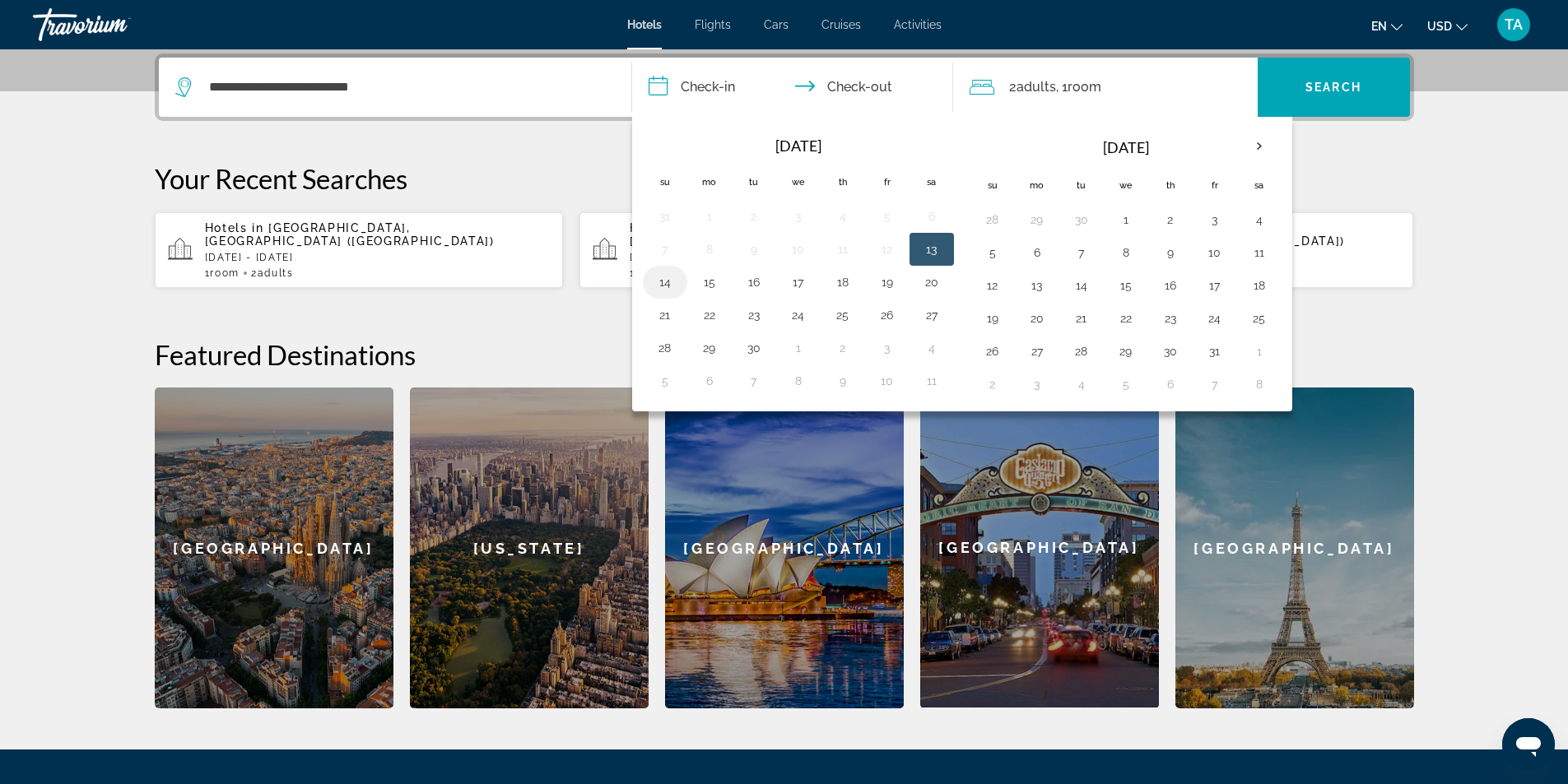
click at [672, 286] on button "14" at bounding box center [665, 282] width 27 height 23
click at [797, 279] on button "17" at bounding box center [798, 282] width 27 height 23
type input "**********"
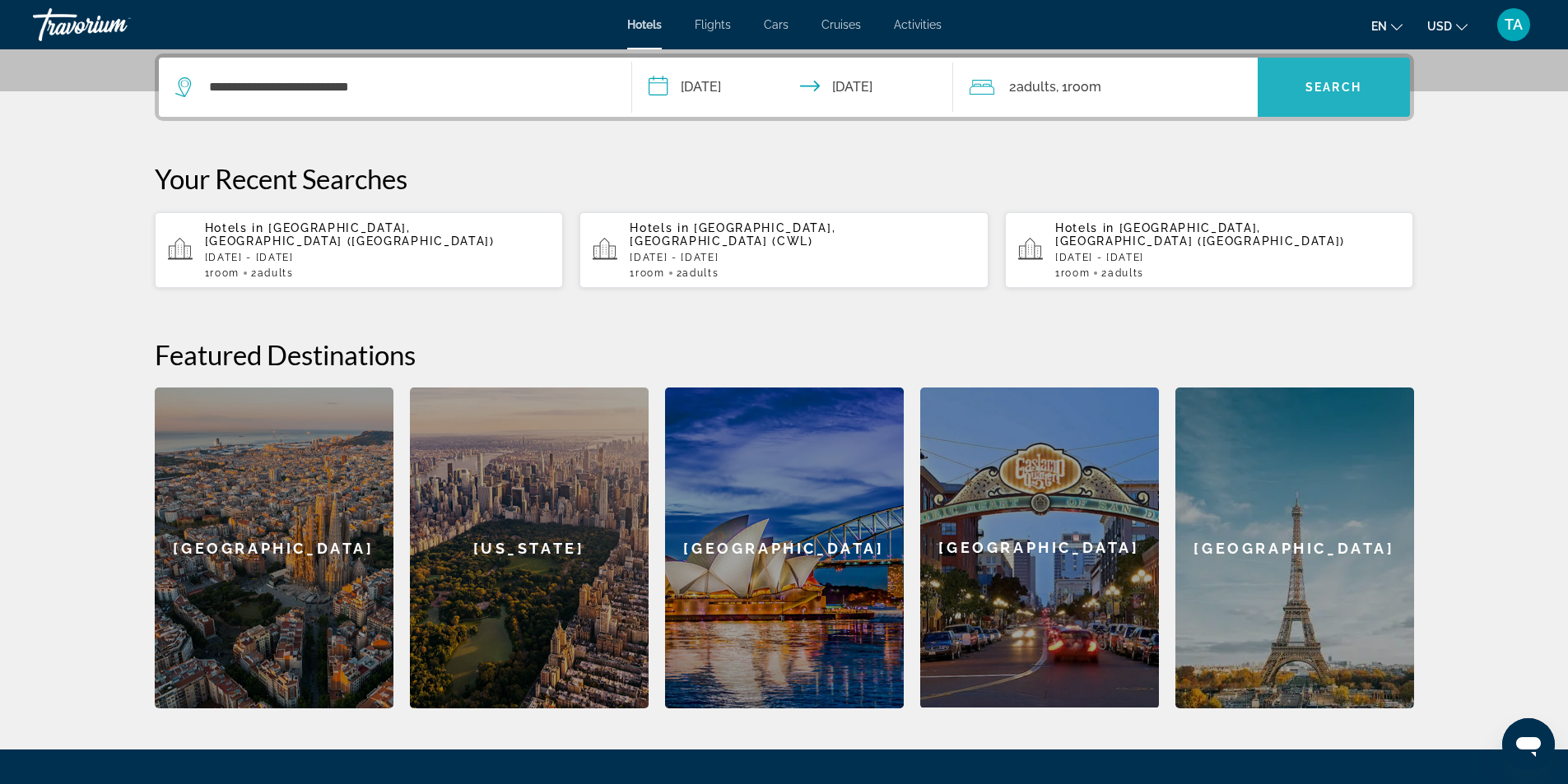
click at [1314, 86] on span "Search" at bounding box center [1334, 87] width 56 height 13
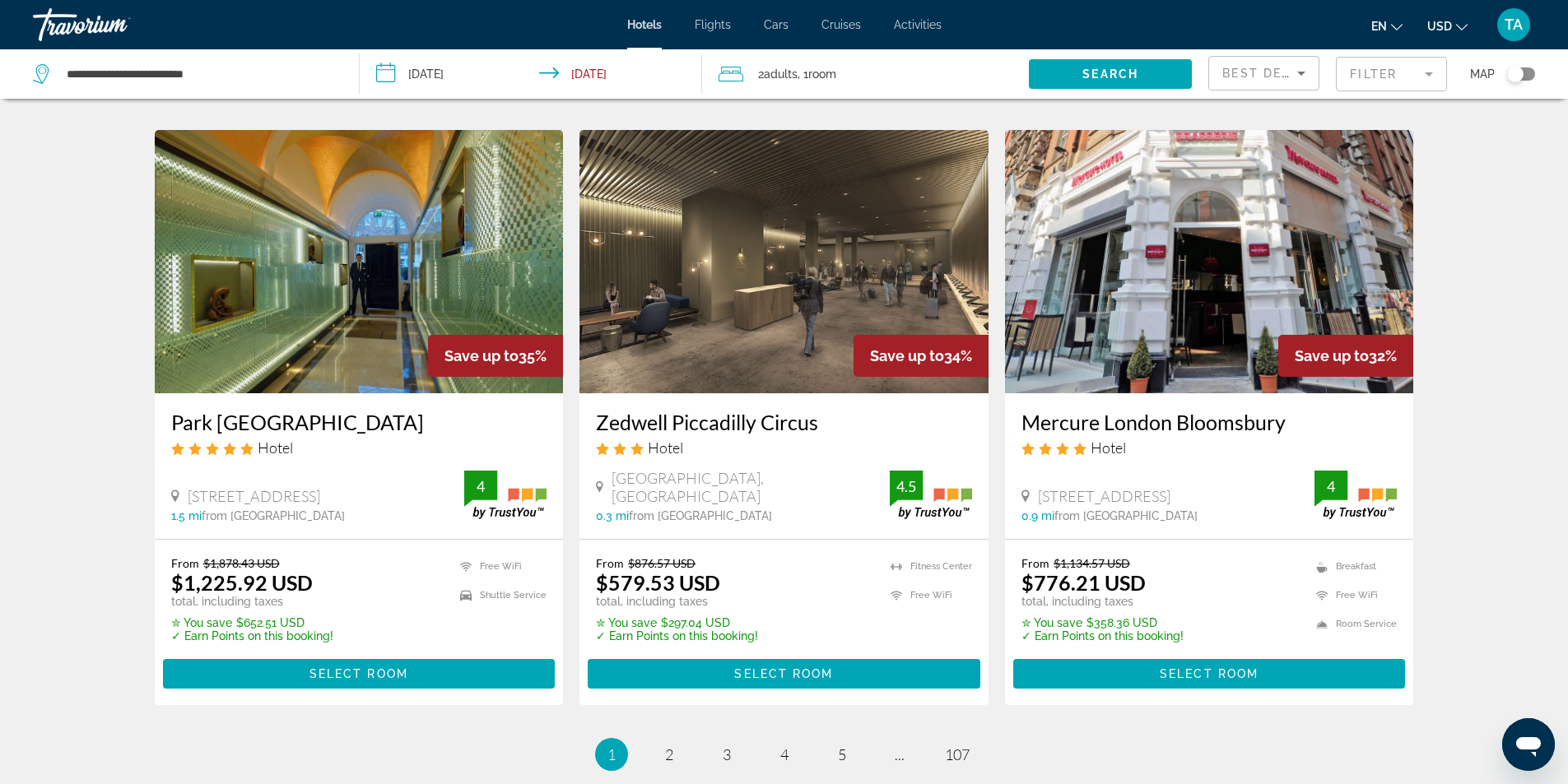
scroll to position [1974, 0]
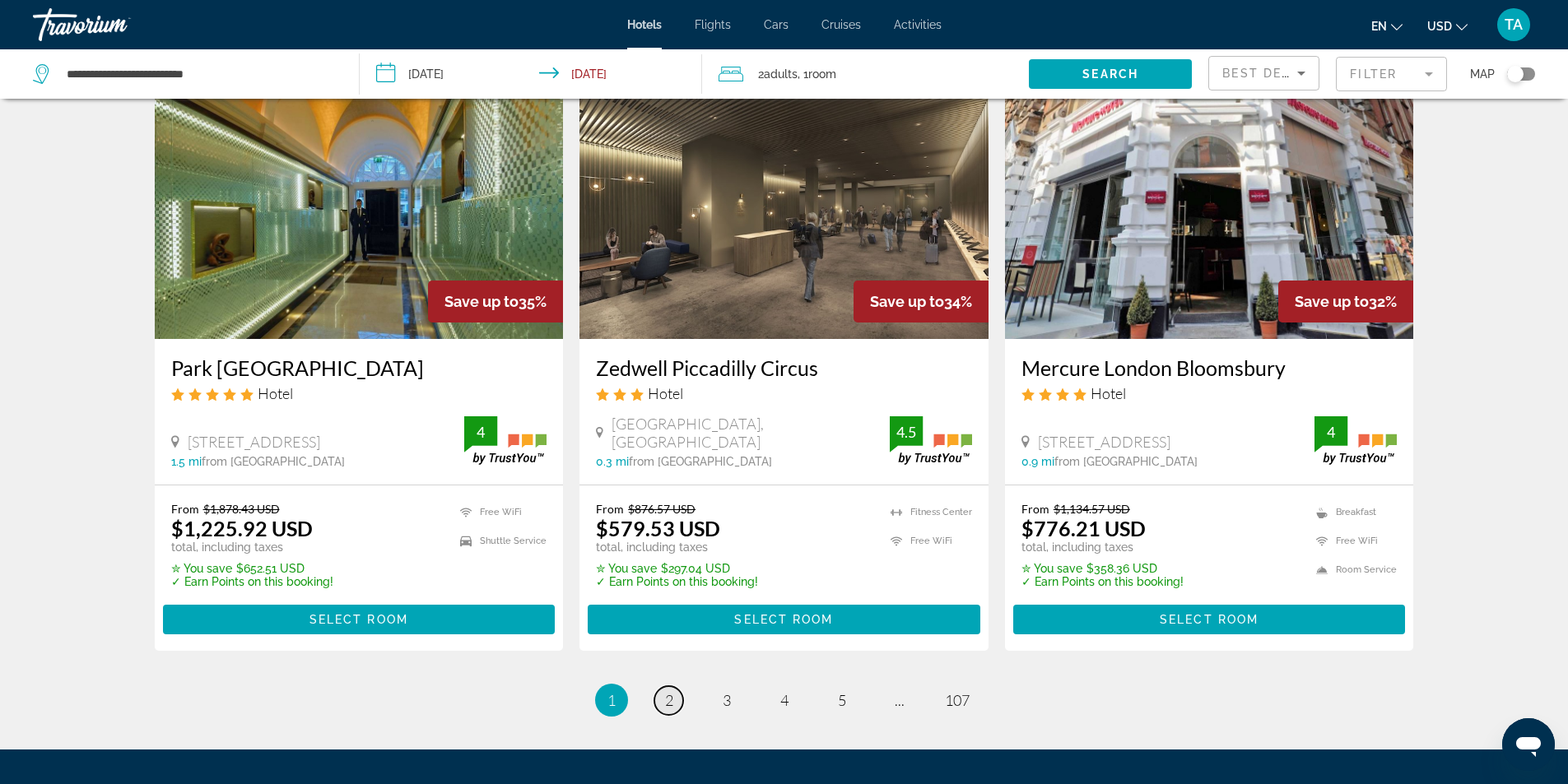
click at [670, 691] on span "2" at bounding box center [669, 700] width 8 height 18
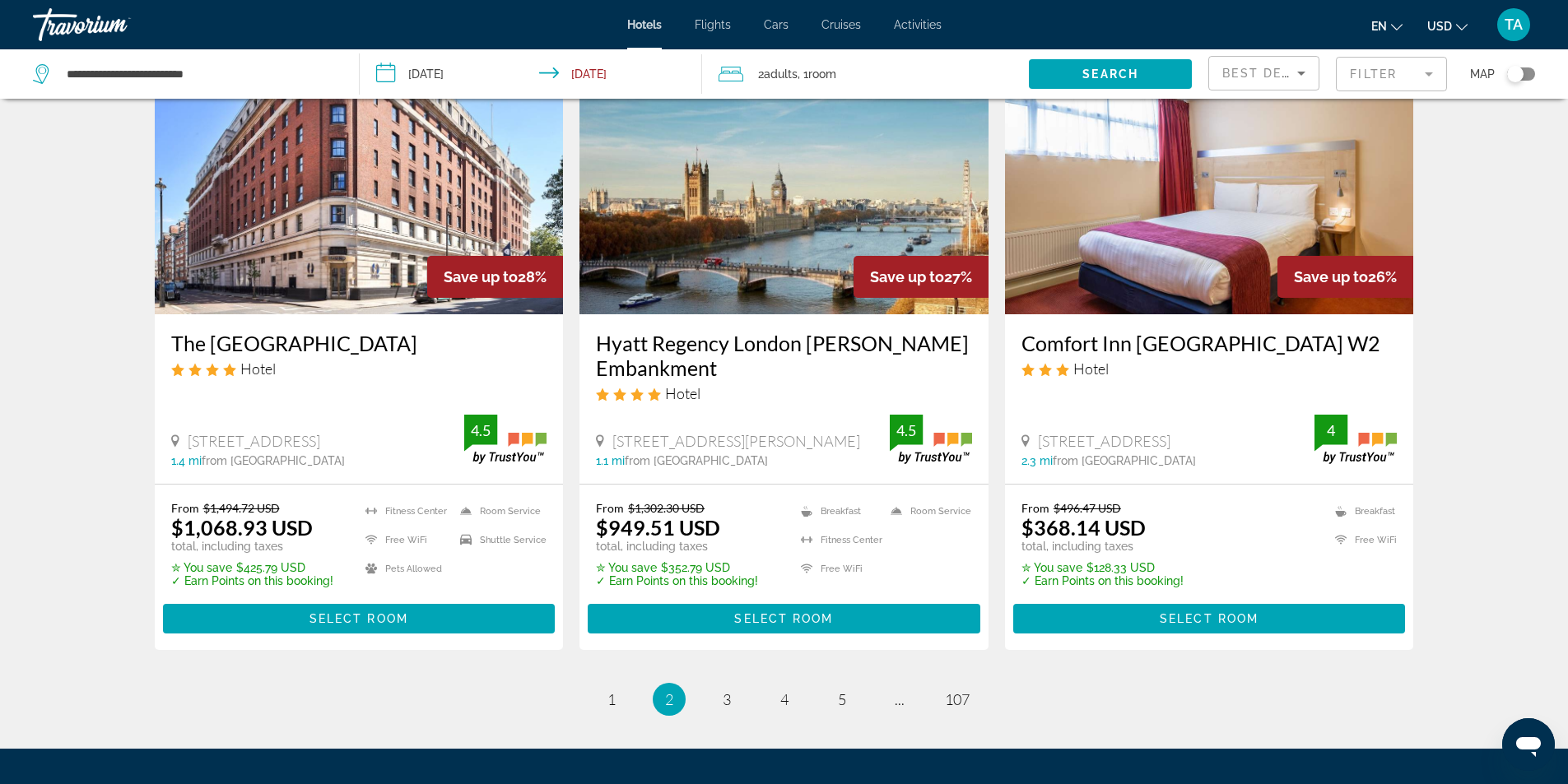
scroll to position [2141, 0]
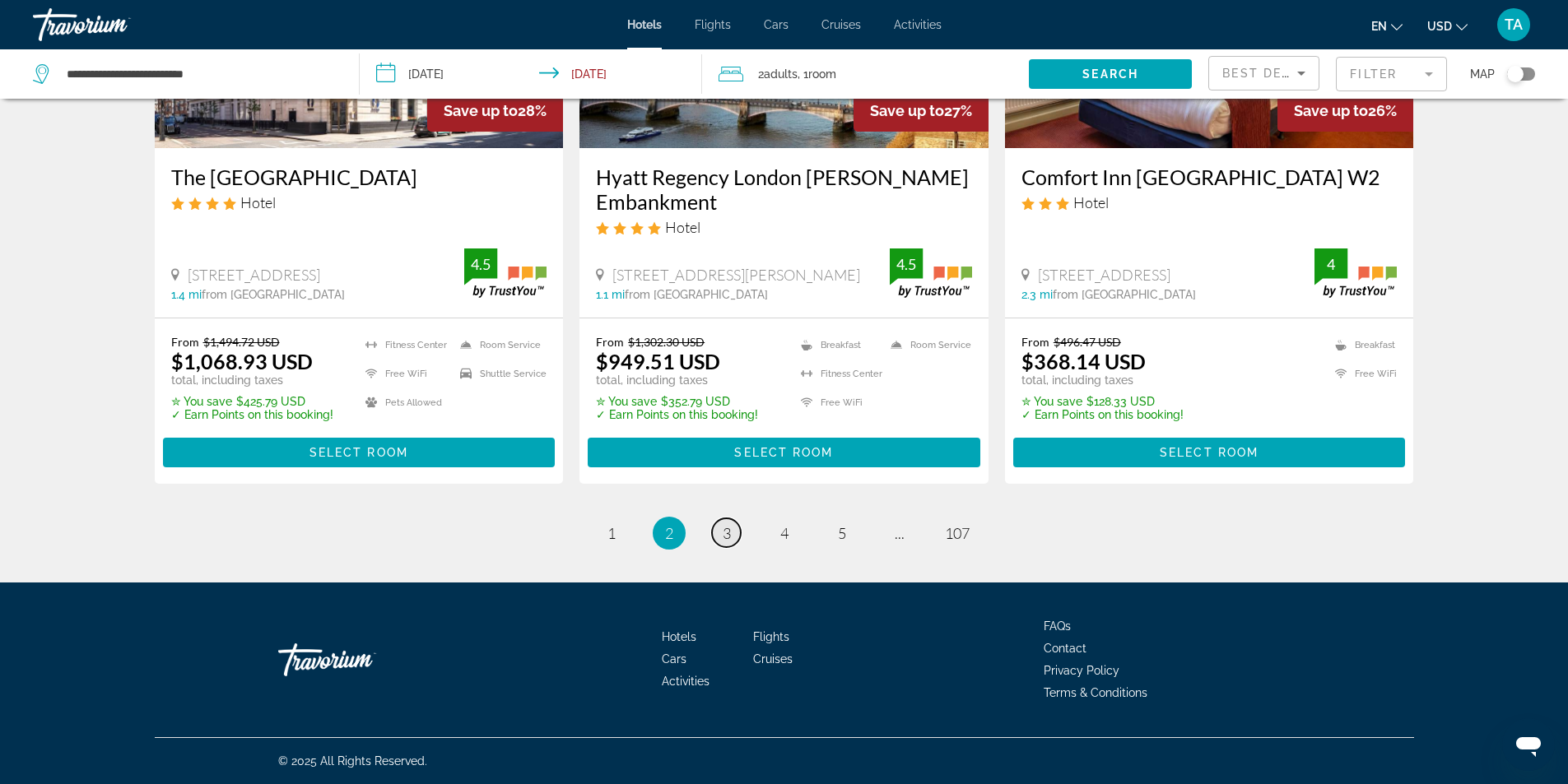
click at [732, 542] on link "page 3" at bounding box center [726, 532] width 29 height 29
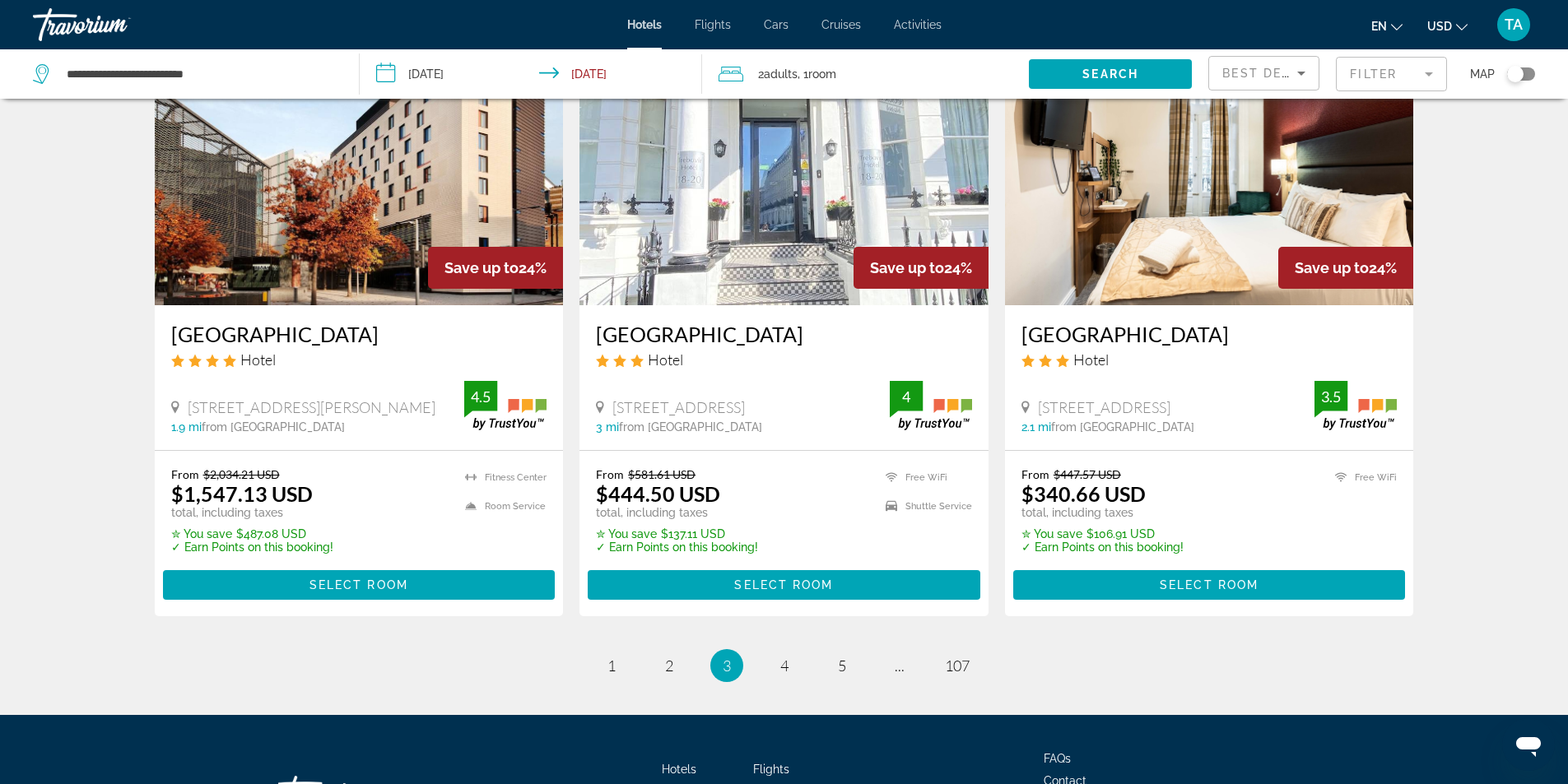
scroll to position [1974, 0]
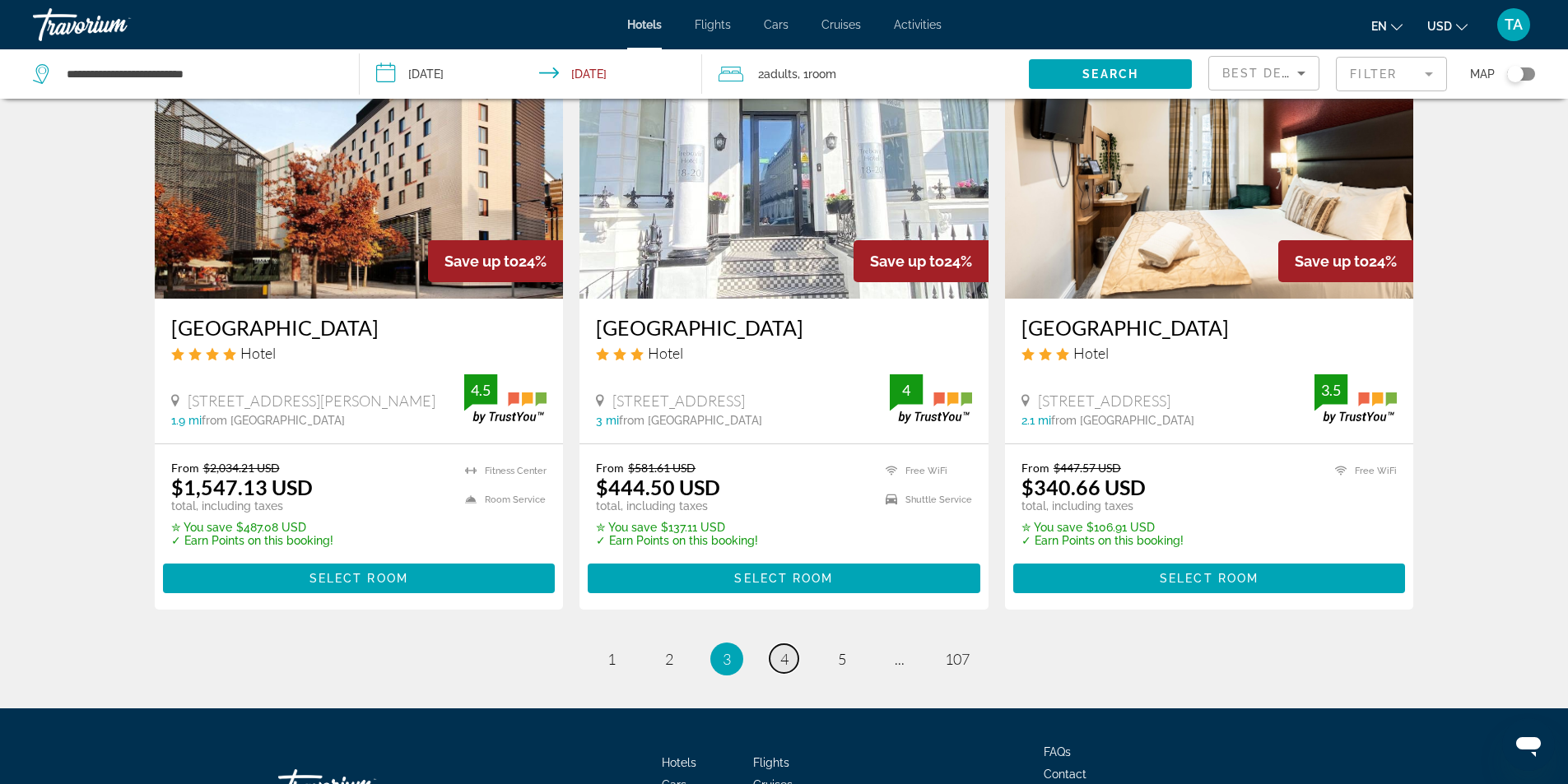
click at [783, 650] on span "4" at bounding box center [784, 658] width 8 height 18
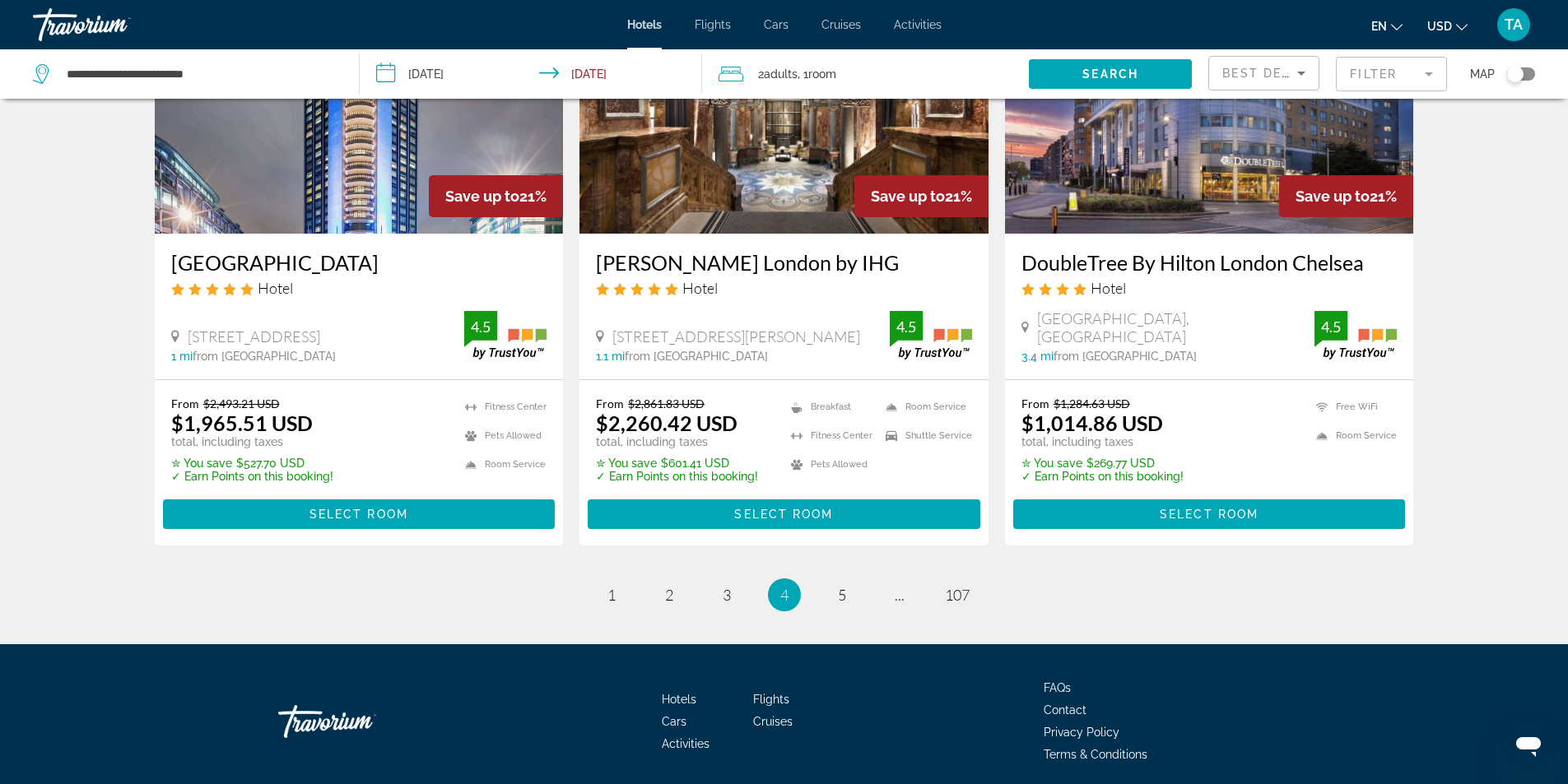
scroll to position [2057, 0]
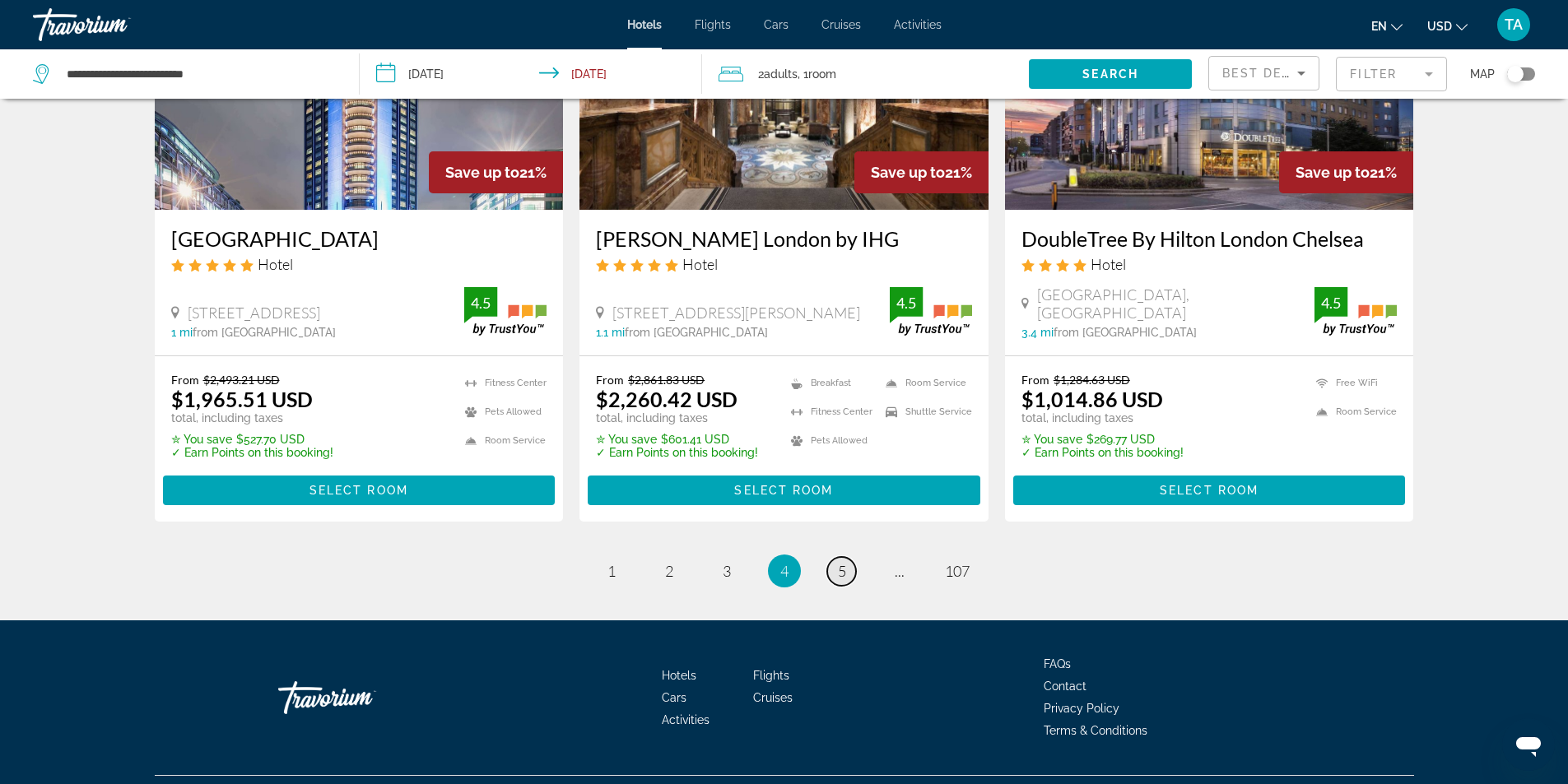
click at [848, 557] on link "page 5" at bounding box center [841, 570] width 29 height 29
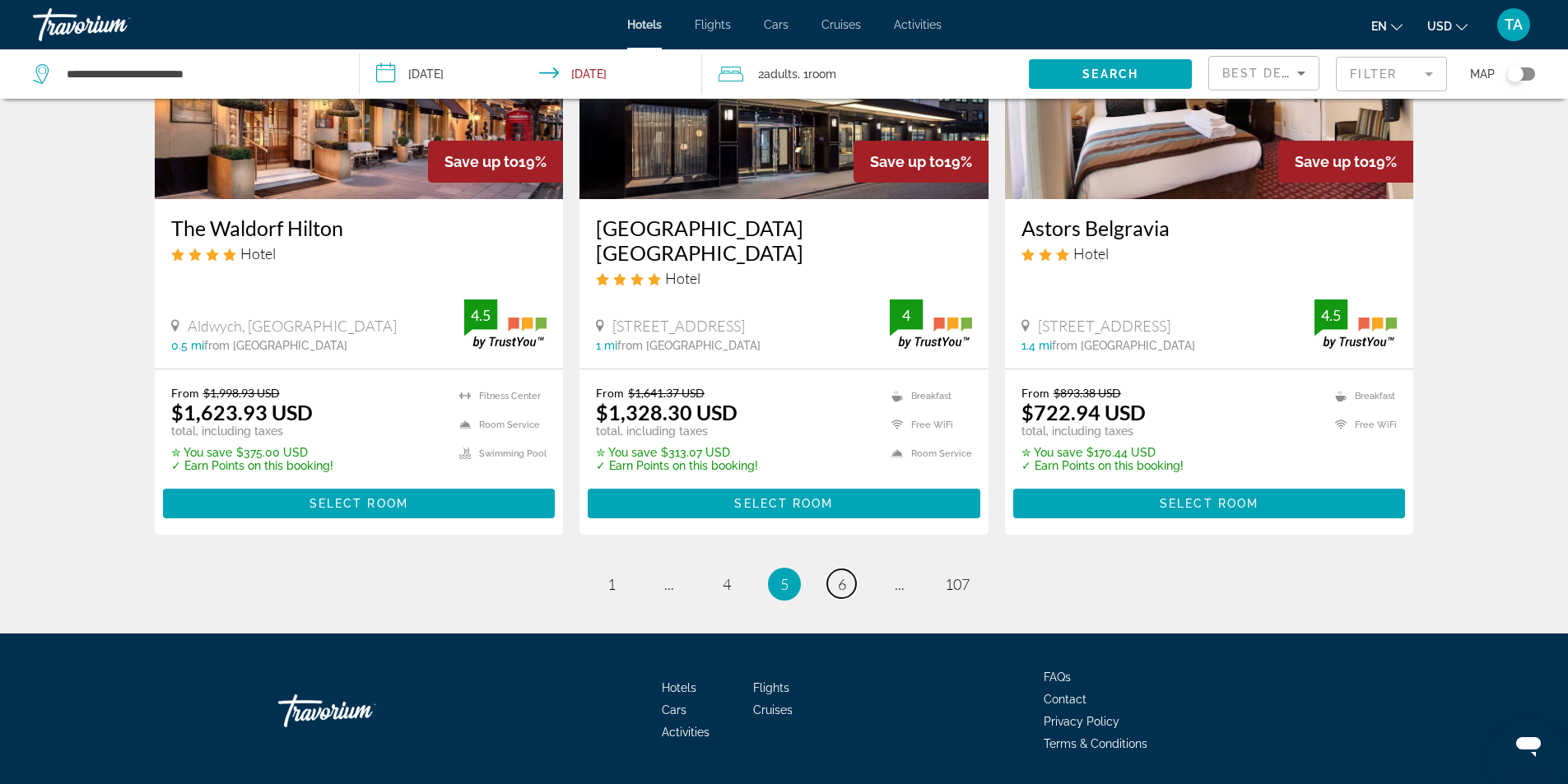
scroll to position [2117, 0]
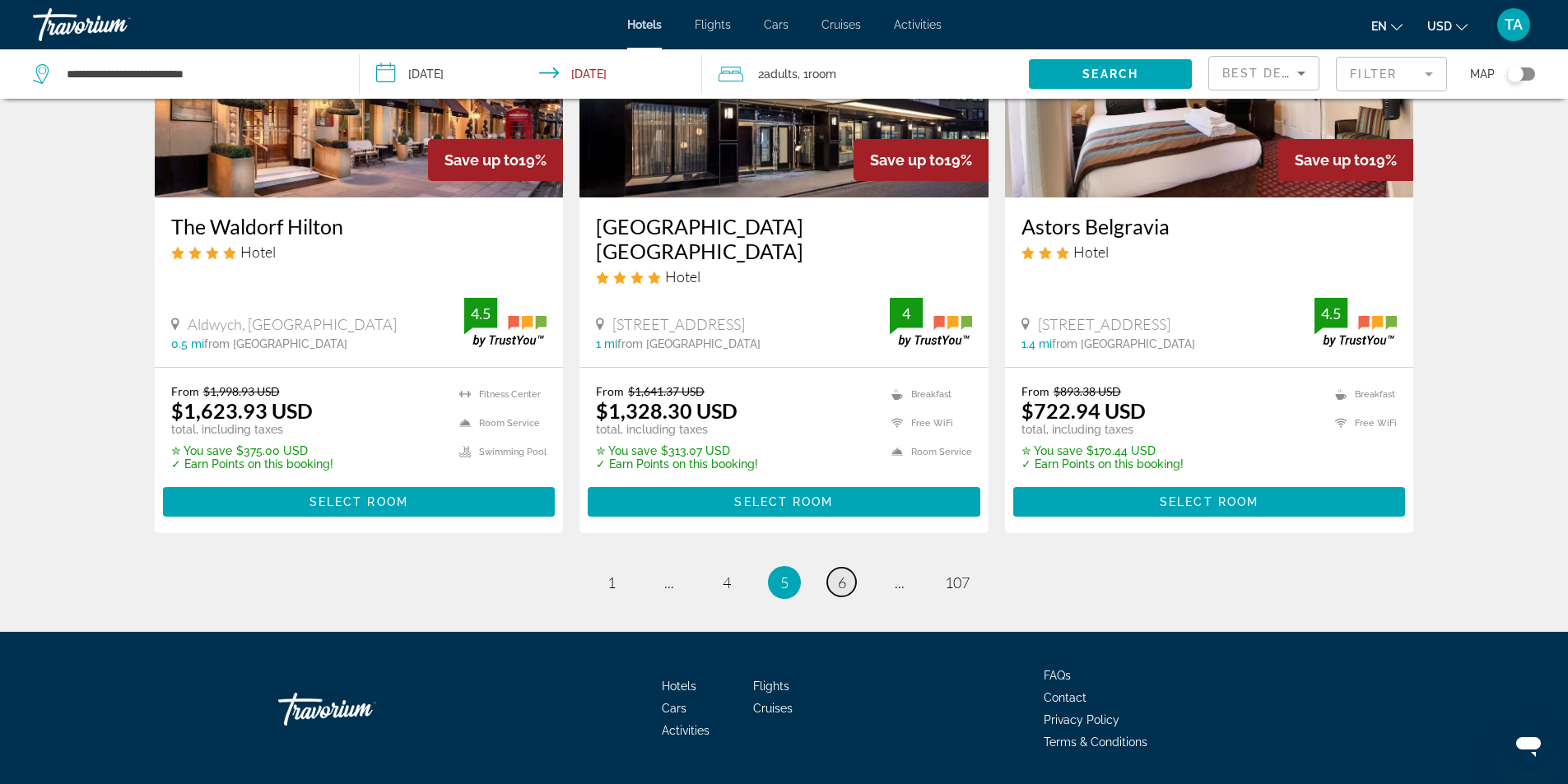
click at [838, 573] on span "6" at bounding box center [842, 582] width 8 height 18
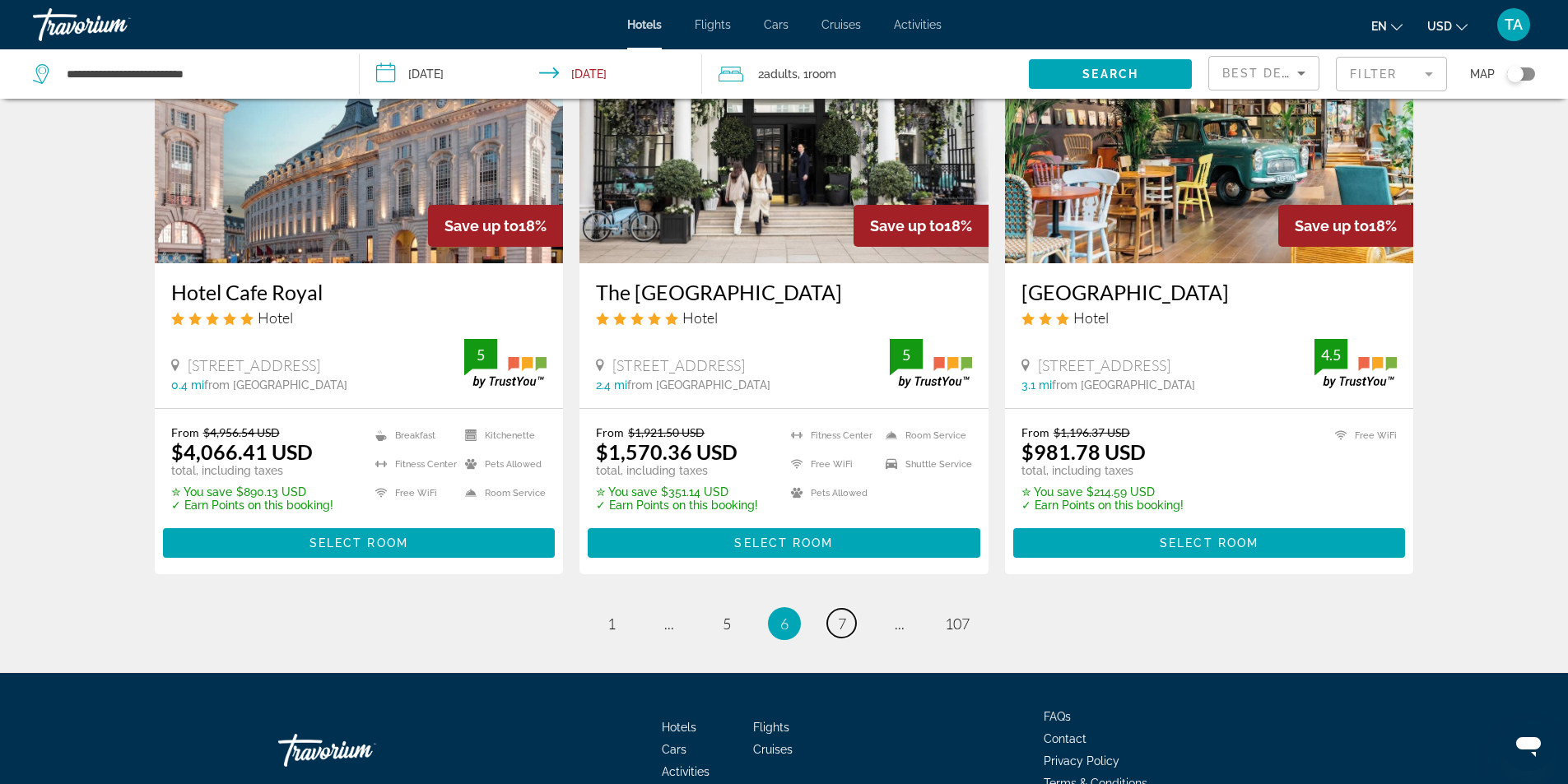
scroll to position [2057, 0]
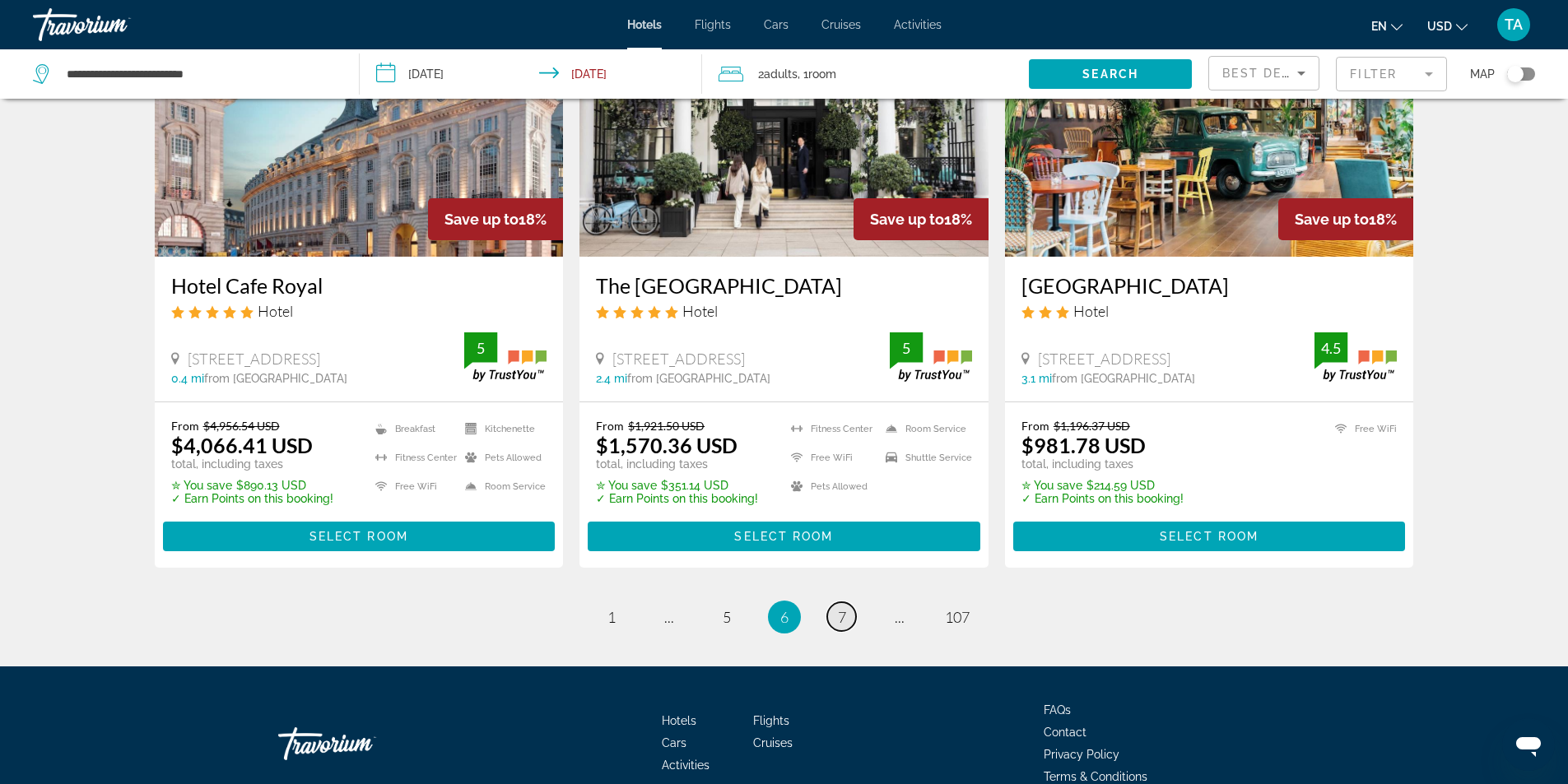
click at [847, 602] on link "page 7" at bounding box center [841, 616] width 29 height 29
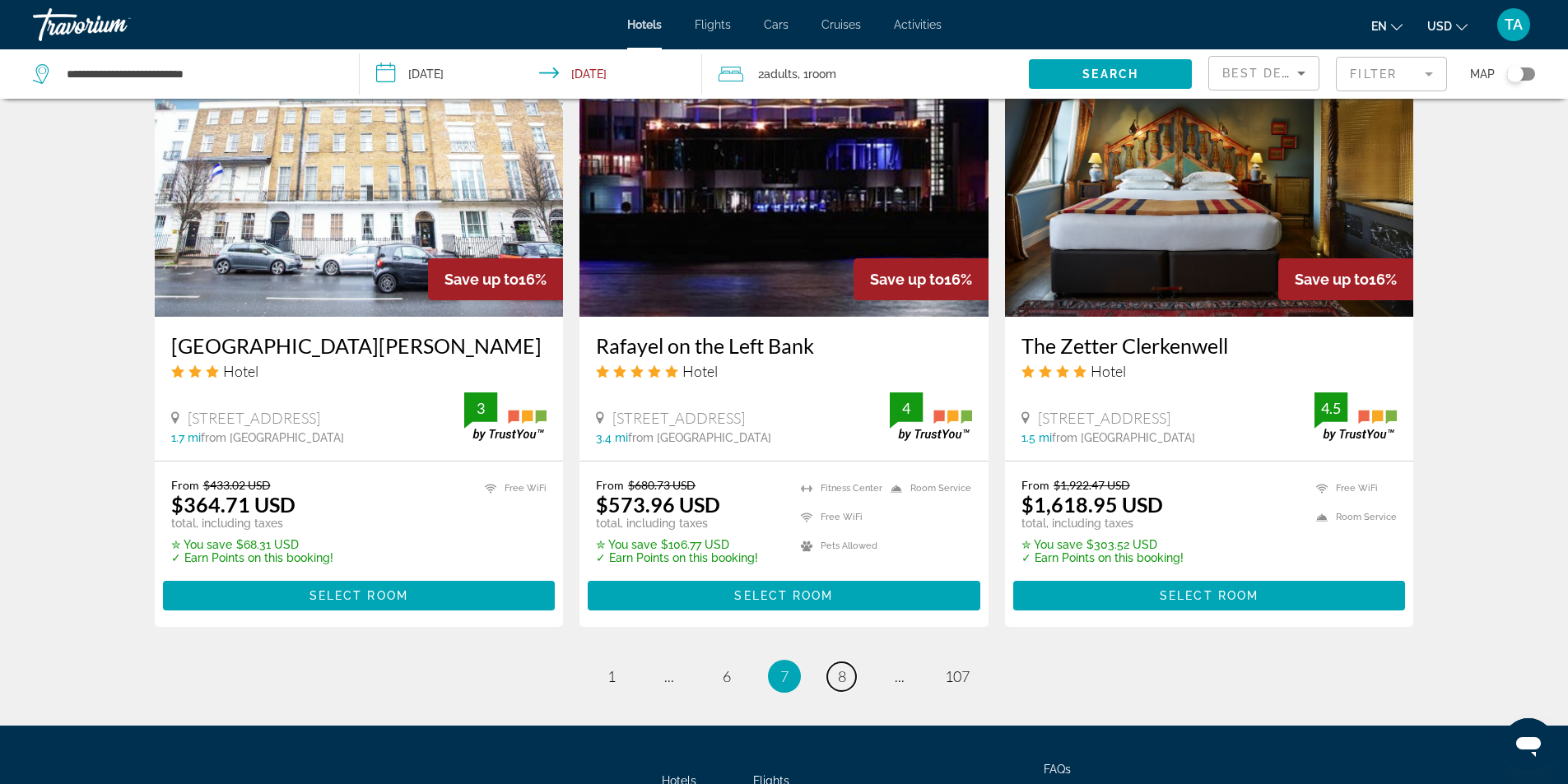
scroll to position [1974, 0]
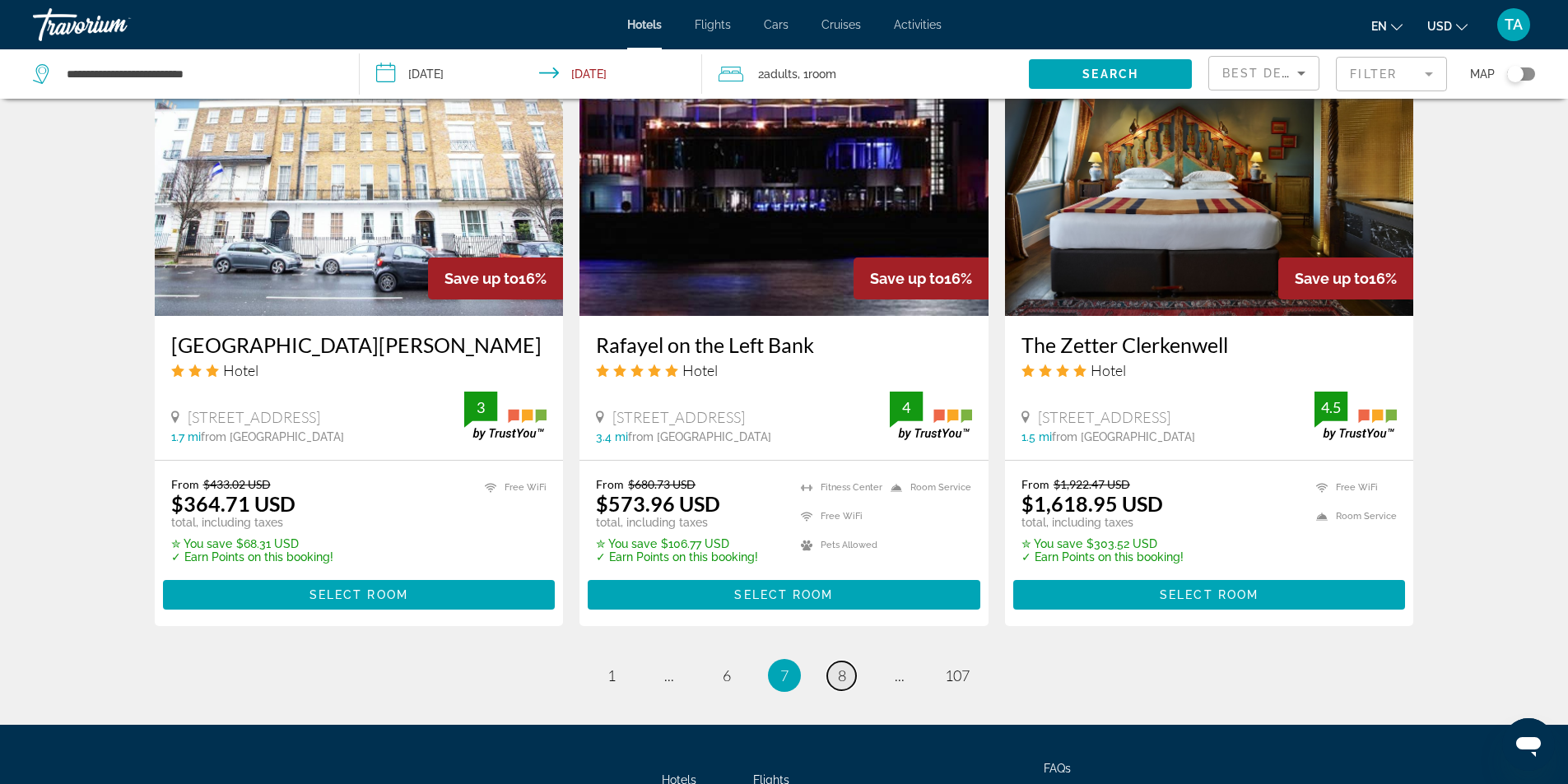
click at [847, 661] on link "page 8" at bounding box center [841, 675] width 29 height 29
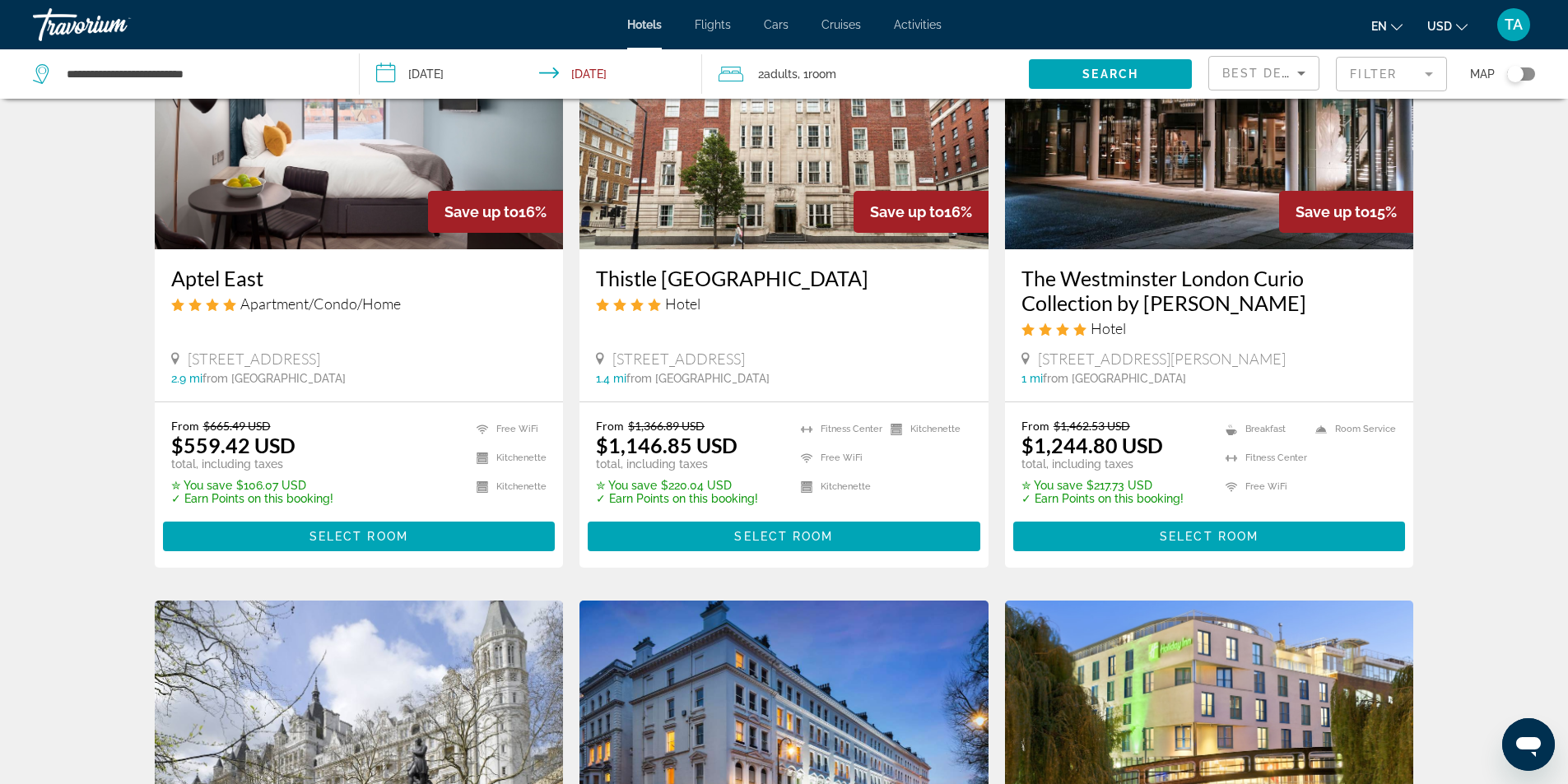
scroll to position [823, 0]
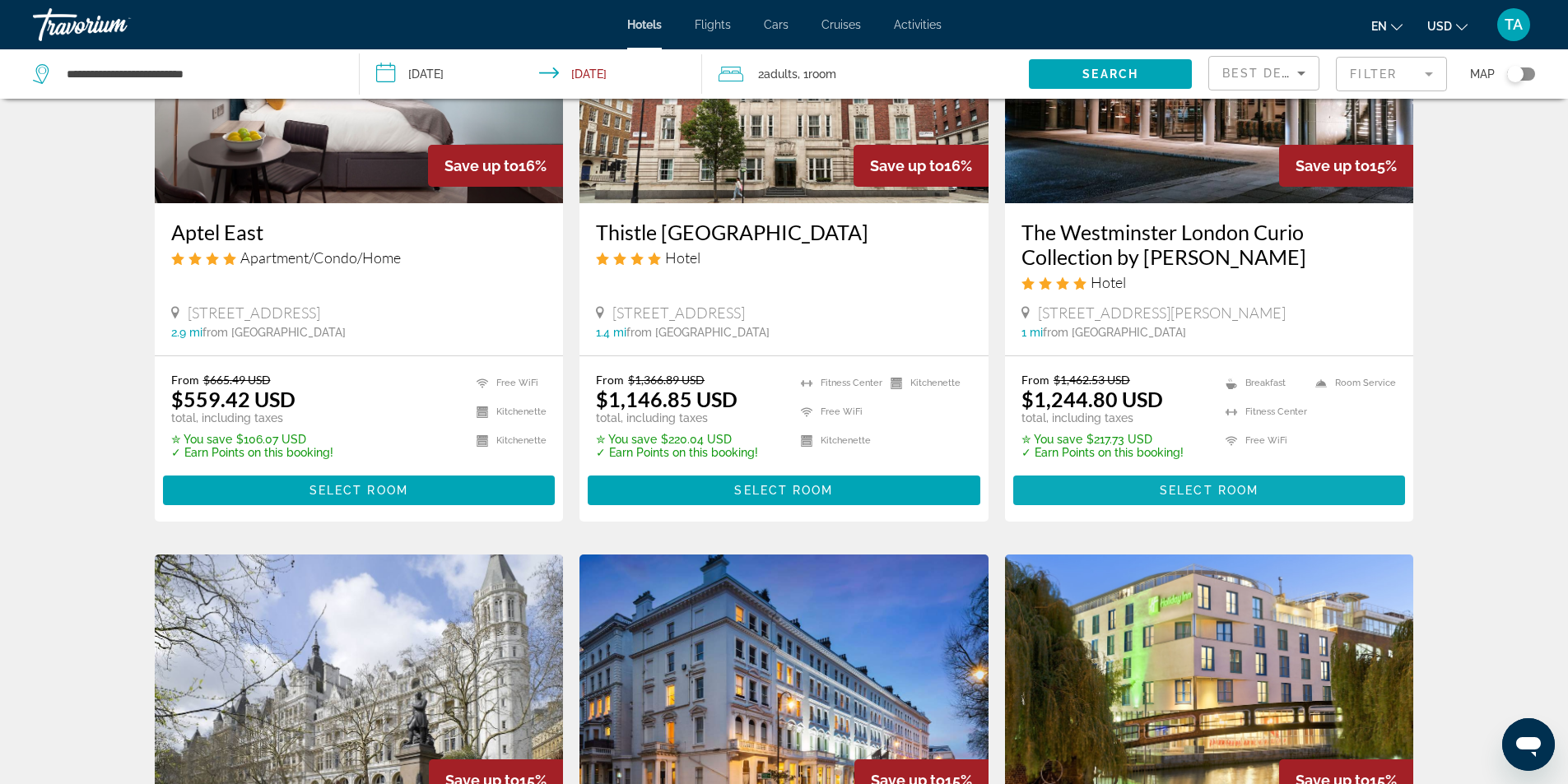
click at [1191, 492] on span "Select Room" at bounding box center [1210, 489] width 99 height 13
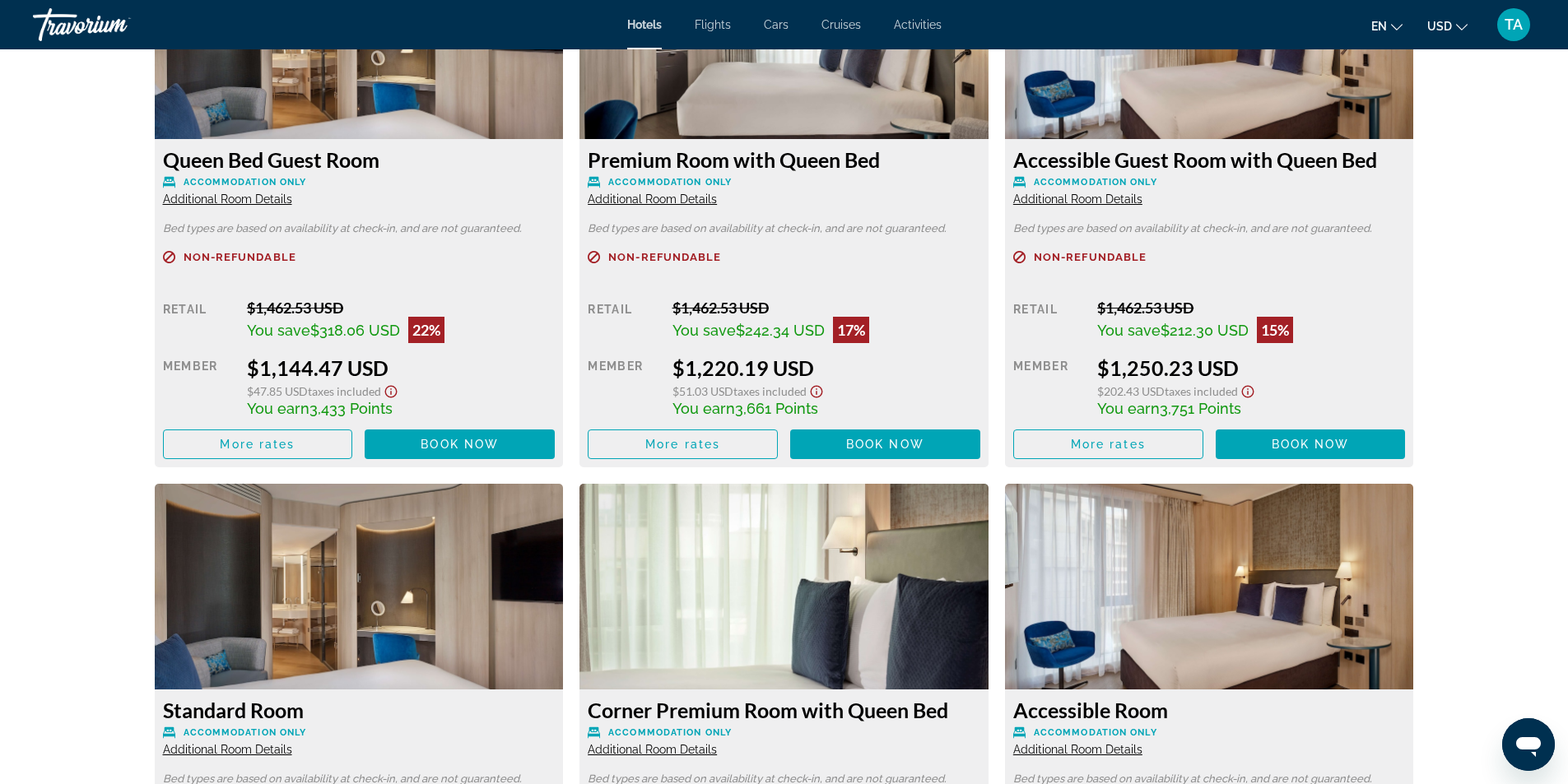
scroll to position [2221, 0]
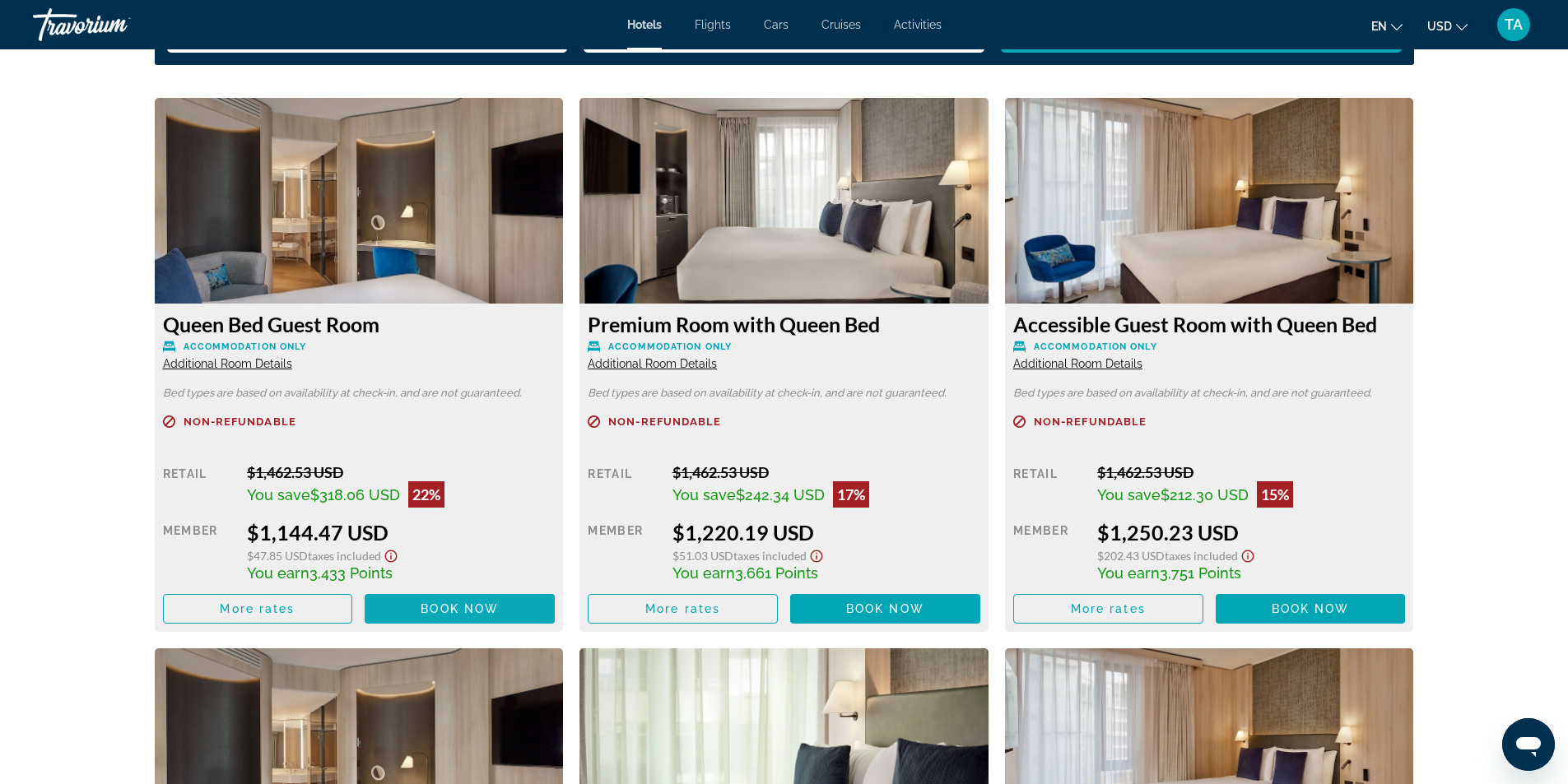
click at [478, 616] on span "Main content" at bounding box center [460, 609] width 190 height 40
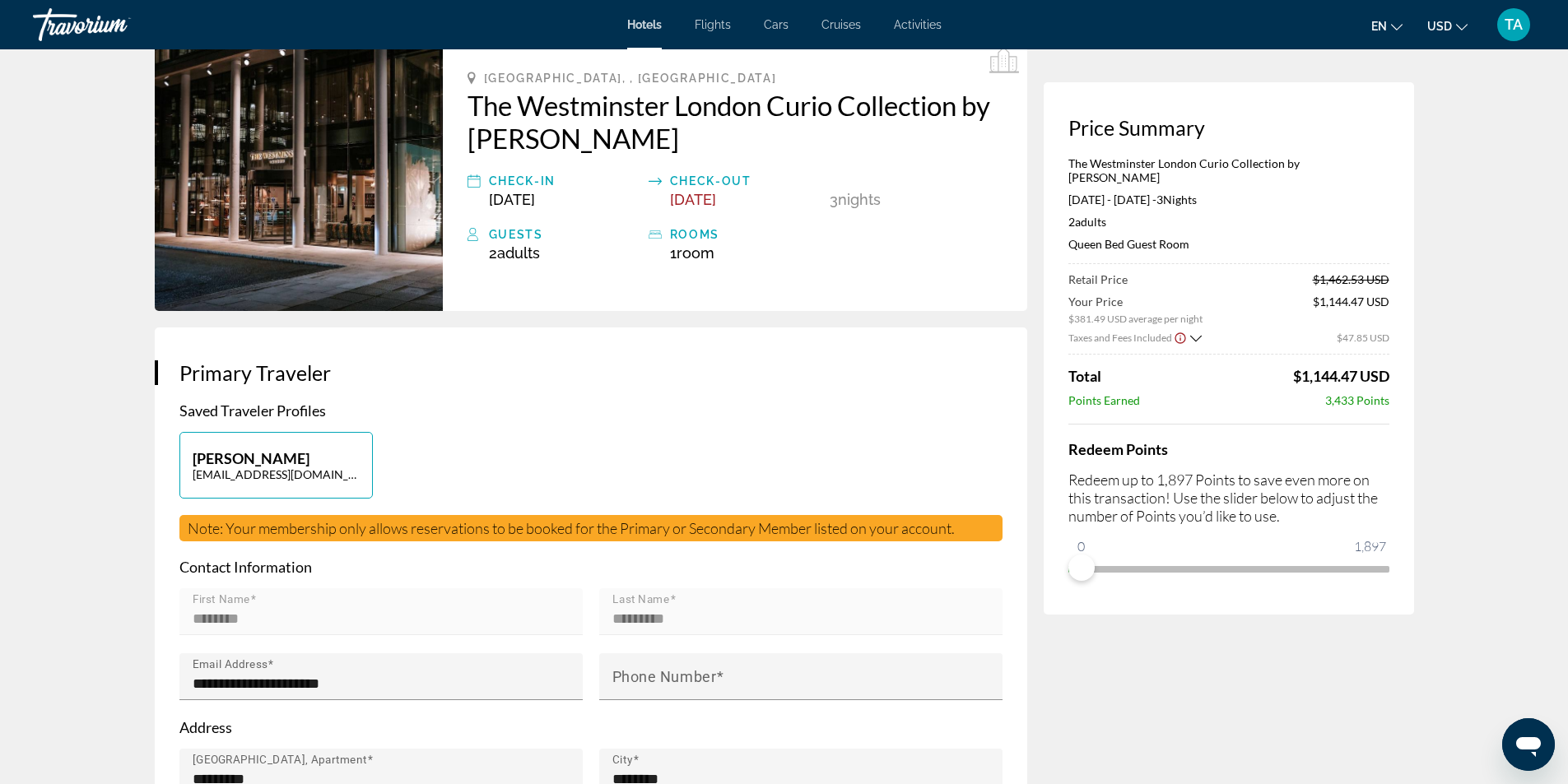
scroll to position [164, 0]
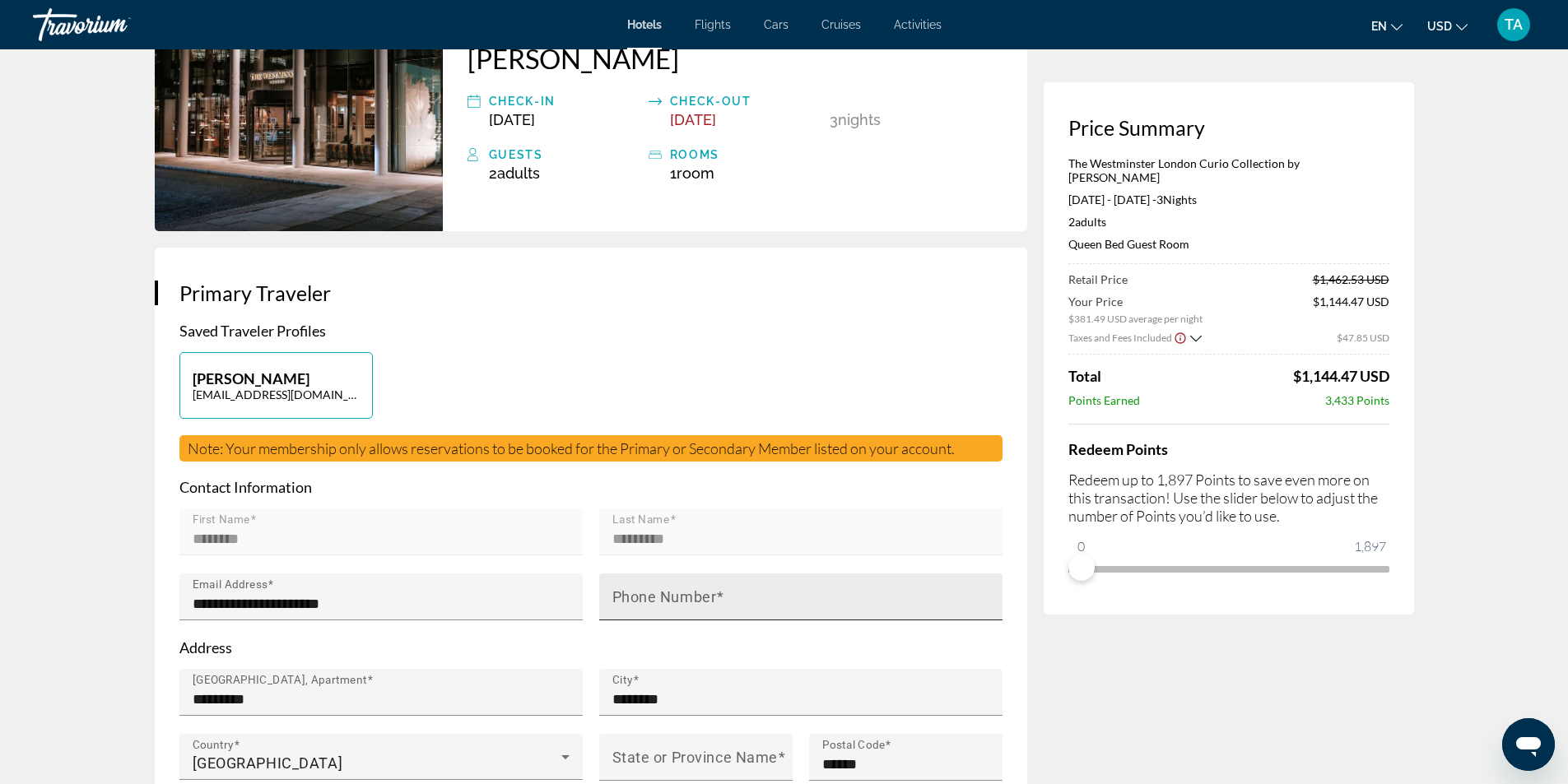
click at [665, 605] on input "Phone Number" at bounding box center [805, 604] width 387 height 20
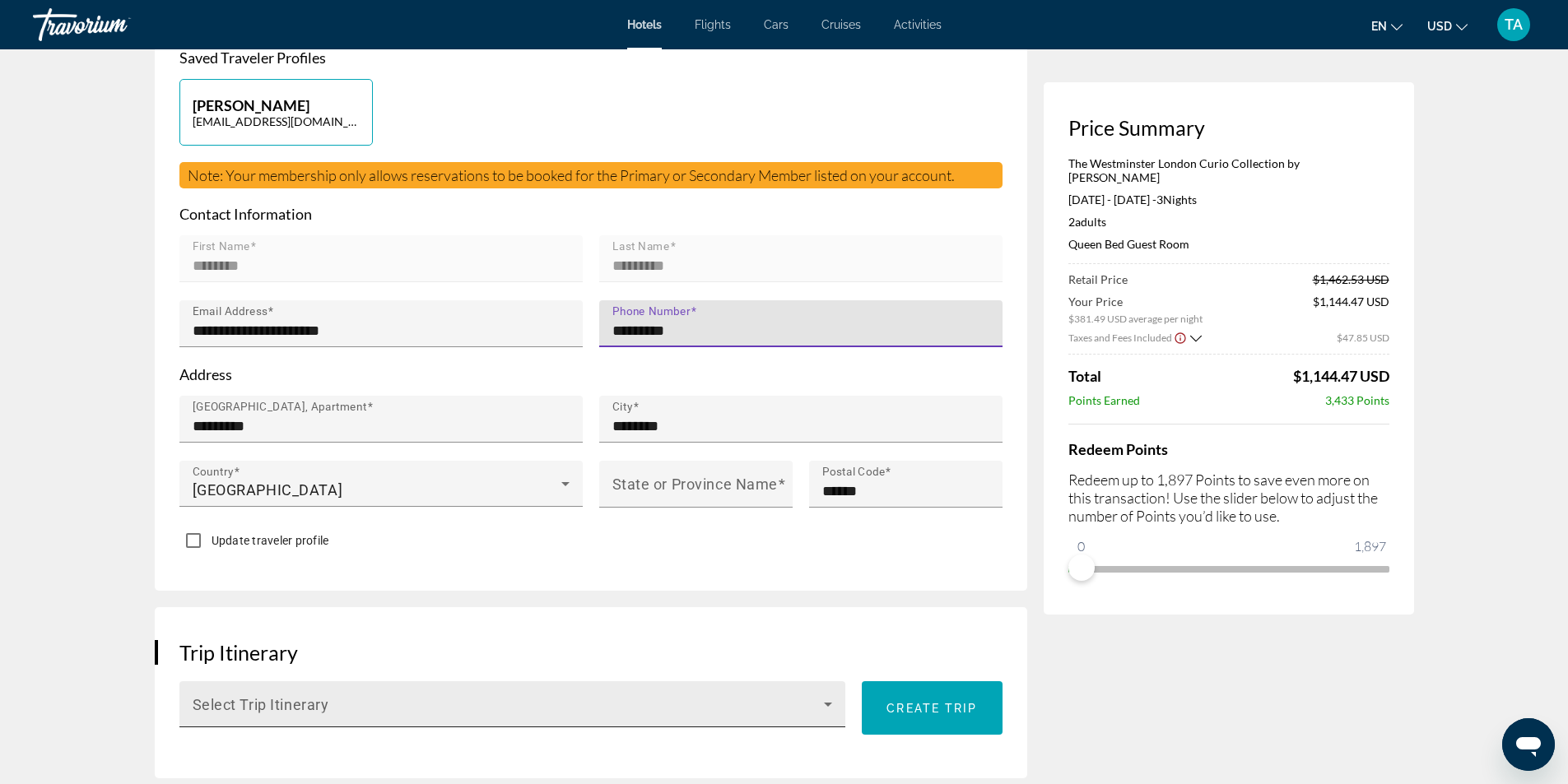
scroll to position [493, 0]
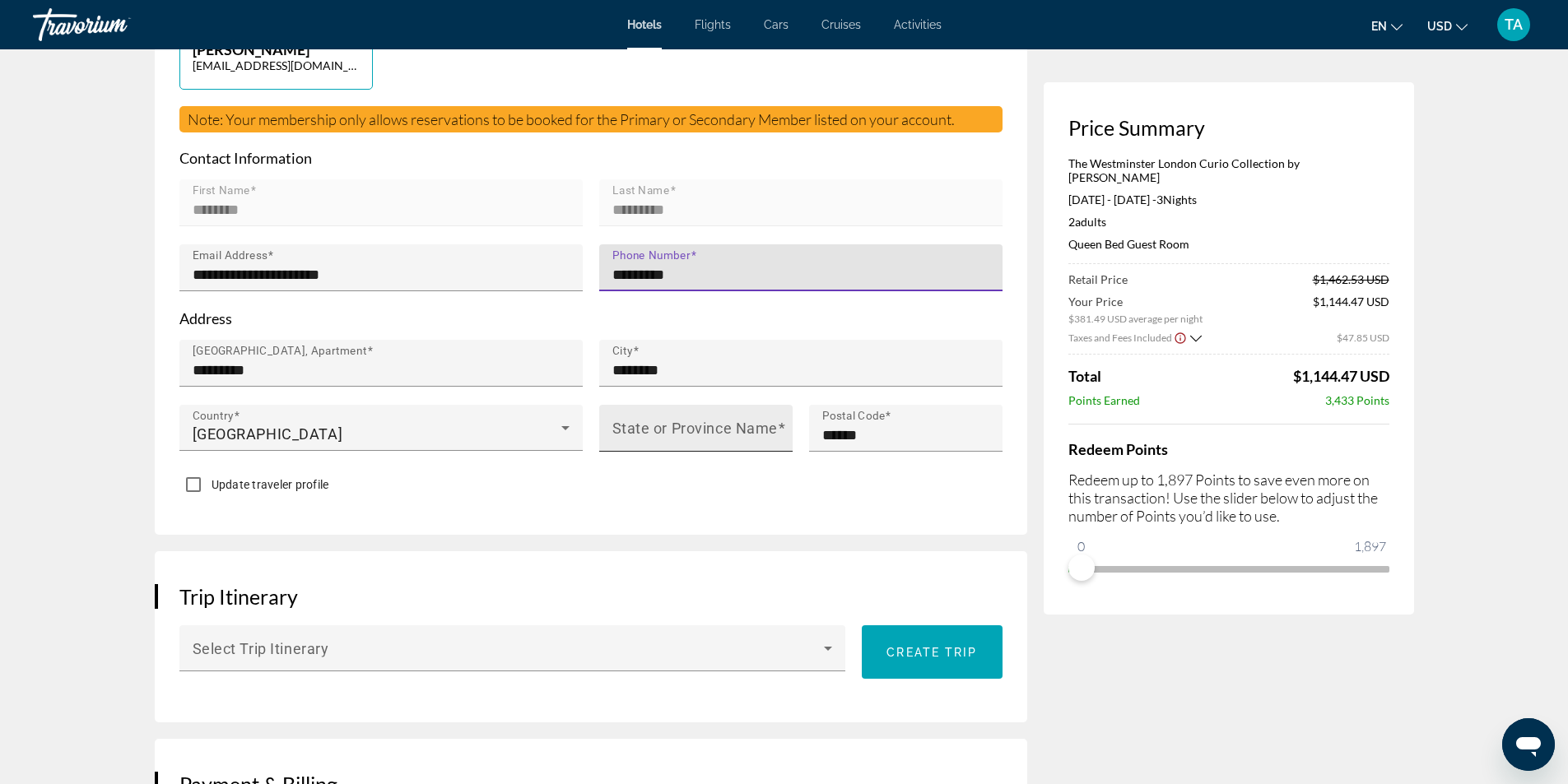
type input "*********"
click at [751, 439] on input "State or Province Name" at bounding box center [700, 435] width 177 height 20
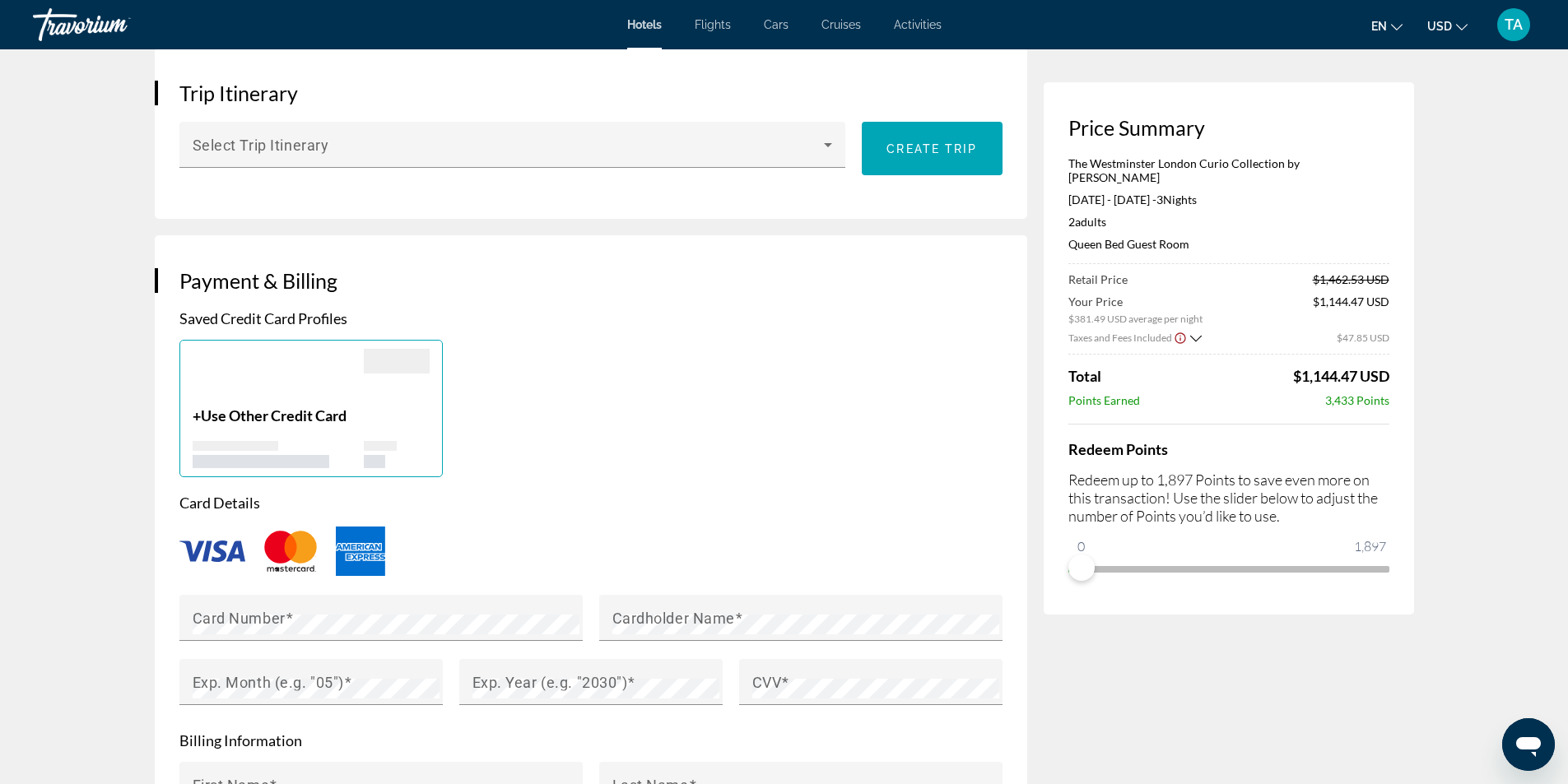
scroll to position [1070, 0]
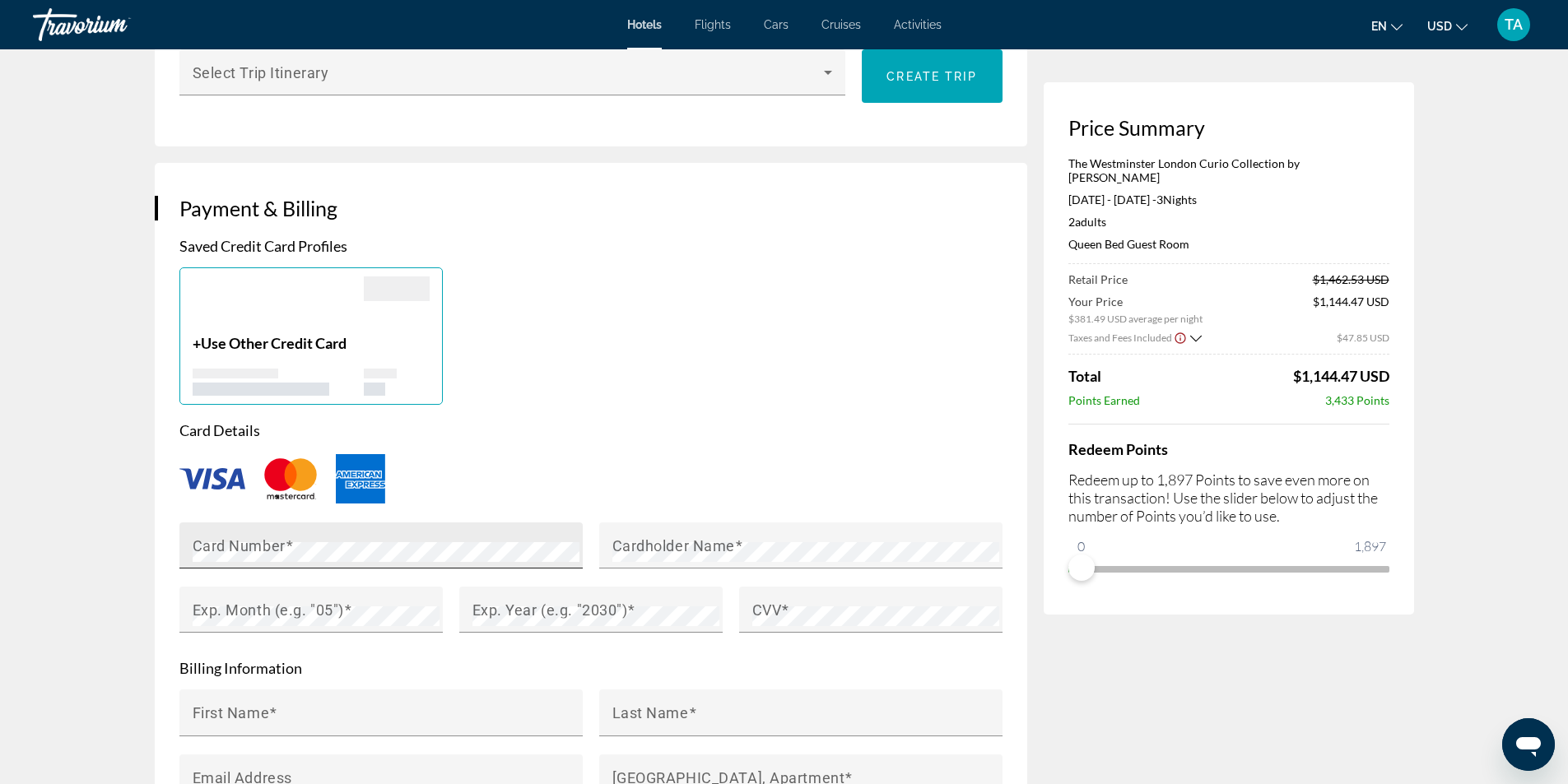
type input "*********"
click at [647, 531] on div "Cardholder Name" at bounding box center [805, 545] width 387 height 46
click at [261, 606] on mat-label "Exp. Month (e.g. "05")" at bounding box center [268, 609] width 151 height 17
click at [491, 607] on mat-label "Exp. Year (e.g. "2030")" at bounding box center [550, 609] width 155 height 17
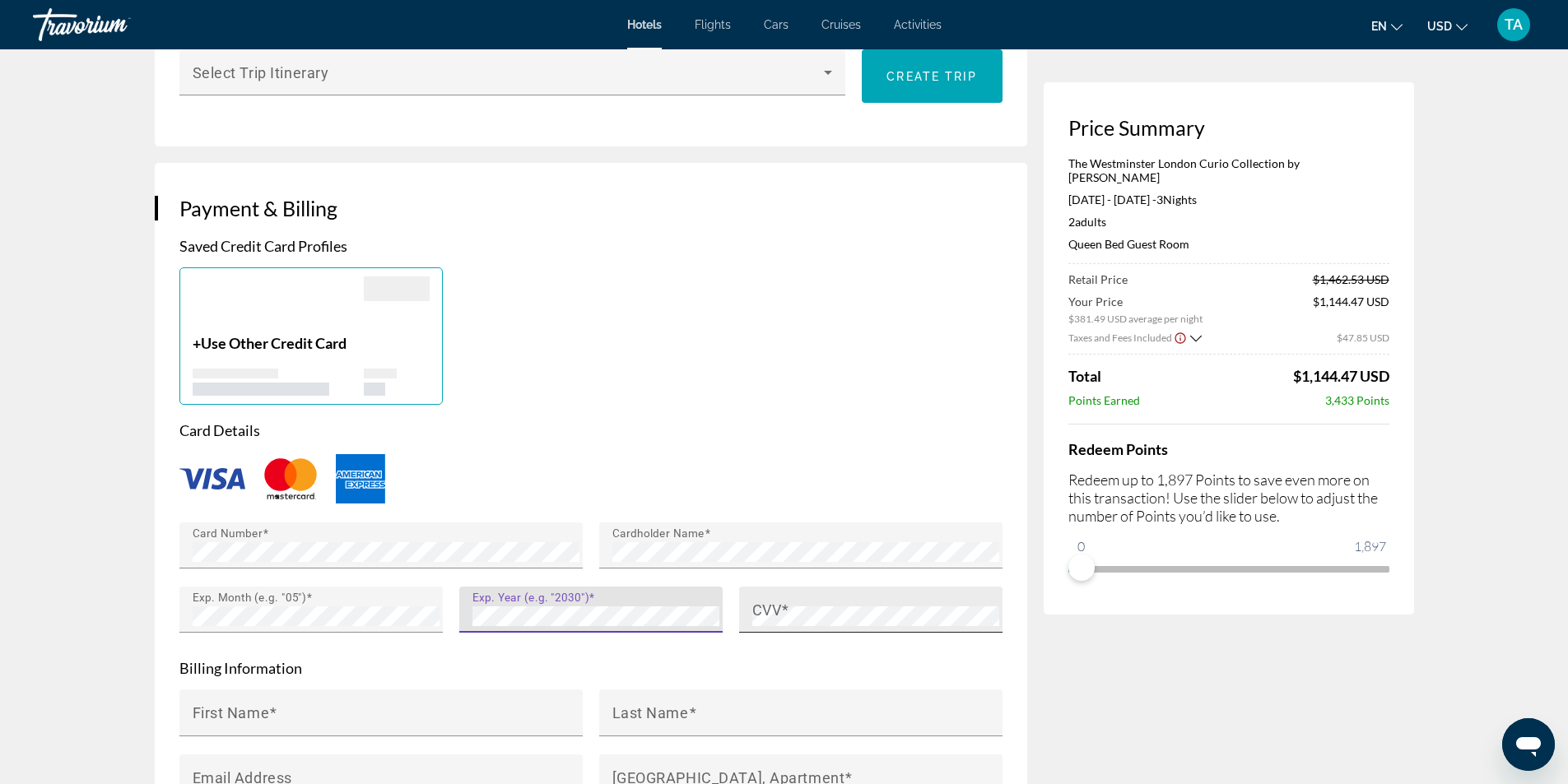
click at [787, 601] on span "Main content" at bounding box center [785, 609] width 8 height 17
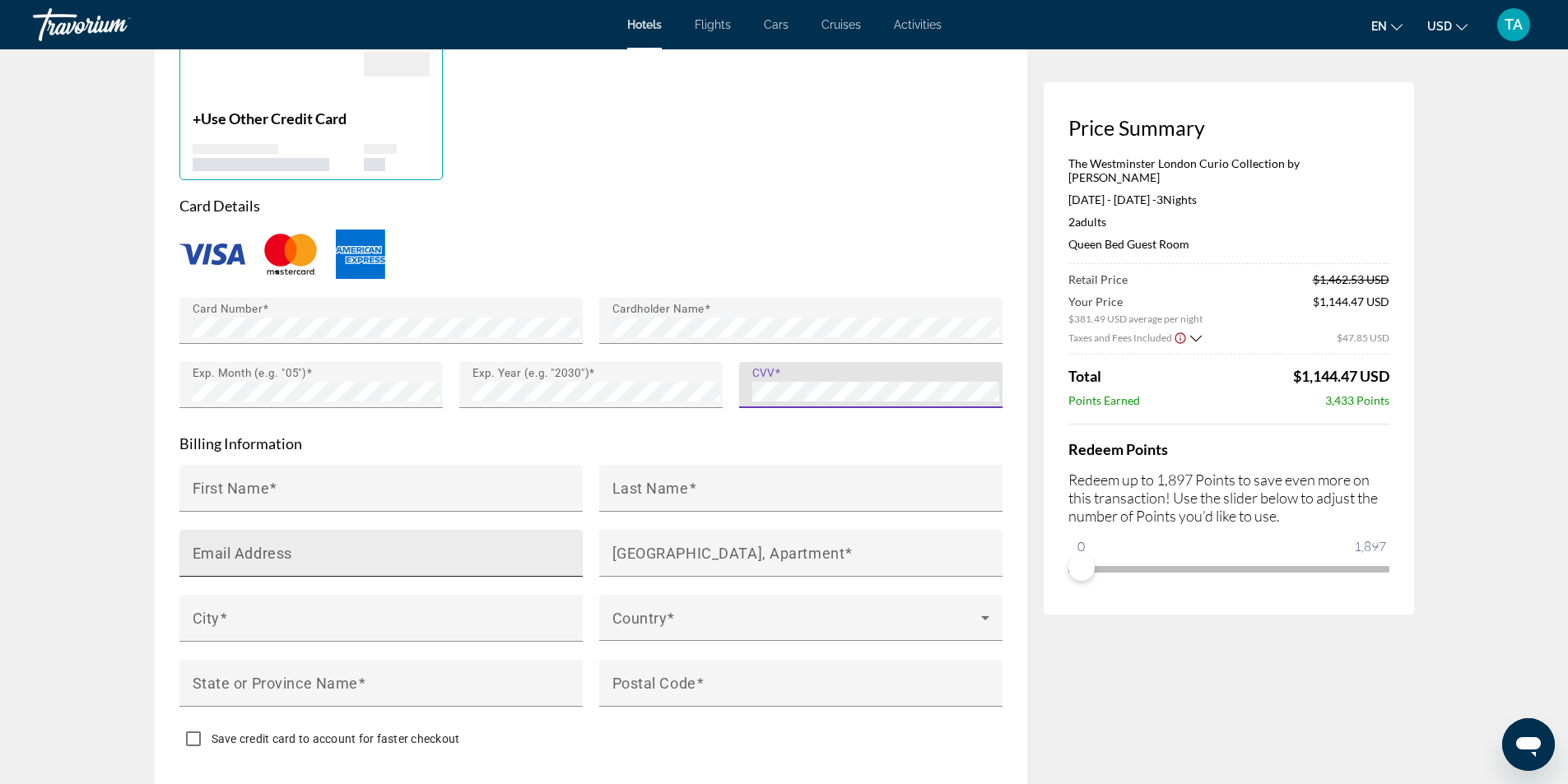
scroll to position [1317, 0]
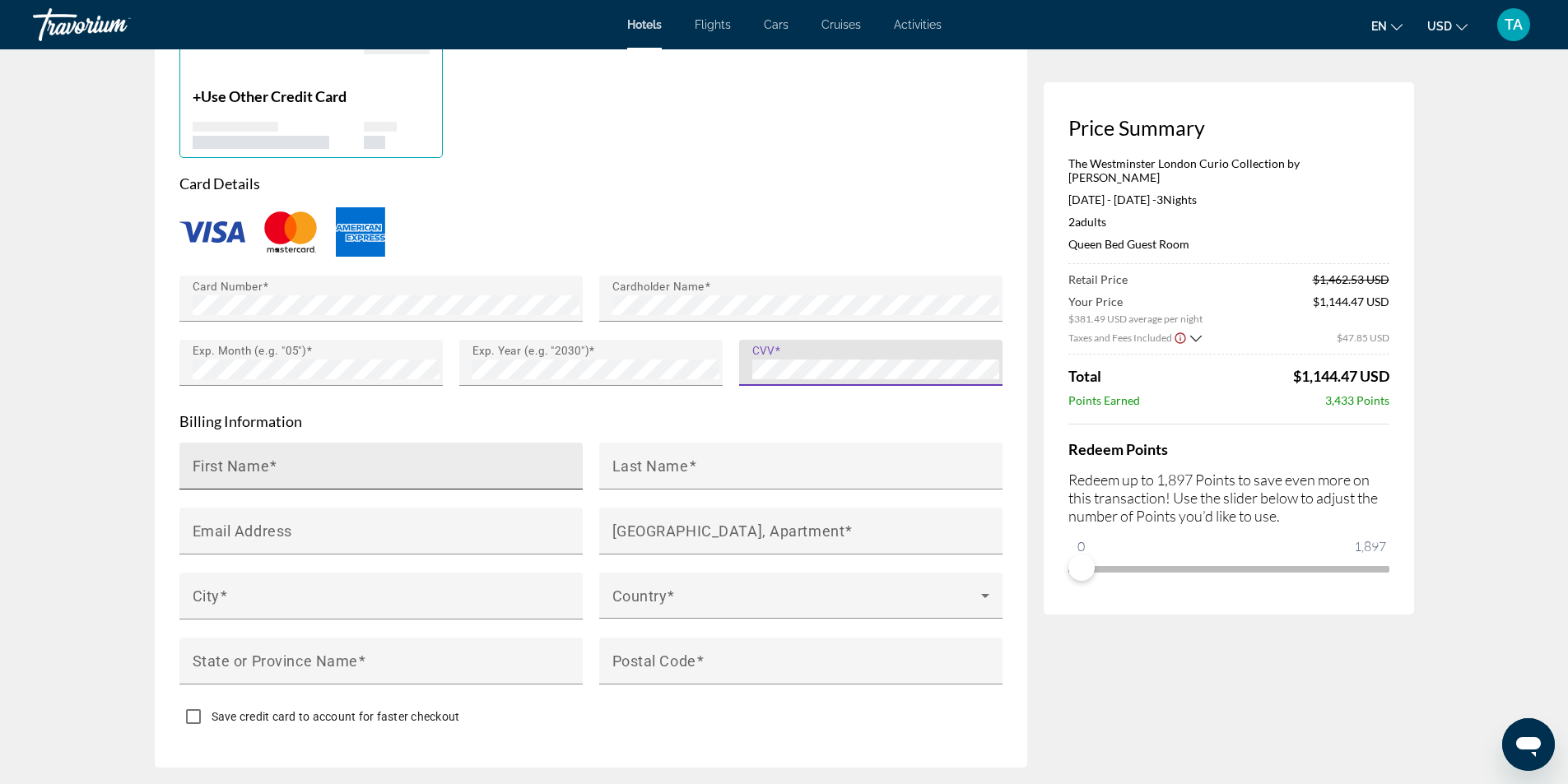
click at [302, 475] on input "First Name" at bounding box center [386, 474] width 387 height 20
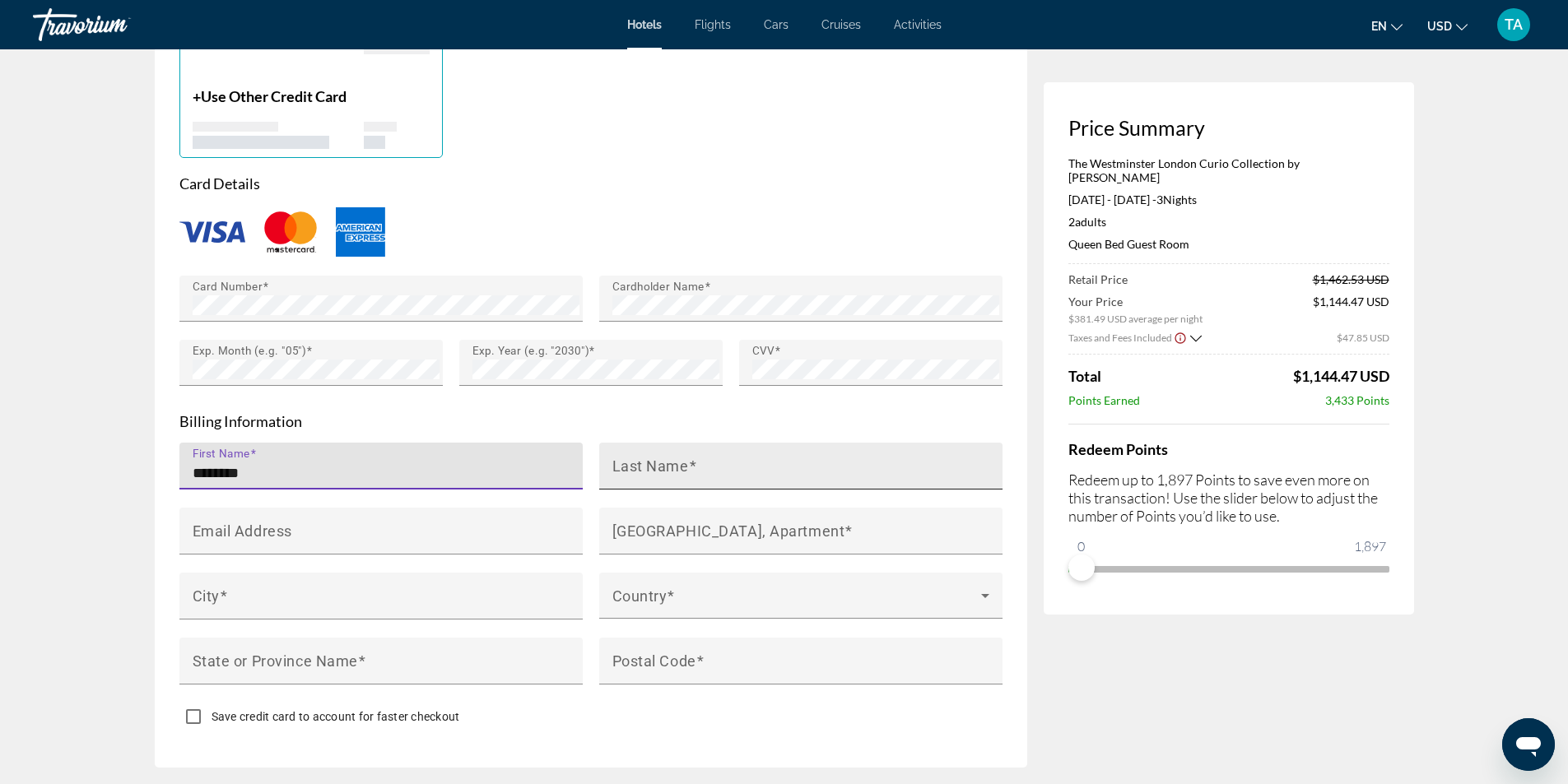
type input "********"
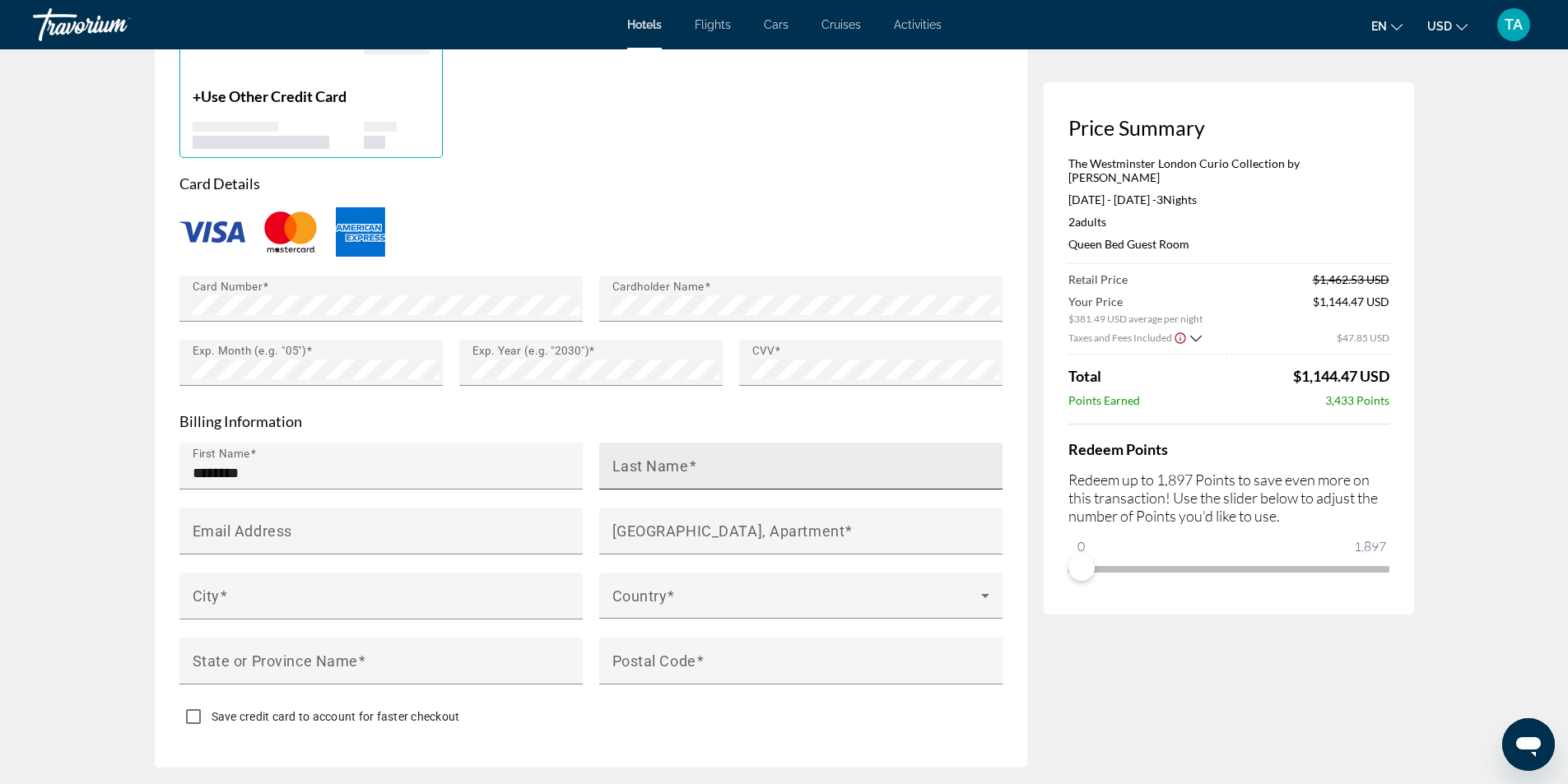
click at [611, 464] on div "Last Name" at bounding box center [801, 466] width 404 height 46
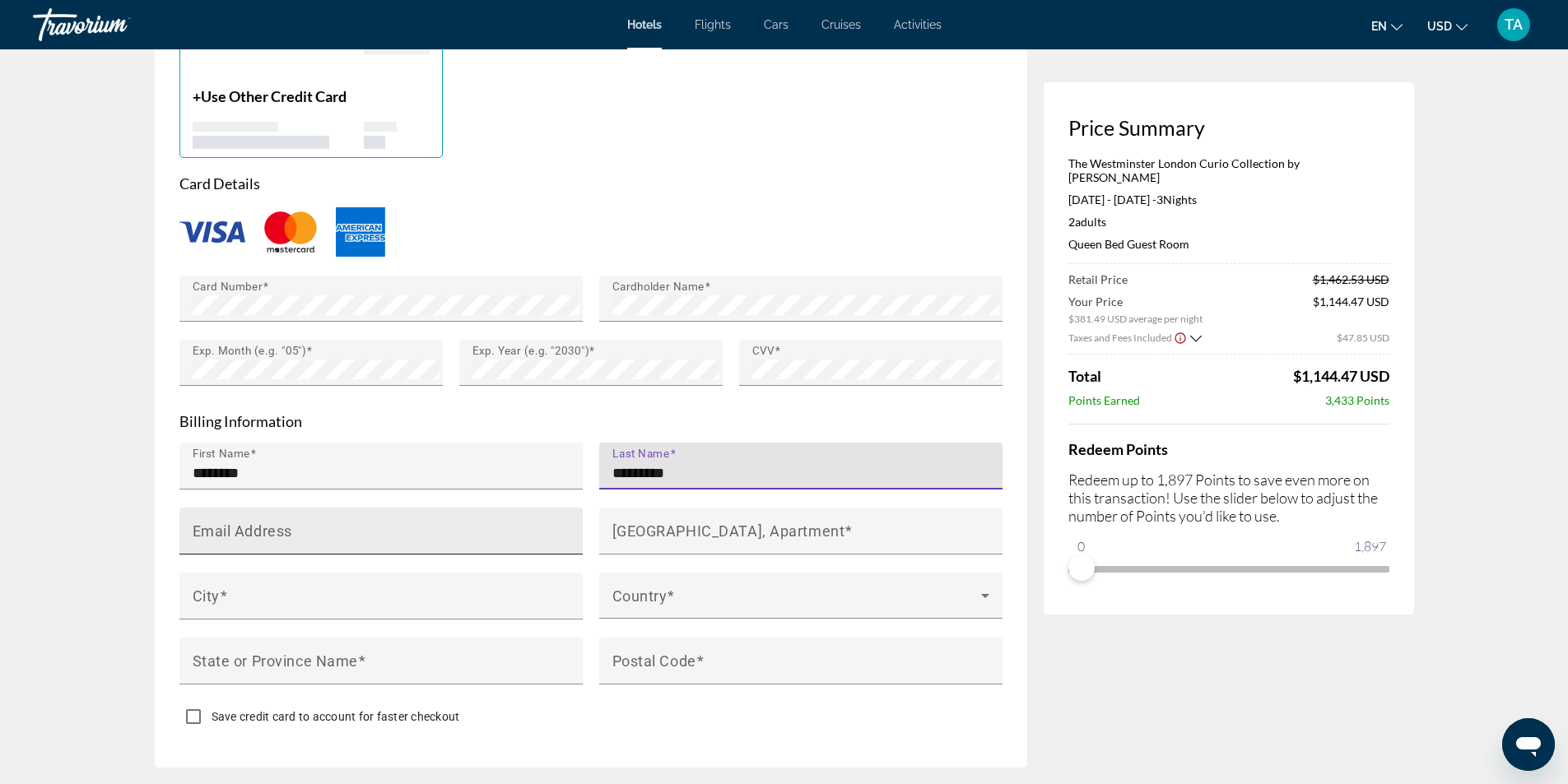
type input "*********"
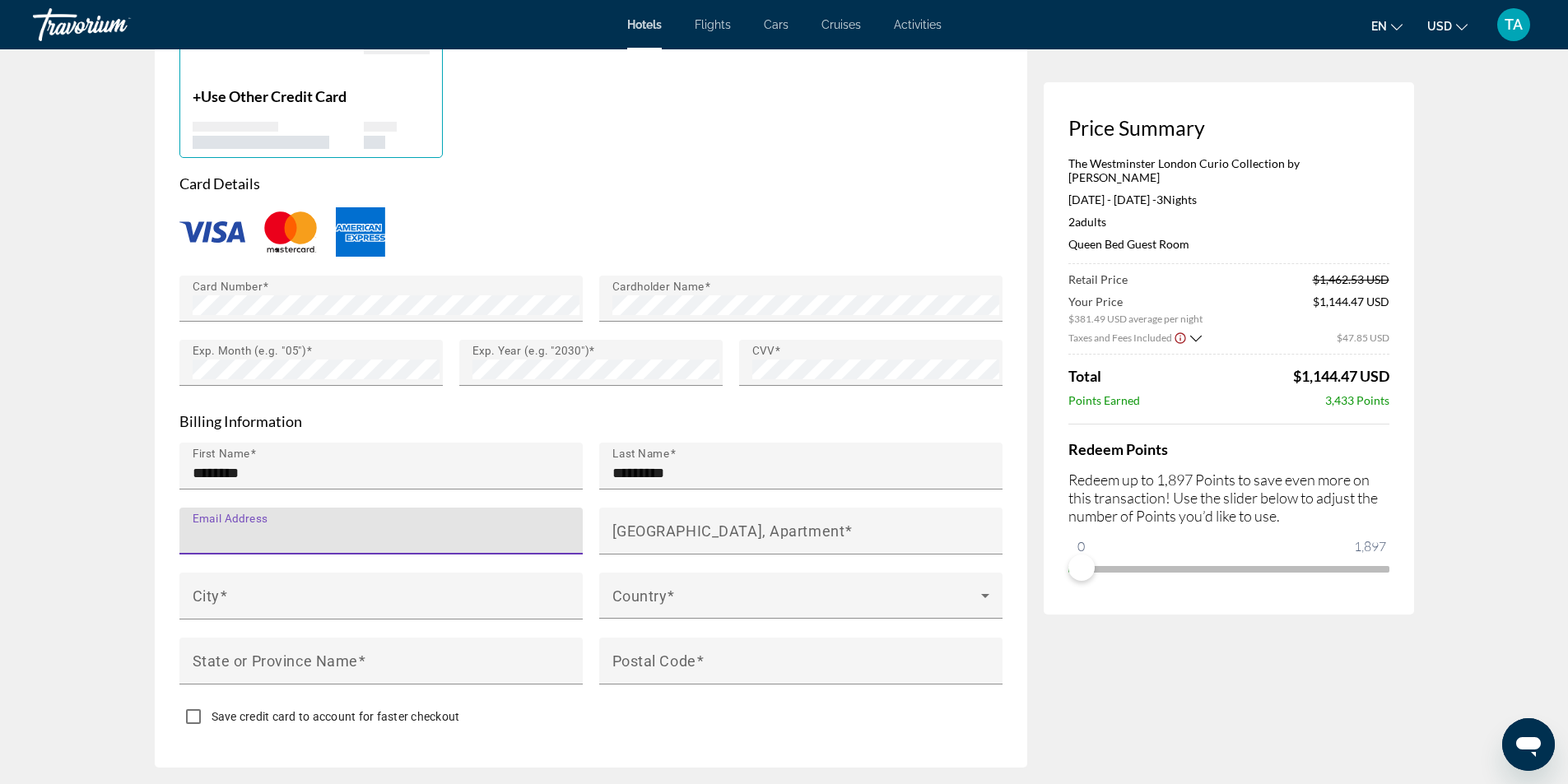
click at [335, 528] on input "Email Address" at bounding box center [386, 538] width 387 height 20
type input "*"
type input "**********"
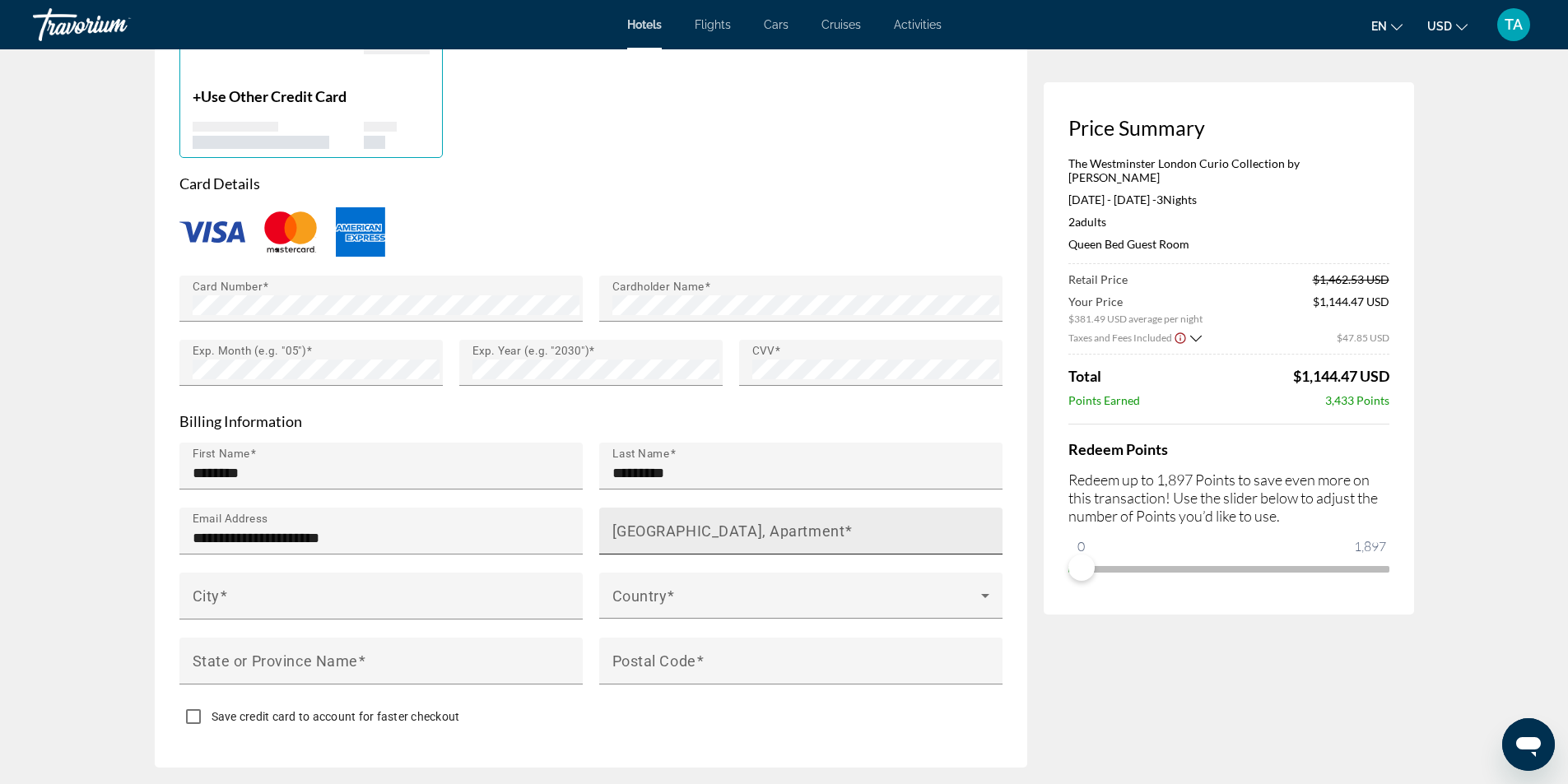
click at [670, 534] on mat-label "[GEOGRAPHIC_DATA], Apartment" at bounding box center [729, 530] width 233 height 17
click at [670, 534] on input "[GEOGRAPHIC_DATA], Apartment" at bounding box center [805, 538] width 387 height 20
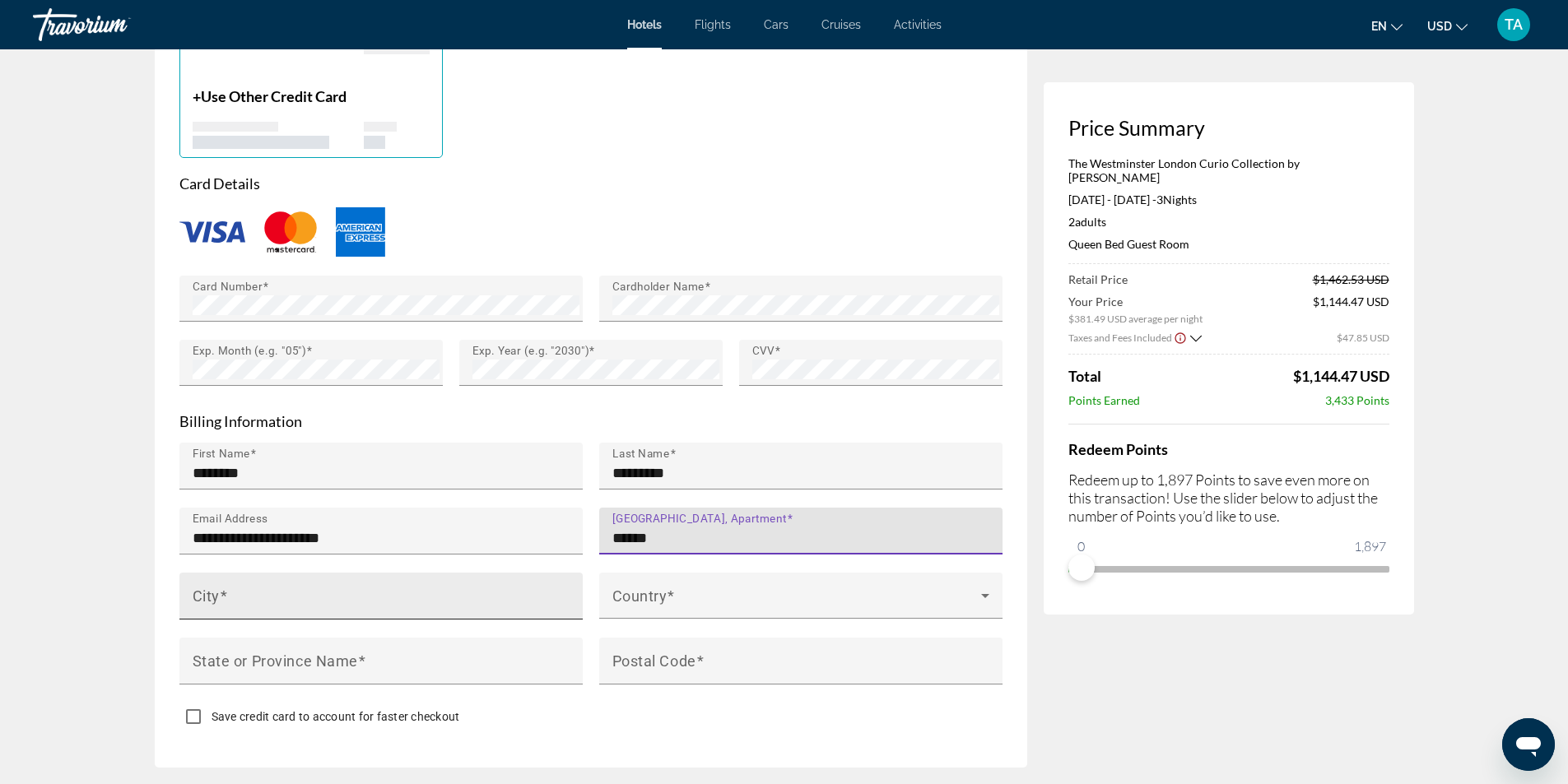
type input "******"
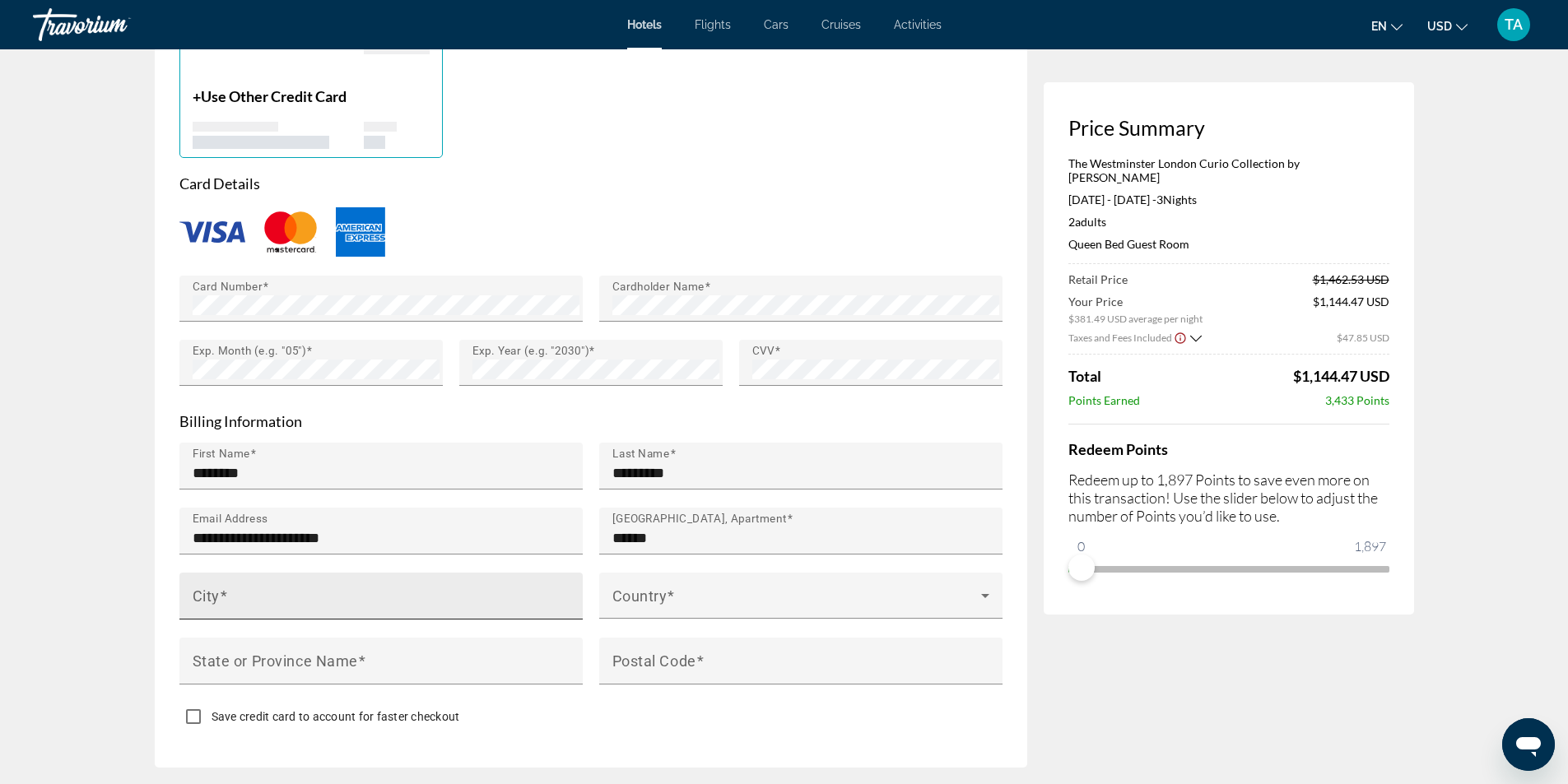
click at [360, 572] on div "City" at bounding box center [386, 595] width 387 height 46
type input "********"
type input "******"
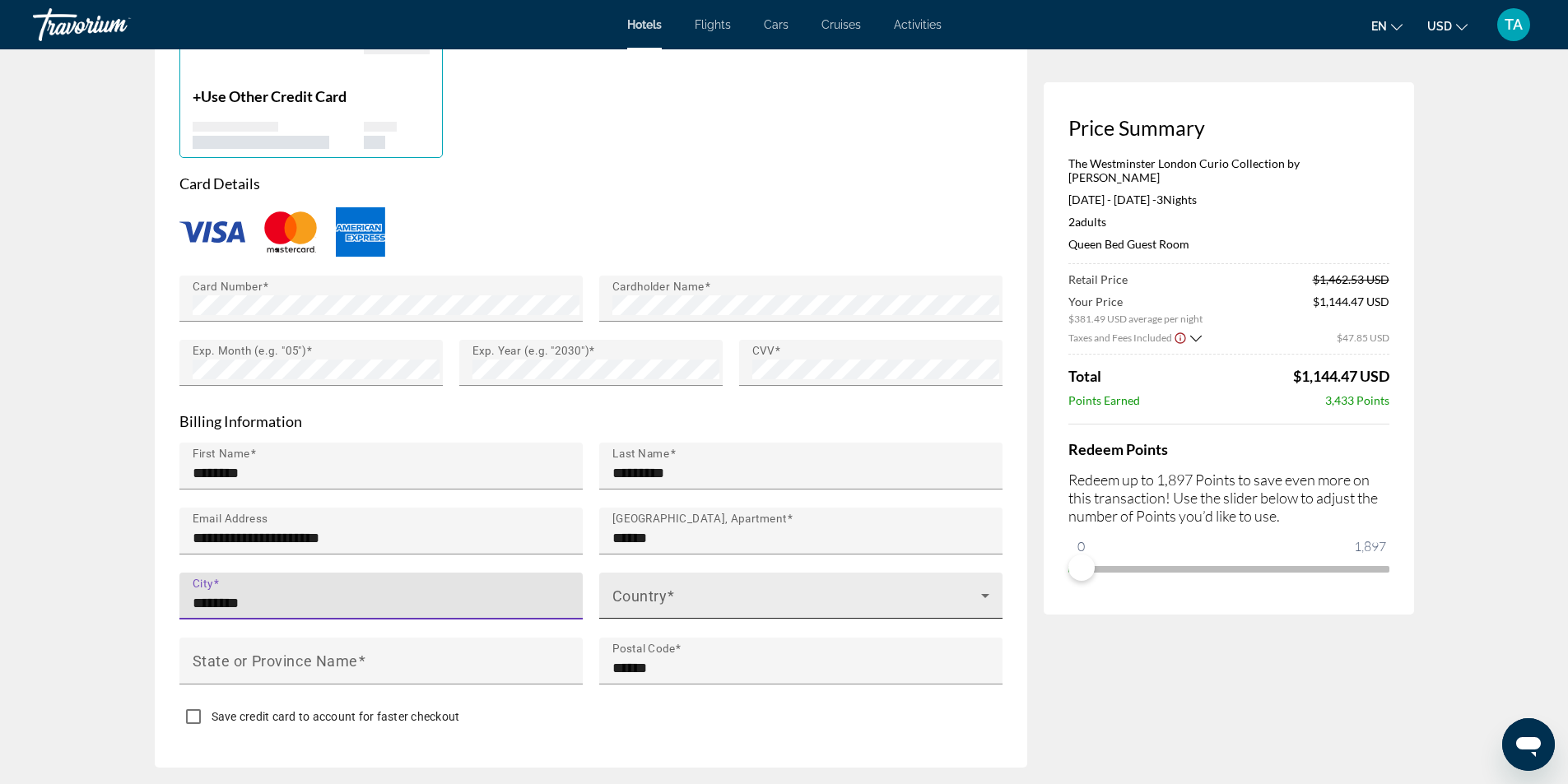
click at [636, 595] on span "Main content" at bounding box center [796, 602] width 369 height 20
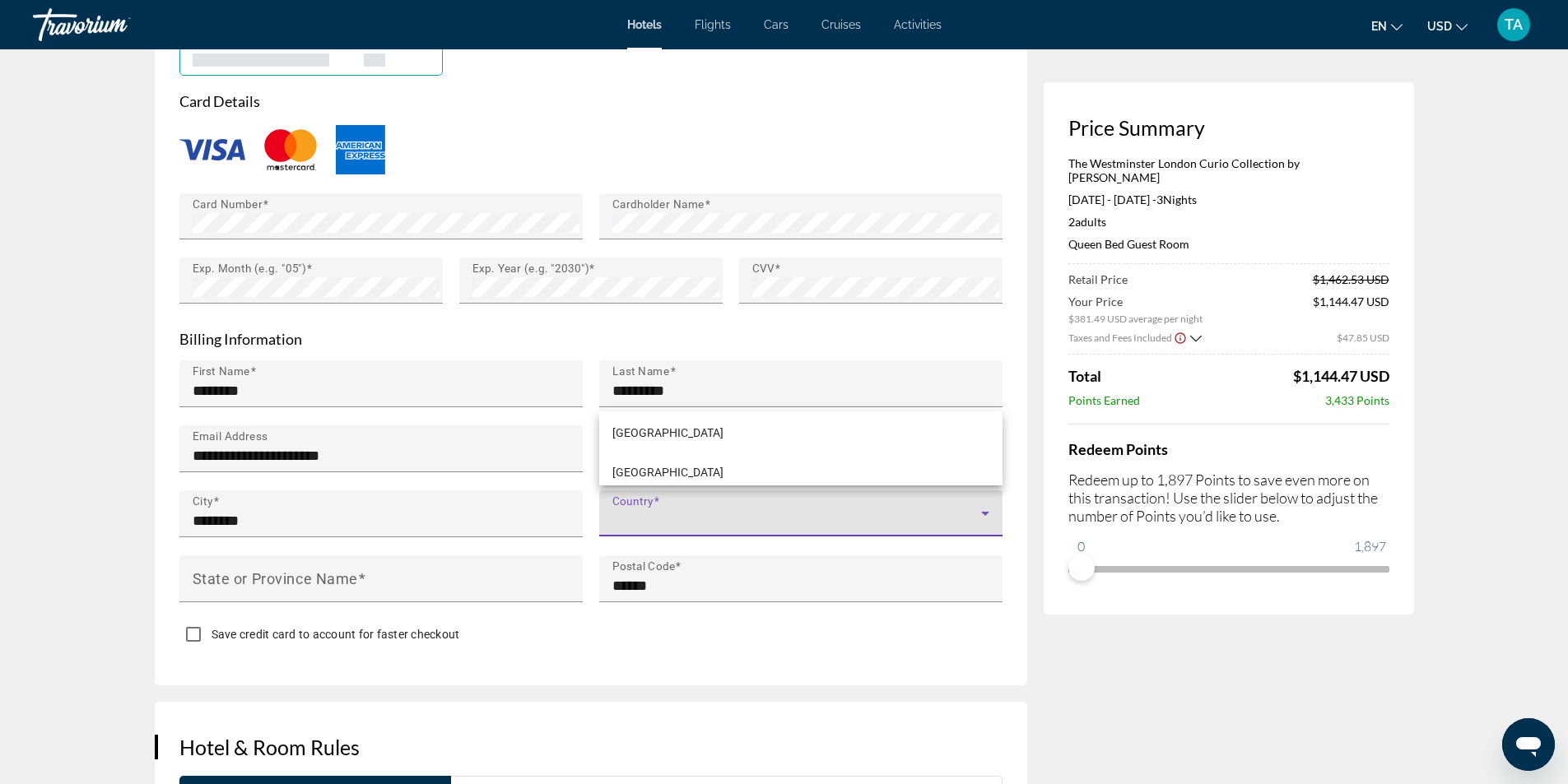
scroll to position [9717, 0]
click at [670, 434] on mat-option "[GEOGRAPHIC_DATA]" at bounding box center [801, 436] width 404 height 40
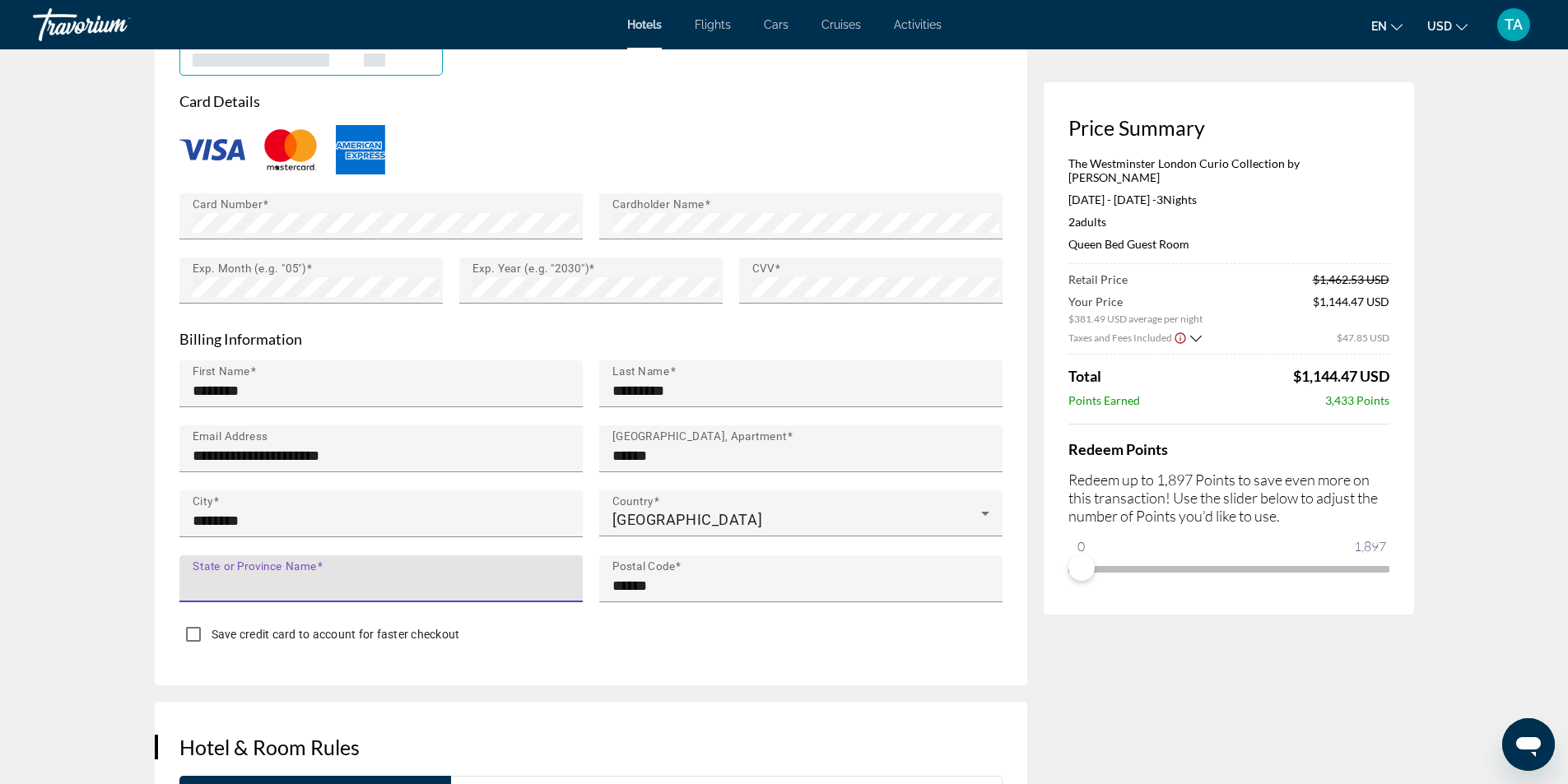
click at [370, 576] on input "State or Province Name" at bounding box center [386, 586] width 387 height 20
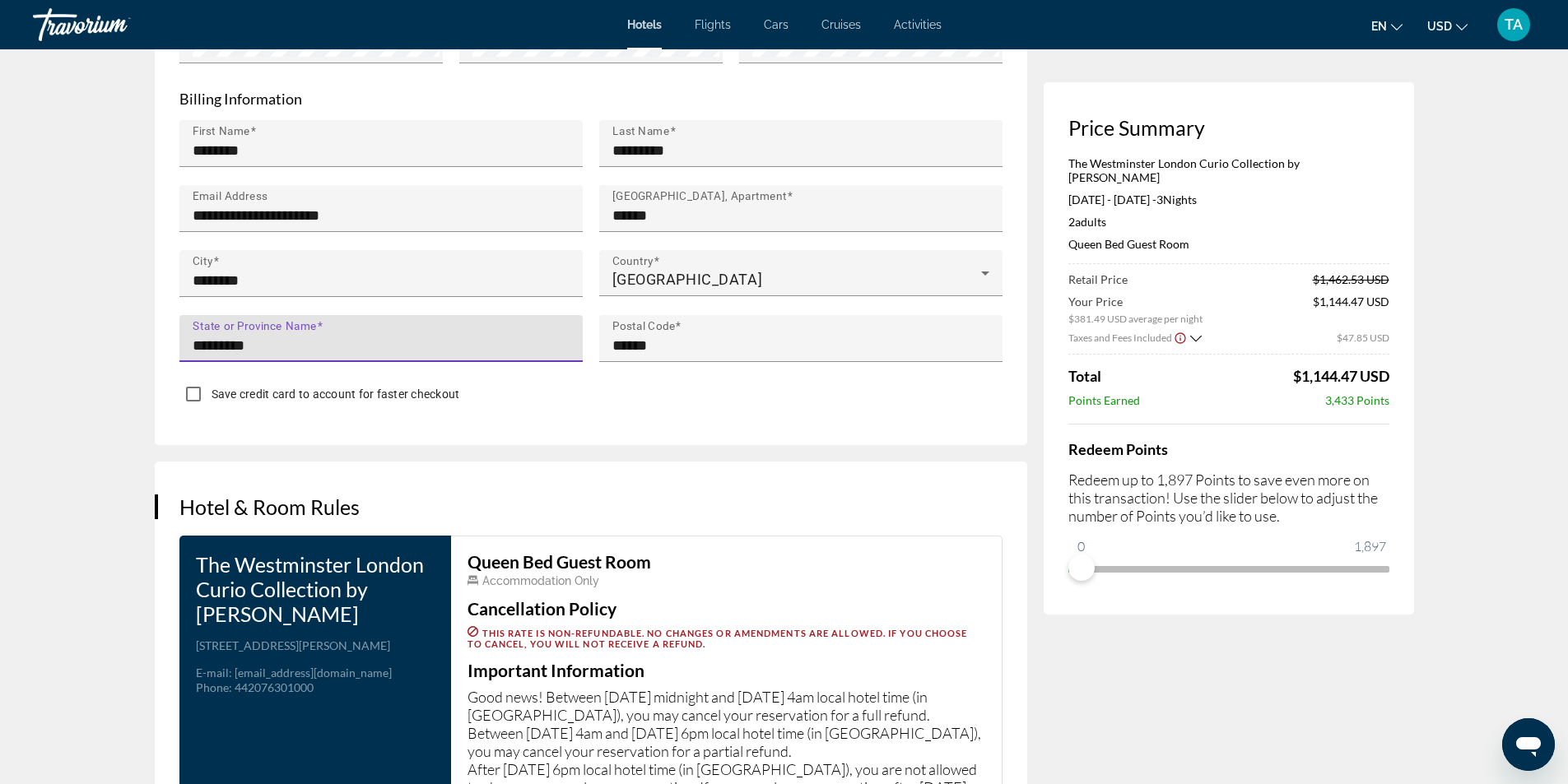
scroll to position [1646, 0]
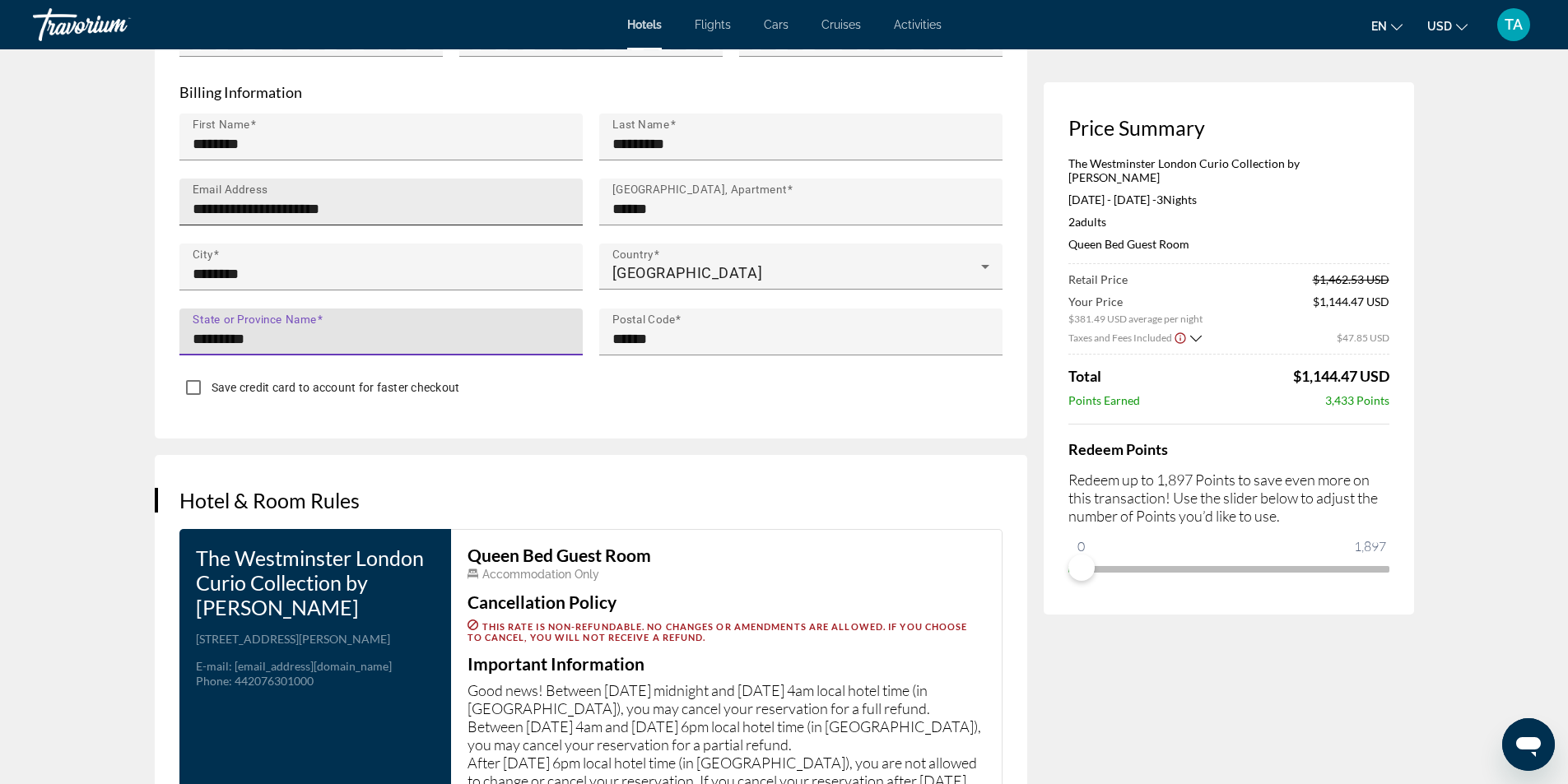
type input "*********"
click at [277, 202] on input "**********" at bounding box center [386, 209] width 387 height 20
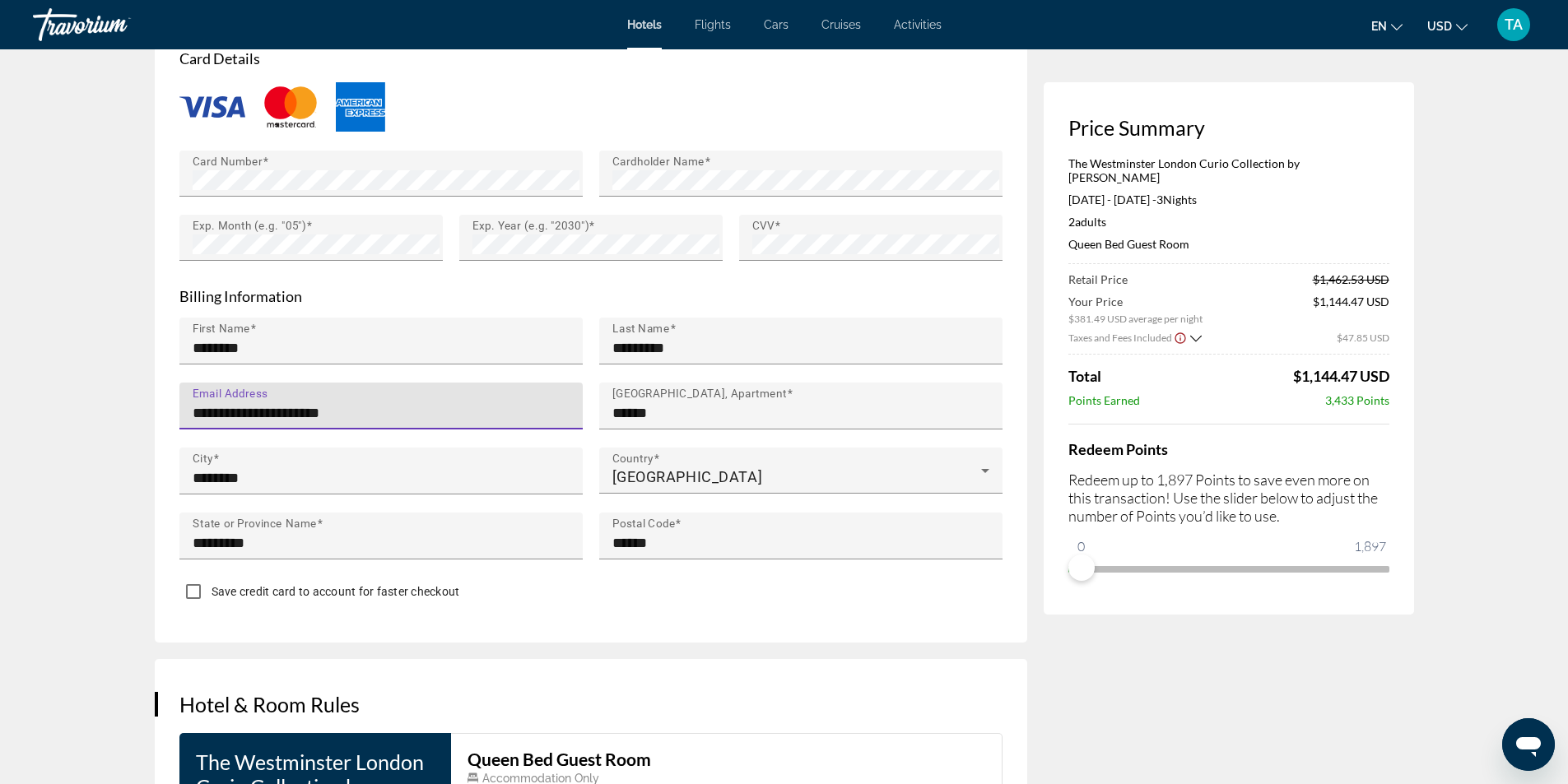
scroll to position [1399, 0]
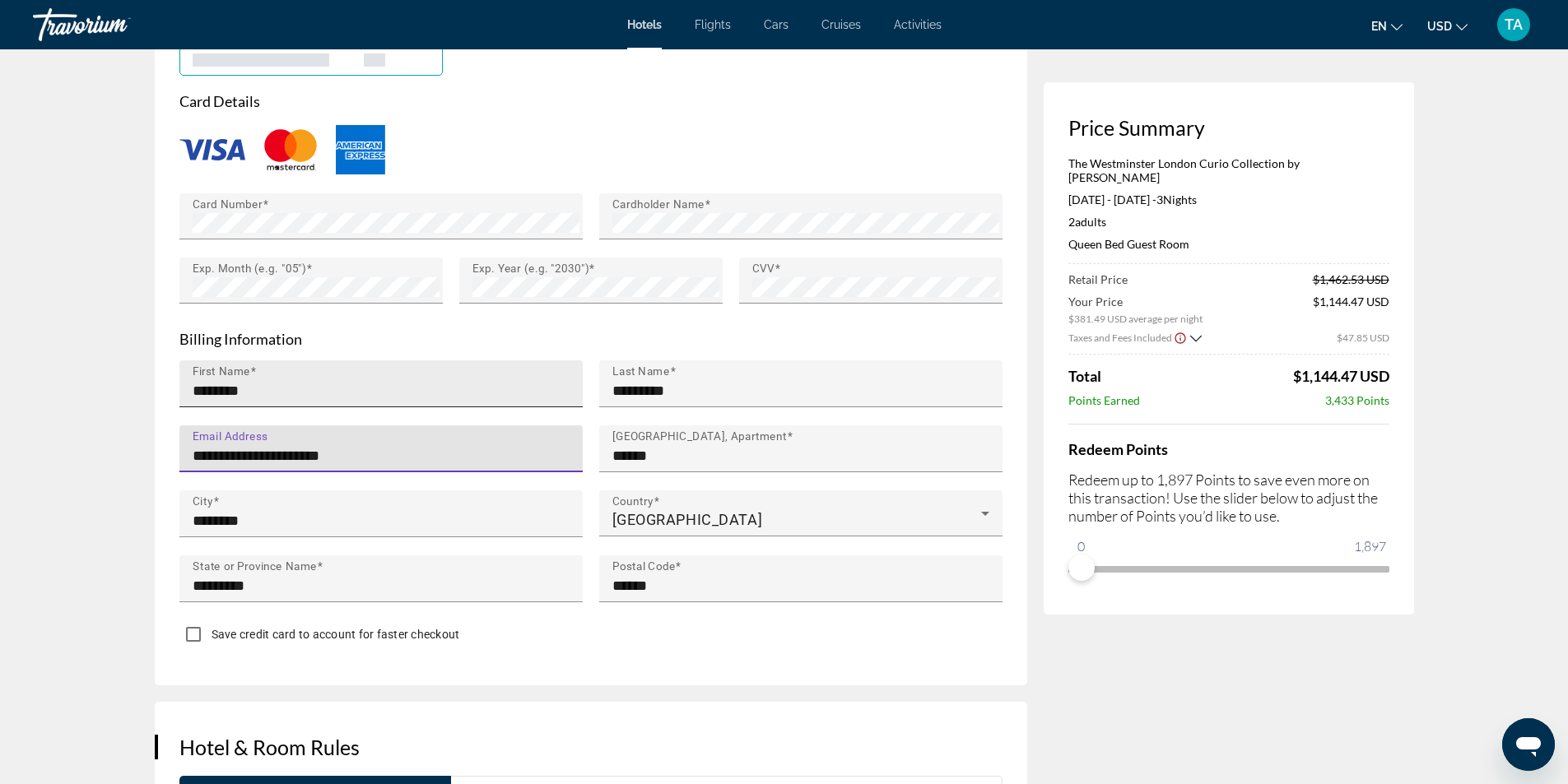
type input "**********"
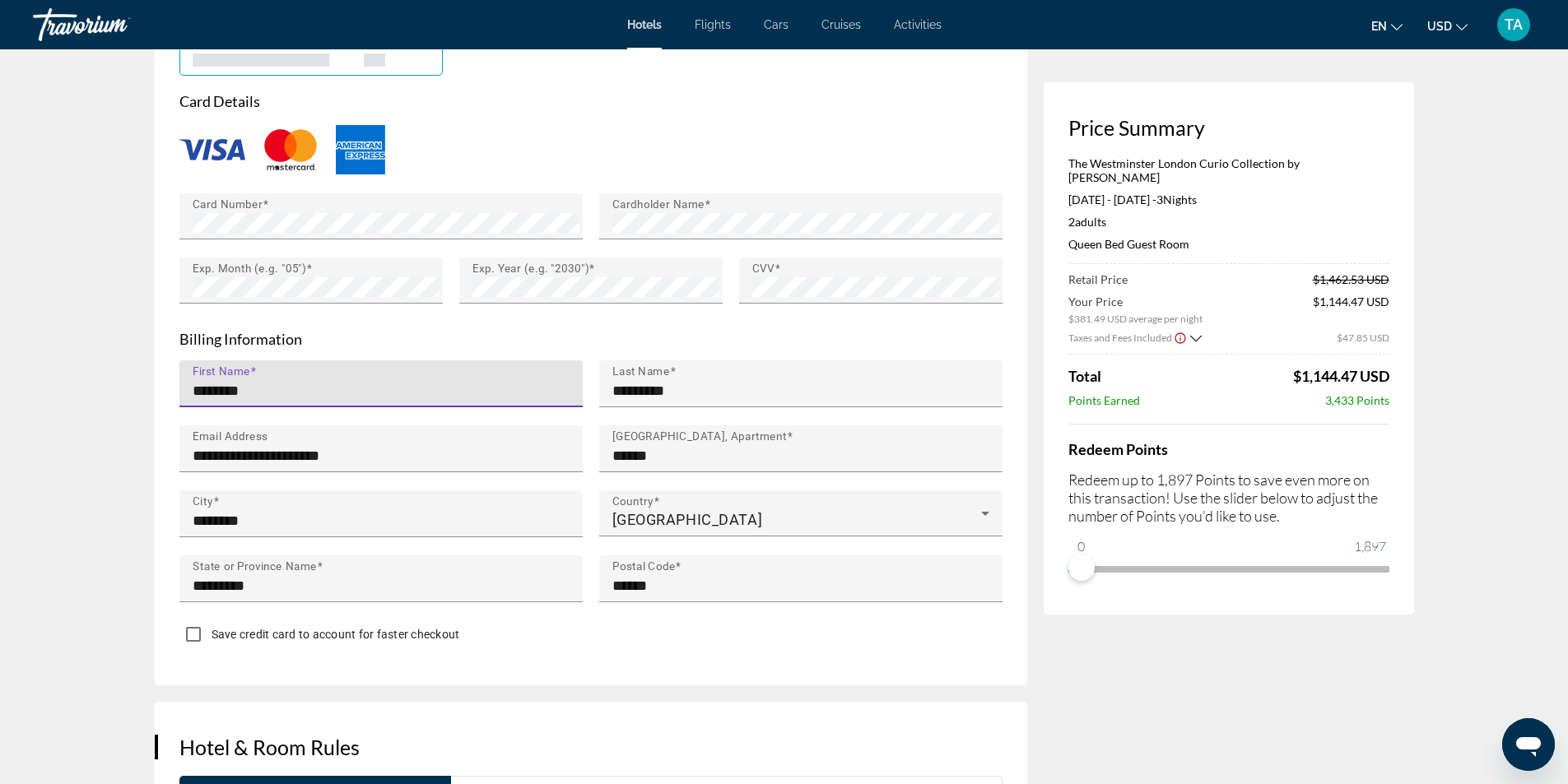
click at [292, 381] on input "********" at bounding box center [386, 391] width 387 height 20
type input "*"
type input "********"
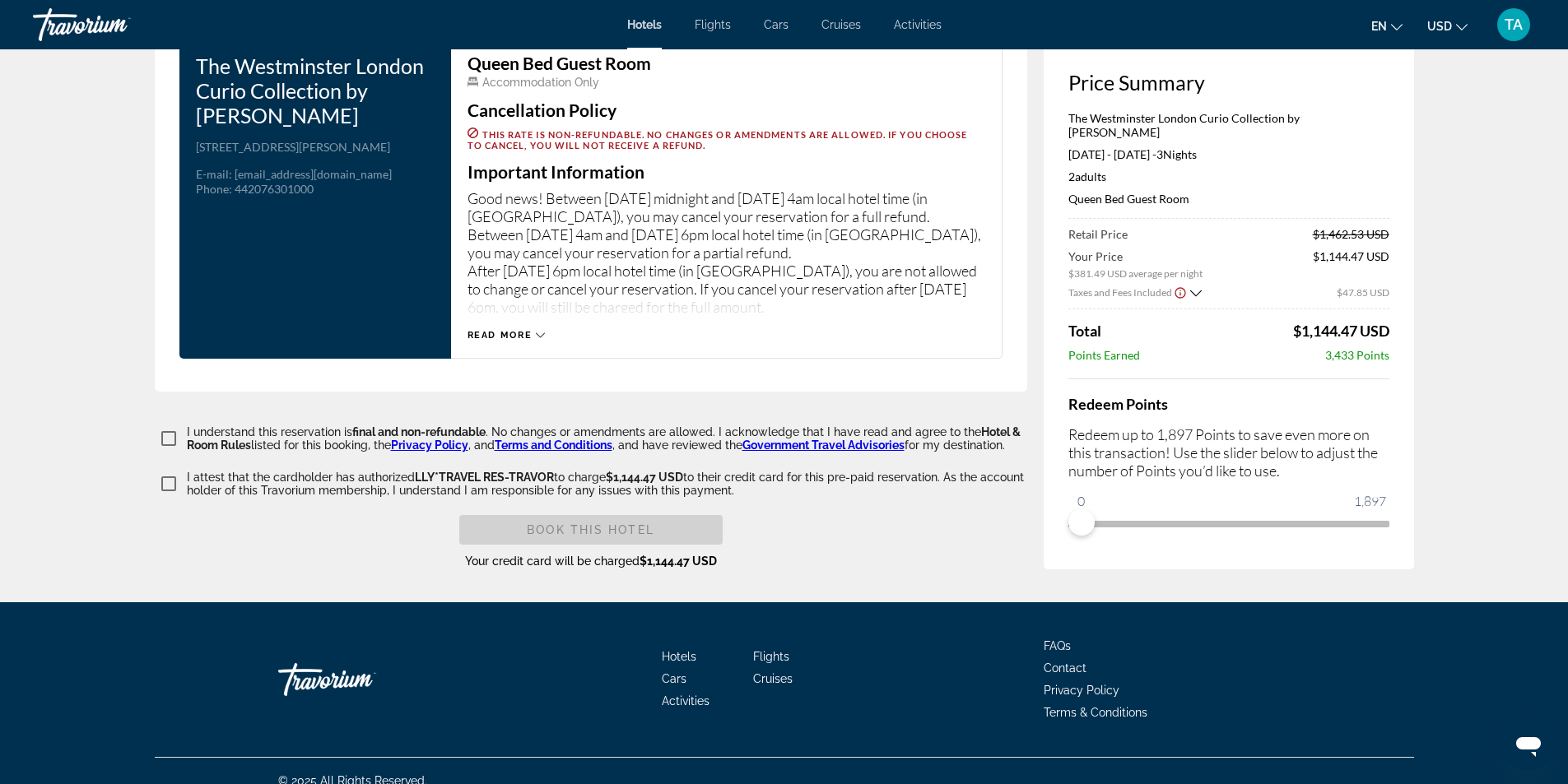
scroll to position [2139, 0]
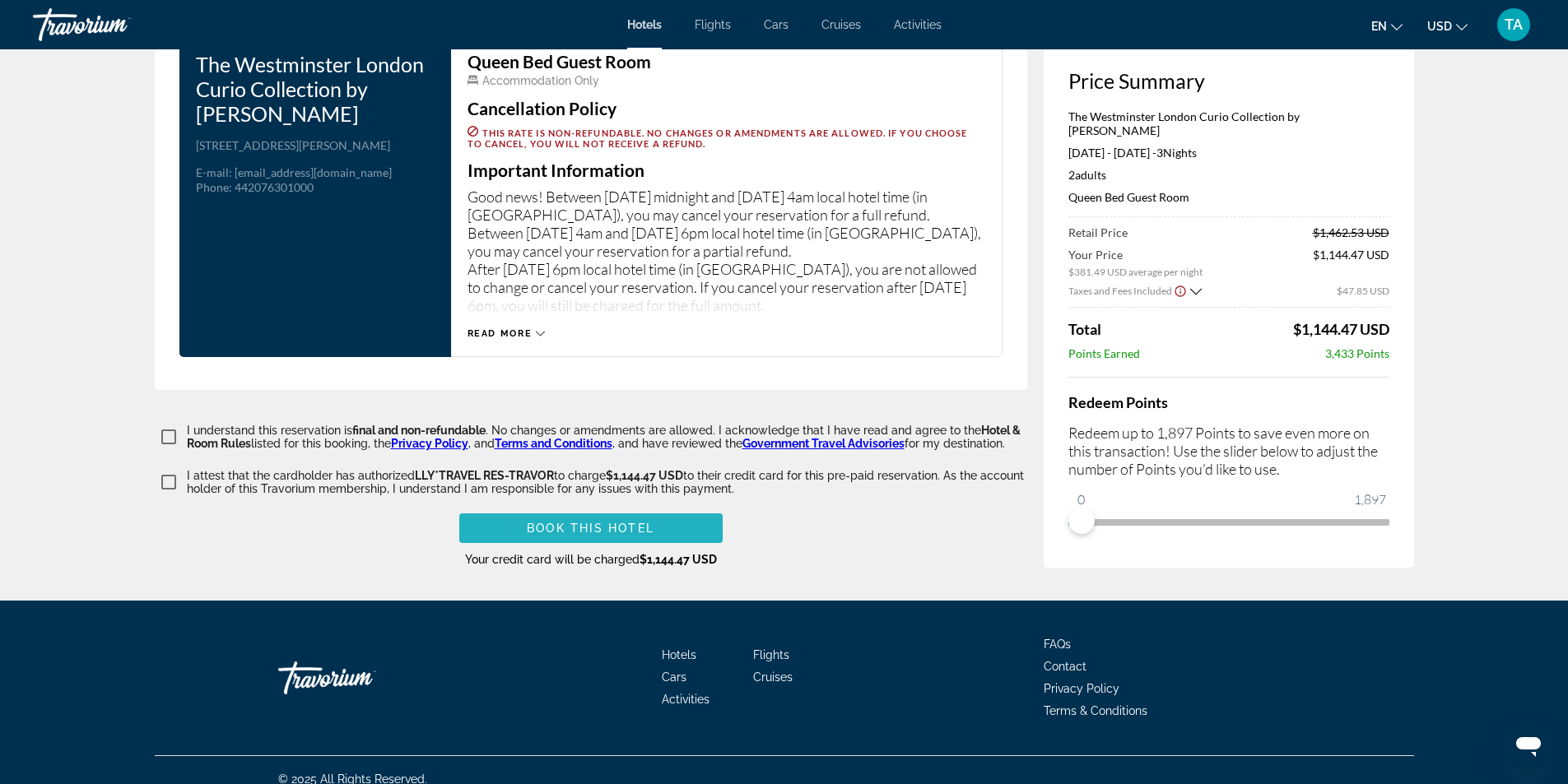
click at [517, 520] on span "Main content" at bounding box center [591, 528] width 263 height 40
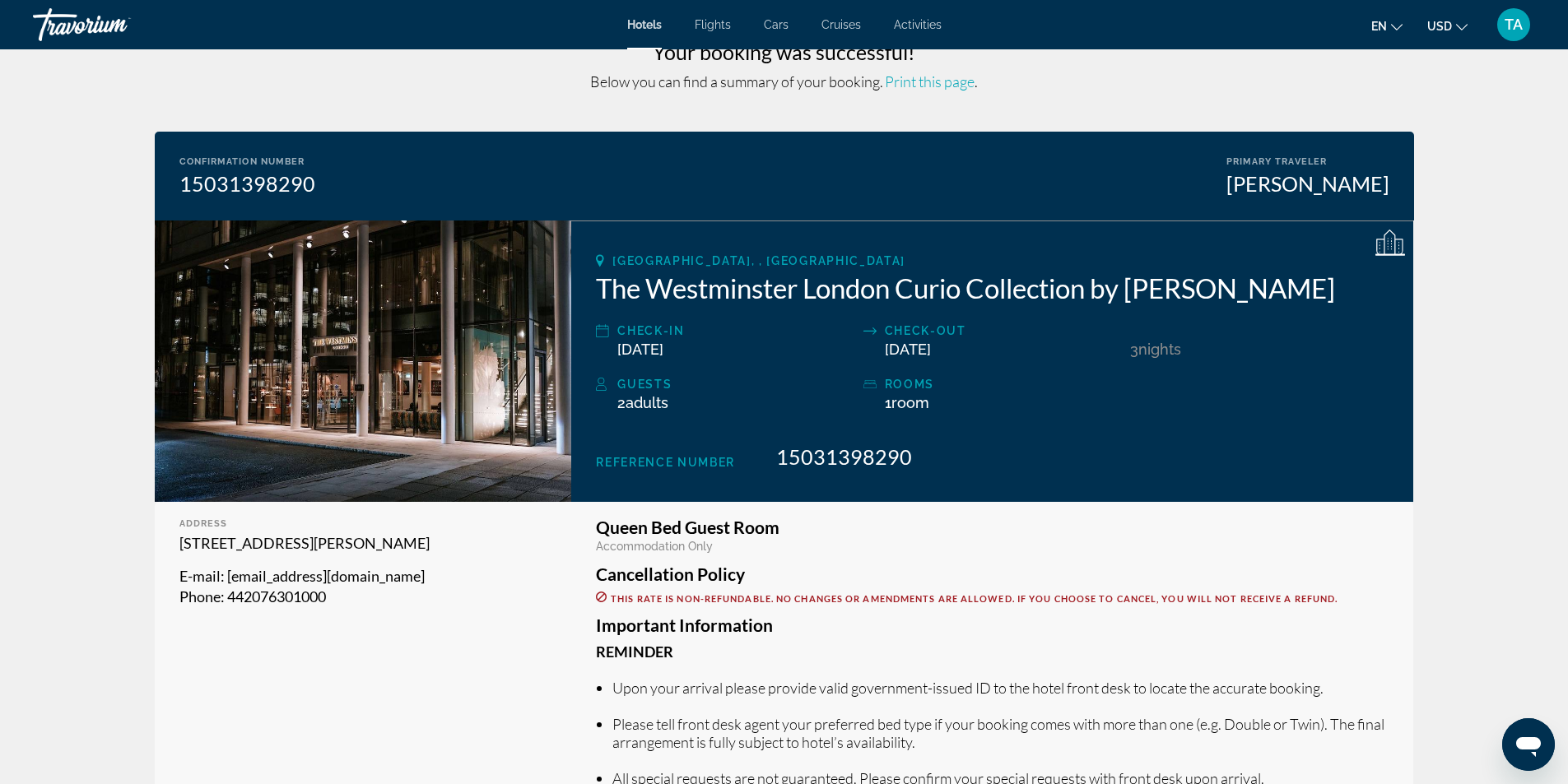
scroll to position [35, 0]
